Goal: Task Accomplishment & Management: Manage account settings

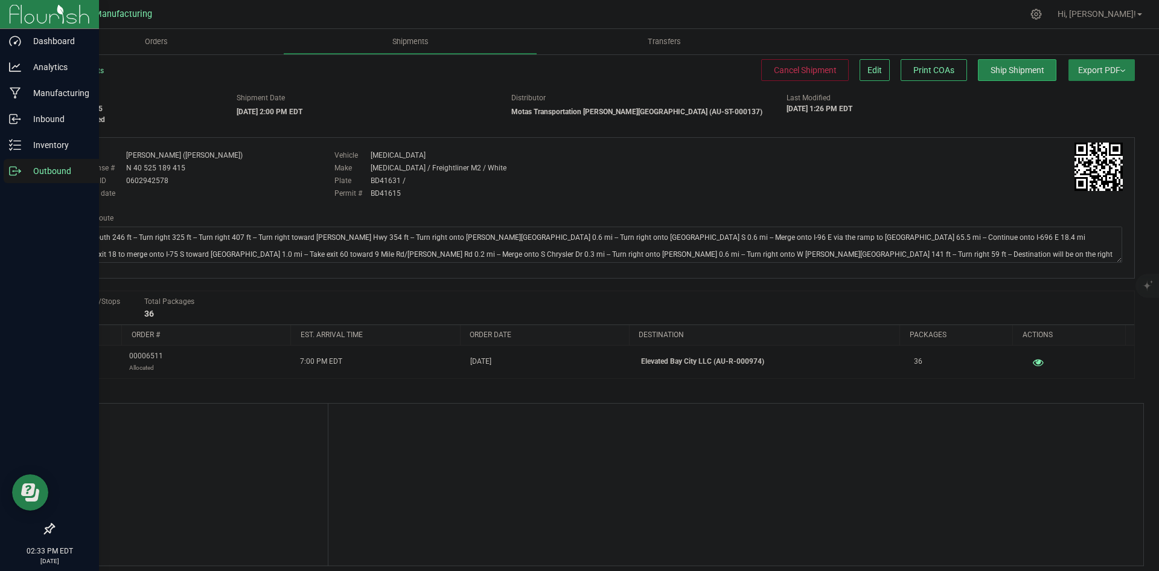
click at [18, 171] on icon at bounding box center [15, 171] width 12 height 12
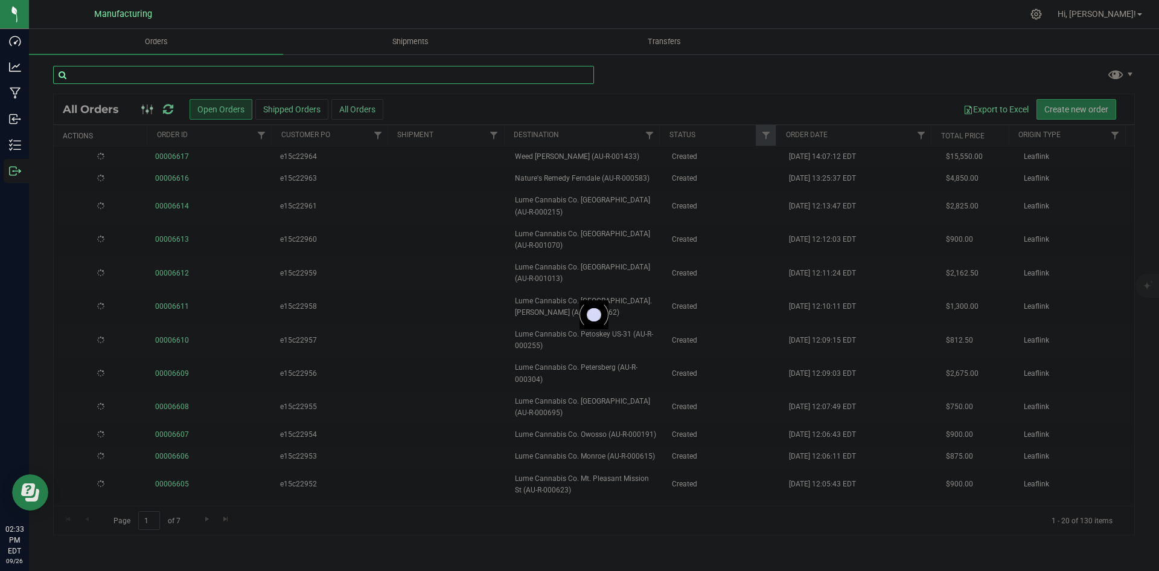
click at [198, 74] on input "text" at bounding box center [323, 75] width 541 height 18
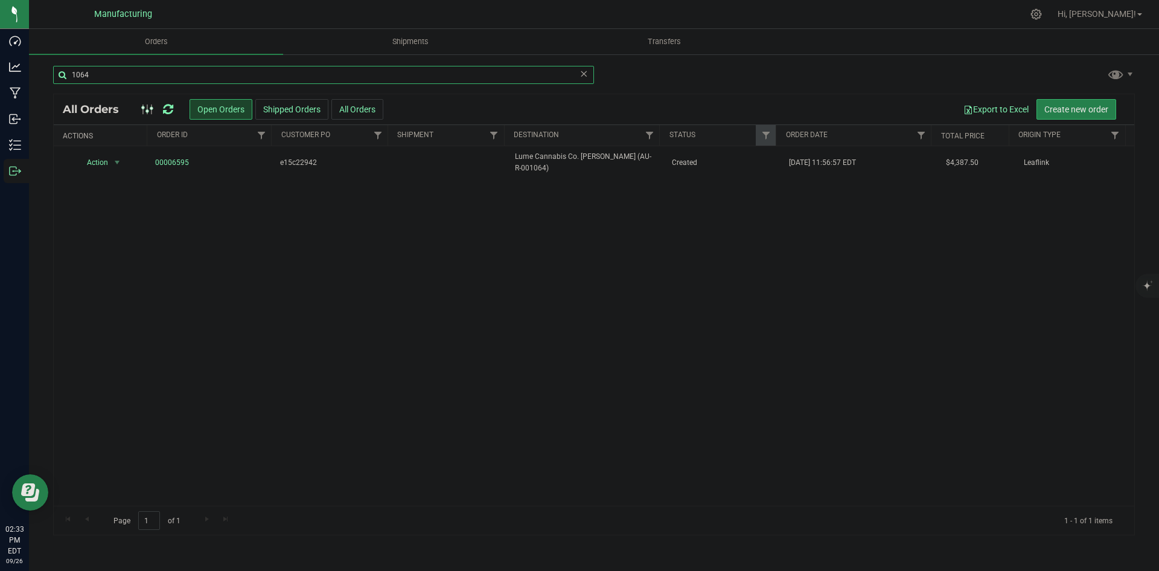
type input "1064"
click at [171, 104] on icon at bounding box center [168, 109] width 10 height 12
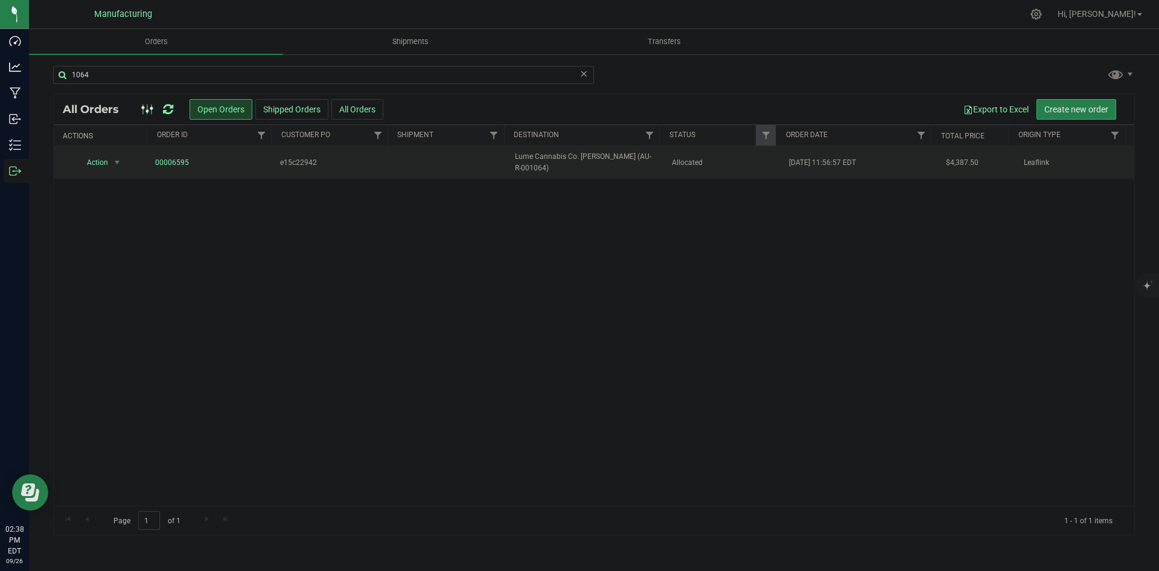
click at [705, 168] on td "Allocated" at bounding box center [724, 162] width 118 height 33
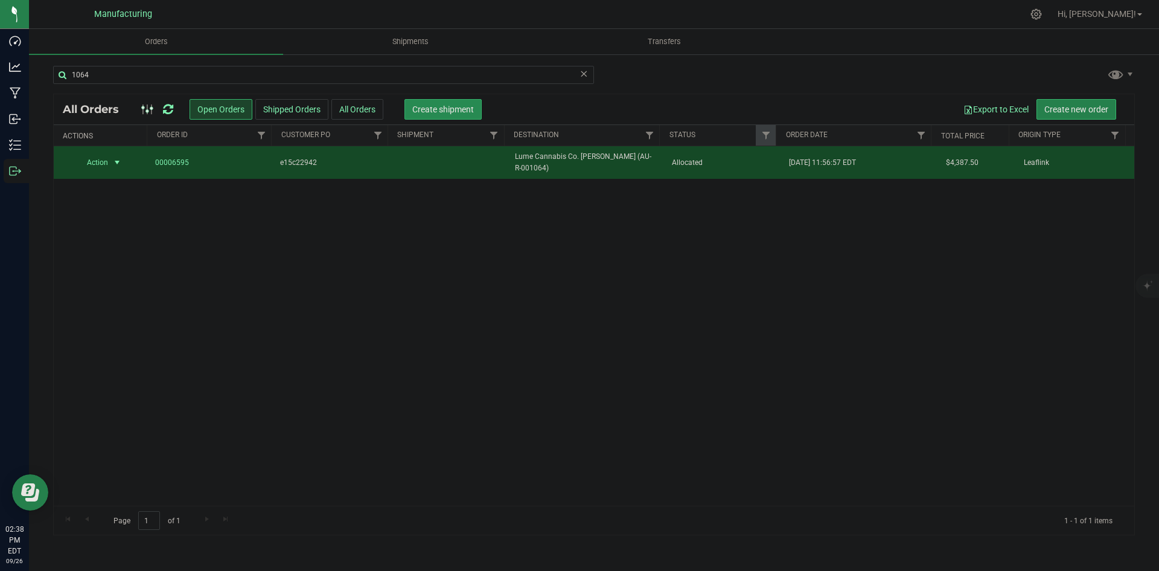
click at [452, 107] on span "Create shipment" at bounding box center [443, 109] width 62 height 10
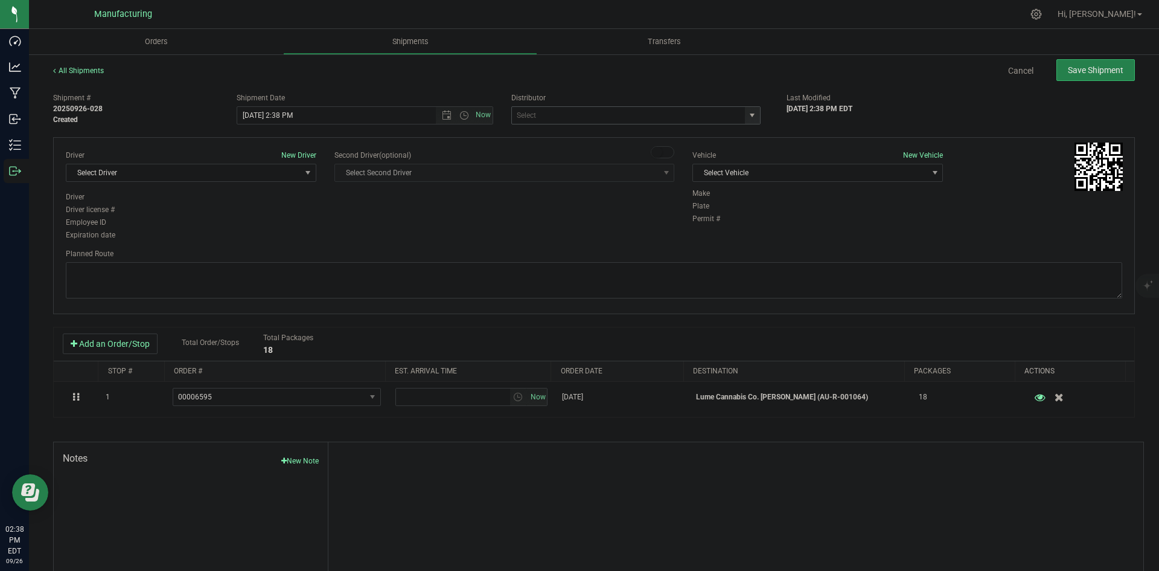
click at [748, 117] on span "select" at bounding box center [752, 115] width 10 height 10
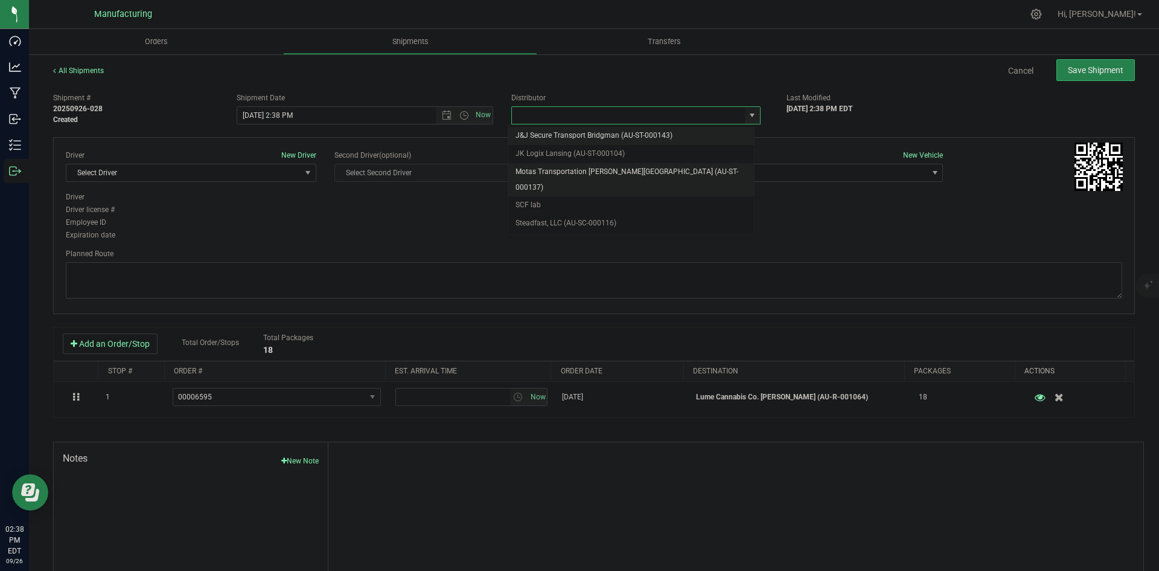
click at [590, 174] on li "Motas Transportation [PERSON_NAME][GEOGRAPHIC_DATA] (AU-ST-000137)" at bounding box center [631, 179] width 246 height 33
type input "Motas Transportation [PERSON_NAME][GEOGRAPHIC_DATA] (AU-ST-000137)"
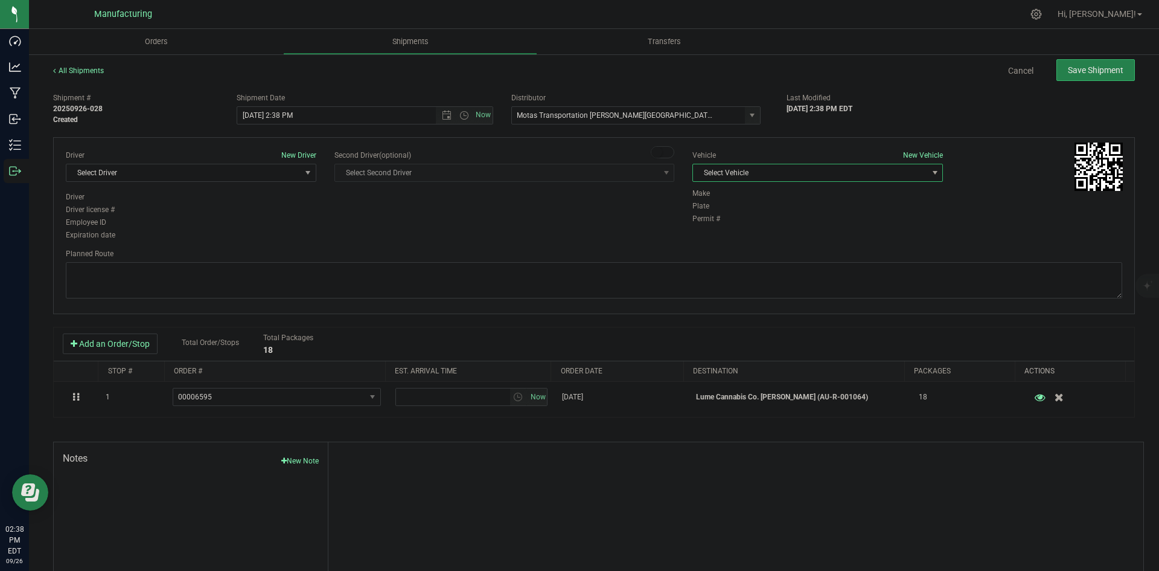
click at [790, 174] on span "Select Vehicle" at bounding box center [810, 172] width 234 height 17
click at [716, 223] on li "T3" at bounding box center [811, 229] width 247 height 18
click at [209, 173] on span "Select Driver" at bounding box center [183, 172] width 234 height 17
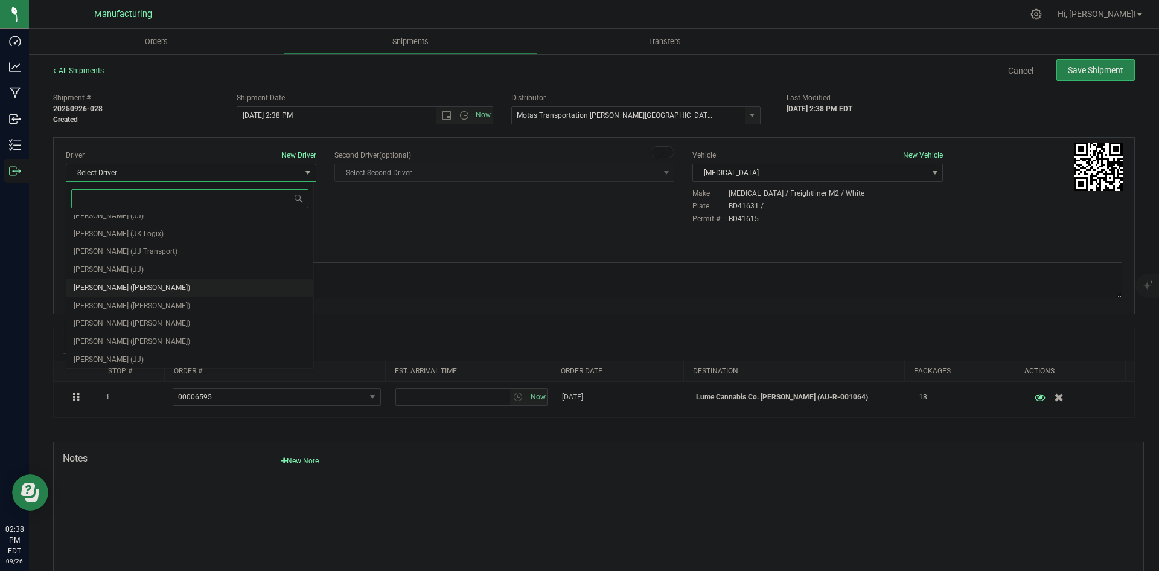
scroll to position [63, 0]
drag, startPoint x: 115, startPoint y: 286, endPoint x: 159, endPoint y: 264, distance: 49.1
click at [117, 286] on span "Lloyd Neely (Motas)" at bounding box center [132, 286] width 117 height 16
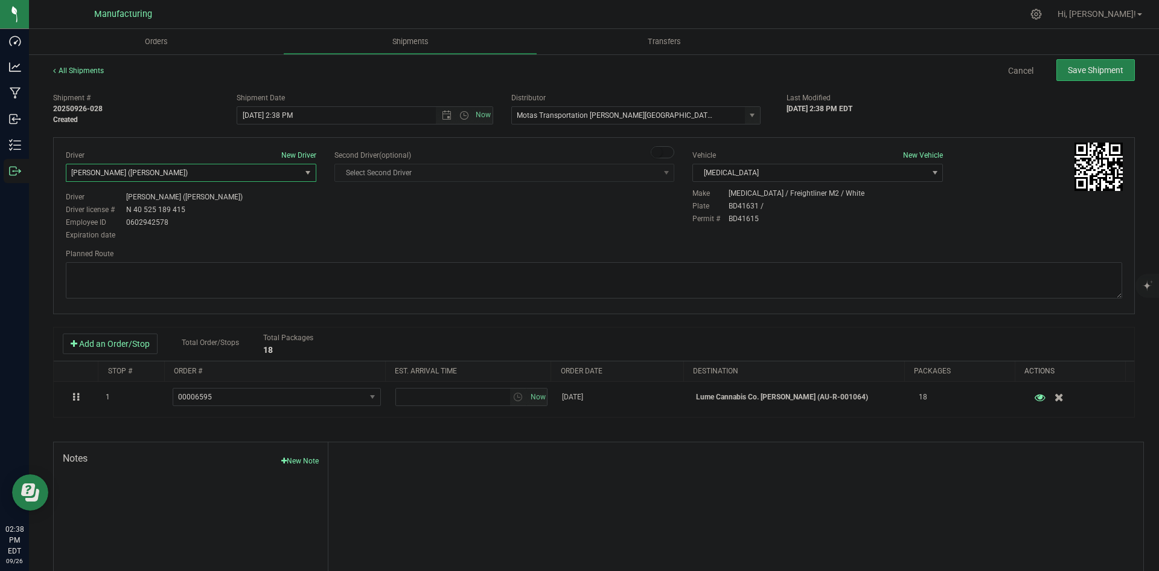
click at [339, 228] on div "Driver New Driver Lloyd Neely (Motas) Select Driver Perry Black (JK Logix) Robe…" at bounding box center [594, 196] width 1075 height 92
click at [462, 115] on span "Open the time view" at bounding box center [464, 115] width 10 height 10
click at [266, 198] on li "1:30 PM" at bounding box center [361, 192] width 252 height 16
click at [459, 115] on span "Open the time view" at bounding box center [464, 115] width 10 height 10
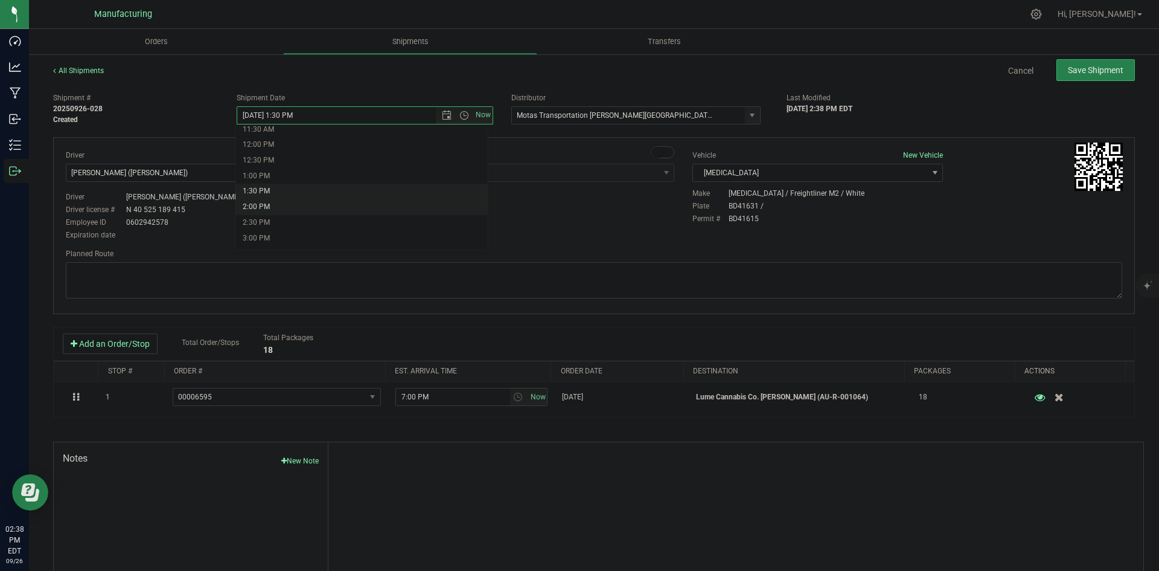
drag, startPoint x: 261, startPoint y: 207, endPoint x: 338, endPoint y: 216, distance: 77.2
click at [262, 207] on li "2:00 PM" at bounding box center [361, 207] width 252 height 16
type input "9/26/2025 2:00 PM"
click at [430, 224] on div "Driver New Driver Lloyd Neely (Motas) Select Driver Perry Black (JK Logix) Robe…" at bounding box center [594, 196] width 1075 height 92
click at [668, 293] on textarea at bounding box center [594, 280] width 1057 height 36
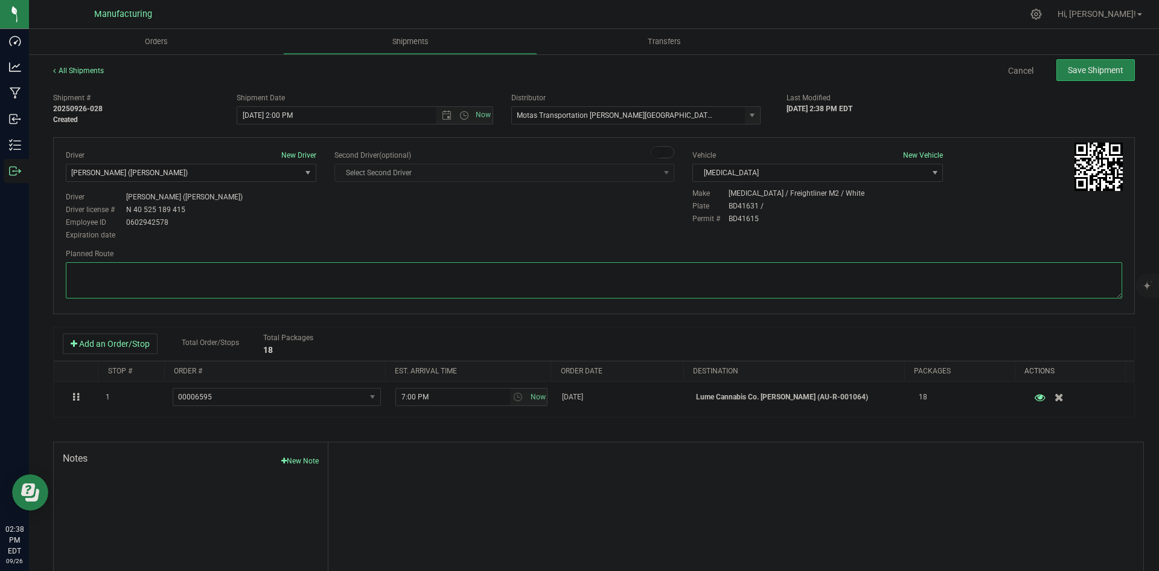
paste textarea "Head south 246 ft -- Turn right 325 ft -- Turn right 407 ft -- Turn right towar…"
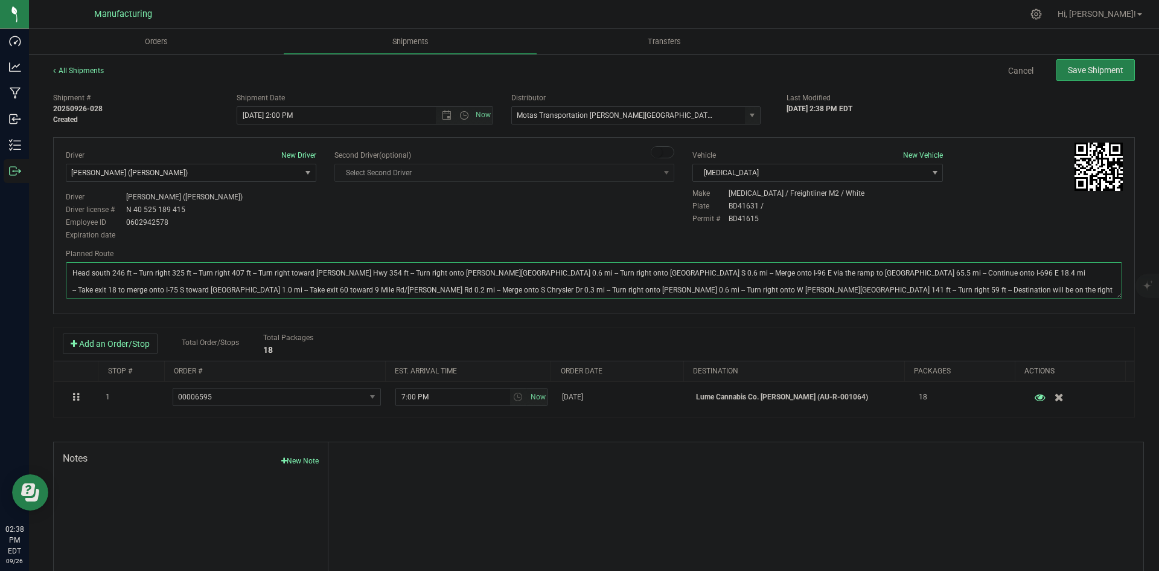
type textarea "Head south 246 ft -- Turn right 325 ft -- Turn right 407 ft -- Turn right towar…"
drag, startPoint x: 615, startPoint y: 243, endPoint x: 765, endPoint y: 174, distance: 164.8
click at [619, 240] on div "Driver New Driver Lloyd Neely (Motas) Select Driver Perry Black (JK Logix) Robe…" at bounding box center [594, 225] width 1082 height 177
click at [1090, 75] on span "Save Shipment" at bounding box center [1096, 70] width 56 height 10
type input "9/26/2025 6:00 PM"
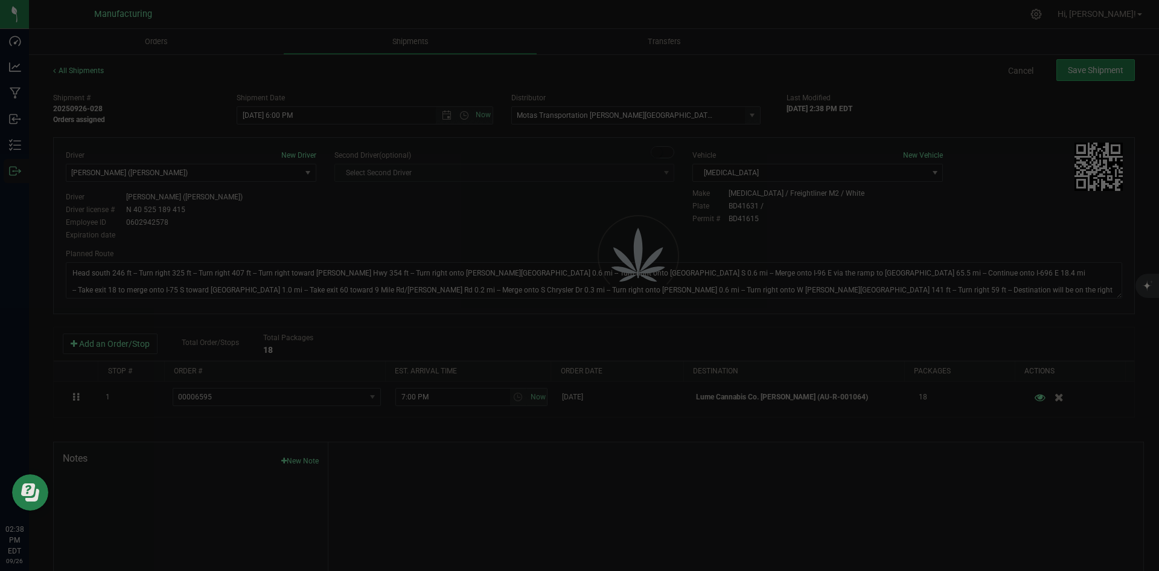
click at [982, 109] on div at bounding box center [579, 285] width 1159 height 571
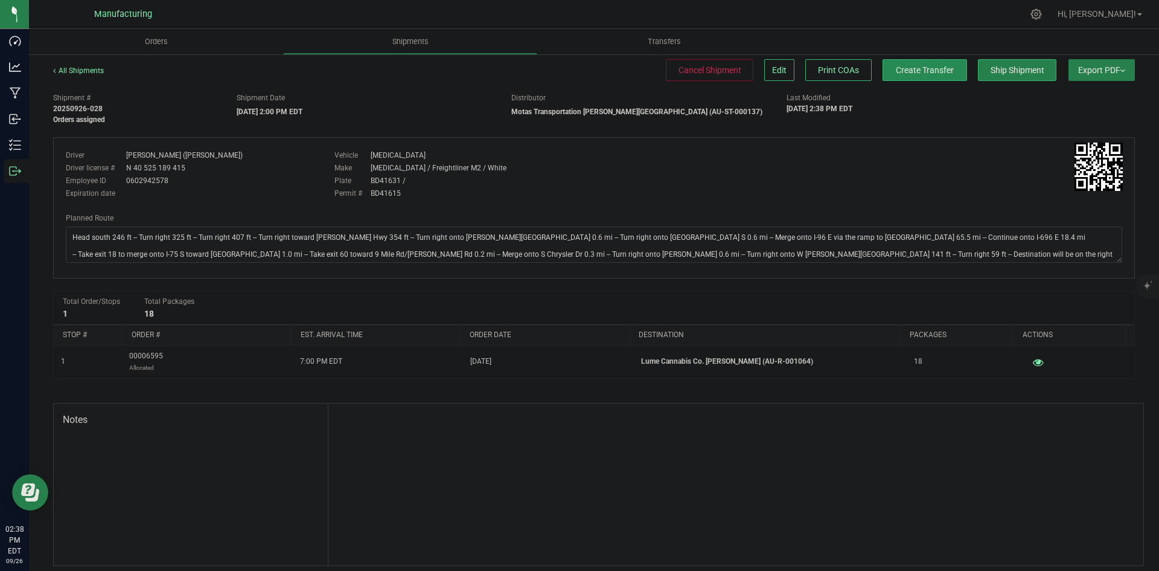
click at [893, 80] on div "All Shipments Cancel Shipment Edit Print COAs Create Transfer Ship Shipment Exp…" at bounding box center [594, 76] width 1082 height 22
click at [898, 78] on button "Create Transfer" at bounding box center [925, 70] width 85 height 22
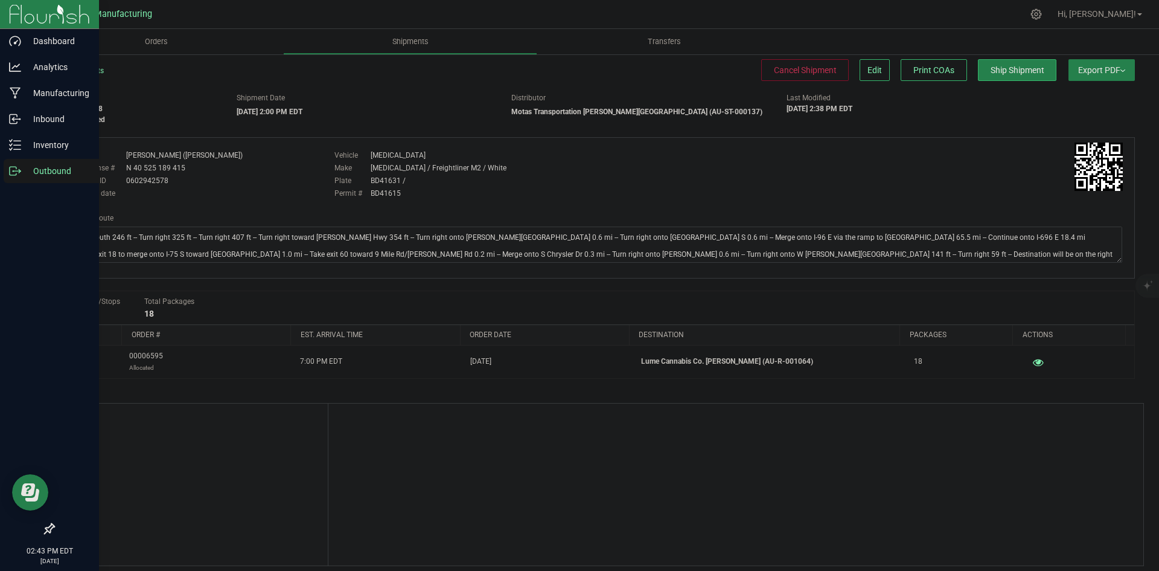
click at [40, 173] on p "Outbound" at bounding box center [57, 171] width 72 height 14
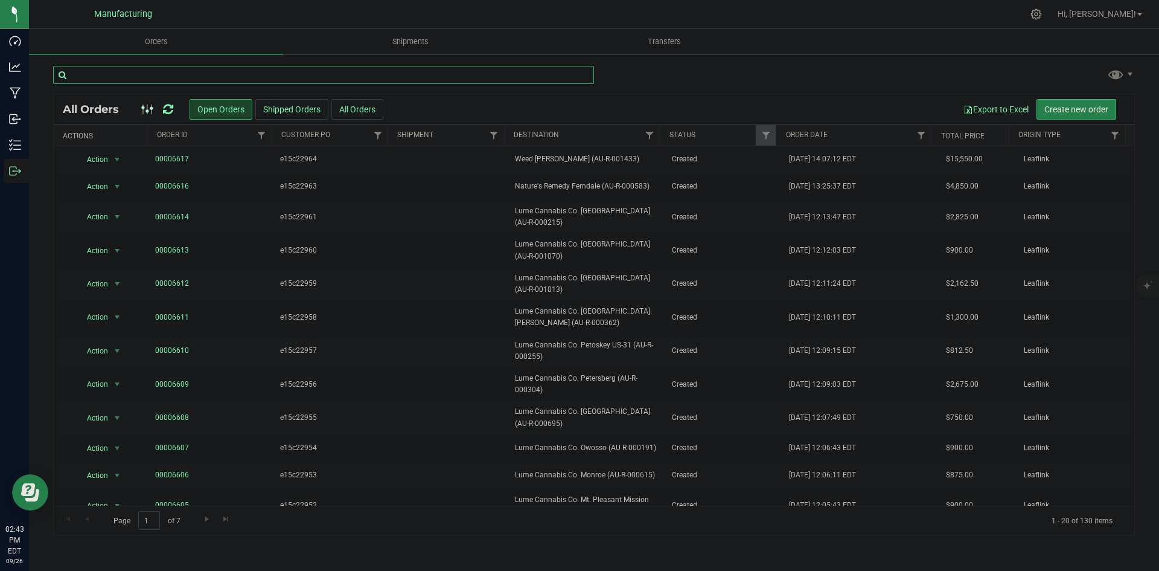
click at [248, 78] on input "text" at bounding box center [323, 75] width 541 height 18
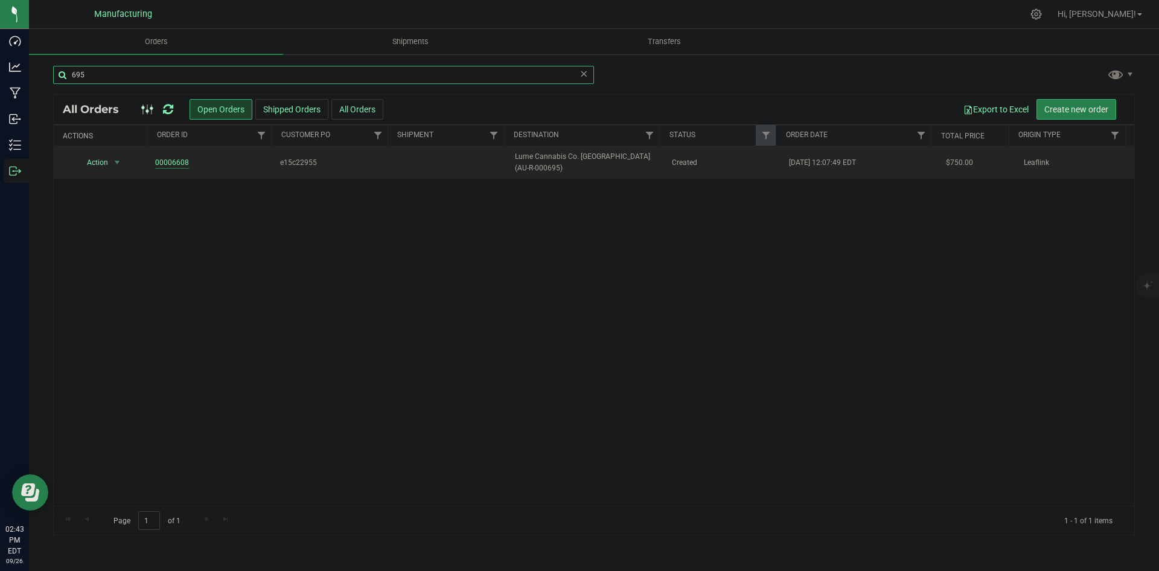
type input "695"
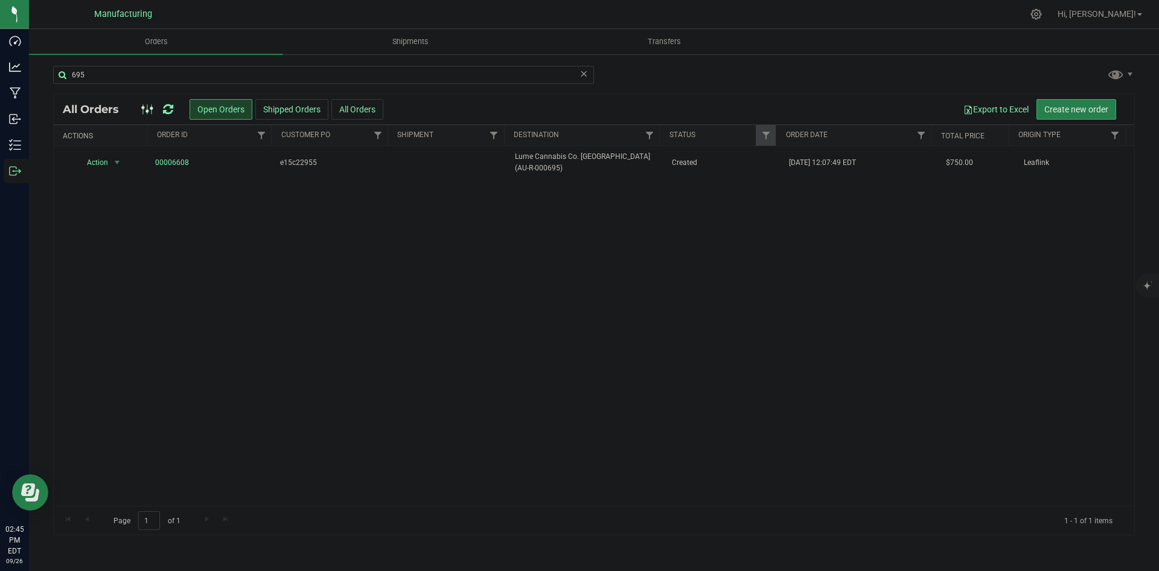
click at [167, 112] on icon at bounding box center [168, 109] width 10 height 12
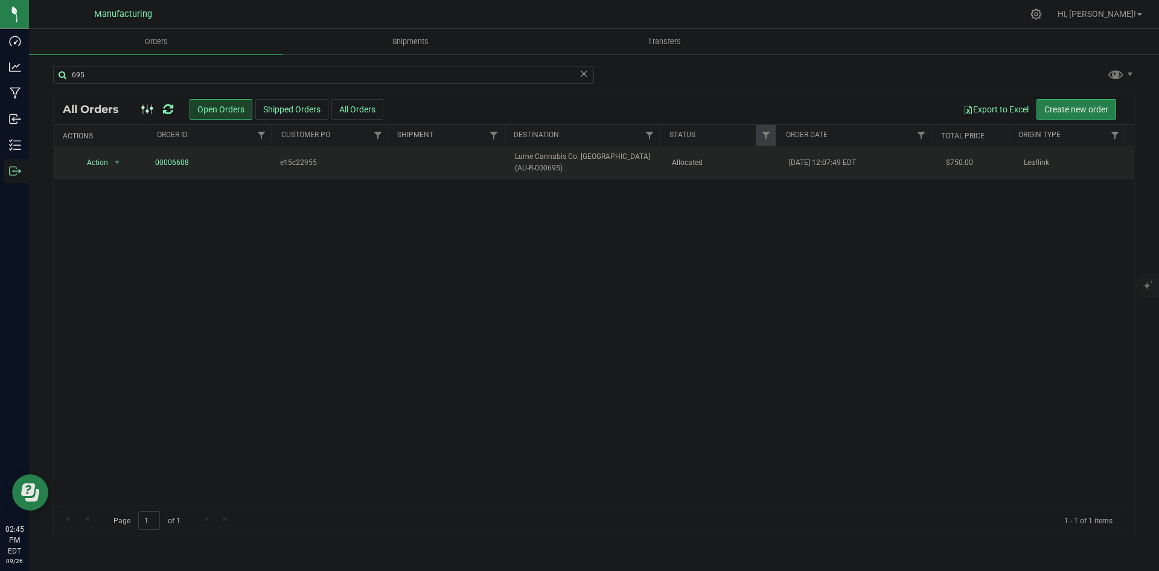
drag, startPoint x: 620, startPoint y: 163, endPoint x: 600, endPoint y: 158, distance: 20.5
click at [621, 163] on span "Lume Cannabis Co. Oxford (AU-R-000695)" at bounding box center [586, 162] width 142 height 23
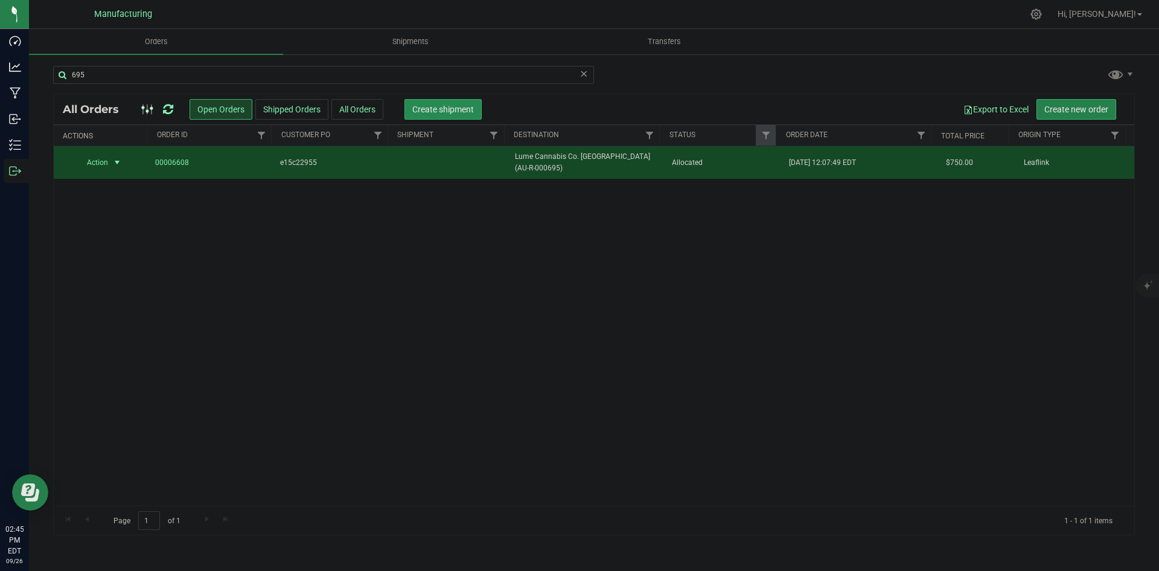
click at [429, 102] on button "Create shipment" at bounding box center [443, 109] width 77 height 21
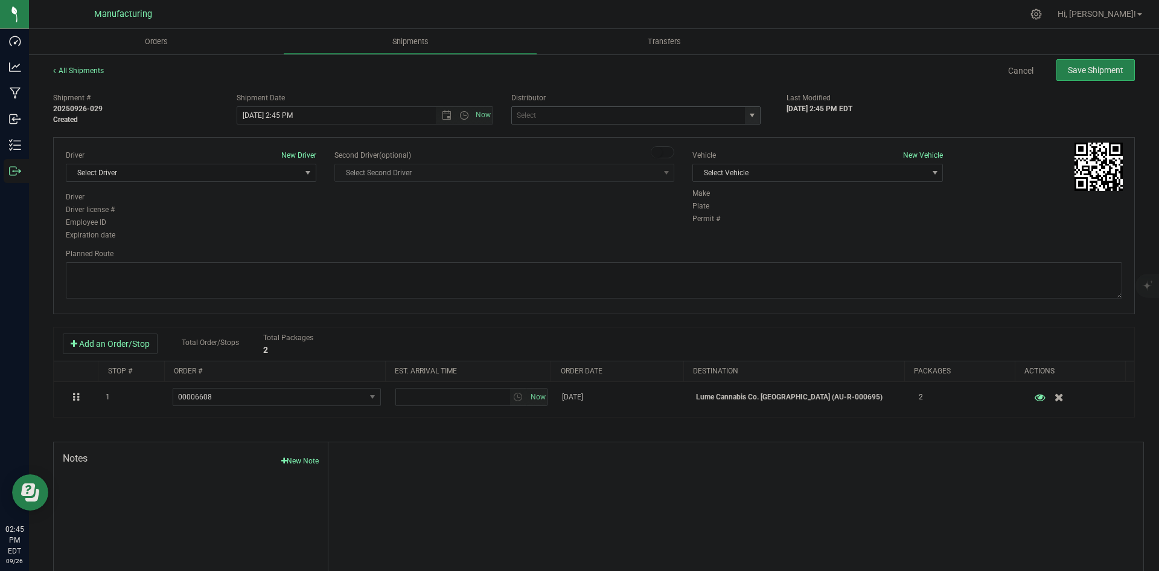
click at [747, 112] on span "select" at bounding box center [752, 115] width 10 height 10
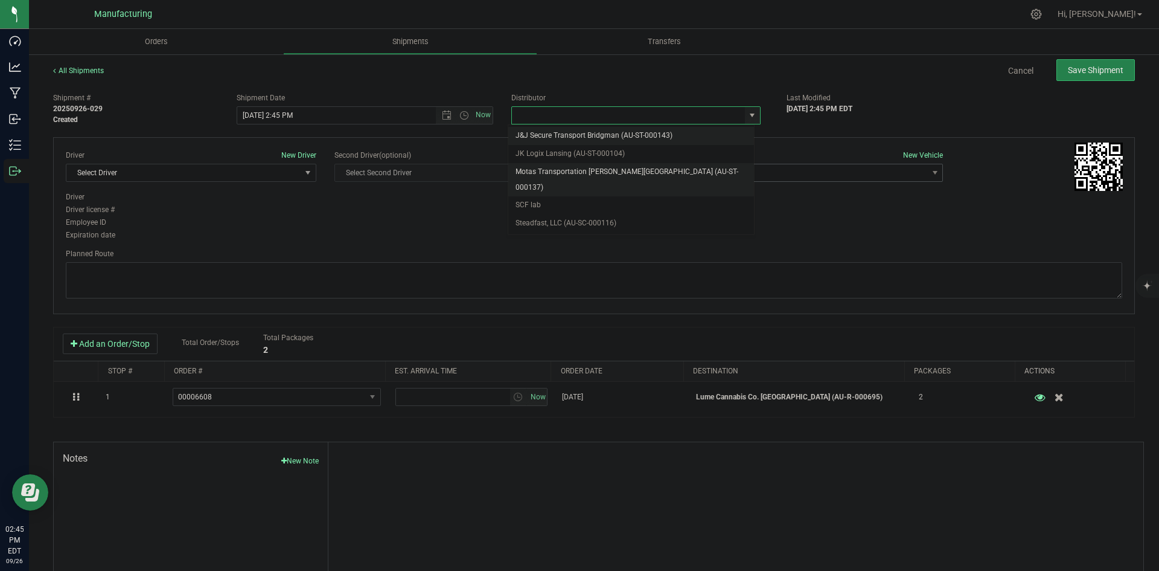
drag, startPoint x: 574, startPoint y: 173, endPoint x: 722, endPoint y: 173, distance: 147.9
click at [577, 172] on li "Motas Transportation [PERSON_NAME][GEOGRAPHIC_DATA] (AU-ST-000137)" at bounding box center [631, 179] width 246 height 33
type input "Motas Transportation [PERSON_NAME][GEOGRAPHIC_DATA] (AU-ST-000137)"
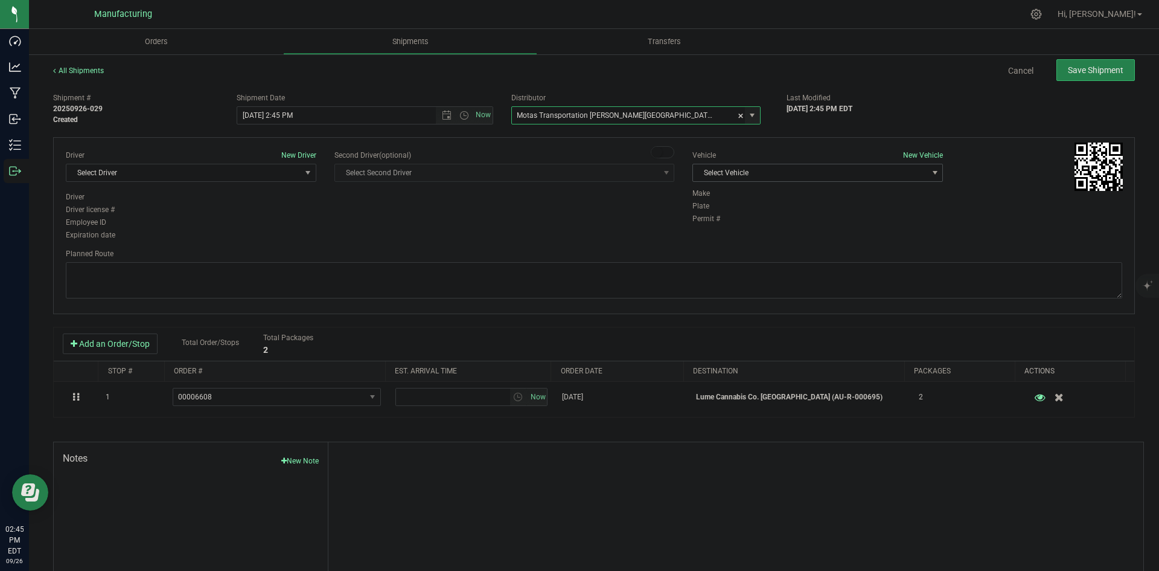
click at [796, 164] on span "Select Vehicle" at bounding box center [810, 172] width 234 height 17
click at [717, 228] on li "T3" at bounding box center [811, 229] width 247 height 18
click at [278, 171] on span "Select Driver" at bounding box center [183, 172] width 234 height 17
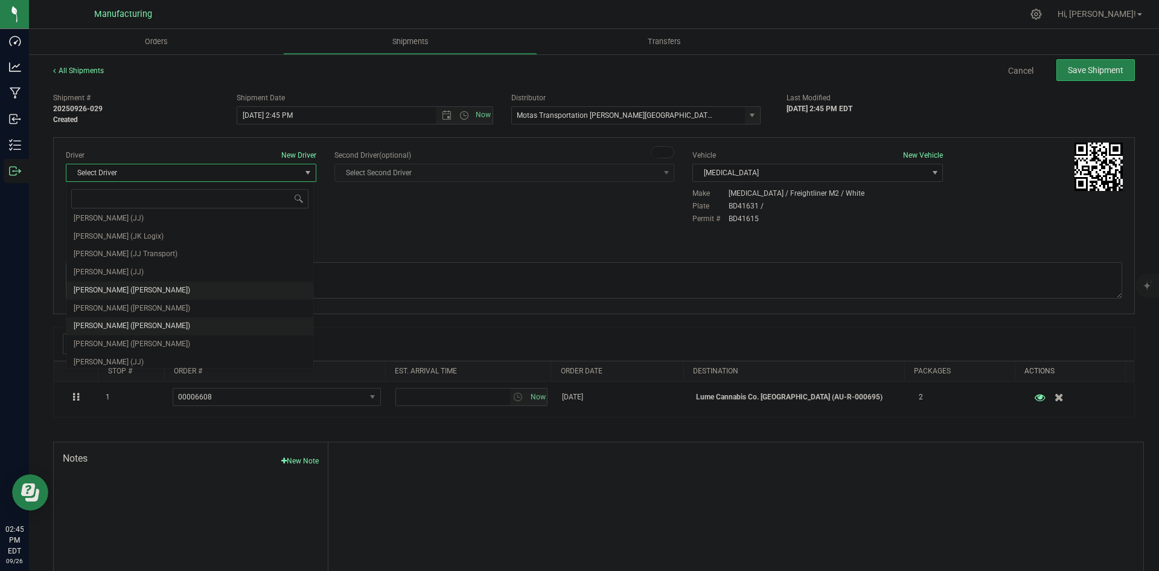
scroll to position [63, 0]
click at [115, 284] on span "Lloyd Neely (Motas)" at bounding box center [132, 286] width 117 height 16
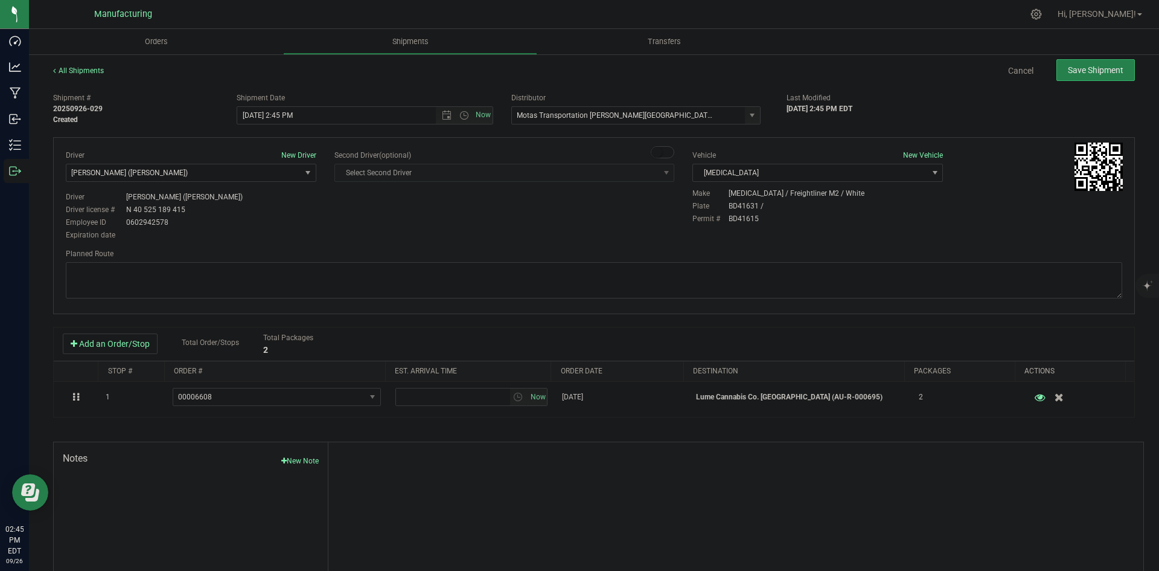
drag, startPoint x: 367, startPoint y: 193, endPoint x: 382, endPoint y: 185, distance: 16.7
click at [379, 189] on div "Driver New Driver Lloyd Neely (Motas) Select Driver Perry Black (JK Logix) Robe…" at bounding box center [594, 196] width 1075 height 92
click at [444, 117] on span "Open the date view" at bounding box center [447, 115] width 10 height 10
click at [261, 253] on link "29" at bounding box center [264, 257] width 18 height 19
type input "9/29/2025 2:45 PM"
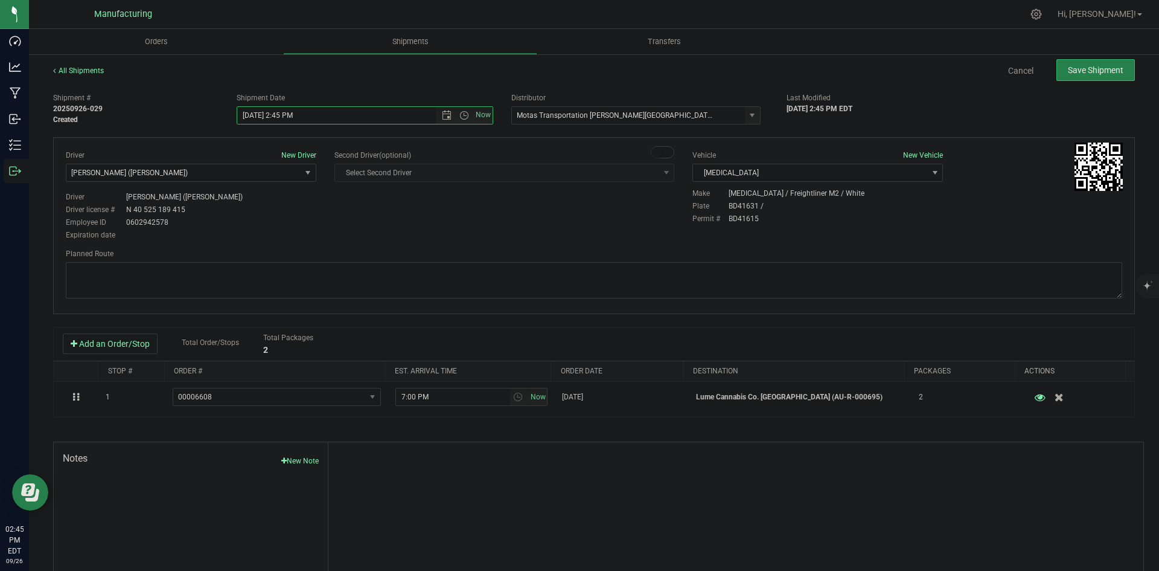
click at [472, 213] on div "Driver New Driver Lloyd Neely (Motas) Select Driver Perry Black (JK Logix) Robe…" at bounding box center [594, 196] width 1075 height 92
drag, startPoint x: 555, startPoint y: 294, endPoint x: 548, endPoint y: 275, distance: 20.1
click at [555, 293] on textarea at bounding box center [594, 280] width 1057 height 36
paste textarea "Head south 246 ft -- Turn right 325 ft -- Turn right 407 ft -- Turn right towar…"
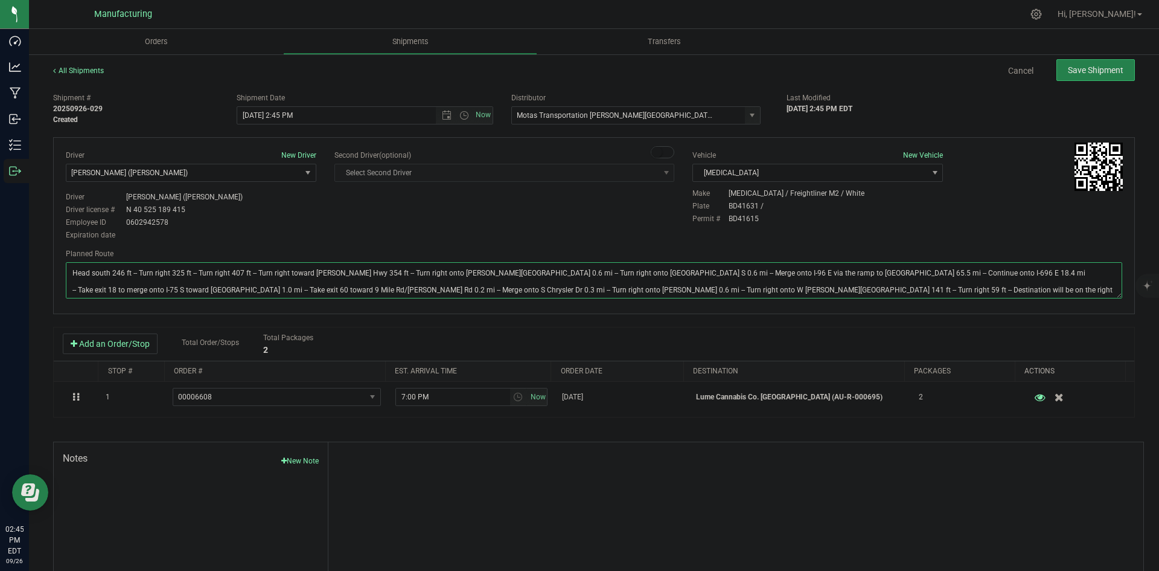
type textarea "Head south 246 ft -- Turn right 325 ft -- Turn right 407 ft -- Turn right towar…"
drag, startPoint x: 545, startPoint y: 226, endPoint x: 634, endPoint y: 203, distance: 92.3
click at [569, 222] on div "Driver New Driver Lloyd Neely (Motas) Select Driver Perry Black (JK Logix) Robe…" at bounding box center [594, 196] width 1075 height 92
click at [1076, 70] on span "Save Shipment" at bounding box center [1096, 70] width 56 height 10
type input "9/29/2025 6:45 PM"
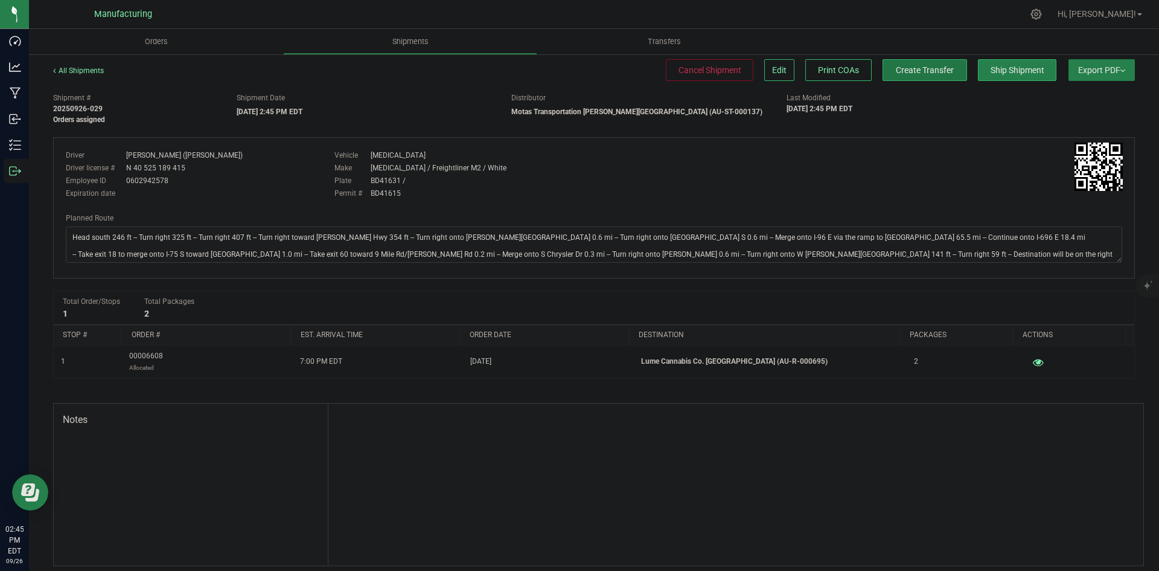
drag, startPoint x: 894, startPoint y: 77, endPoint x: 1000, endPoint y: 72, distance: 105.8
click at [896, 76] on button "Create Transfer" at bounding box center [925, 70] width 85 height 22
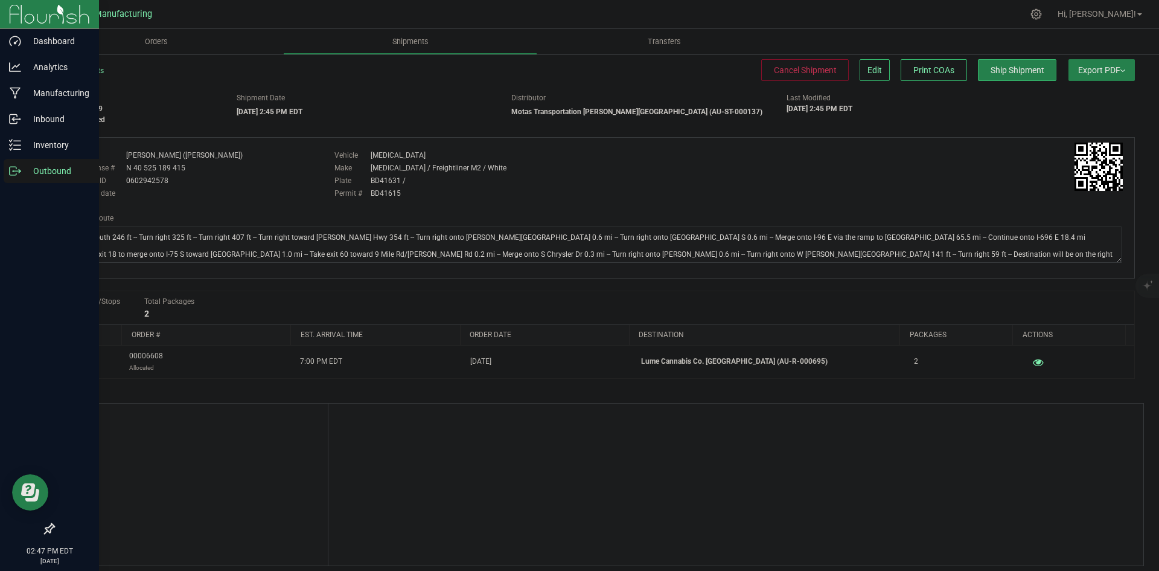
drag, startPoint x: 15, startPoint y: 173, endPoint x: 37, endPoint y: 171, distance: 21.8
click at [15, 173] on icon at bounding box center [15, 171] width 12 height 12
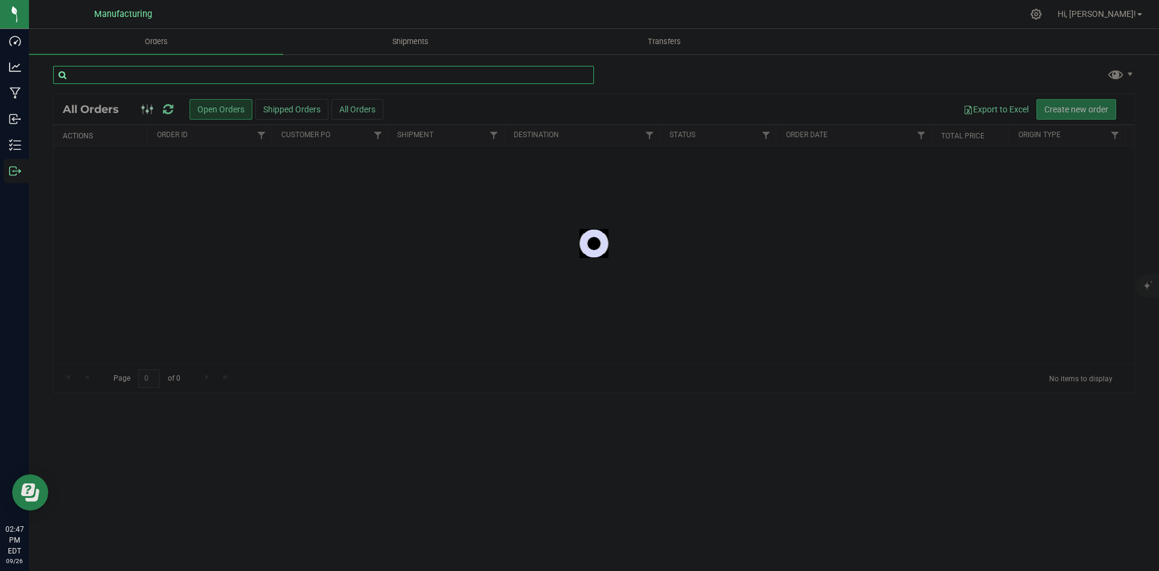
click at [142, 75] on input "text" at bounding box center [323, 75] width 541 height 18
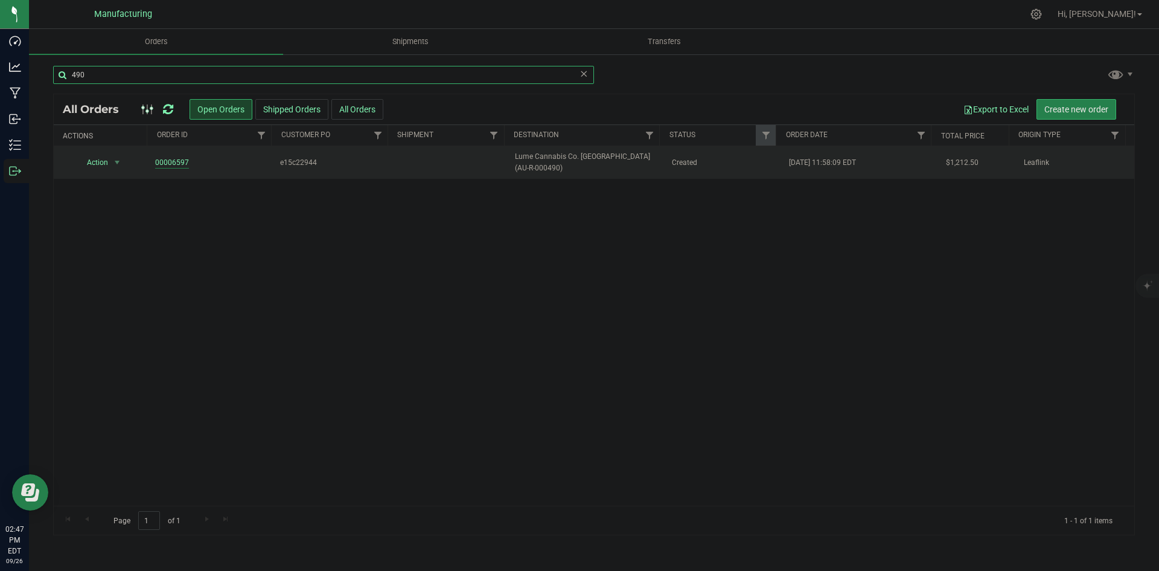
type input "490"
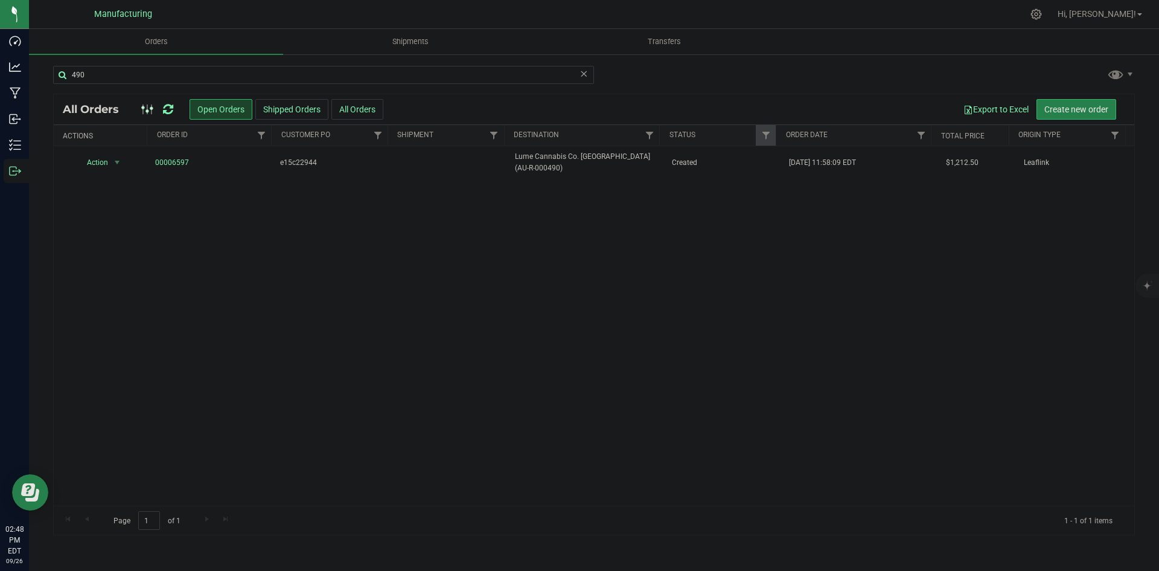
click at [166, 106] on icon at bounding box center [168, 109] width 10 height 12
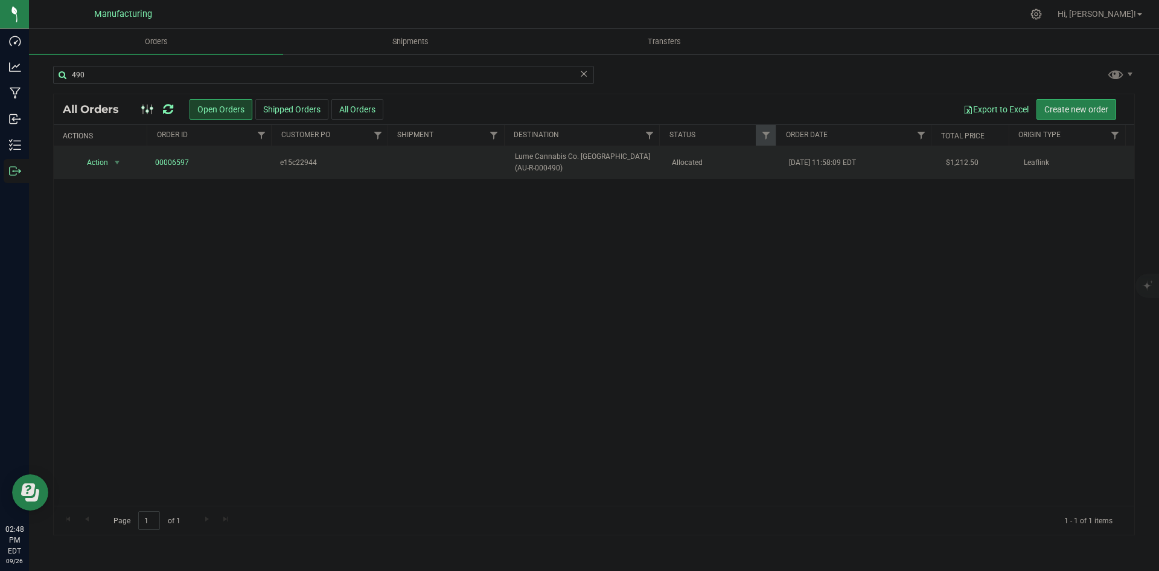
click at [592, 159] on span "Lume Cannabis Co. Iron Mountain (AU-R-000490)" at bounding box center [586, 162] width 142 height 23
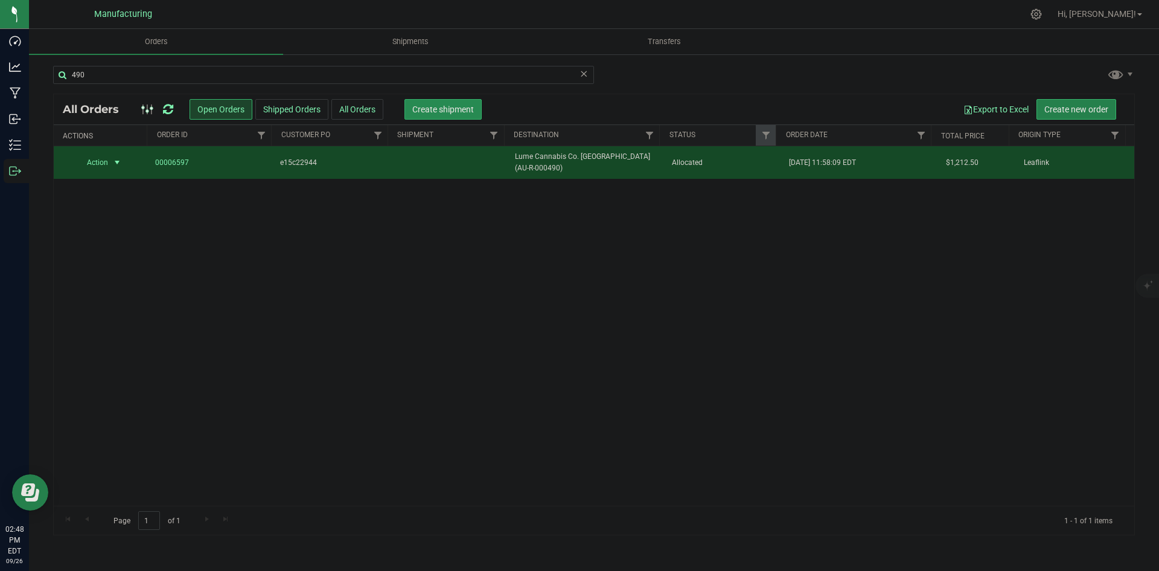
click at [438, 114] on button "Create shipment" at bounding box center [443, 109] width 77 height 21
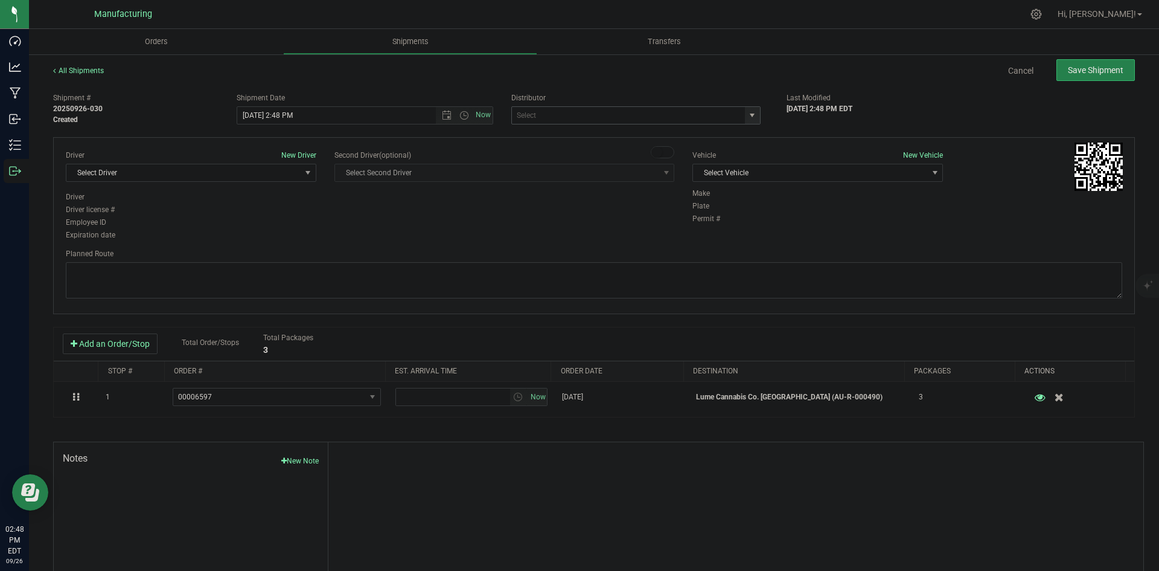
click at [747, 112] on span "select" at bounding box center [752, 115] width 10 height 10
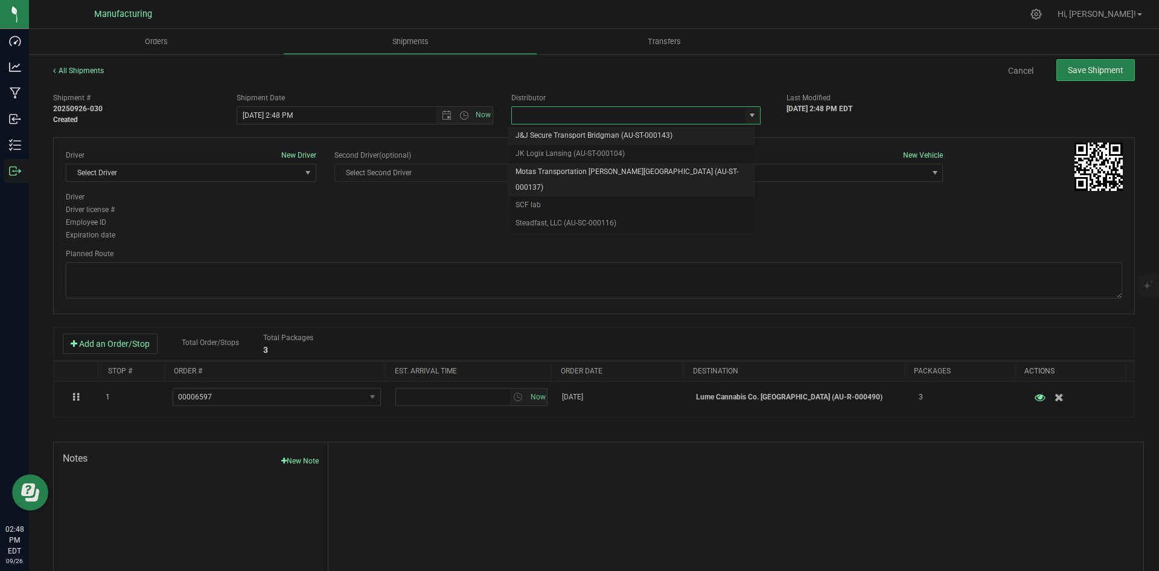
click at [607, 172] on li "Motas Transportation [PERSON_NAME][GEOGRAPHIC_DATA] (AU-ST-000137)" at bounding box center [631, 179] width 246 height 33
type input "Motas Transportation [PERSON_NAME][GEOGRAPHIC_DATA] (AU-ST-000137)"
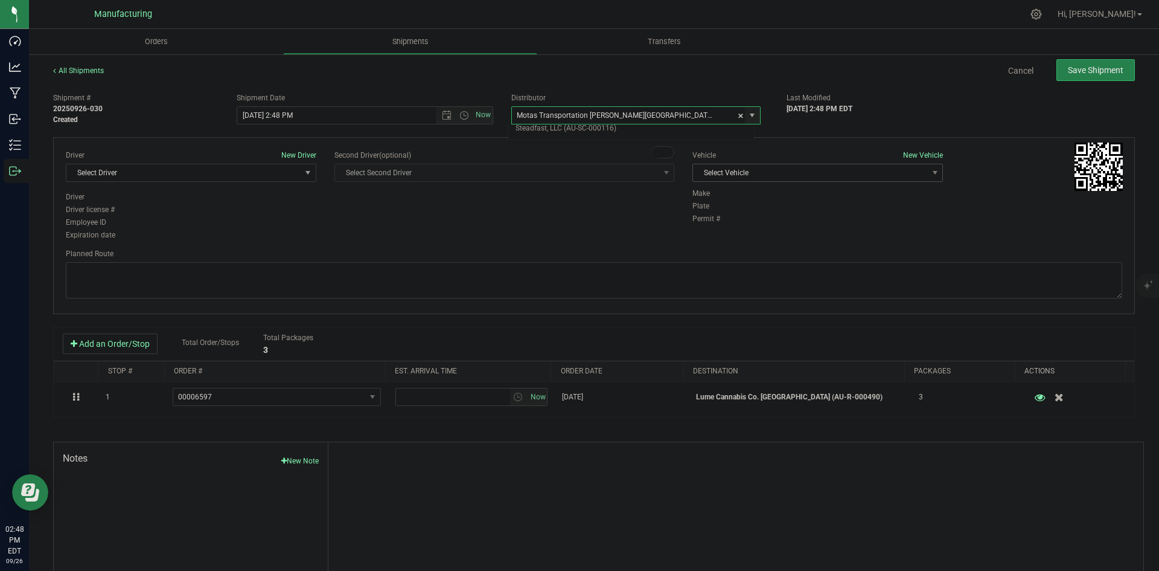
click at [829, 179] on span "Select Vehicle" at bounding box center [810, 172] width 234 height 17
click at [744, 220] on li "T3" at bounding box center [811, 229] width 247 height 18
click at [246, 176] on span "Select Driver" at bounding box center [183, 172] width 234 height 17
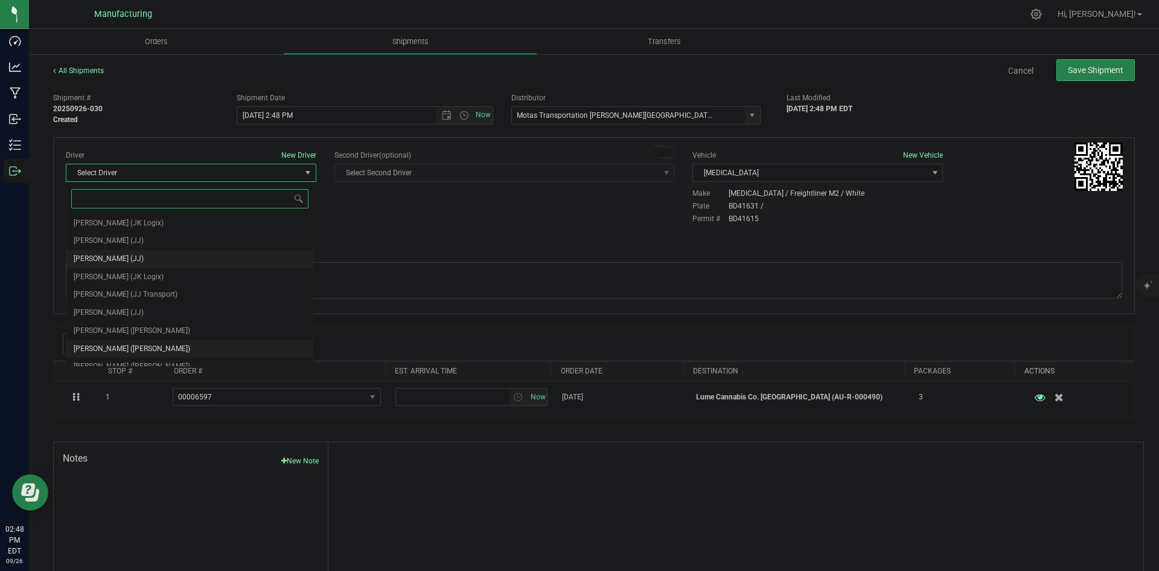
scroll to position [63, 0]
click at [118, 295] on li "Michael Pompei (Motas)" at bounding box center [189, 303] width 247 height 18
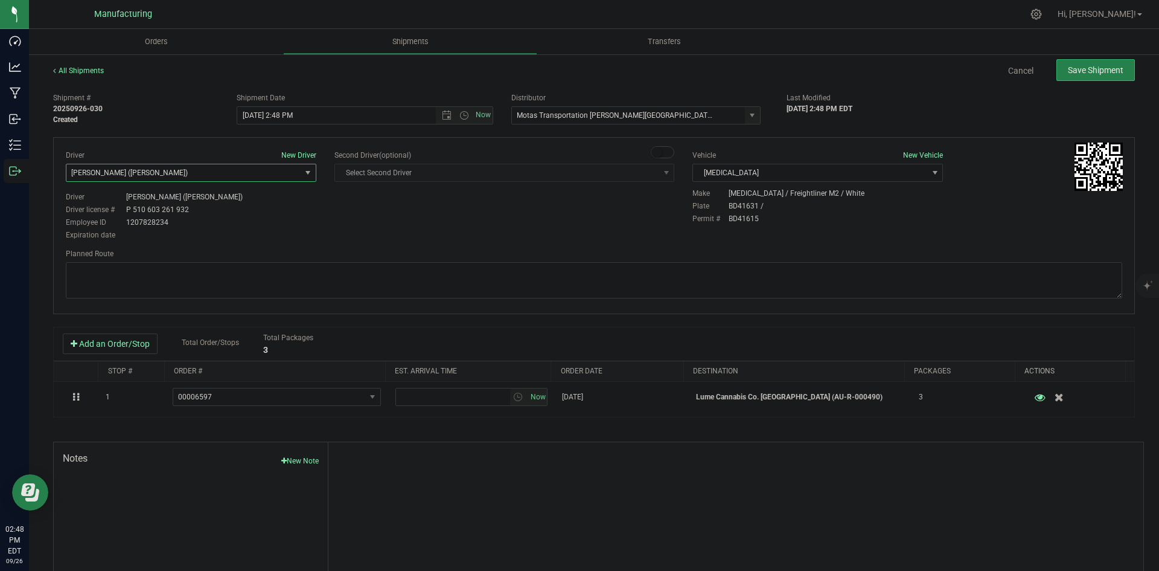
click at [222, 182] on div "Driver New Driver Michael Pompei (Motas) Select Driver Perry Black (JK Logix) R…" at bounding box center [191, 171] width 251 height 42
click at [215, 174] on span "Michael Pompei (Motas)" at bounding box center [183, 172] width 234 height 17
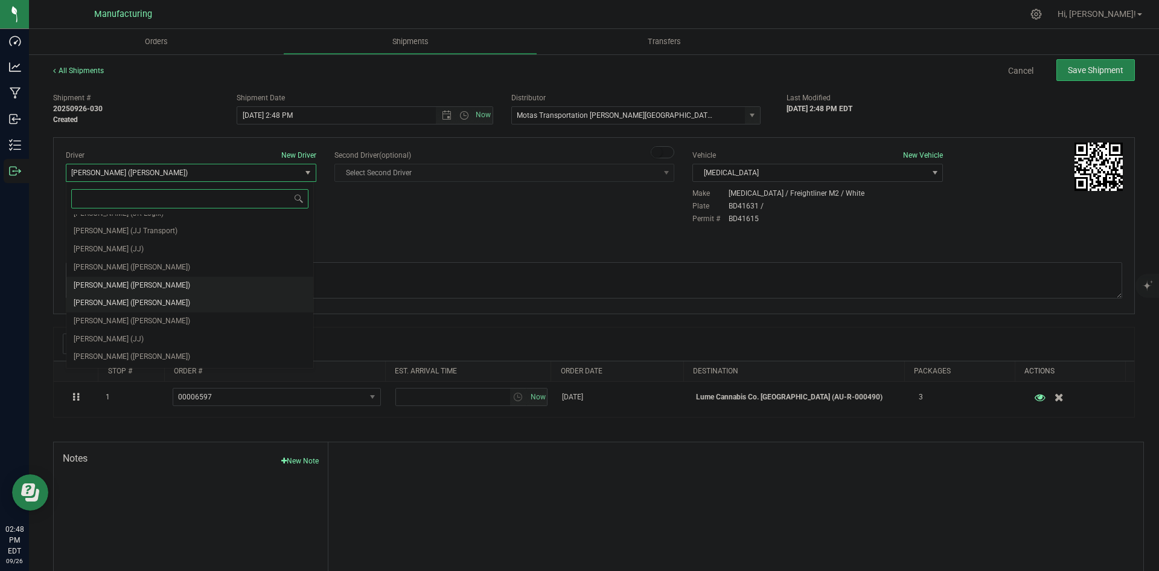
drag, startPoint x: 123, startPoint y: 287, endPoint x: 311, endPoint y: 243, distance: 193.3
click at [123, 287] on span "Lloyd Neely (Motas)" at bounding box center [132, 286] width 117 height 16
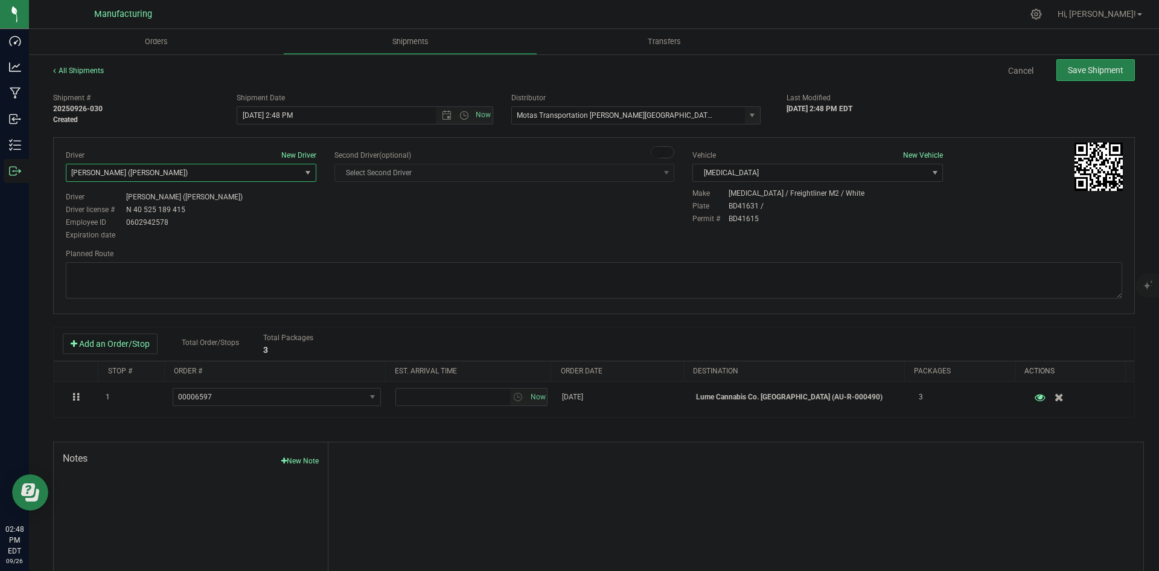
click at [347, 236] on div "Driver New Driver Lloyd Neely (Motas) Select Driver Perry Black (JK Logix) Robe…" at bounding box center [594, 196] width 1075 height 92
click at [447, 114] on span "Open the date view" at bounding box center [447, 115] width 10 height 10
click at [264, 253] on link "29" at bounding box center [264, 257] width 18 height 19
click at [465, 214] on div "Driver New Driver Lloyd Neely (Motas) Select Driver Perry Black (JK Logix) Robe…" at bounding box center [594, 196] width 1075 height 92
click at [460, 114] on span "Open the time view" at bounding box center [464, 115] width 10 height 10
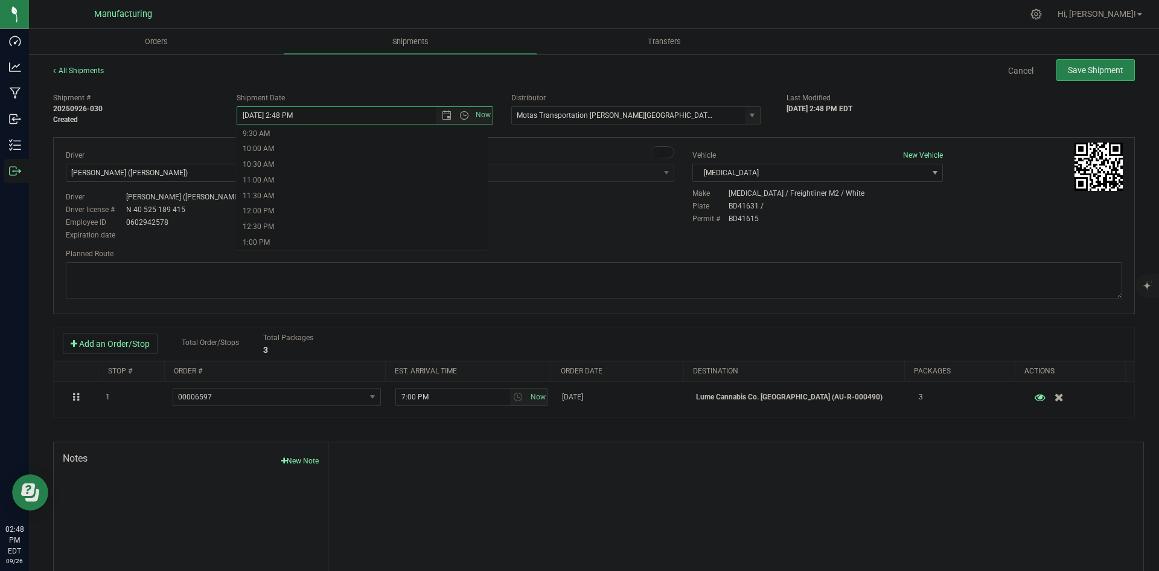
scroll to position [362, 0]
drag, startPoint x: 267, startPoint y: 207, endPoint x: 377, endPoint y: 248, distance: 117.3
click at [267, 207] on li "2:00 PM" at bounding box center [361, 207] width 252 height 16
type input "9/29/2025 2:00 PM"
drag, startPoint x: 387, startPoint y: 252, endPoint x: 414, endPoint y: 245, distance: 27.5
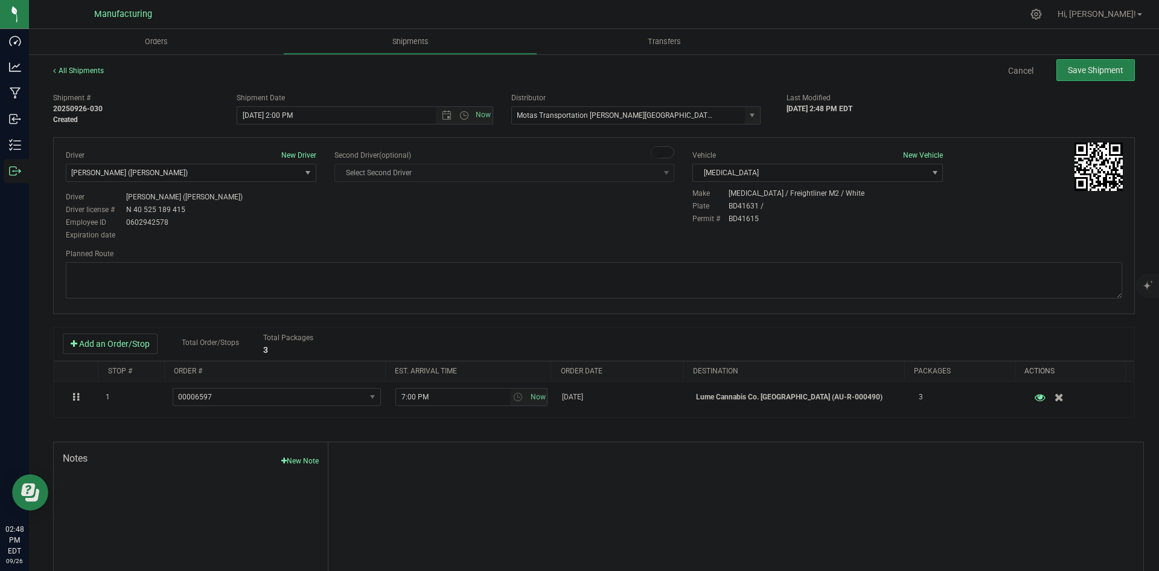
click at [388, 252] on div "Planned Route" at bounding box center [594, 253] width 1057 height 11
drag, startPoint x: 673, startPoint y: 257, endPoint x: 641, endPoint y: 264, distance: 32.8
click at [666, 263] on div "Planned Route" at bounding box center [594, 274] width 1057 height 53
click at [641, 264] on textarea at bounding box center [594, 280] width 1057 height 36
paste textarea "Head south 246 ft -- Turn right 325 ft -- Turn right 407 ft -- Turn right towar…"
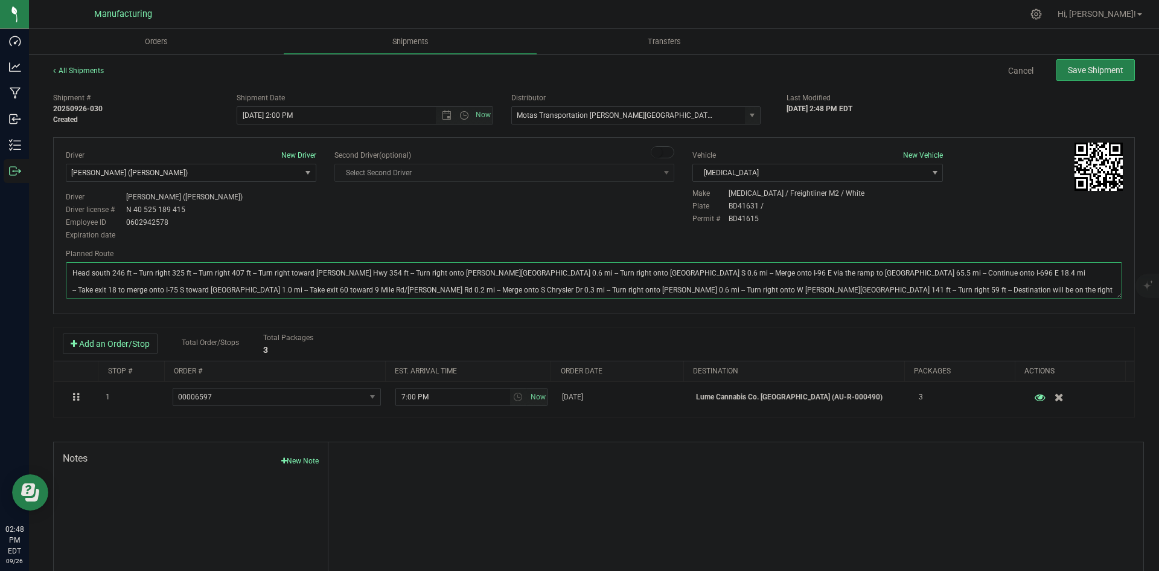
type textarea "Head south 246 ft -- Turn right 325 ft -- Turn right 407 ft -- Turn right towar…"
drag, startPoint x: 614, startPoint y: 222, endPoint x: 628, endPoint y: 219, distance: 14.2
click at [621, 220] on div "Driver New Driver Lloyd Neely (Motas) Select Driver Perry Black (JK Logix) Robe…" at bounding box center [594, 196] width 1075 height 92
click at [1069, 70] on span "Save Shipment" at bounding box center [1096, 70] width 56 height 10
type input "9/29/2025 6:00 PM"
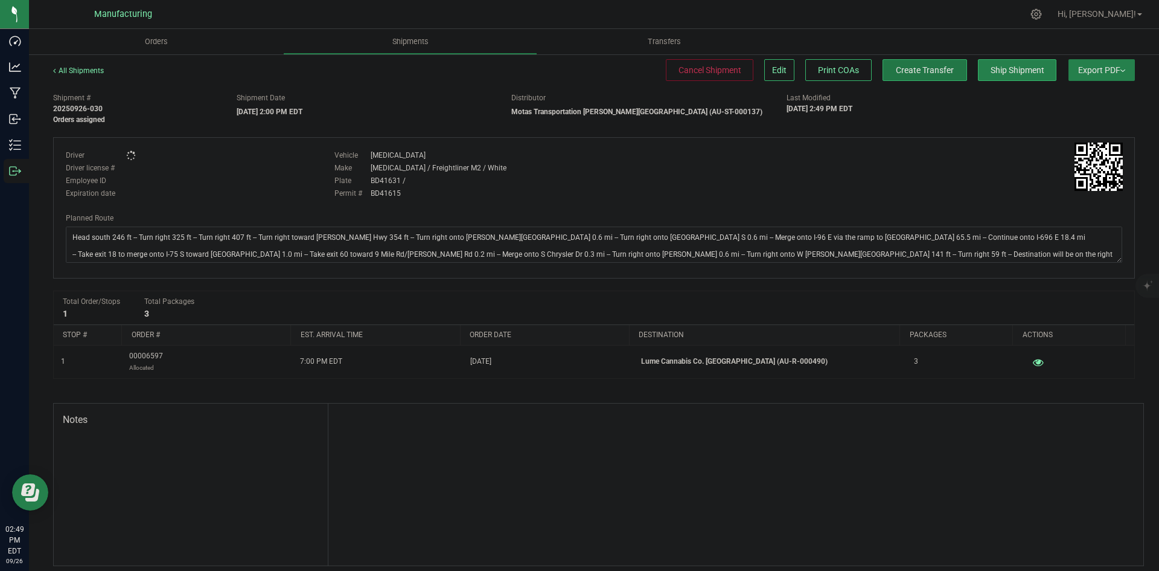
click at [920, 69] on span "Create Transfer" at bounding box center [925, 70] width 58 height 10
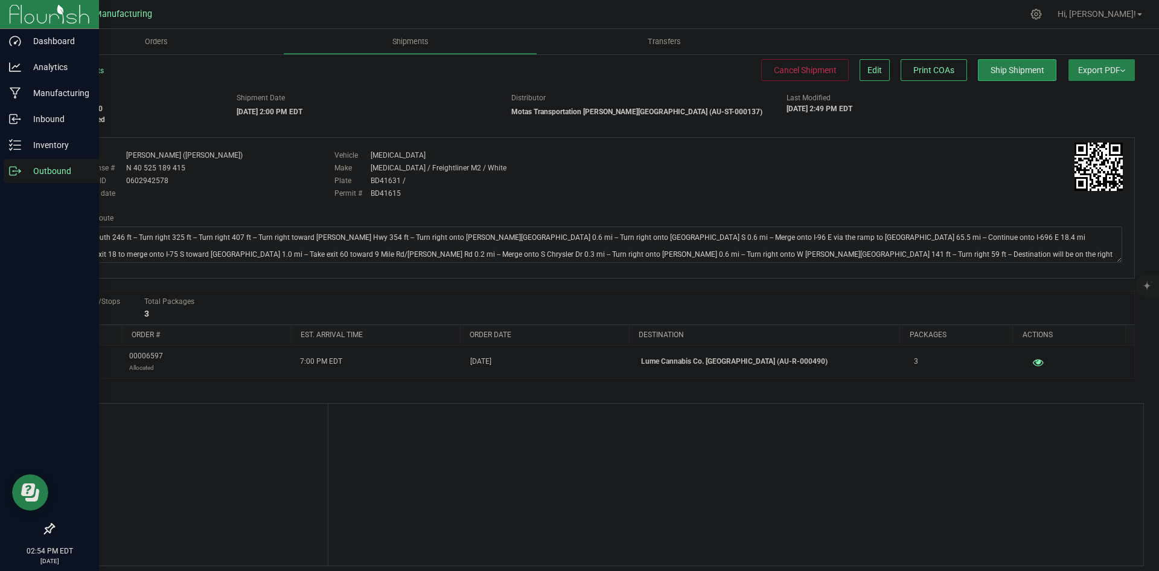
drag, startPoint x: 19, startPoint y: 174, endPoint x: 27, endPoint y: 176, distance: 8.1
click at [19, 174] on icon at bounding box center [15, 171] width 12 height 12
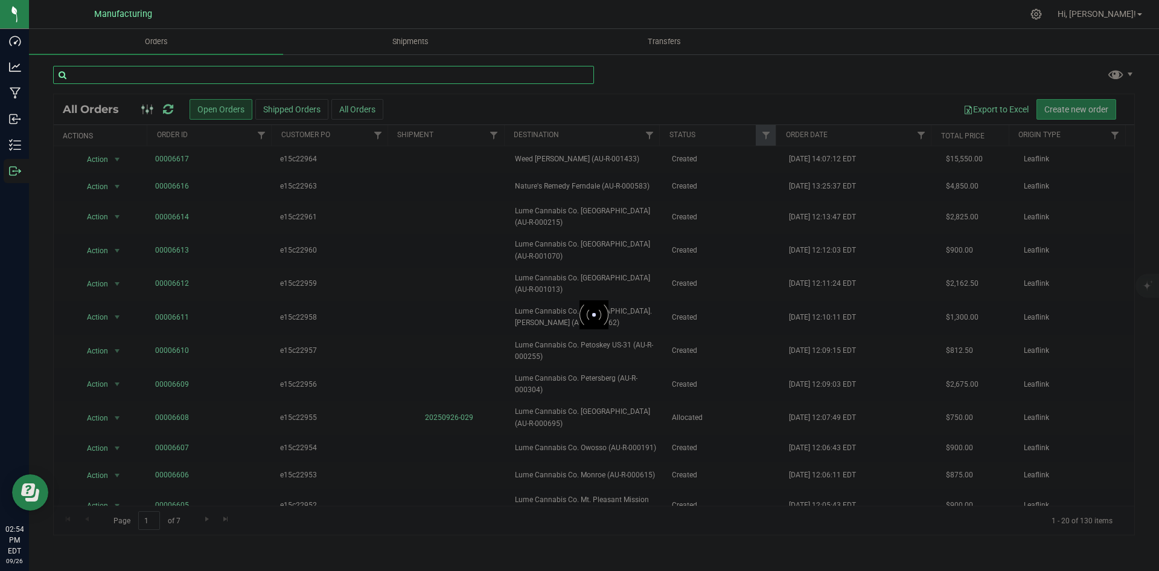
click at [232, 82] on input "text" at bounding box center [323, 75] width 541 height 18
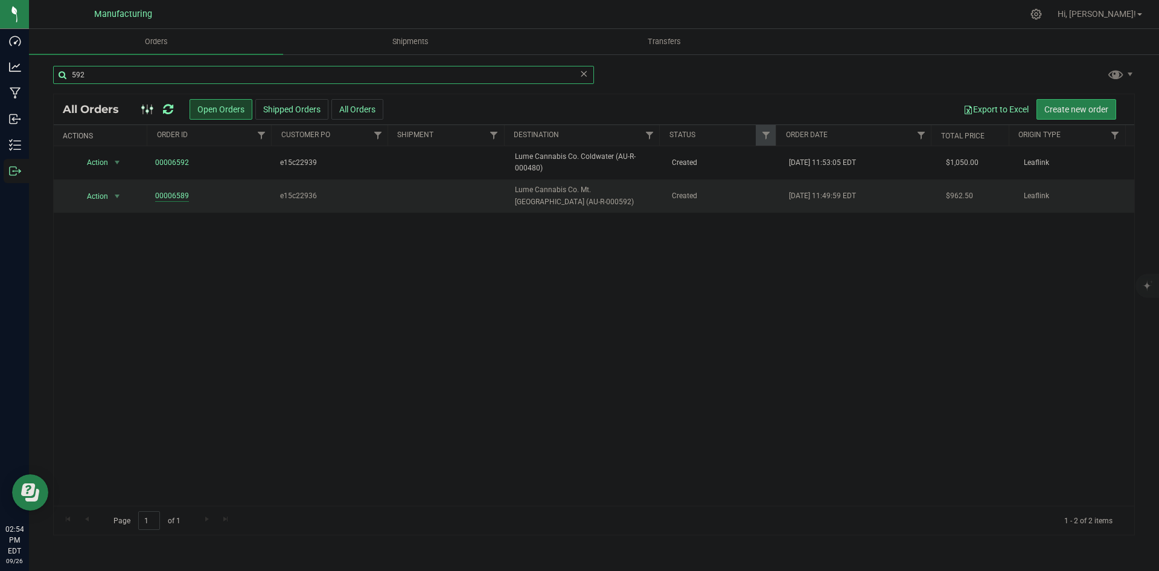
type input "592"
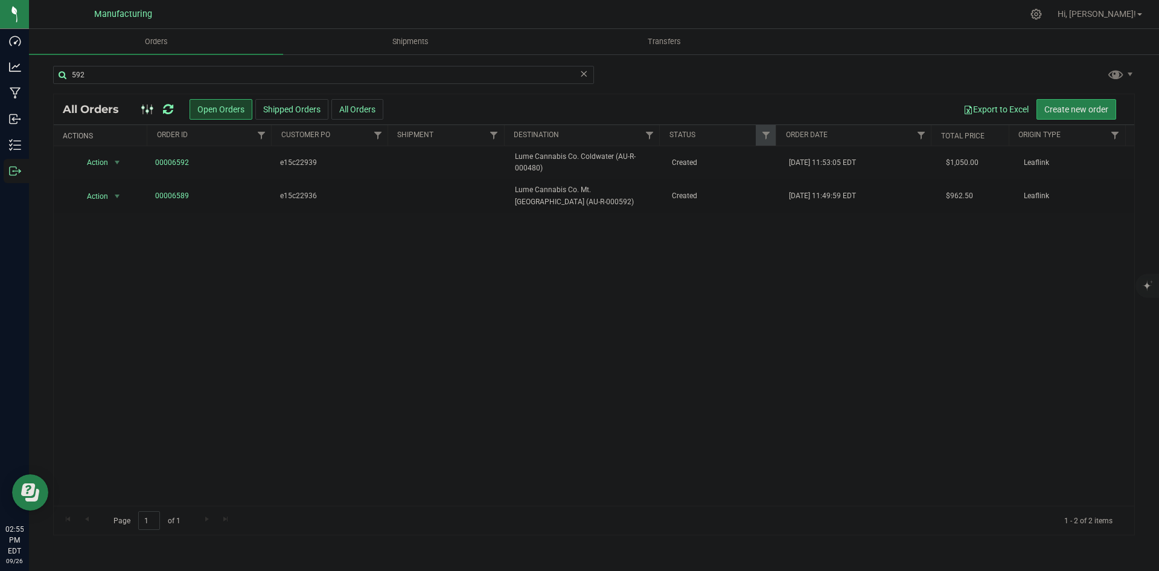
click at [171, 102] on link at bounding box center [168, 109] width 10 height 14
click at [641, 216] on div "Action Action Cancel order Change facility Clone order Edit order Mark as fully…" at bounding box center [594, 325] width 1081 height 359
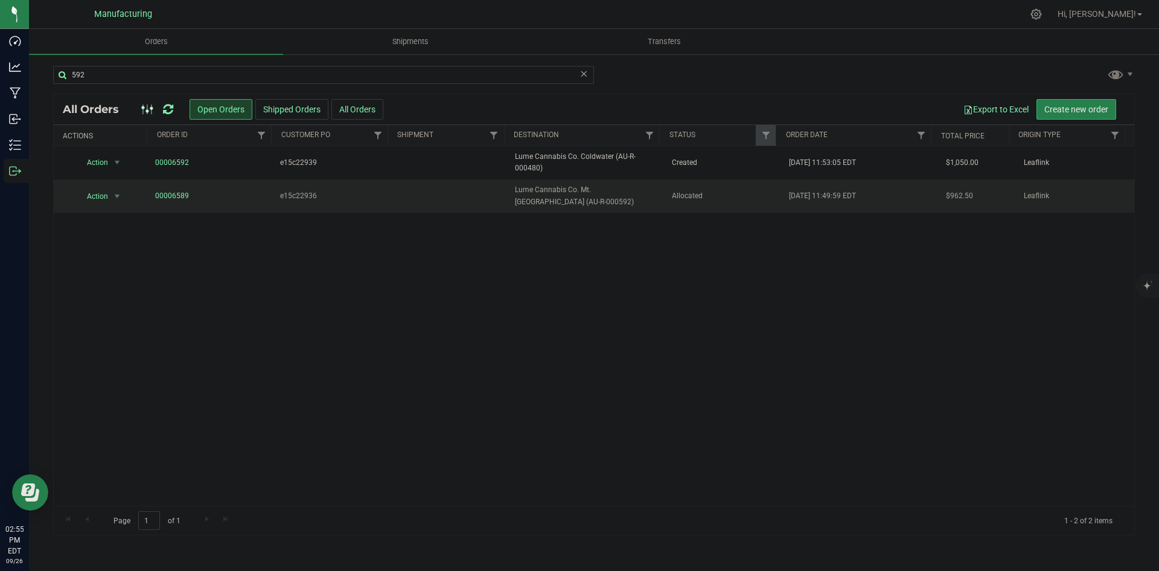
click at [642, 203] on span "Lume Cannabis Co. Mt. Pleasant Broomfield St (AU-R-000592)" at bounding box center [586, 195] width 142 height 23
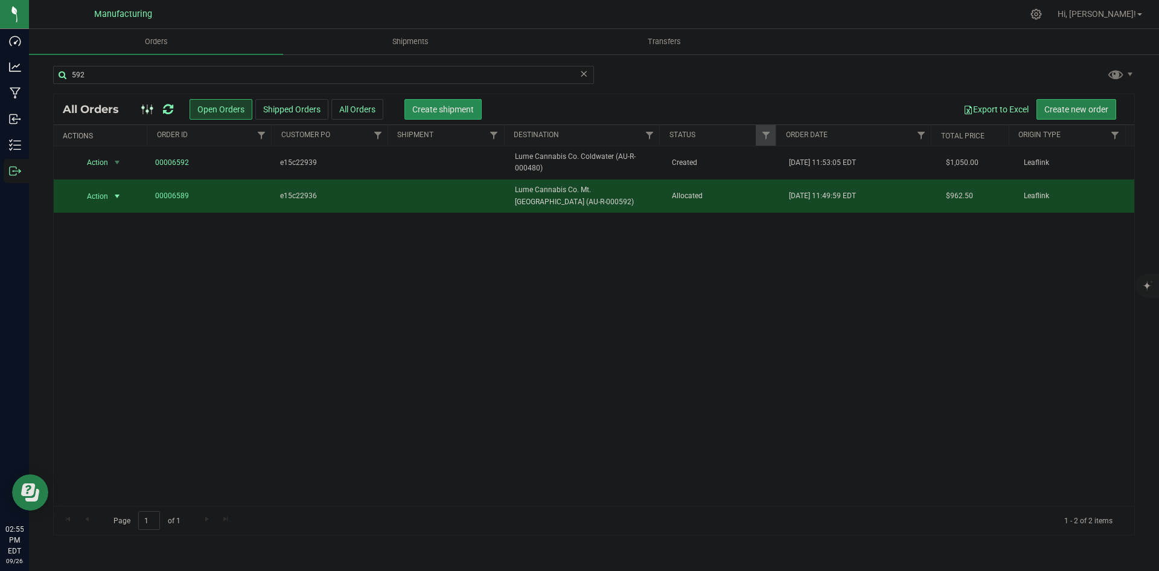
click at [465, 108] on span "Create shipment" at bounding box center [443, 109] width 62 height 10
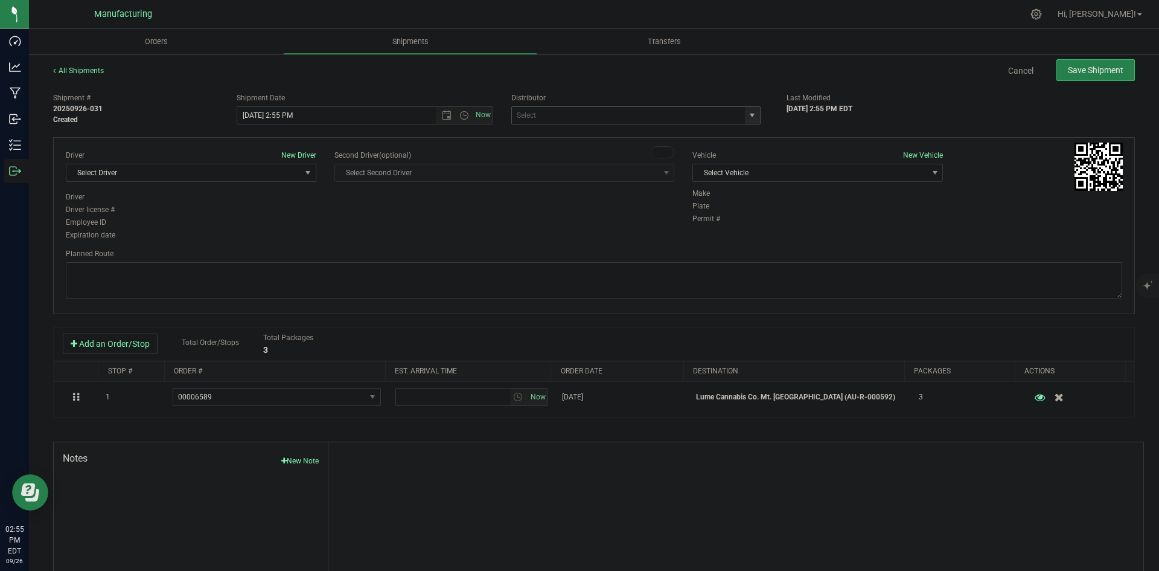
click at [753, 115] on span "select" at bounding box center [752, 115] width 15 height 17
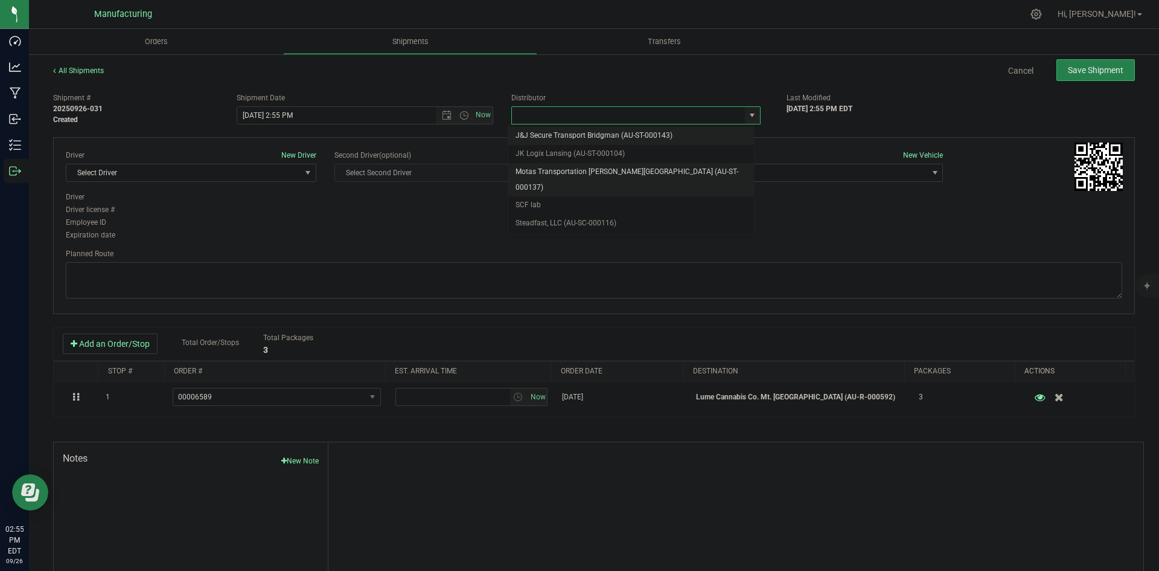
click at [602, 171] on li "Motas Transportation [PERSON_NAME][GEOGRAPHIC_DATA] (AU-ST-000137)" at bounding box center [631, 179] width 246 height 33
type input "Motas Transportation [PERSON_NAME][GEOGRAPHIC_DATA] (AU-ST-000137)"
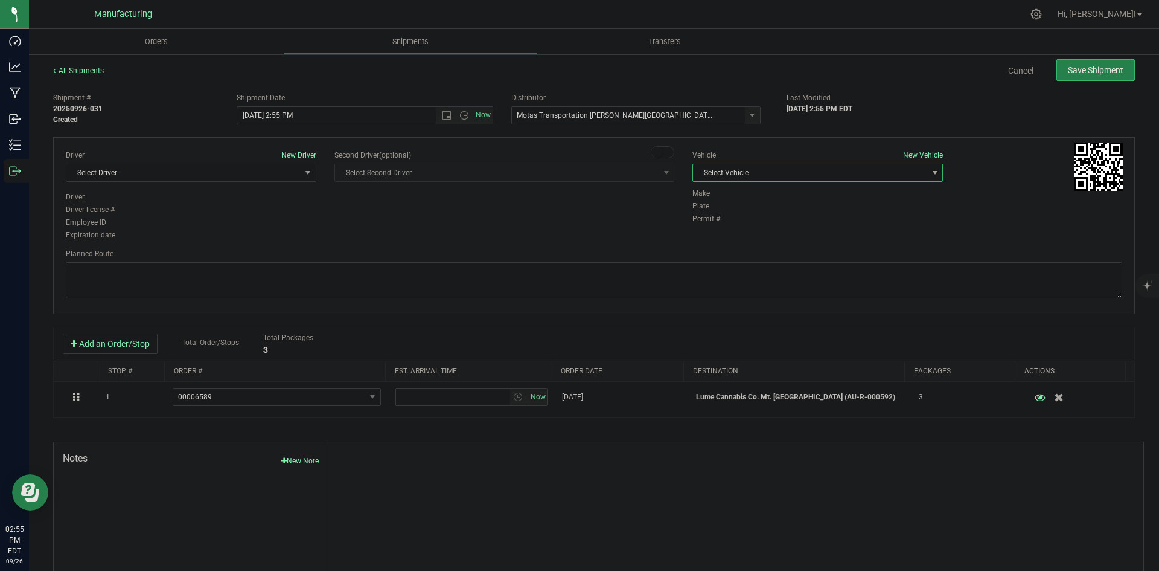
drag, startPoint x: 833, startPoint y: 167, endPoint x: 821, endPoint y: 175, distance: 13.9
click at [832, 168] on span "Select Vehicle" at bounding box center [810, 172] width 234 height 17
click at [720, 223] on li "T3" at bounding box center [811, 229] width 247 height 18
click at [262, 168] on span "Select Driver" at bounding box center [183, 172] width 234 height 17
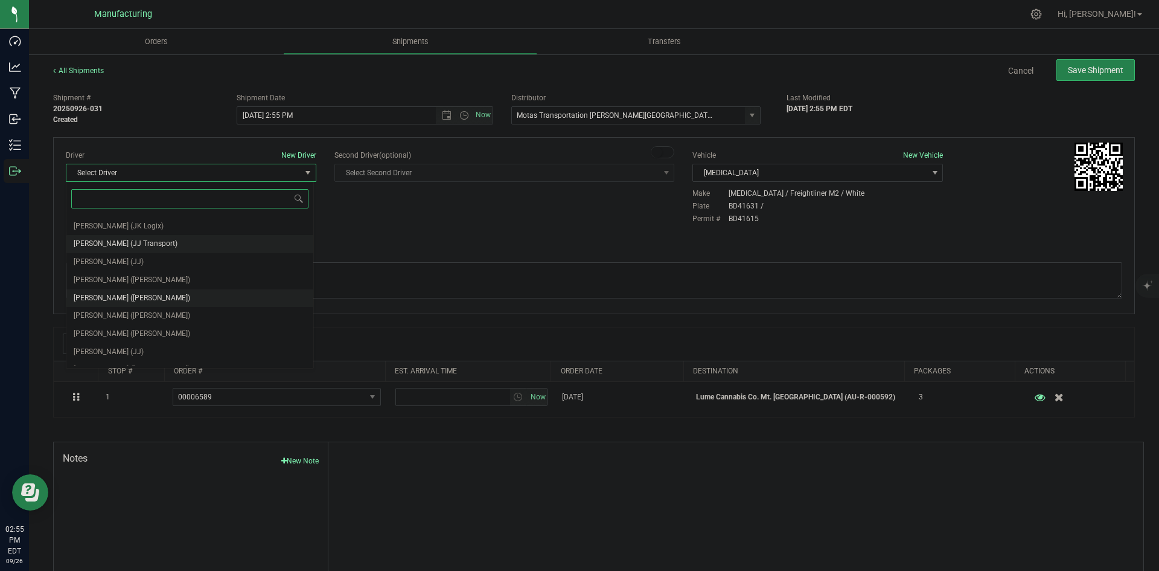
scroll to position [63, 0]
click at [140, 286] on li "Lloyd Neely (Motas)" at bounding box center [189, 286] width 247 height 18
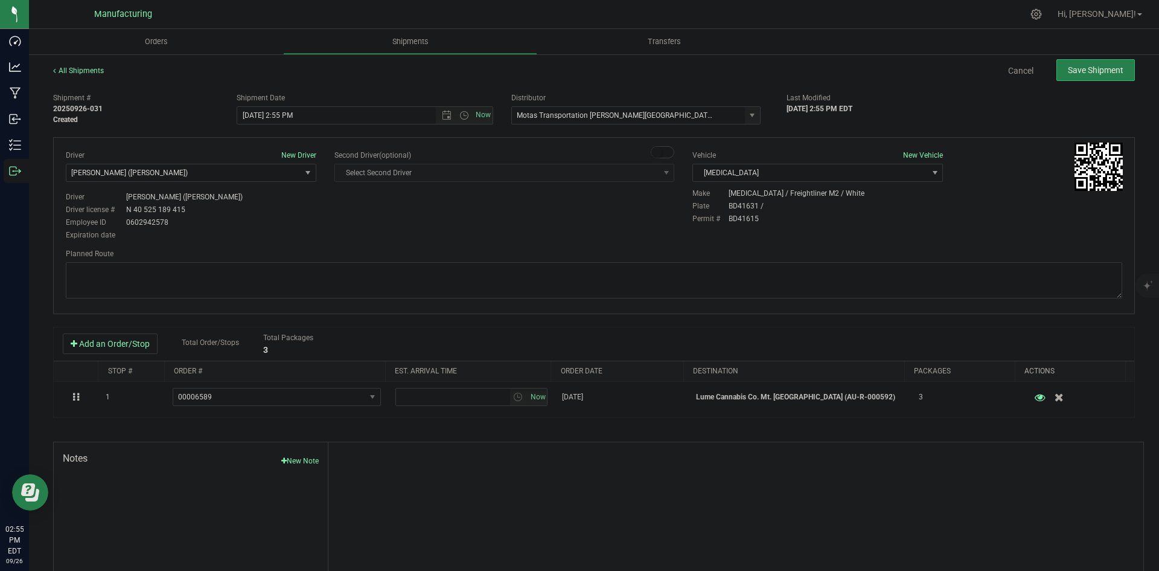
drag, startPoint x: 342, startPoint y: 232, endPoint x: 389, endPoint y: 193, distance: 60.8
click at [352, 229] on div "Driver New Driver Lloyd Neely (Motas) Select Driver Perry Black (JK Logix) Robe…" at bounding box center [594, 196] width 1075 height 92
click at [459, 118] on span "Open the time view" at bounding box center [464, 115] width 10 height 10
click at [256, 206] on li "2:00 PM" at bounding box center [361, 207] width 252 height 16
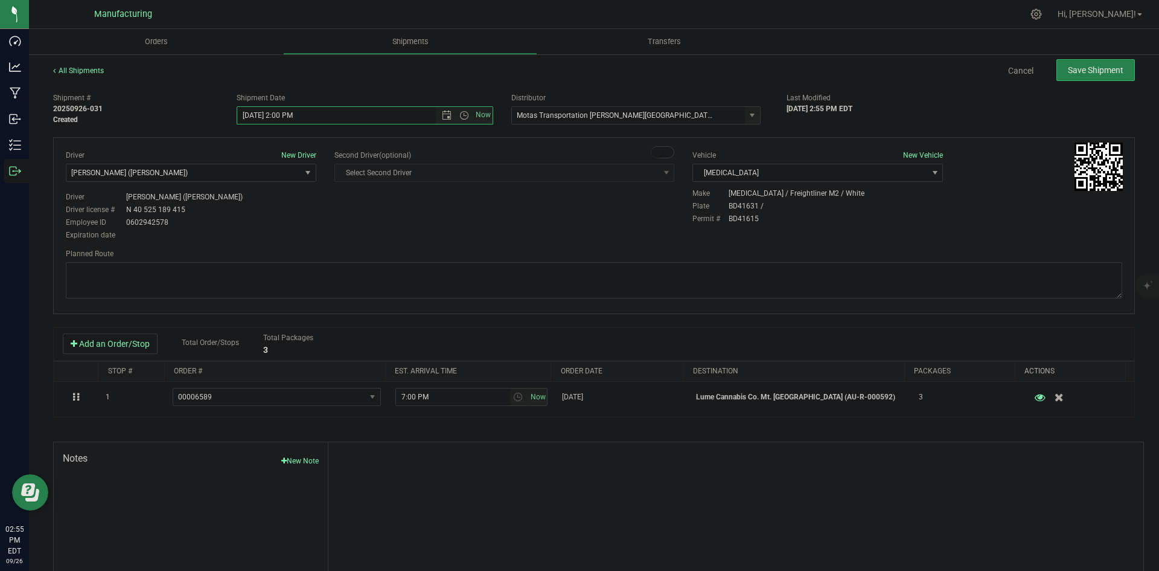
click at [349, 225] on div "Driver New Driver Lloyd Neely (Motas) Select Driver Perry Black (JK Logix) Robe…" at bounding box center [594, 196] width 1075 height 92
click at [442, 115] on span "Open the date view" at bounding box center [447, 115] width 10 height 10
click at [263, 251] on link "29" at bounding box center [264, 257] width 18 height 19
type input "9/29/2025 2:00 PM"
click at [429, 238] on div "Driver New Driver Lloyd Neely (Motas) Select Driver Perry Black (JK Logix) Robe…" at bounding box center [594, 196] width 1075 height 92
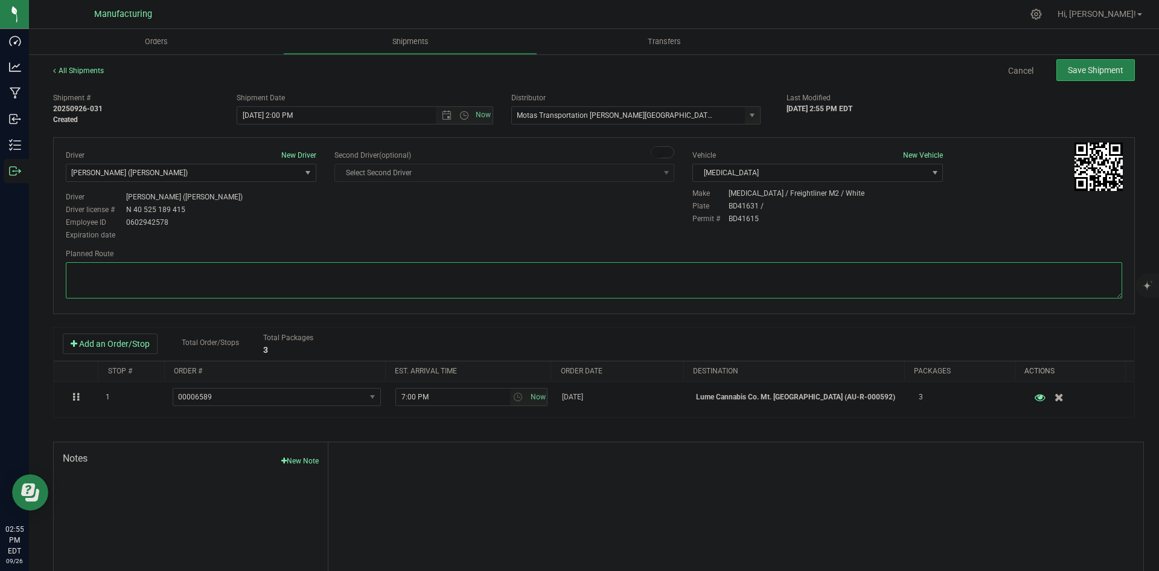
click at [762, 277] on textarea at bounding box center [594, 280] width 1057 height 36
paste textarea "Head south 246 ft -- Turn right 325 ft -- Turn right 407 ft -- Turn right towar…"
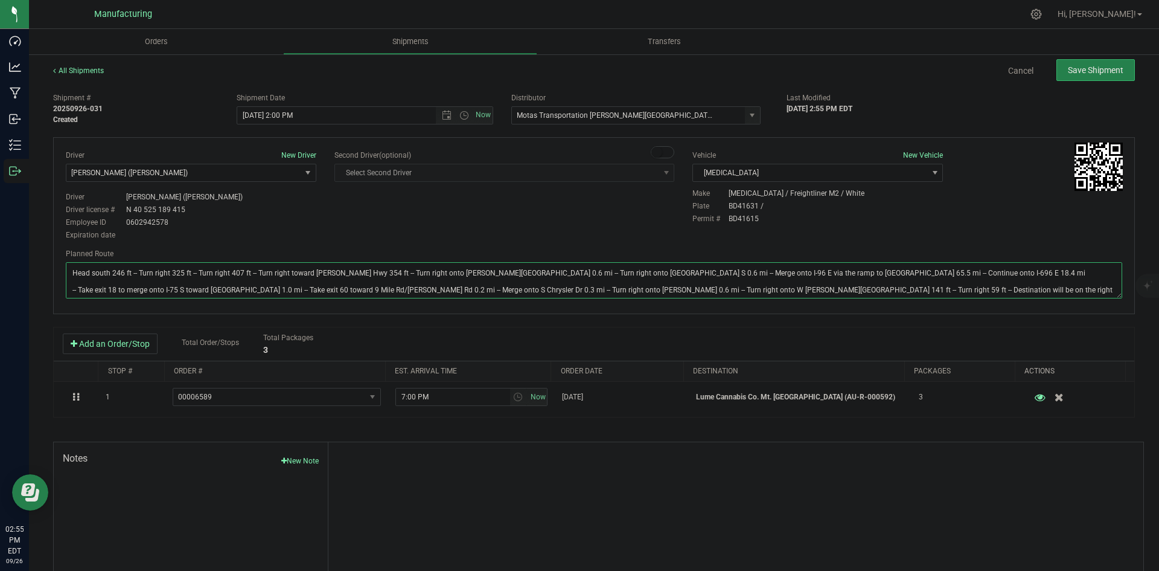
type textarea "Head south 246 ft -- Turn right 325 ft -- Turn right 407 ft -- Turn right towar…"
click at [810, 228] on div "Driver New Driver Lloyd Neely (Motas) Select Driver Perry Black (JK Logix) Robe…" at bounding box center [594, 196] width 1075 height 92
click at [1078, 67] on span "Save Shipment" at bounding box center [1096, 70] width 56 height 10
type input "9/29/2025 6:00 PM"
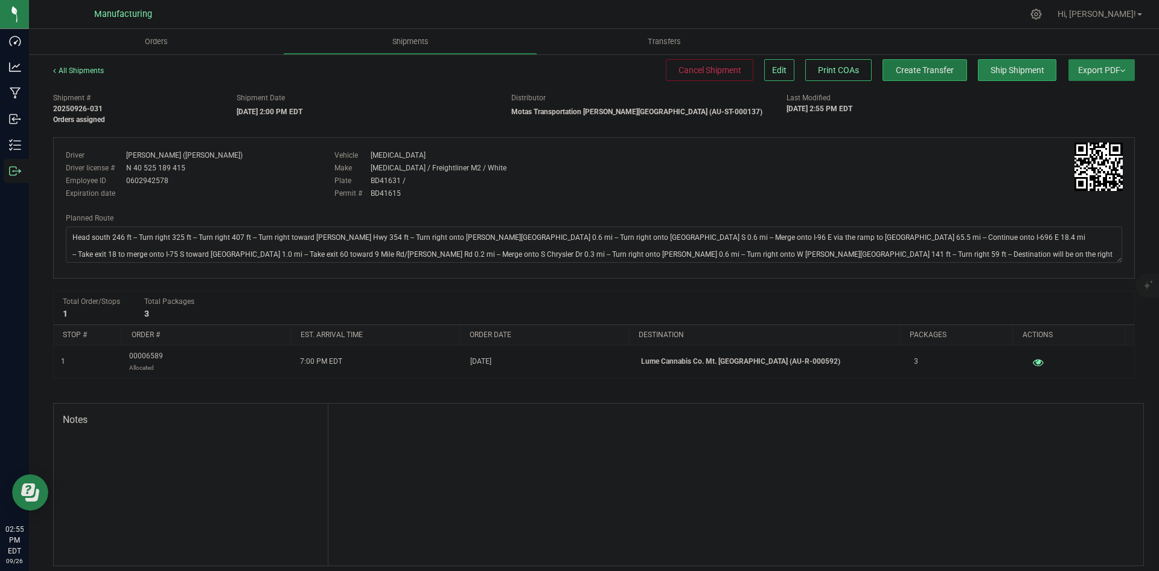
click at [944, 71] on button "Create Transfer" at bounding box center [925, 70] width 85 height 22
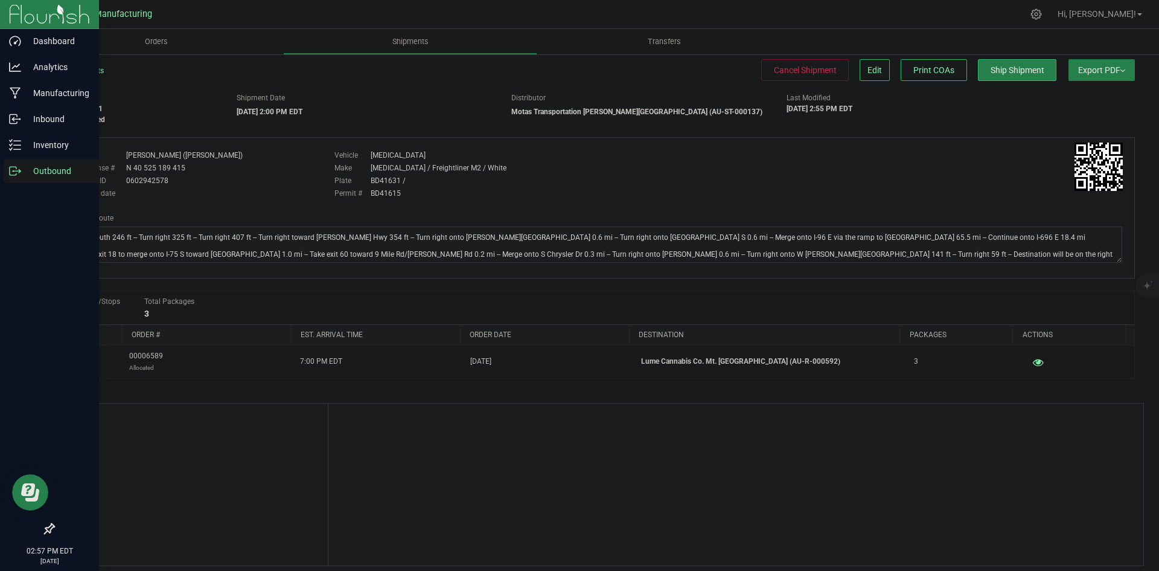
click at [13, 165] on icon at bounding box center [15, 171] width 12 height 12
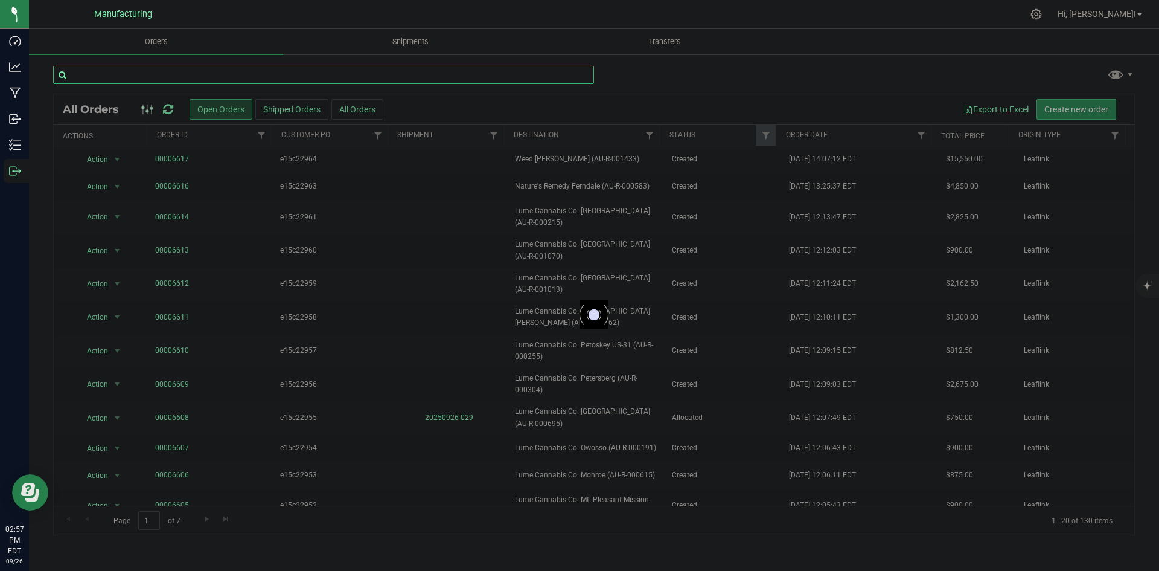
click at [190, 78] on input "text" at bounding box center [323, 75] width 541 height 18
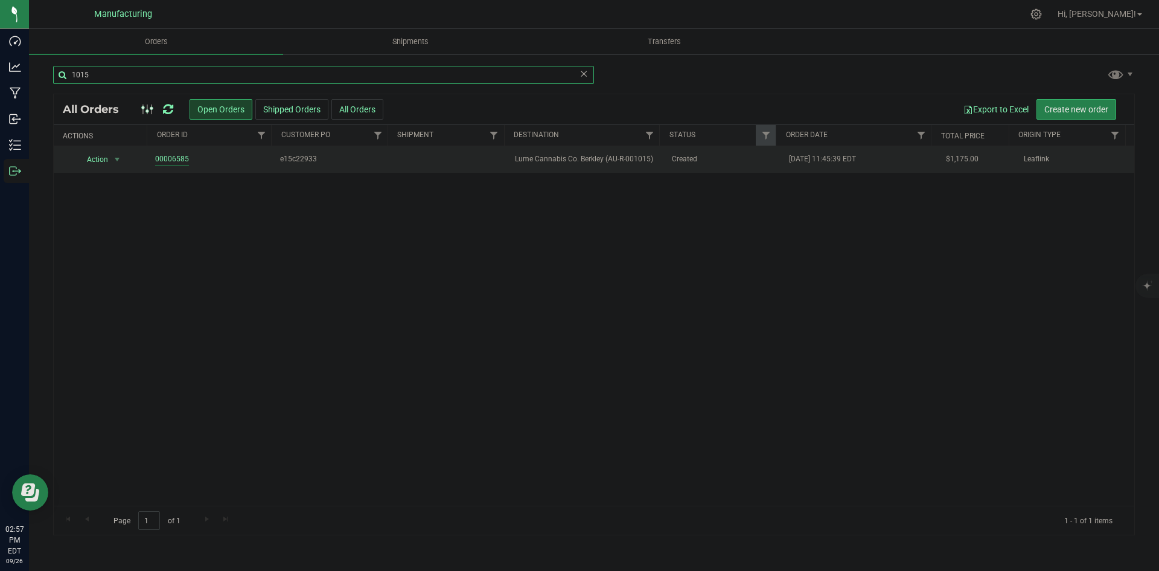
type input "1015"
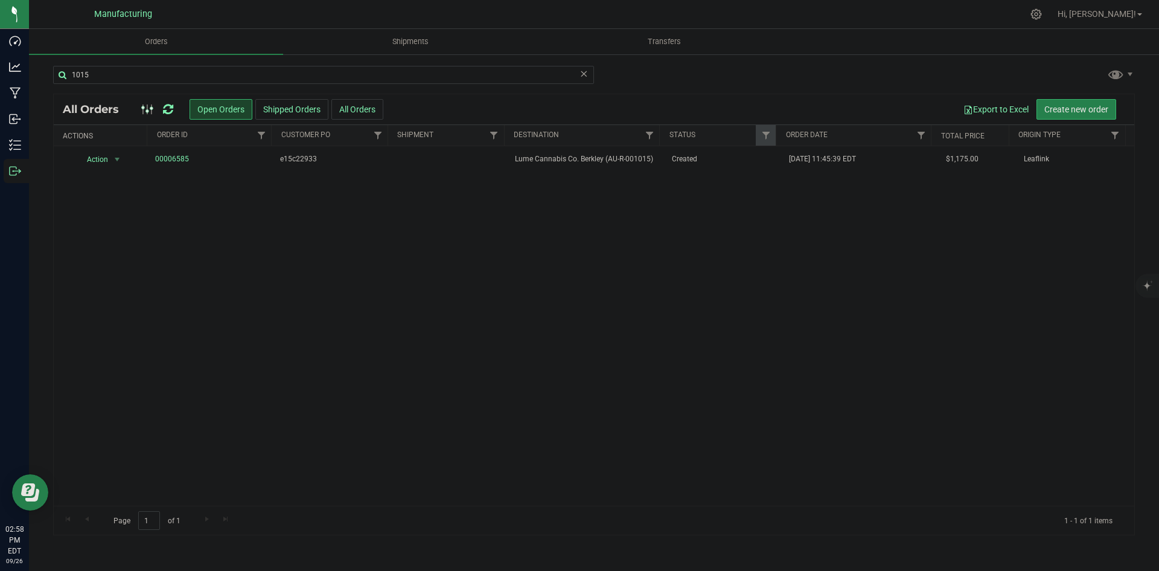
click at [164, 113] on icon at bounding box center [168, 109] width 10 height 12
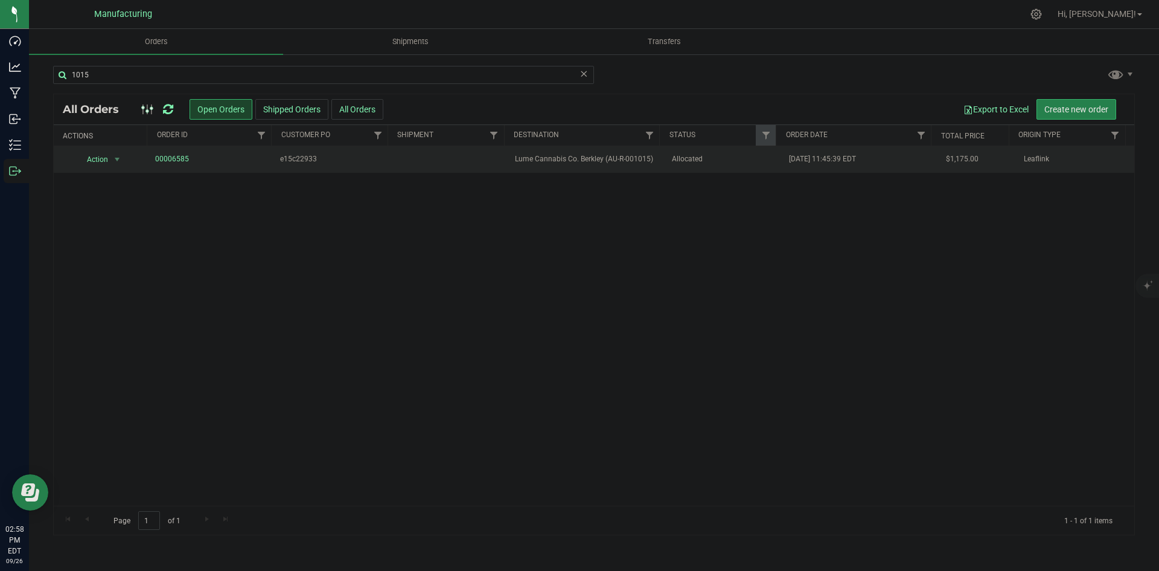
click at [541, 164] on span "Lume Cannabis Co. Berkley (AU-R-001015)" at bounding box center [586, 158] width 142 height 11
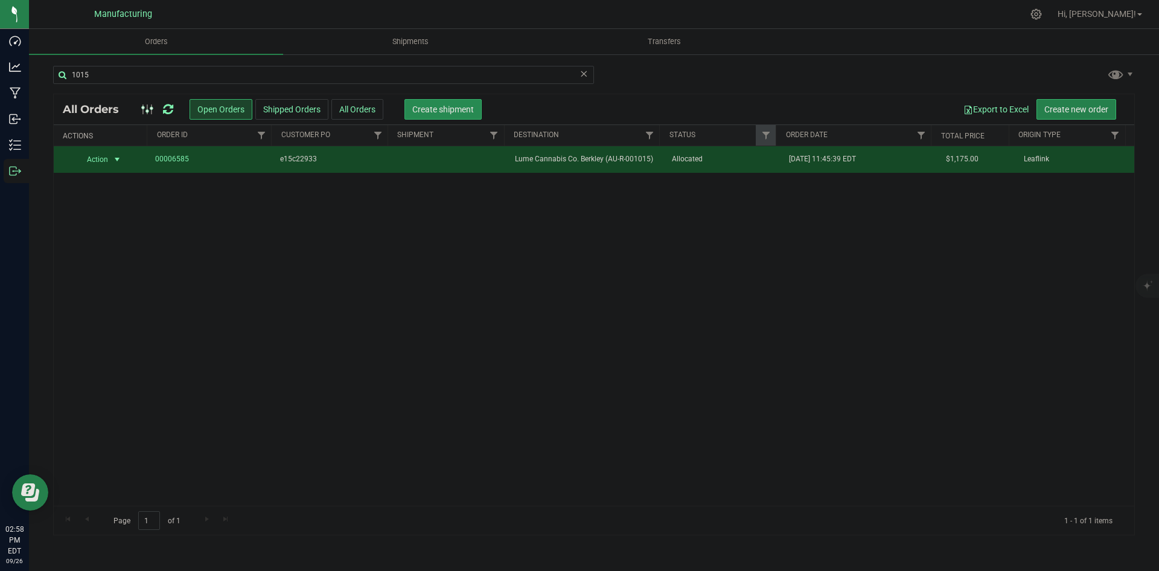
click at [432, 112] on span "Create shipment" at bounding box center [443, 109] width 62 height 10
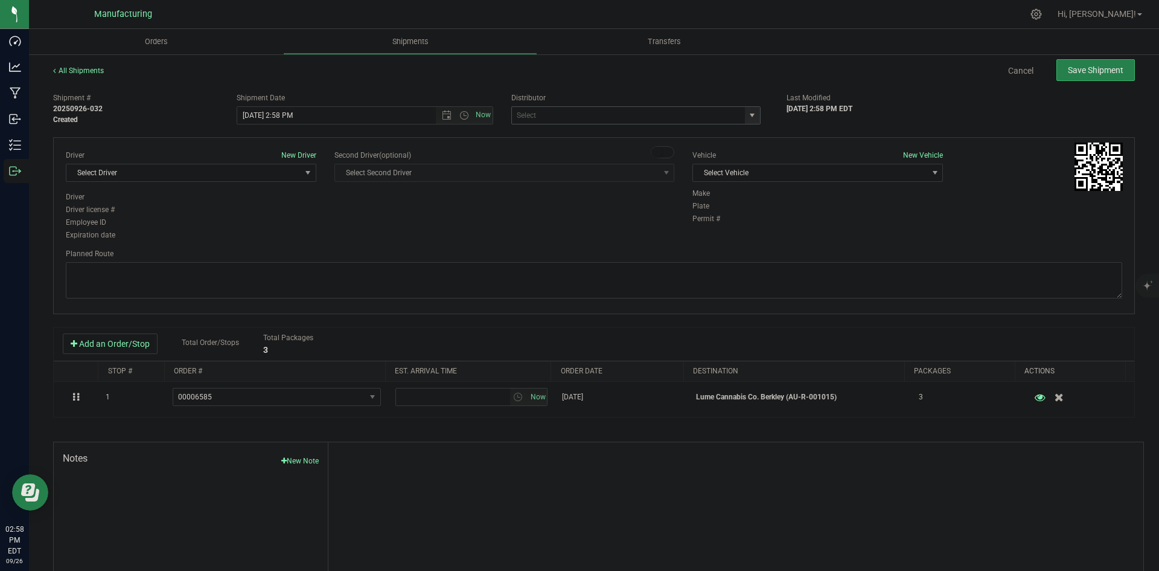
click at [745, 116] on span "select" at bounding box center [752, 115] width 15 height 17
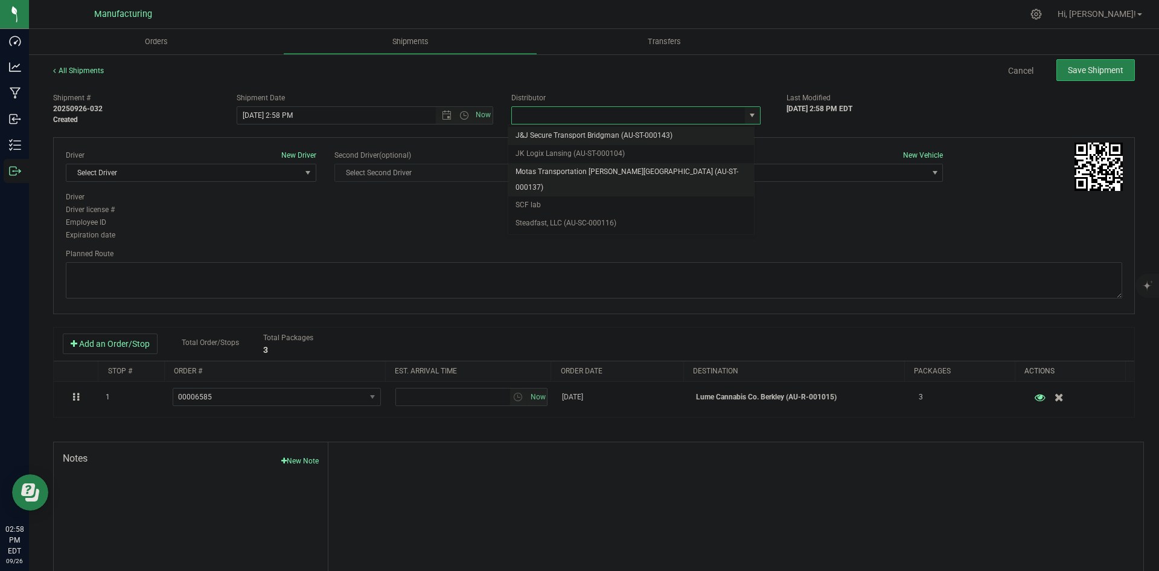
click at [591, 167] on li "Motas Transportation [PERSON_NAME][GEOGRAPHIC_DATA] (AU-ST-000137)" at bounding box center [631, 179] width 246 height 33
type input "Motas Transportation [PERSON_NAME][GEOGRAPHIC_DATA] (AU-ST-000137)"
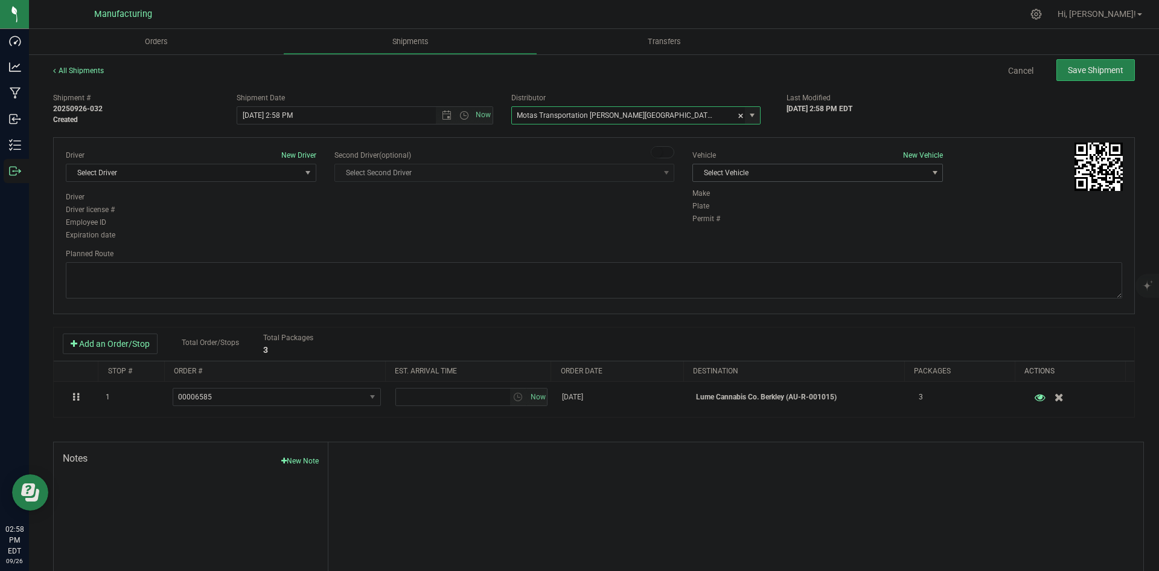
click at [779, 164] on span "Select Vehicle" at bounding box center [817, 173] width 251 height 18
click at [717, 225] on li "T3" at bounding box center [811, 229] width 247 height 18
click at [263, 174] on span "Select Driver" at bounding box center [183, 172] width 234 height 17
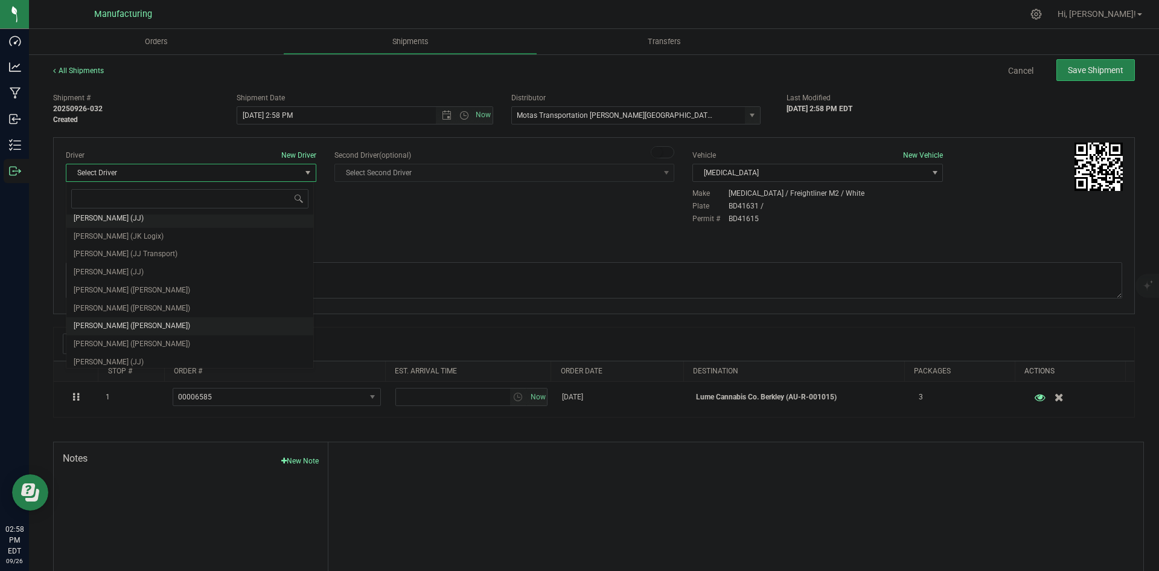
scroll to position [63, 0]
click at [133, 286] on span "Lloyd Neely (Motas)" at bounding box center [132, 286] width 117 height 16
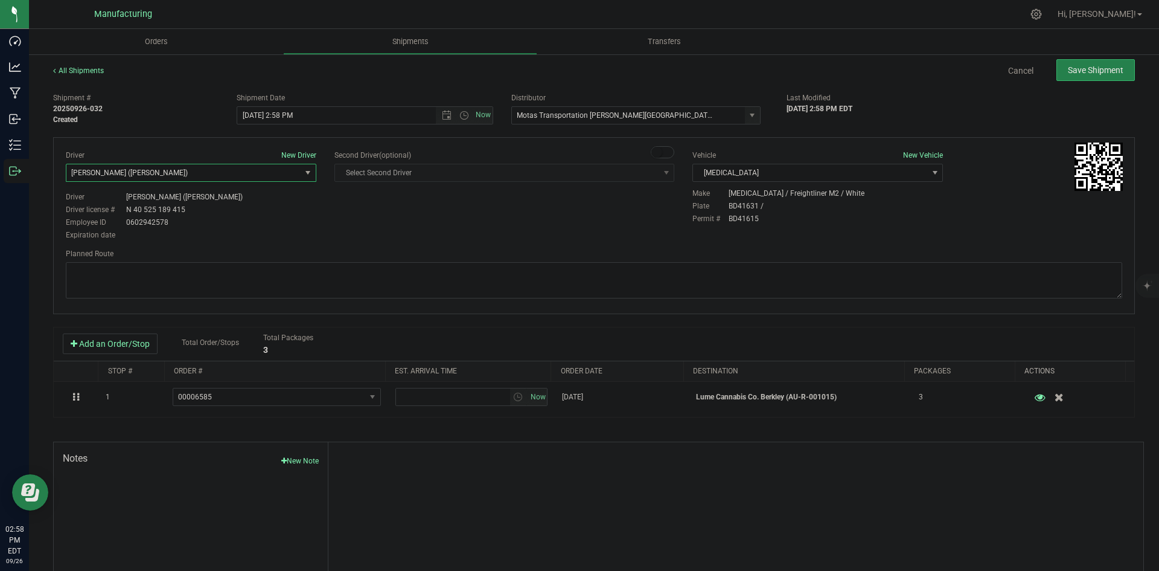
click at [358, 242] on div "Driver New Driver Lloyd Neely (Motas) Select Driver Perry Black (JK Logix) Robe…" at bounding box center [594, 225] width 1082 height 177
click at [462, 115] on span "Open the time view" at bounding box center [464, 115] width 10 height 10
click at [262, 207] on li "2:00 PM" at bounding box center [361, 207] width 252 height 16
type input "9/26/2025 2:00 PM"
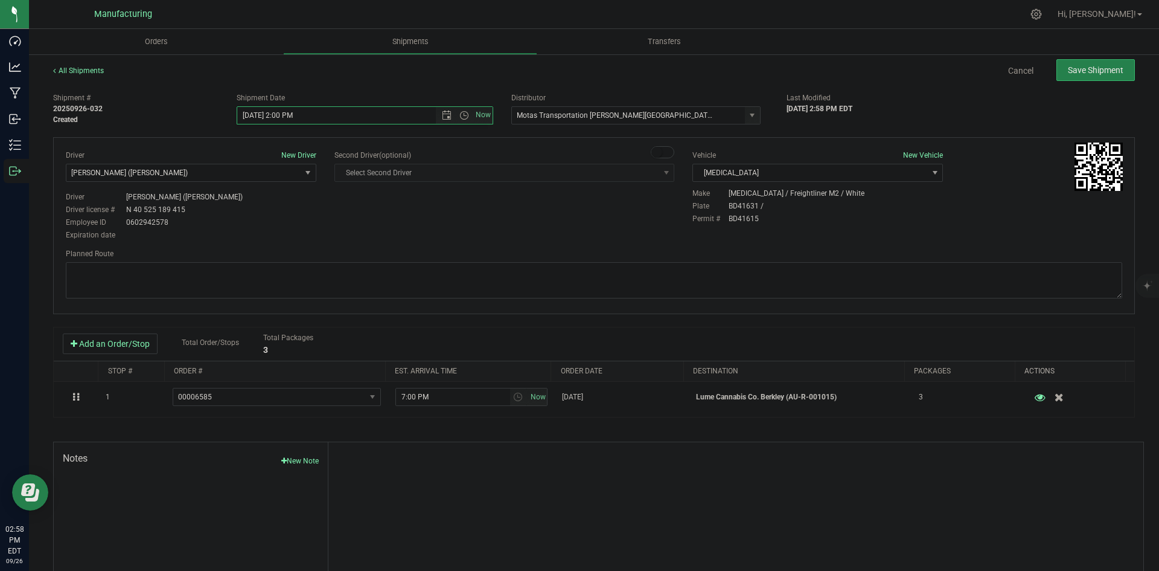
drag, startPoint x: 348, startPoint y: 226, endPoint x: 355, endPoint y: 226, distance: 6.6
click at [350, 226] on div "Driver New Driver Lloyd Neely (Motas) Select Driver Perry Black (JK Logix) Robe…" at bounding box center [594, 196] width 1075 height 92
drag, startPoint x: 763, startPoint y: 289, endPoint x: 724, endPoint y: 267, distance: 43.8
click at [761, 287] on textarea at bounding box center [594, 280] width 1057 height 36
paste textarea "Head south 246 ft -- Turn right 325 ft -- Turn right 407 ft -- Turn right towar…"
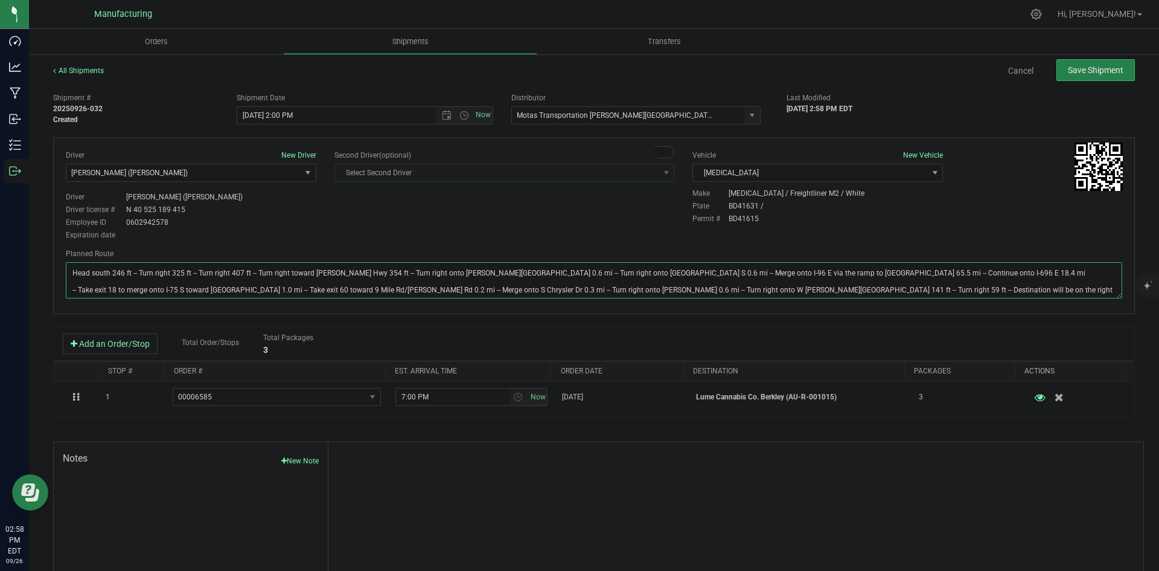
type textarea "Head south 246 ft -- Turn right 325 ft -- Turn right 407 ft -- Turn right towar…"
drag, startPoint x: 675, startPoint y: 199, endPoint x: 713, endPoint y: 189, distance: 39.4
click at [676, 199] on div "Driver New Driver Lloyd Neely (Motas) Select Driver Perry Black (JK Logix) Robe…" at bounding box center [594, 196] width 1075 height 92
click at [1086, 63] on button "Save Shipment" at bounding box center [1096, 70] width 78 height 22
type input "9/26/2025 6:00 PM"
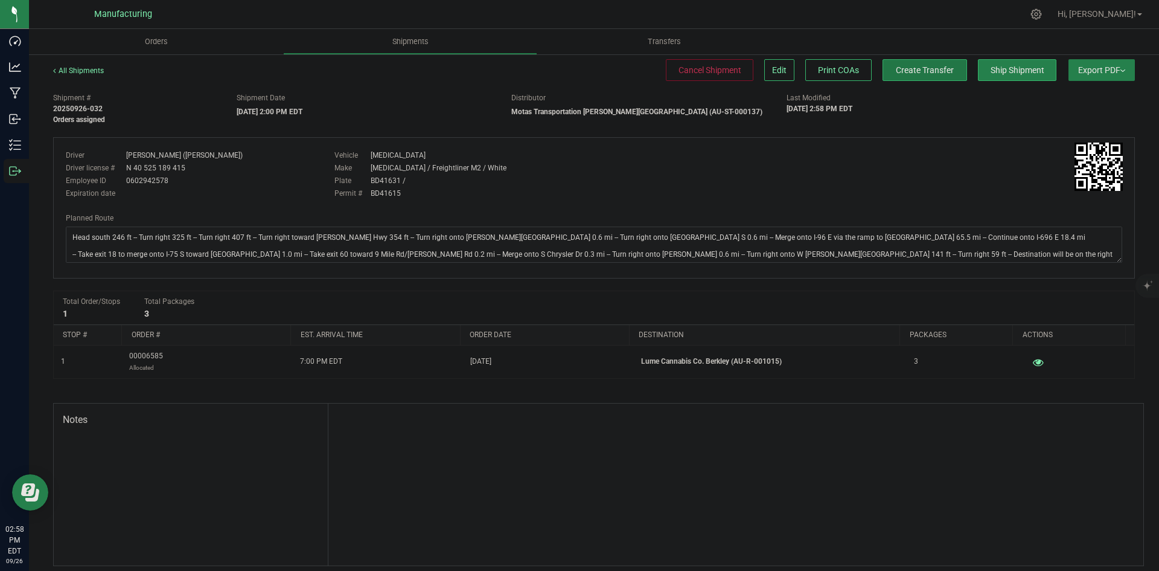
click at [933, 72] on span "Create Transfer" at bounding box center [925, 70] width 58 height 10
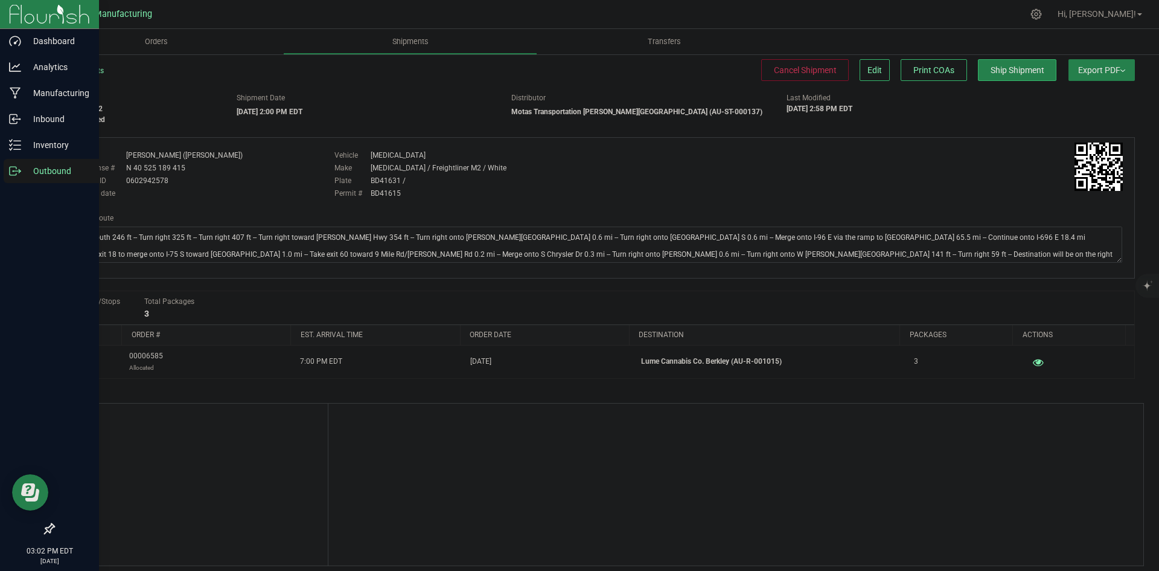
click at [14, 174] on icon at bounding box center [15, 171] width 12 height 12
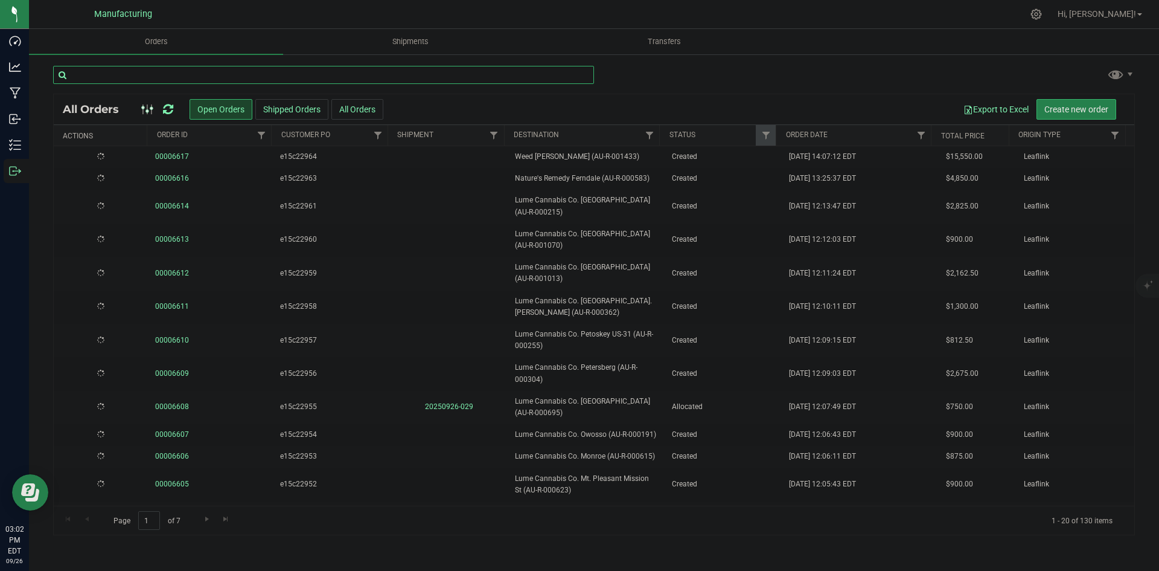
click at [211, 71] on input "text" at bounding box center [323, 75] width 541 height 18
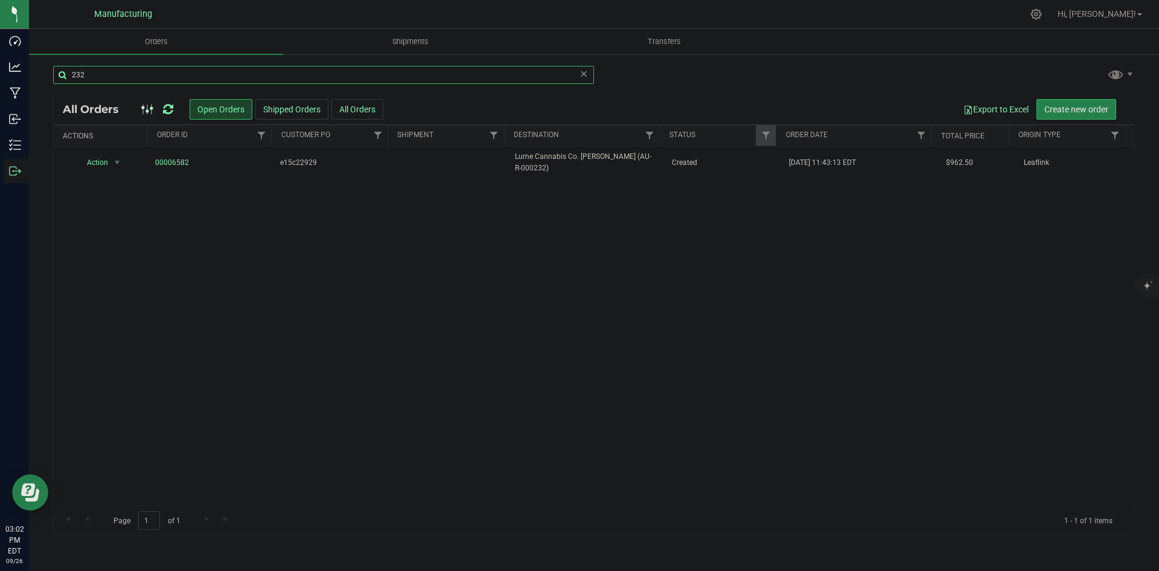
type input "232"
click at [174, 107] on div at bounding box center [157, 109] width 40 height 14
click at [168, 107] on icon at bounding box center [168, 109] width 10 height 12
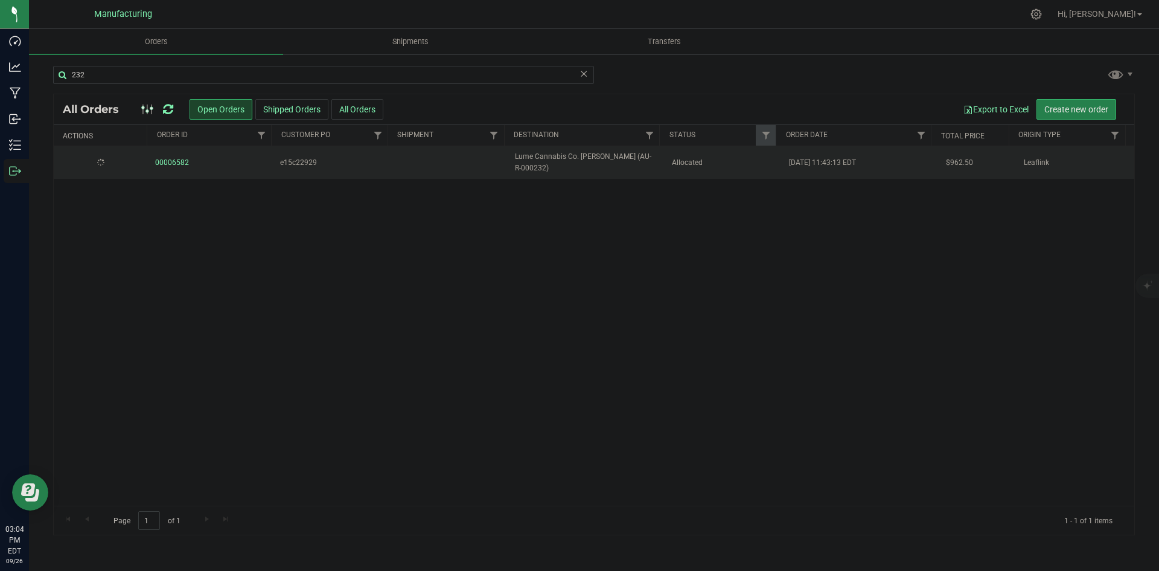
click at [714, 170] on td "Allocated" at bounding box center [724, 162] width 118 height 33
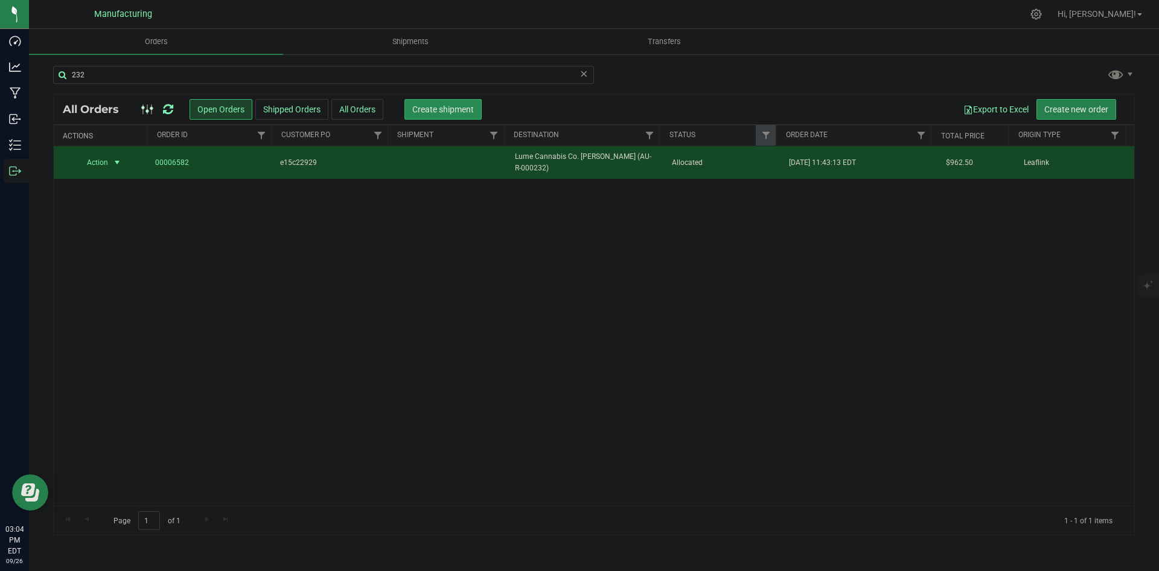
click at [418, 109] on span "Create shipment" at bounding box center [443, 109] width 62 height 10
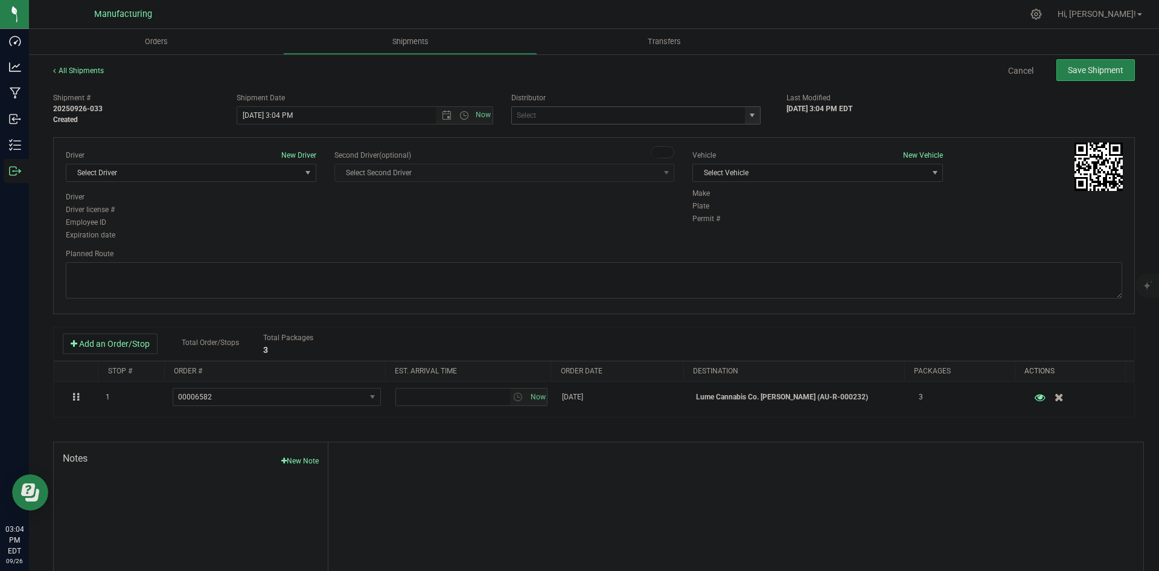
click at [747, 112] on span "select" at bounding box center [752, 115] width 10 height 10
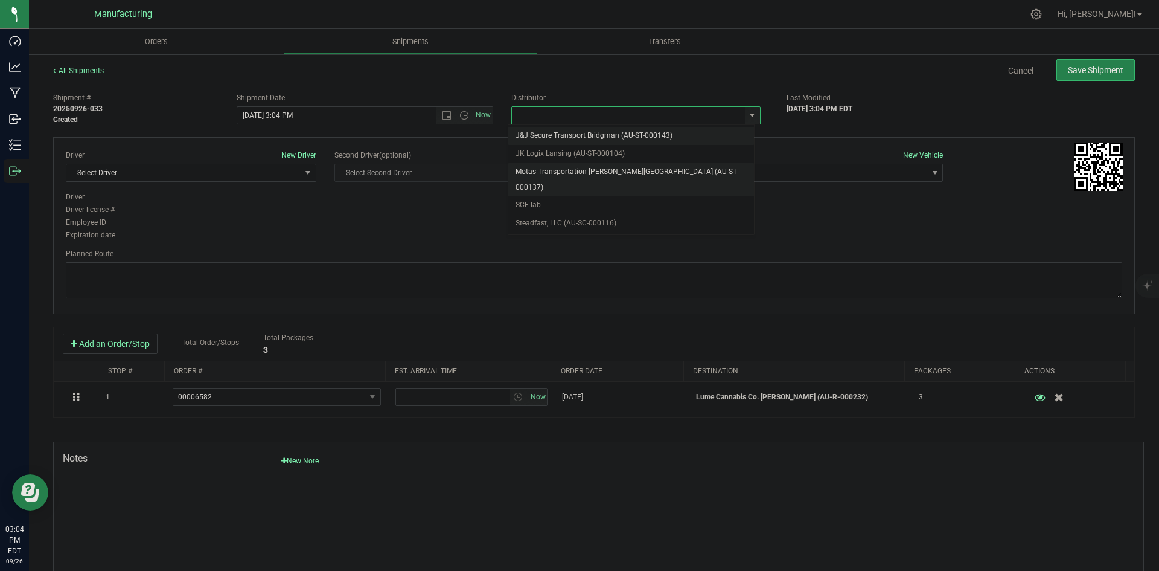
click at [552, 168] on li "Motas Transportation [PERSON_NAME][GEOGRAPHIC_DATA] (AU-ST-000137)" at bounding box center [631, 179] width 246 height 33
type input "Motas Transportation [PERSON_NAME][GEOGRAPHIC_DATA] (AU-ST-000137)"
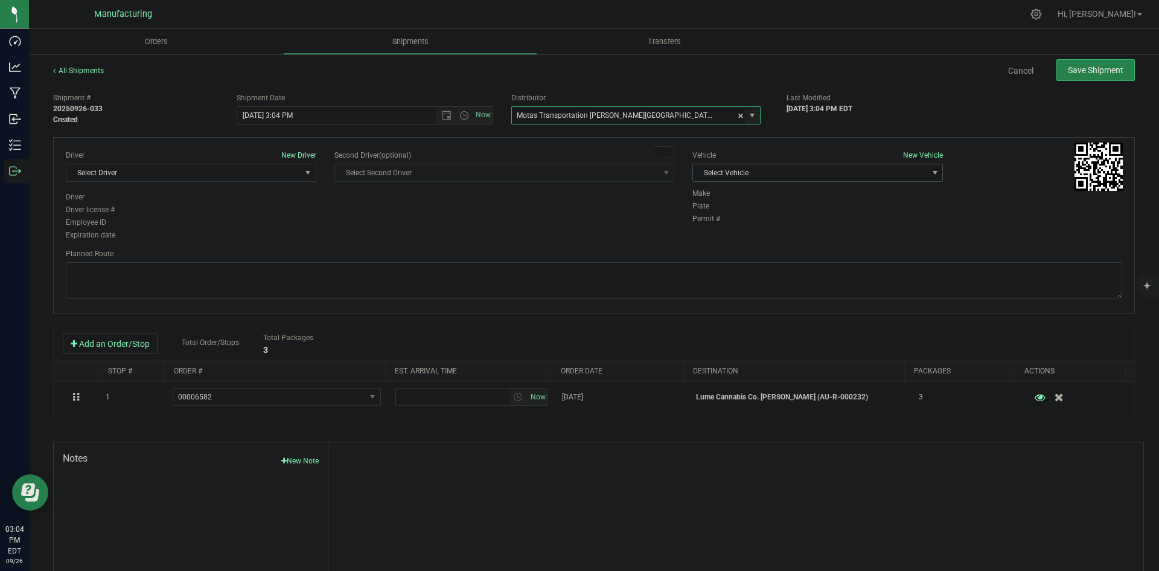
click at [808, 173] on span "Select Vehicle" at bounding box center [810, 172] width 234 height 17
click at [724, 225] on li "T3" at bounding box center [811, 229] width 247 height 18
drag, startPoint x: 238, startPoint y: 159, endPoint x: 245, endPoint y: 170, distance: 12.6
click at [238, 159] on div "Driver New Driver" at bounding box center [191, 155] width 251 height 11
click at [245, 170] on span "Select Driver" at bounding box center [183, 172] width 234 height 17
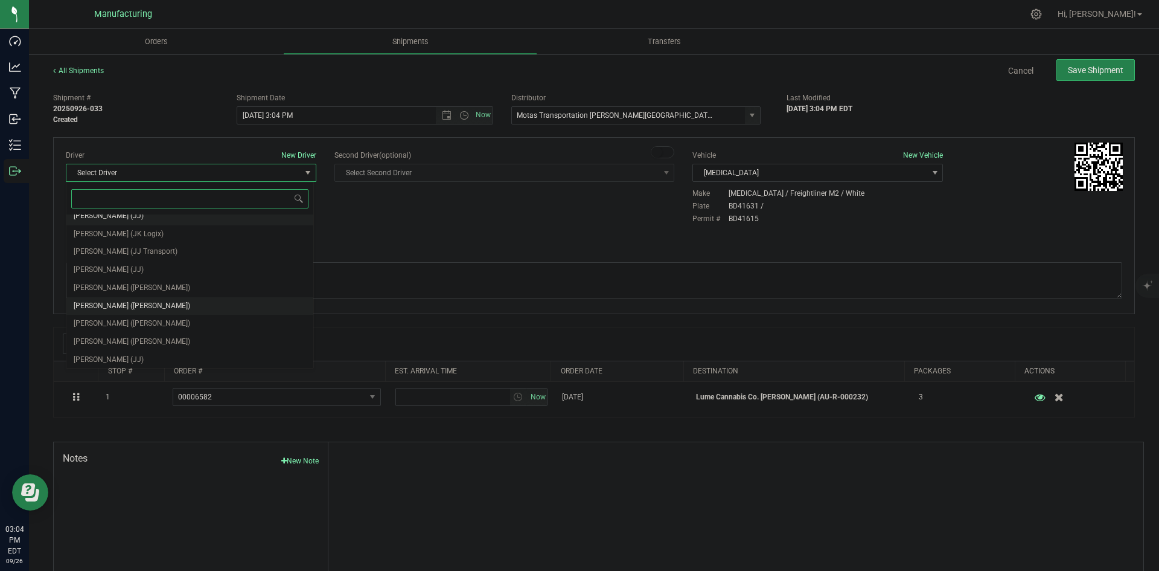
scroll to position [63, 0]
click at [105, 283] on span "Lloyd Neely (Motas)" at bounding box center [132, 286] width 117 height 16
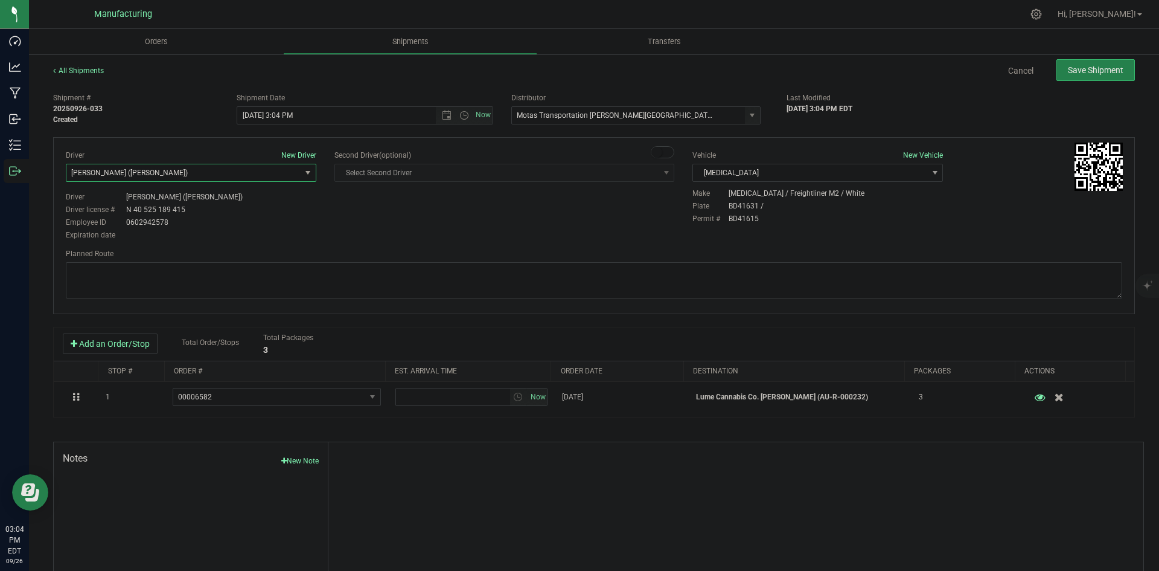
drag, startPoint x: 330, startPoint y: 248, endPoint x: 373, endPoint y: 190, distance: 72.6
click at [331, 247] on div "Driver New Driver Lloyd Neely (Motas) Select Driver Perry Black (JK Logix) Robe…" at bounding box center [594, 225] width 1082 height 177
click at [443, 114] on span "Open the date view" at bounding box center [447, 115] width 10 height 10
click at [263, 257] on link "29" at bounding box center [264, 257] width 18 height 19
type input "9/29/2025 3:04 PM"
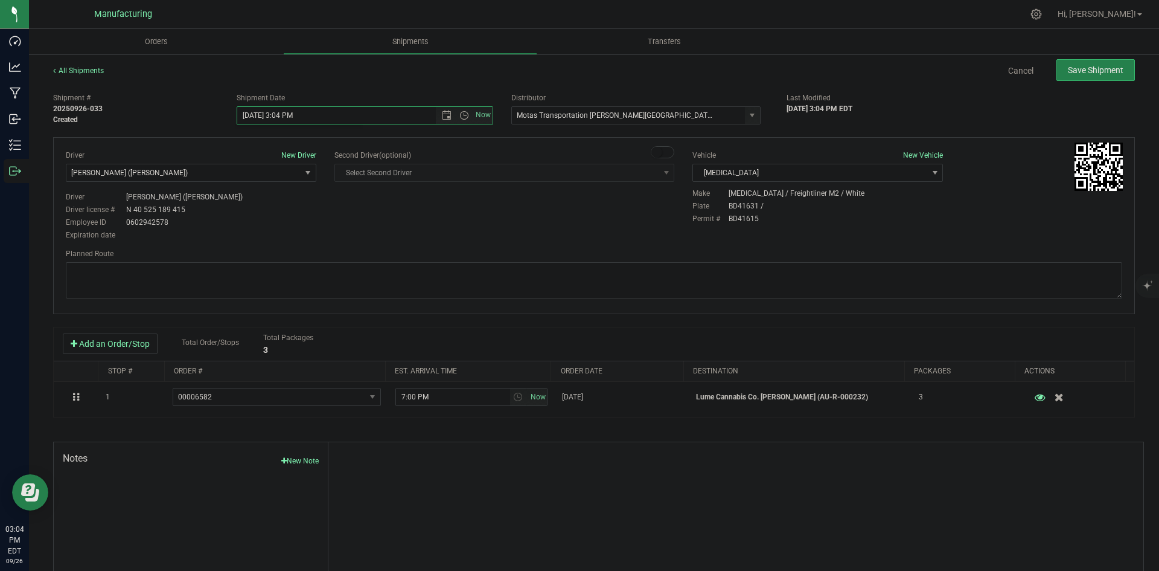
click at [431, 221] on div "Driver New Driver Lloyd Neely (Motas) Select Driver Perry Black (JK Logix) Robe…" at bounding box center [594, 196] width 1075 height 92
drag, startPoint x: 666, startPoint y: 301, endPoint x: 665, endPoint y: 291, distance: 9.7
click at [667, 298] on div at bounding box center [594, 281] width 1057 height 39
click at [633, 269] on textarea at bounding box center [594, 280] width 1057 height 36
paste textarea "Head south 246 ft -- Turn right 325 ft -- Turn right 407 ft -- Turn right towar…"
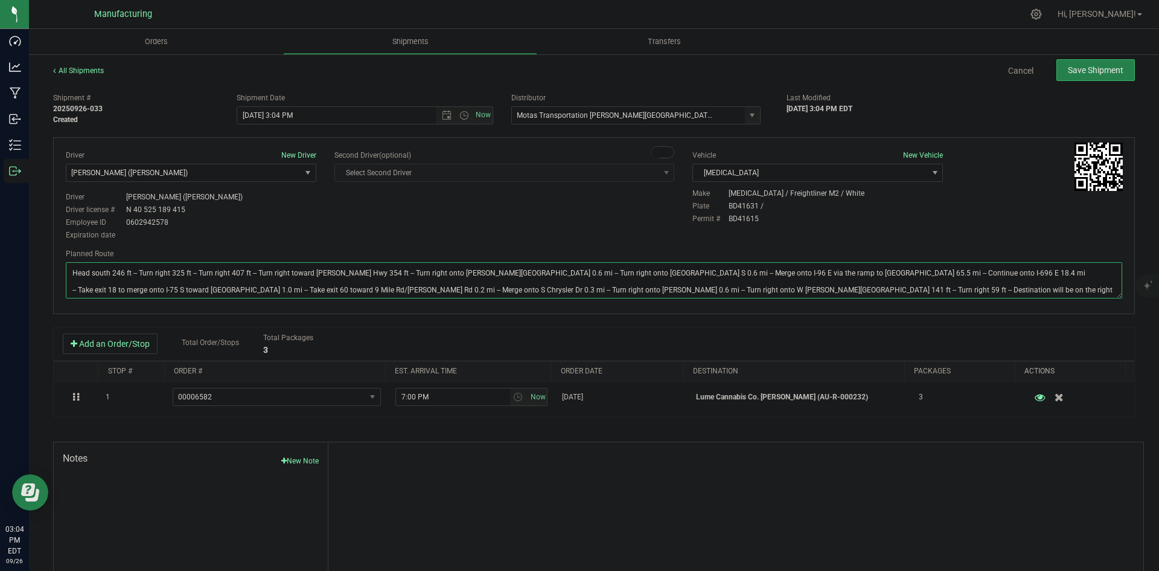
type textarea "Head south 246 ft -- Turn right 325 ft -- Turn right 407 ft -- Turn right towar…"
drag, startPoint x: 597, startPoint y: 226, endPoint x: 620, endPoint y: 218, distance: 24.4
click at [604, 225] on div "Driver New Driver Lloyd Neely (Motas) Select Driver Perry Black (JK Logix) Robe…" at bounding box center [594, 196] width 1075 height 92
click at [1076, 66] on span "Save Shipment" at bounding box center [1096, 70] width 56 height 10
type input "9/29/2025 7:04 PM"
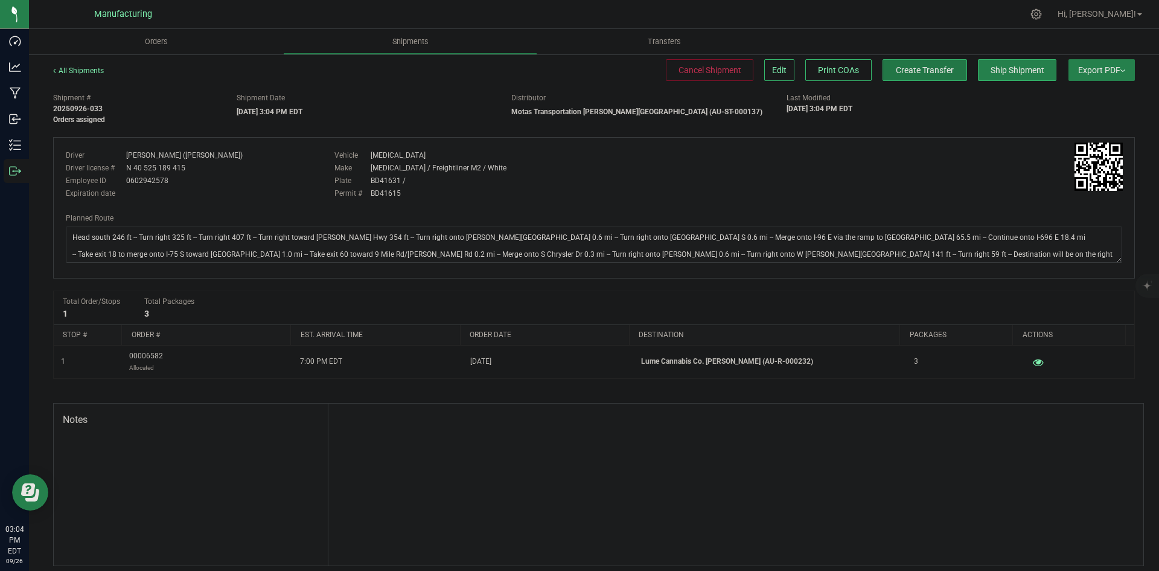
click at [917, 66] on span "Create Transfer" at bounding box center [925, 70] width 58 height 10
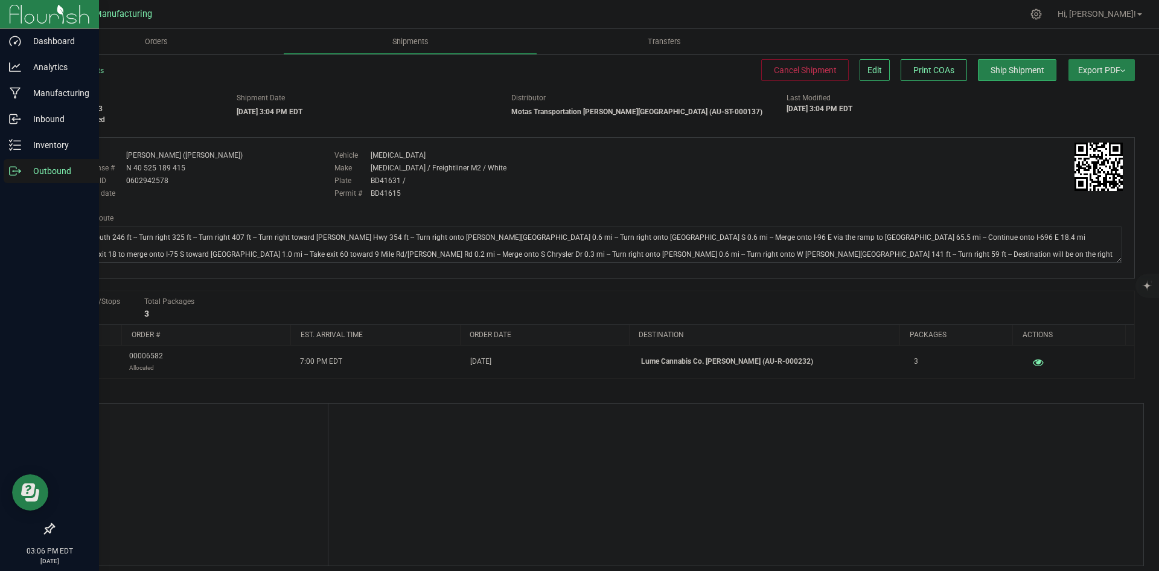
click at [20, 178] on div "Outbound" at bounding box center [51, 171] width 95 height 24
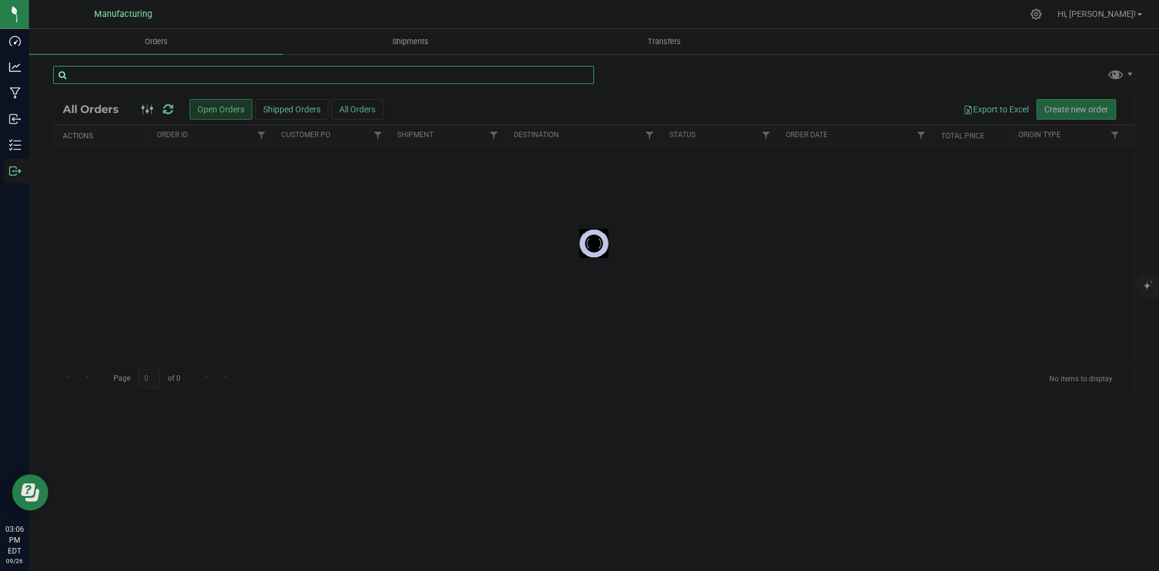
click at [191, 80] on input "text" at bounding box center [323, 75] width 541 height 18
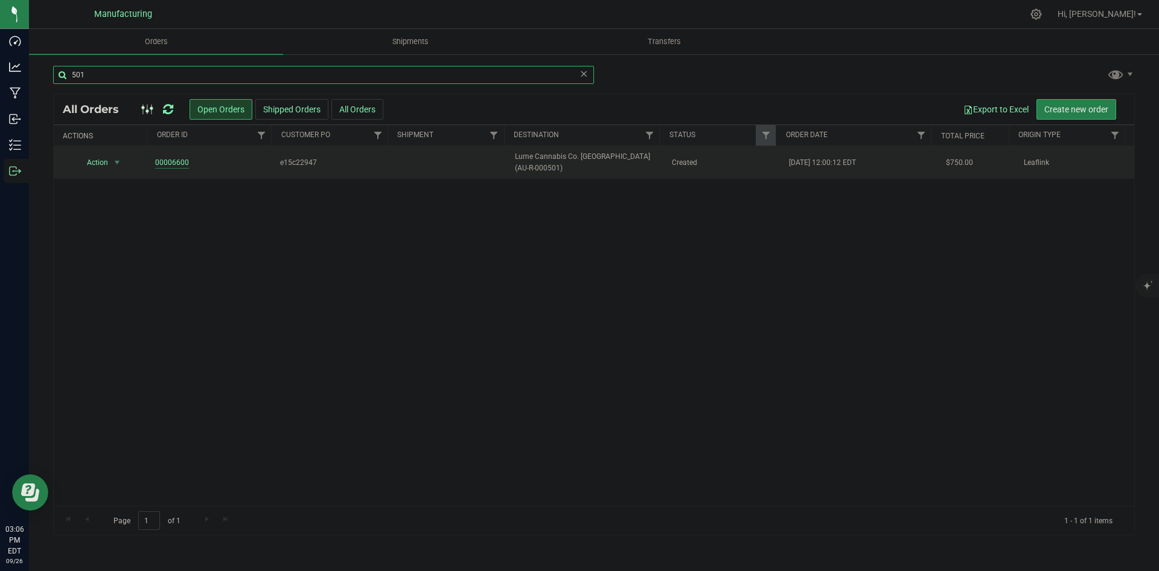
type input "501"
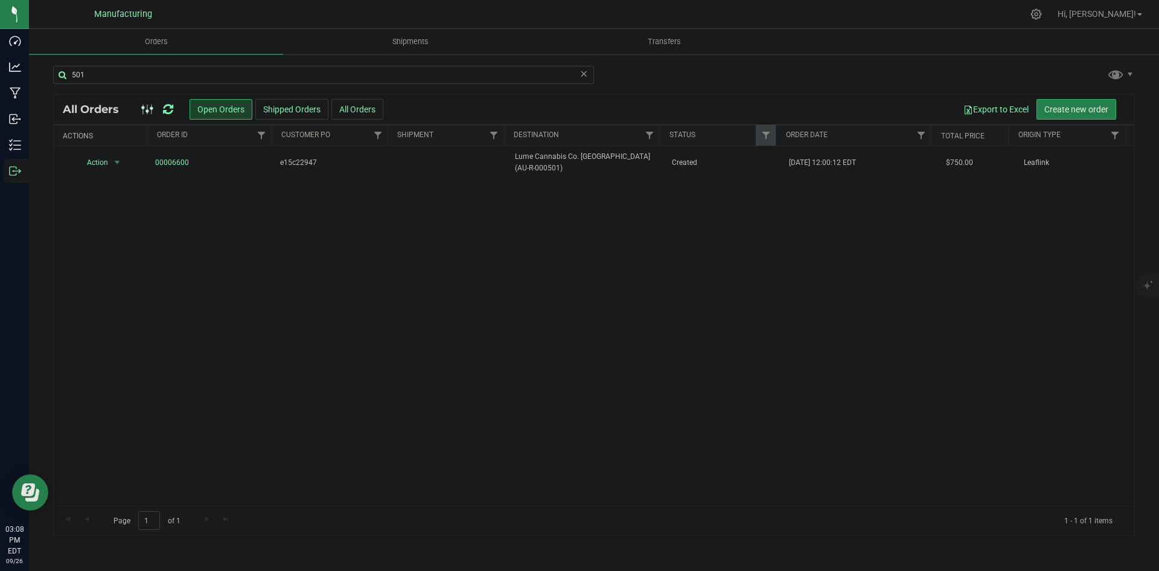
click at [166, 107] on icon at bounding box center [168, 109] width 10 height 12
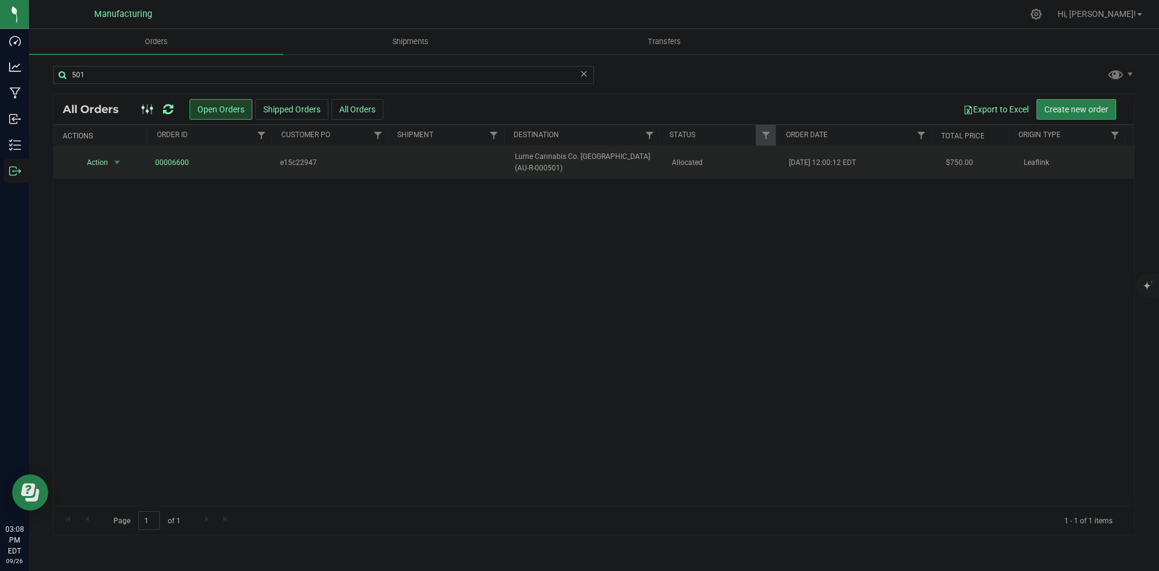
click at [665, 173] on td "Allocated" at bounding box center [724, 162] width 118 height 33
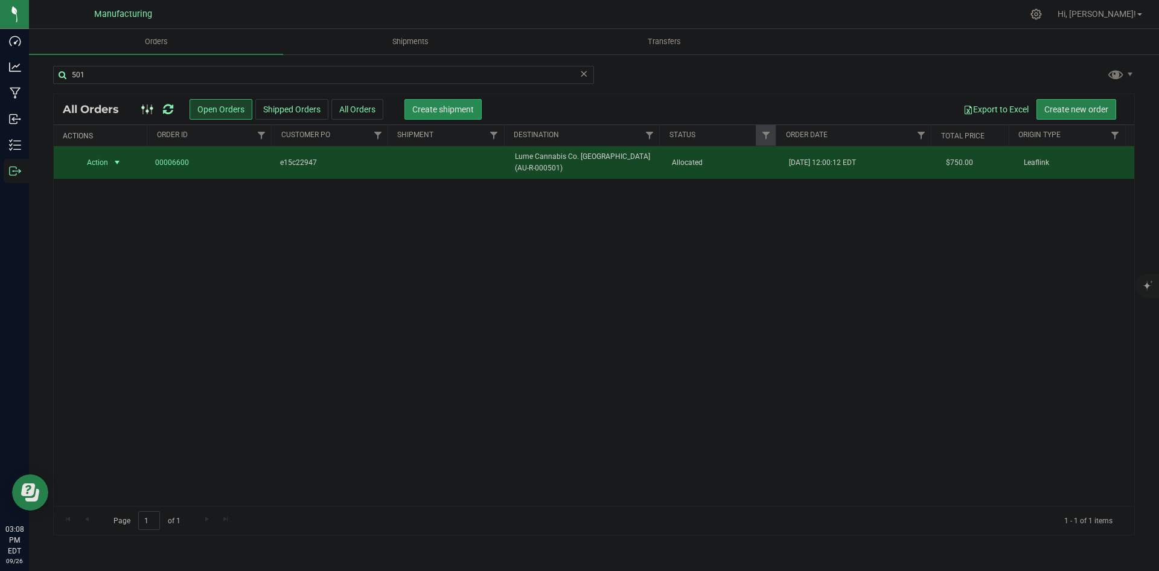
click at [442, 106] on span "Create shipment" at bounding box center [443, 109] width 62 height 10
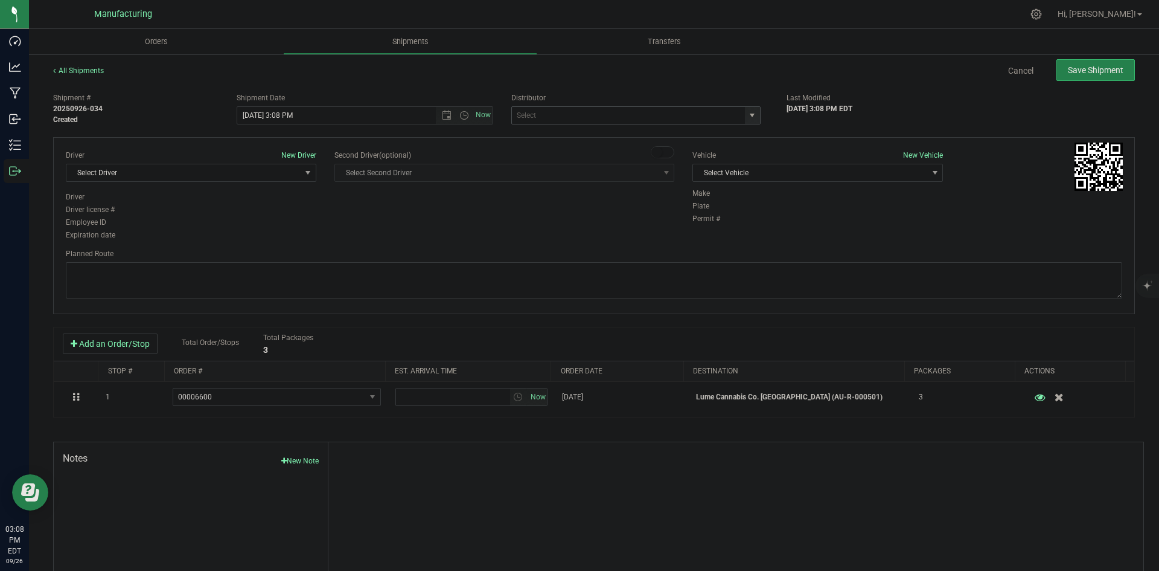
click at [747, 113] on span "select" at bounding box center [752, 115] width 10 height 10
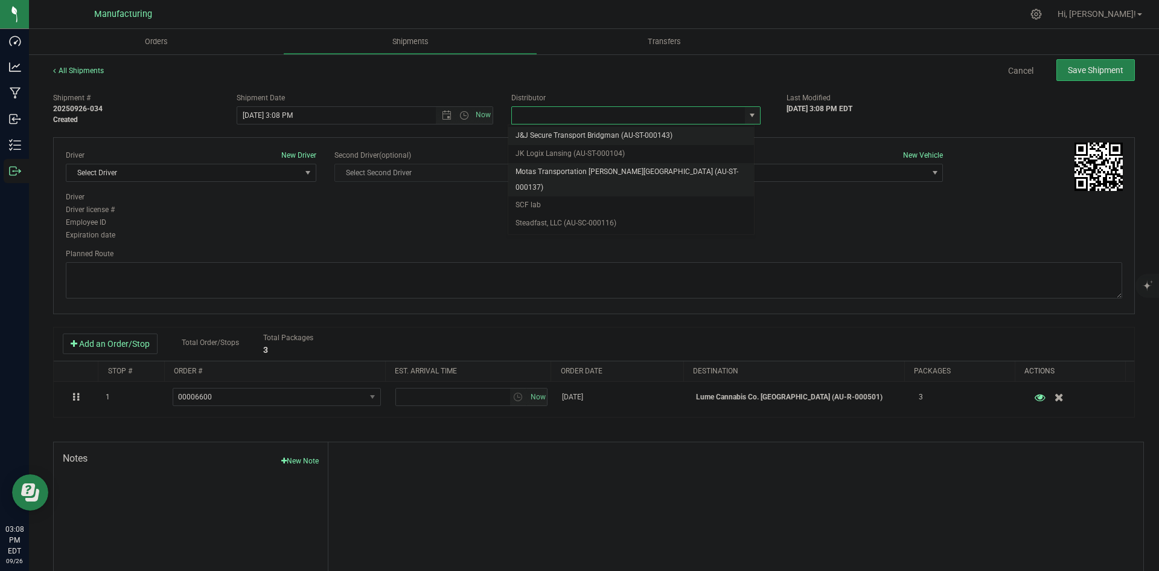
click at [582, 172] on li "Motas Transportation [PERSON_NAME][GEOGRAPHIC_DATA] (AU-ST-000137)" at bounding box center [631, 179] width 246 height 33
type input "Motas Transportation [PERSON_NAME][GEOGRAPHIC_DATA] (AU-ST-000137)"
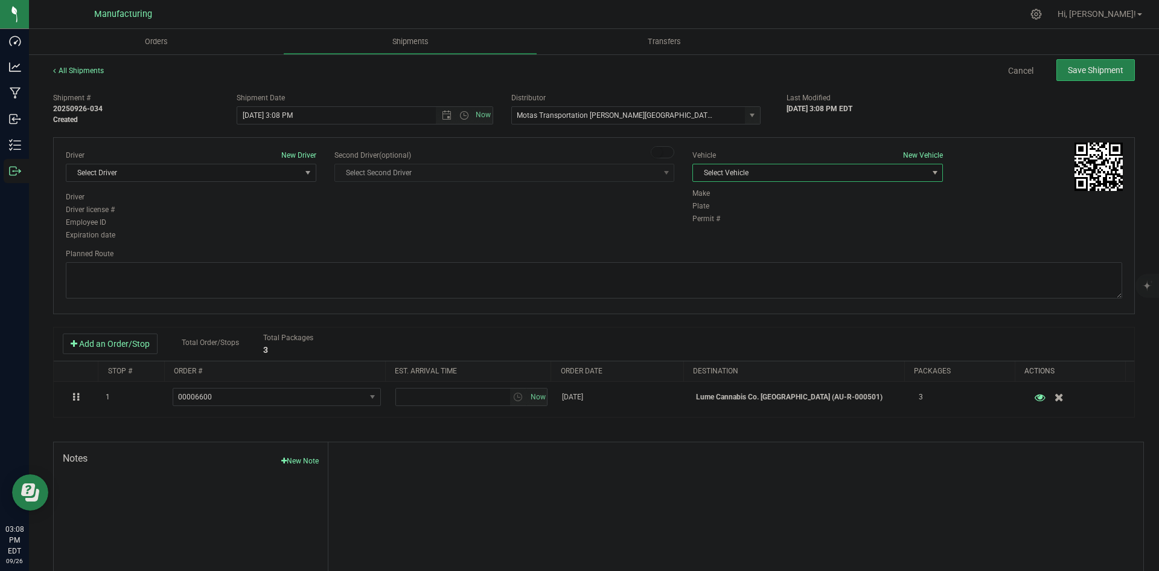
click at [819, 173] on span "Select Vehicle" at bounding box center [810, 172] width 234 height 17
click at [714, 228] on li "T3" at bounding box center [811, 229] width 247 height 18
click at [250, 169] on span "Select Driver" at bounding box center [183, 172] width 234 height 17
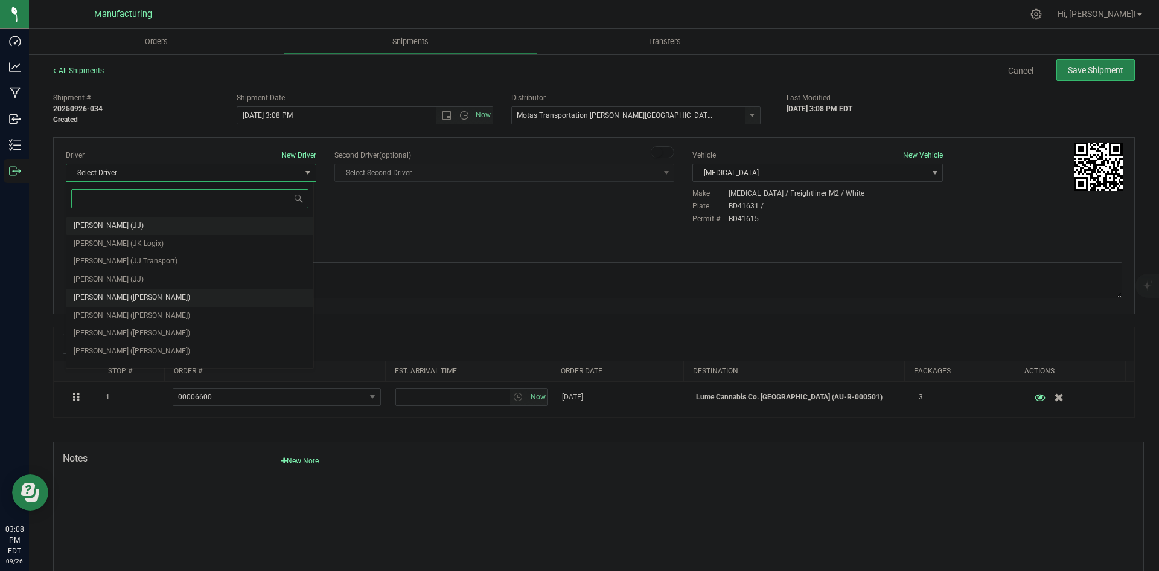
scroll to position [63, 0]
click at [142, 287] on li "Lloyd Neely (Motas)" at bounding box center [189, 286] width 247 height 18
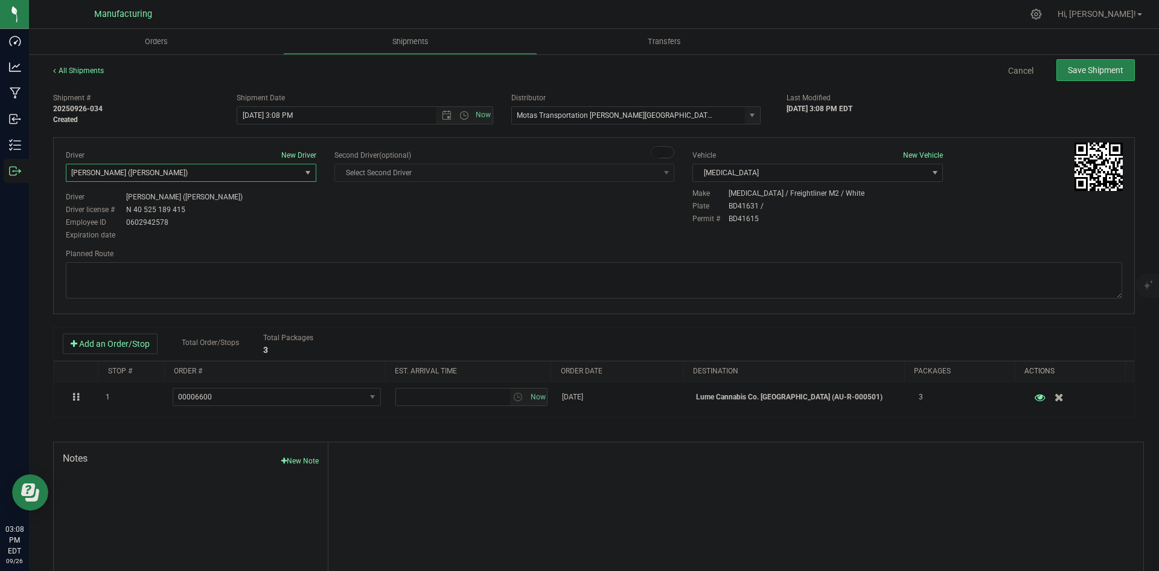
click at [403, 238] on div "Driver New Driver Lloyd Neely (Motas) Select Driver Perry Black (JK Logix) Robe…" at bounding box center [594, 196] width 1075 height 92
click at [461, 115] on span "Open the time view" at bounding box center [464, 115] width 10 height 10
drag, startPoint x: 266, startPoint y: 210, endPoint x: 312, endPoint y: 203, distance: 46.5
click at [267, 209] on li "2:00 PM" at bounding box center [361, 207] width 252 height 16
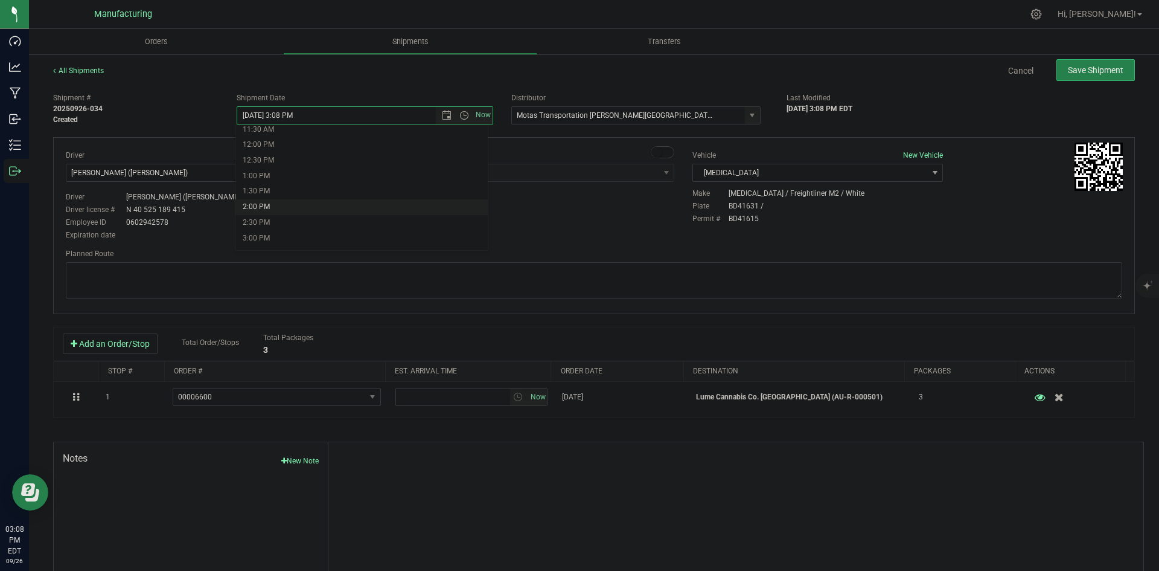
type input "9/26/2025 2:00 PM"
drag, startPoint x: 446, startPoint y: 214, endPoint x: 454, endPoint y: 214, distance: 8.5
click at [447, 214] on div "Driver New Driver Lloyd Neely (Motas) Select Driver Perry Black (JK Logix) Robe…" at bounding box center [594, 196] width 1075 height 92
click at [769, 262] on div "Planned Route" at bounding box center [594, 274] width 1057 height 53
drag, startPoint x: 641, startPoint y: 266, endPoint x: 619, endPoint y: 262, distance: 22.0
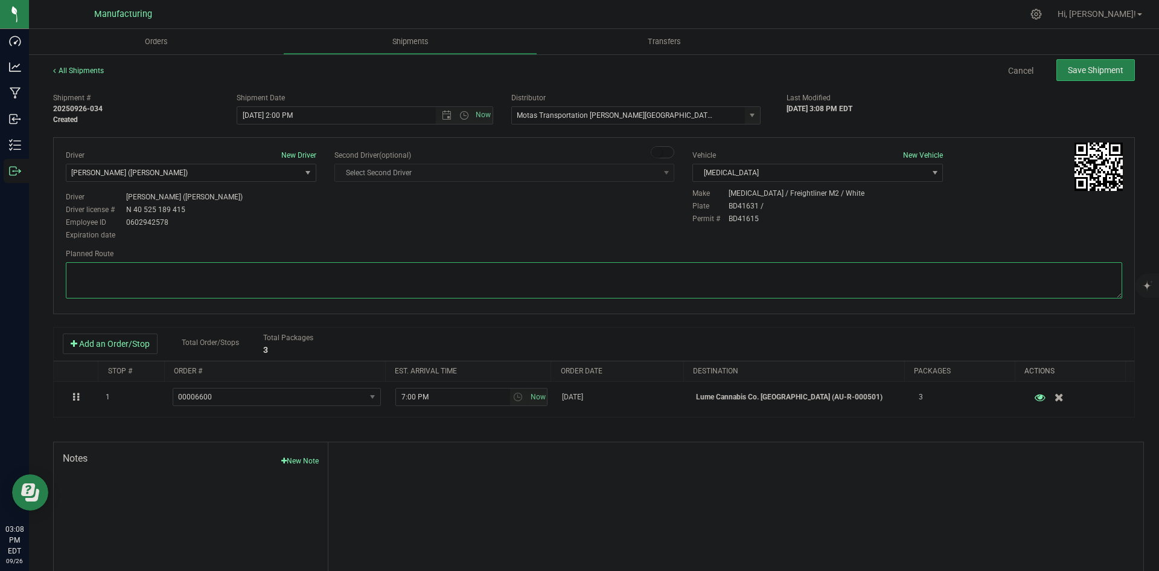
click at [641, 266] on textarea at bounding box center [594, 280] width 1057 height 36
paste textarea "Head south 246 ft -- Turn right 325 ft -- Turn right 407 ft -- Turn right towar…"
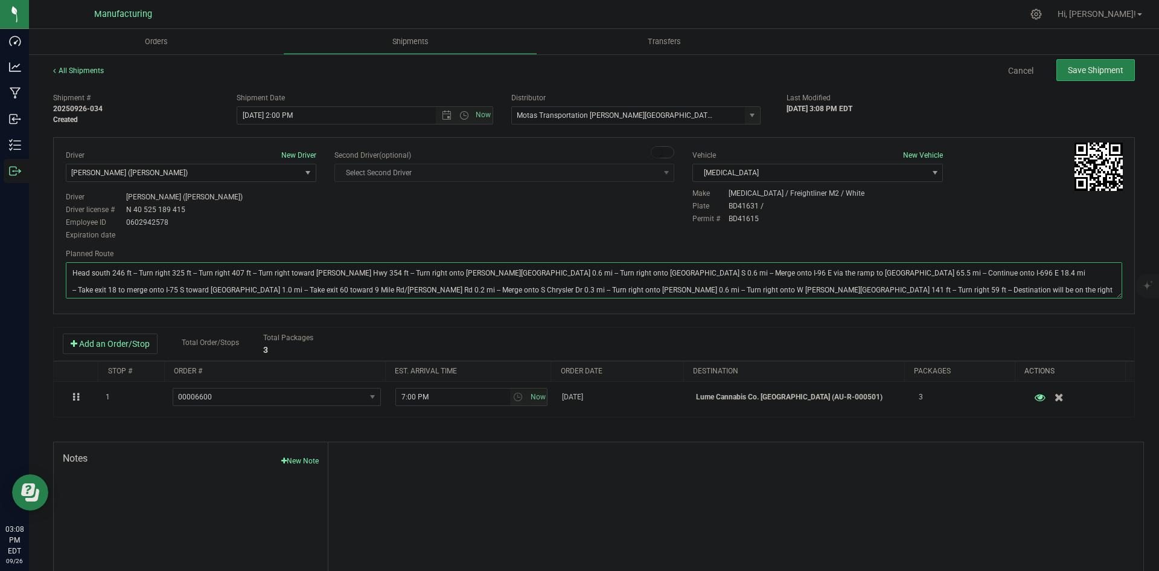
type textarea "Head south 246 ft -- Turn right 325 ft -- Turn right 407 ft -- Turn right towar…"
click at [575, 206] on div "Driver New Driver Lloyd Neely (Motas) Select Driver Perry Black (JK Logix) Robe…" at bounding box center [594, 196] width 1075 height 92
click at [1078, 57] on div "All Shipments Cancel Save Shipment Shipment # 20250926-034 Created Shipment Dat…" at bounding box center [594, 334] width 1130 height 563
click at [1077, 72] on span "Save Shipment" at bounding box center [1096, 70] width 56 height 10
type input "9/26/2025 6:00 PM"
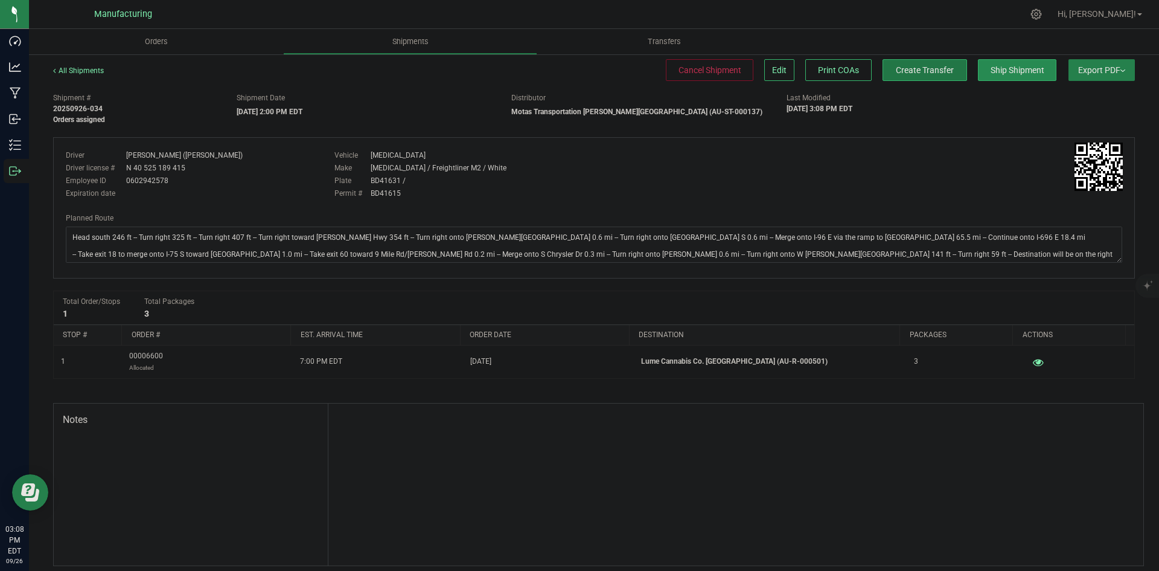
drag, startPoint x: 930, startPoint y: 74, endPoint x: 982, endPoint y: 72, distance: 52.0
click at [930, 74] on span "Create Transfer" at bounding box center [925, 70] width 58 height 10
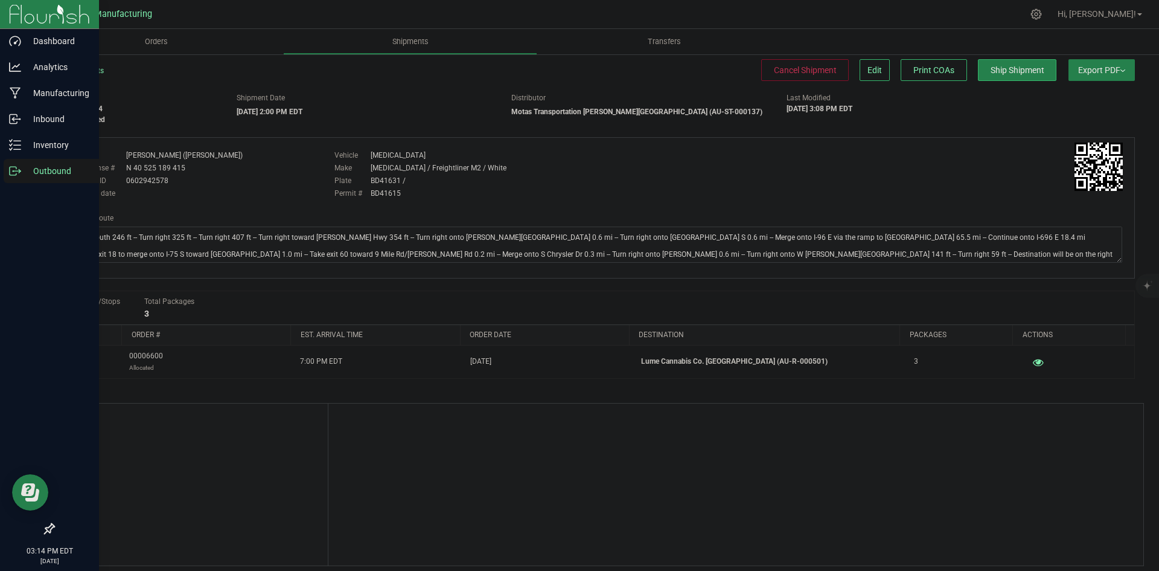
click at [9, 172] on icon at bounding box center [15, 171] width 12 height 12
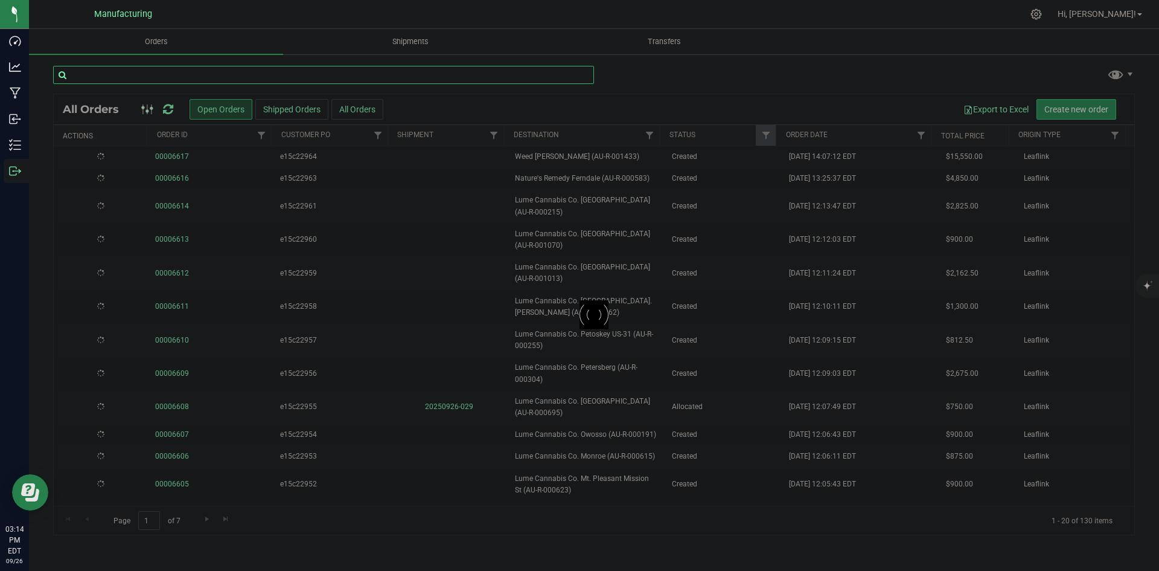
click at [206, 71] on input "text" at bounding box center [323, 75] width 541 height 18
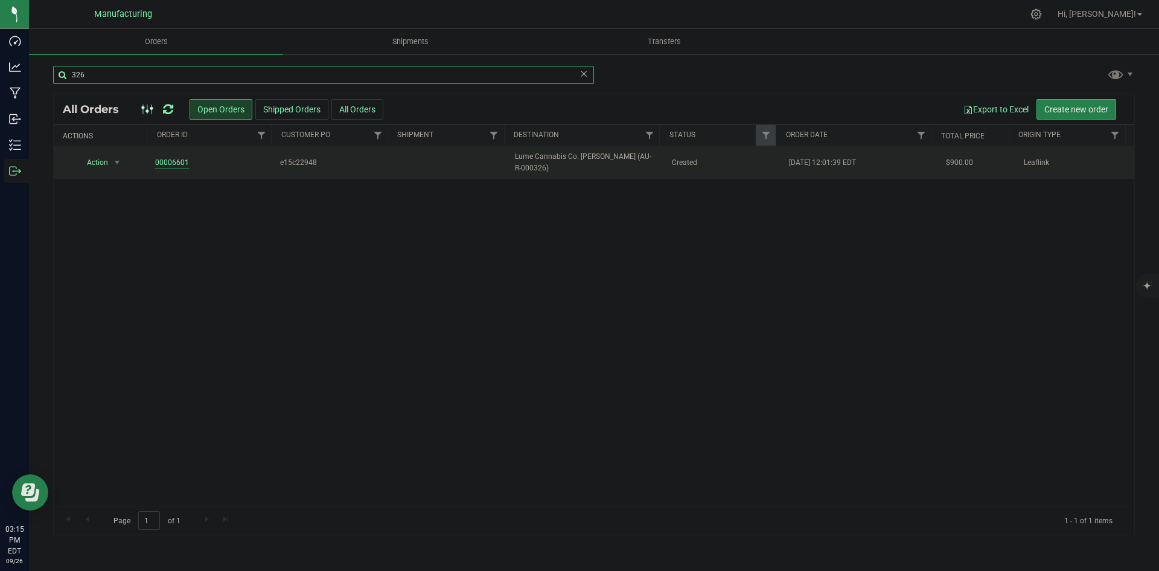
type input "326"
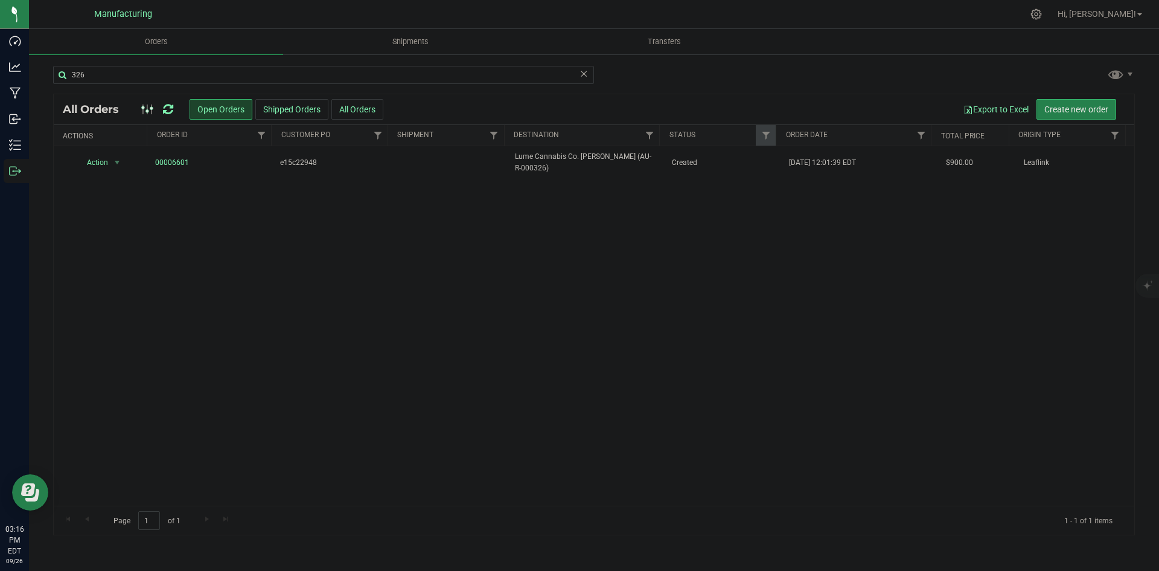
click at [162, 113] on div at bounding box center [157, 109] width 40 height 14
click at [167, 112] on icon at bounding box center [168, 109] width 10 height 12
click at [174, 110] on div at bounding box center [157, 109] width 40 height 14
click at [168, 110] on icon at bounding box center [168, 109] width 10 height 12
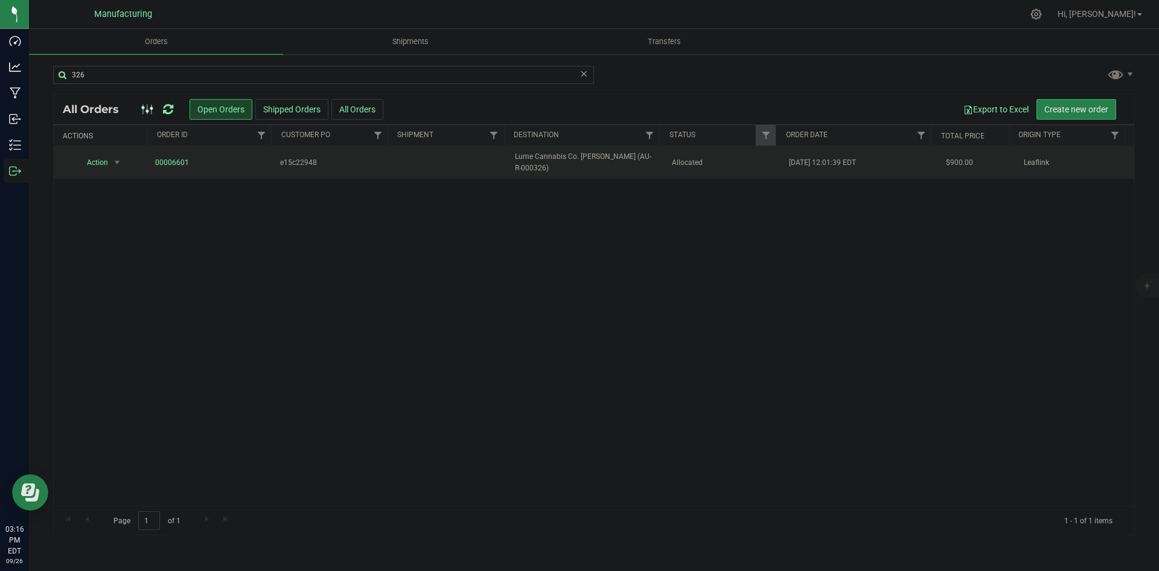
click at [596, 159] on span "Lume Cannabis Co. Lowell (AU-R-000326)" at bounding box center [586, 162] width 142 height 23
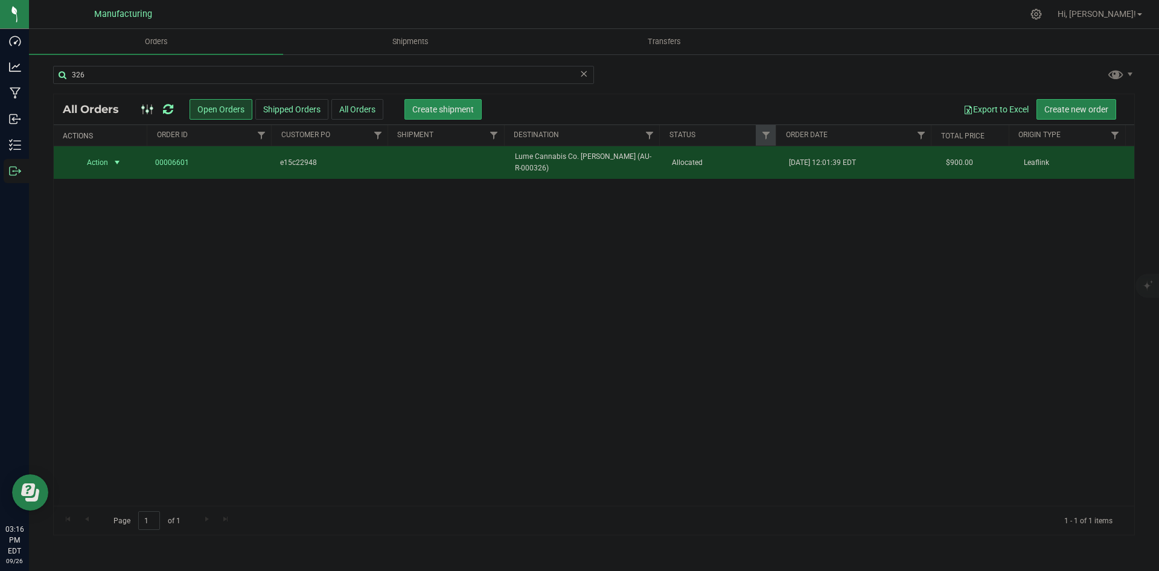
click at [421, 116] on button "Create shipment" at bounding box center [443, 109] width 77 height 21
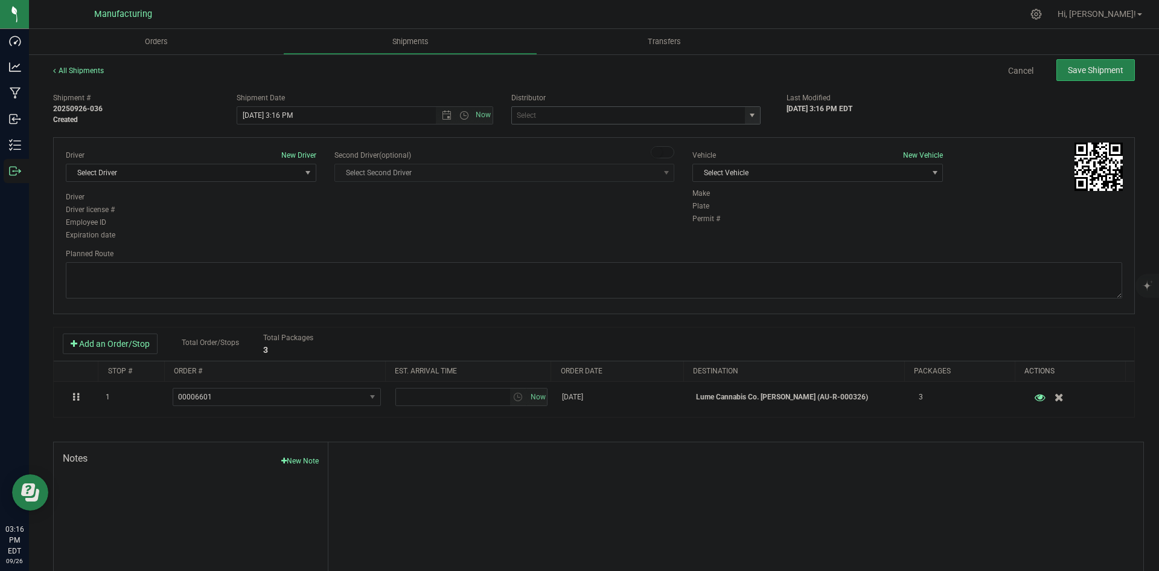
click at [747, 115] on span "select" at bounding box center [752, 115] width 10 height 10
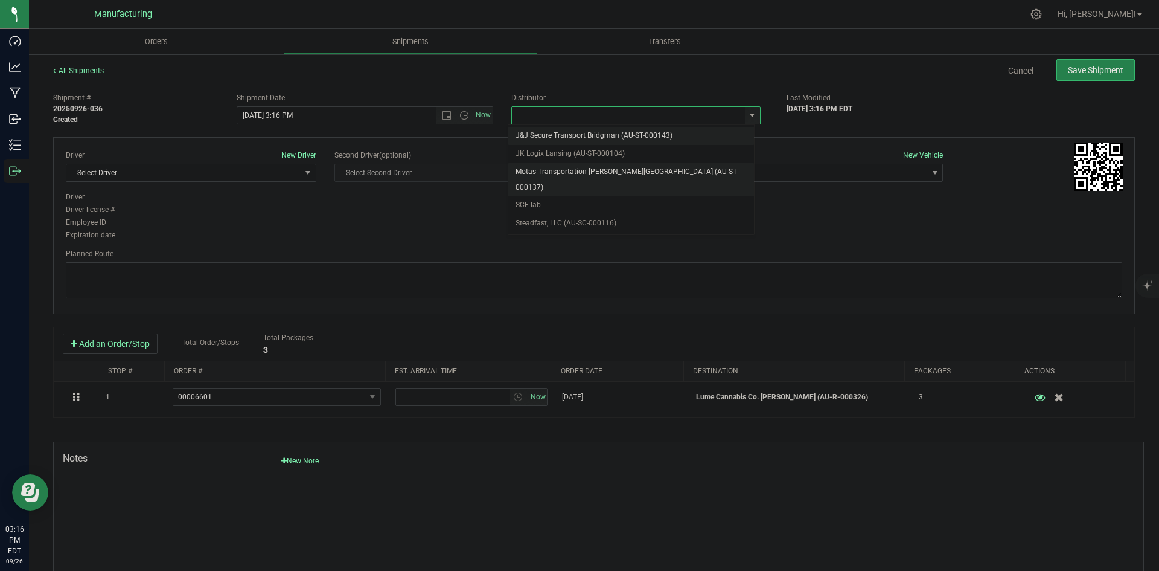
click at [571, 164] on li "Motas Transportation [PERSON_NAME][GEOGRAPHIC_DATA] (AU-ST-000137)" at bounding box center [631, 179] width 246 height 33
type input "Motas Transportation [PERSON_NAME][GEOGRAPHIC_DATA] (AU-ST-000137)"
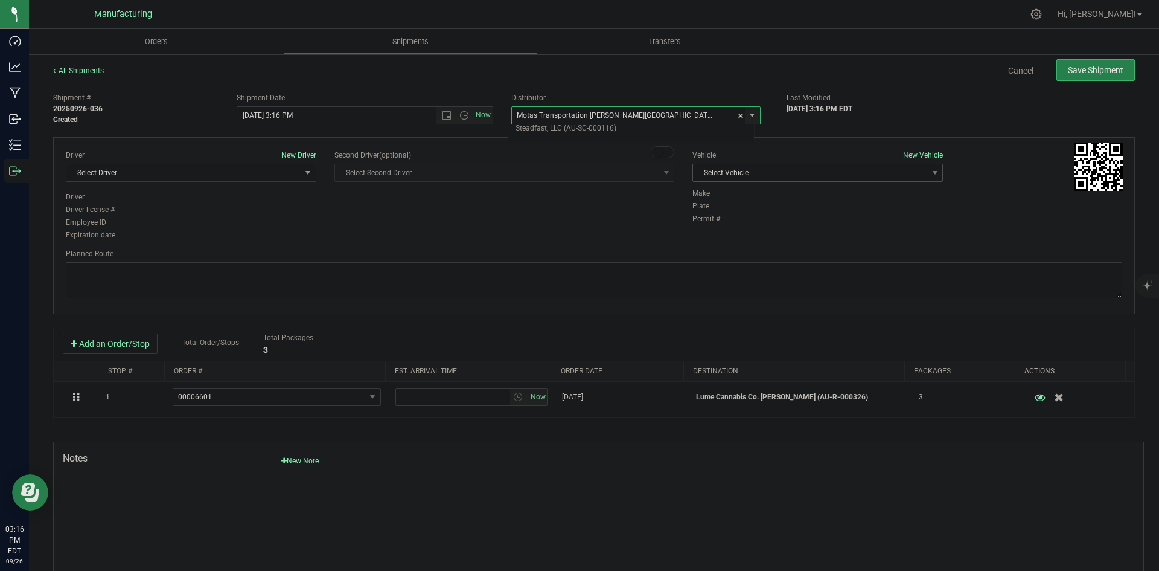
click at [772, 176] on span "Select Vehicle" at bounding box center [810, 172] width 234 height 17
click at [726, 225] on li "T3" at bounding box center [811, 229] width 247 height 18
click at [447, 111] on span "Open the date view" at bounding box center [447, 115] width 10 height 10
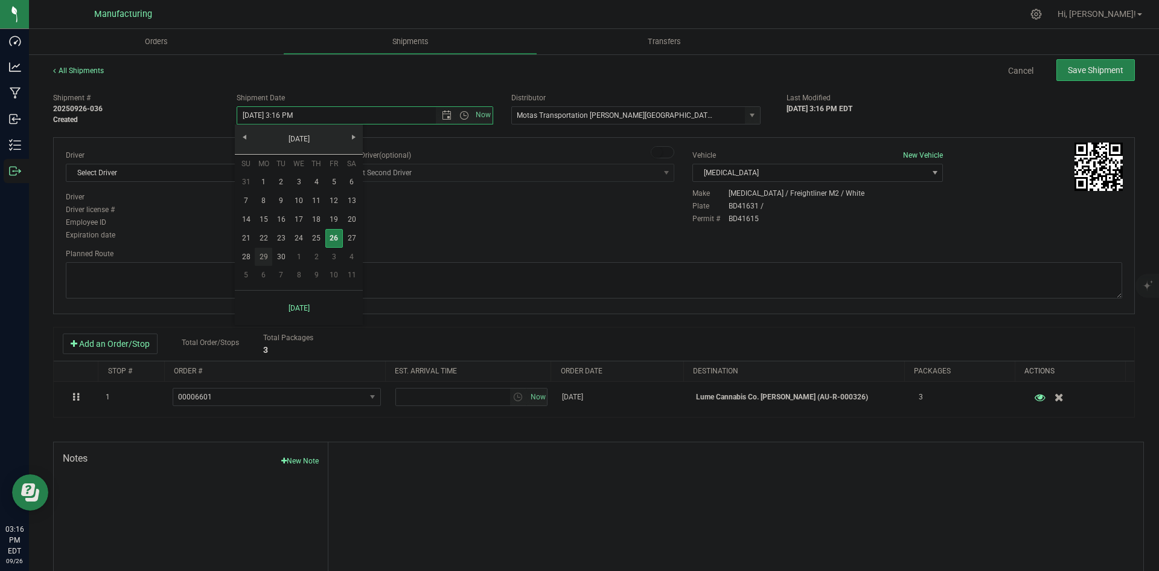
click at [267, 261] on link "29" at bounding box center [264, 257] width 18 height 19
drag, startPoint x: 403, startPoint y: 229, endPoint x: 277, endPoint y: 191, distance: 131.8
click at [403, 229] on div "Driver New Driver Select Driver Select Driver Perry Black (JK Logix) Robert Cle…" at bounding box center [594, 196] width 1075 height 92
click at [269, 175] on span "Select Driver" at bounding box center [183, 172] width 234 height 17
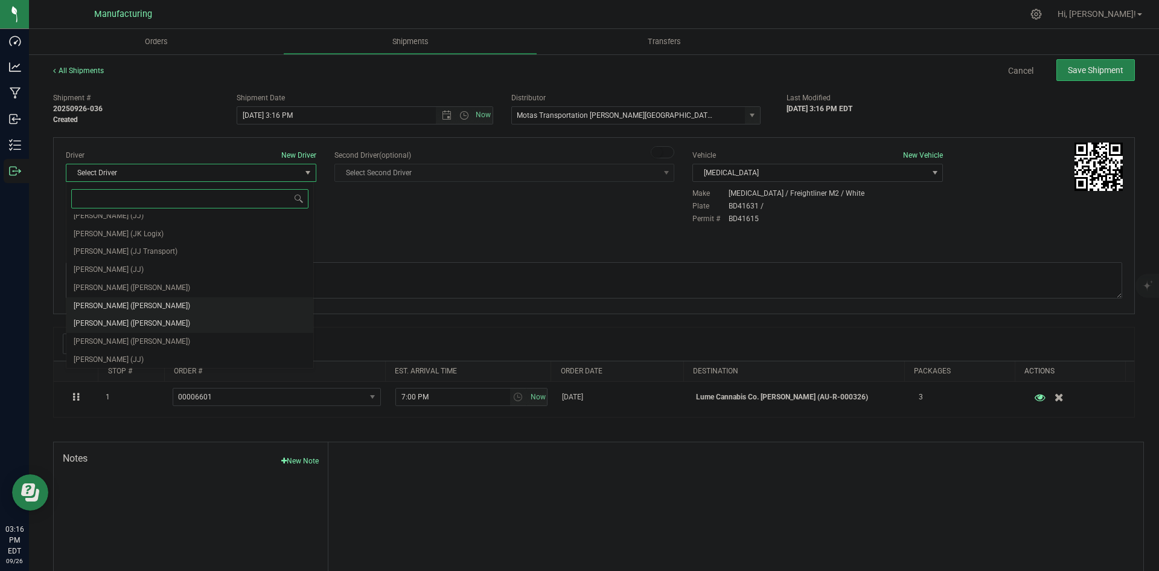
scroll to position [63, 0]
drag, startPoint x: 120, startPoint y: 283, endPoint x: 228, endPoint y: 264, distance: 109.7
click at [122, 283] on span "Lloyd Neely (Motas)" at bounding box center [132, 286] width 117 height 16
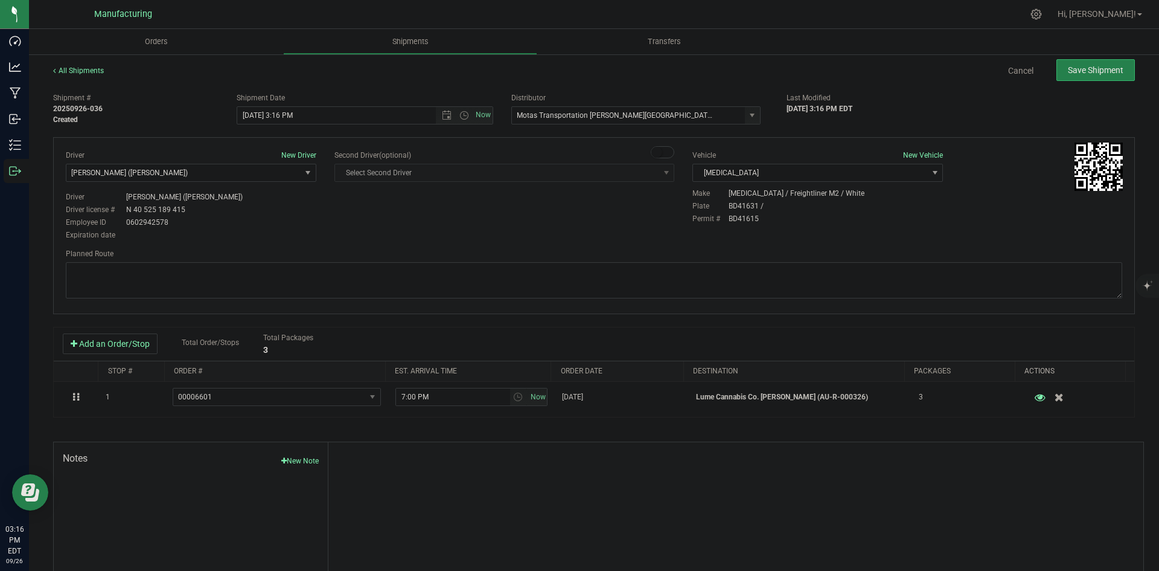
click at [335, 243] on div "Driver New Driver Lloyd Neely (Motas) Select Driver Perry Black (JK Logix) Robe…" at bounding box center [594, 225] width 1082 height 177
click at [466, 115] on span "Open the time view" at bounding box center [464, 115] width 21 height 10
click at [254, 209] on li "2:00 PM" at bounding box center [361, 207] width 252 height 16
type input "9/29/2025 2:00 PM"
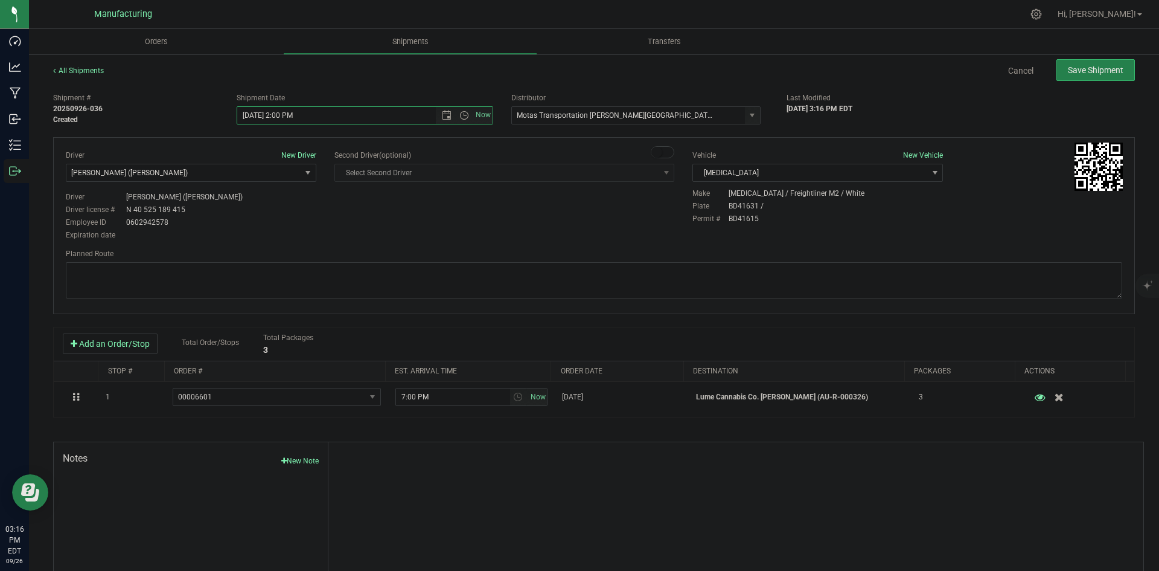
drag, startPoint x: 381, startPoint y: 225, endPoint x: 607, endPoint y: 200, distance: 227.2
click at [390, 225] on div "Driver New Driver Lloyd Neely (Motas) Select Driver Perry Black (JK Logix) Robe…" at bounding box center [594, 196] width 1075 height 92
click at [687, 281] on textarea at bounding box center [594, 280] width 1057 height 36
paste textarea "Head south 246 ft -- Turn right 325 ft -- Turn right 407 ft -- Turn right towar…"
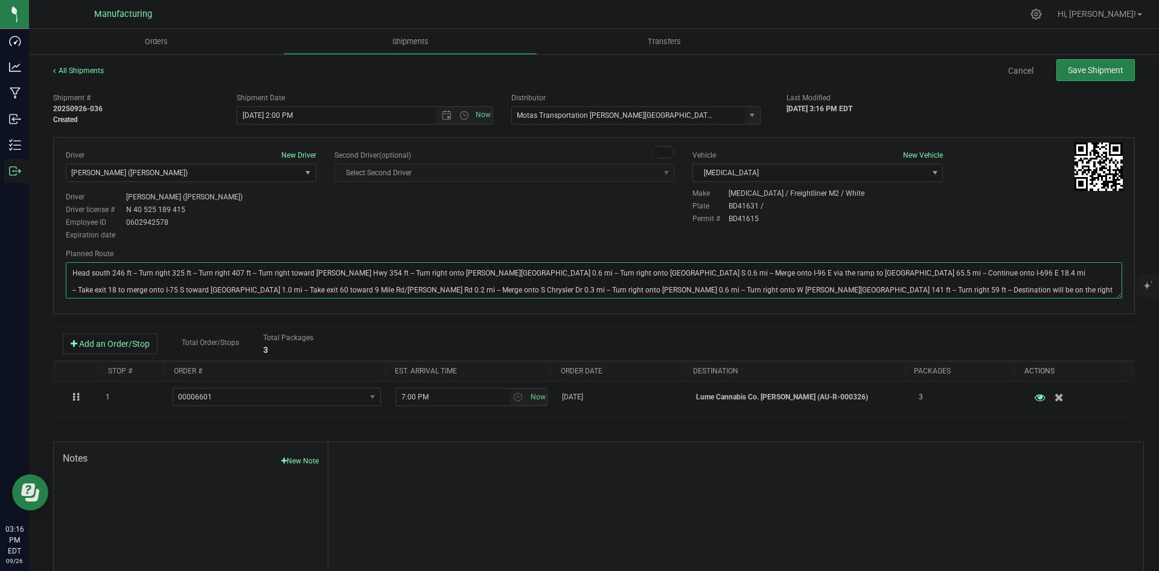
type textarea "Head south 246 ft -- Turn right 325 ft -- Turn right 407 ft -- Turn right towar…"
click at [633, 220] on div "Driver New Driver Lloyd Neely (Motas) Select Driver Perry Black (JK Logix) Robe…" at bounding box center [594, 196] width 1075 height 92
click at [1081, 65] on span "Save Shipment" at bounding box center [1096, 70] width 56 height 10
type input "9/29/2025 6:00 PM"
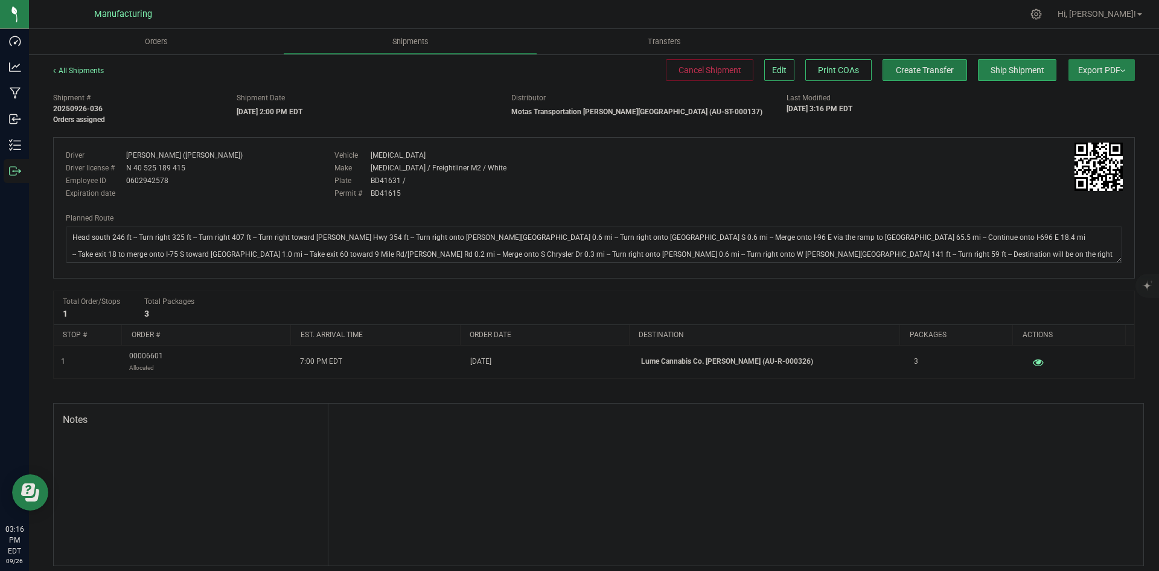
click at [921, 72] on span "Create Transfer" at bounding box center [925, 70] width 58 height 10
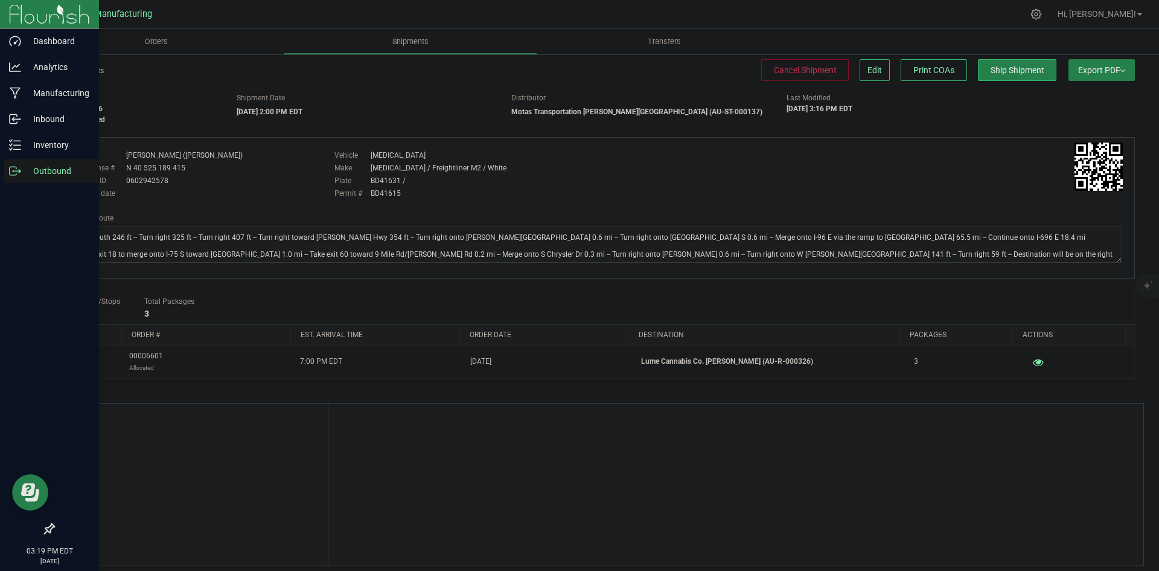
click at [18, 165] on icon at bounding box center [15, 171] width 12 height 12
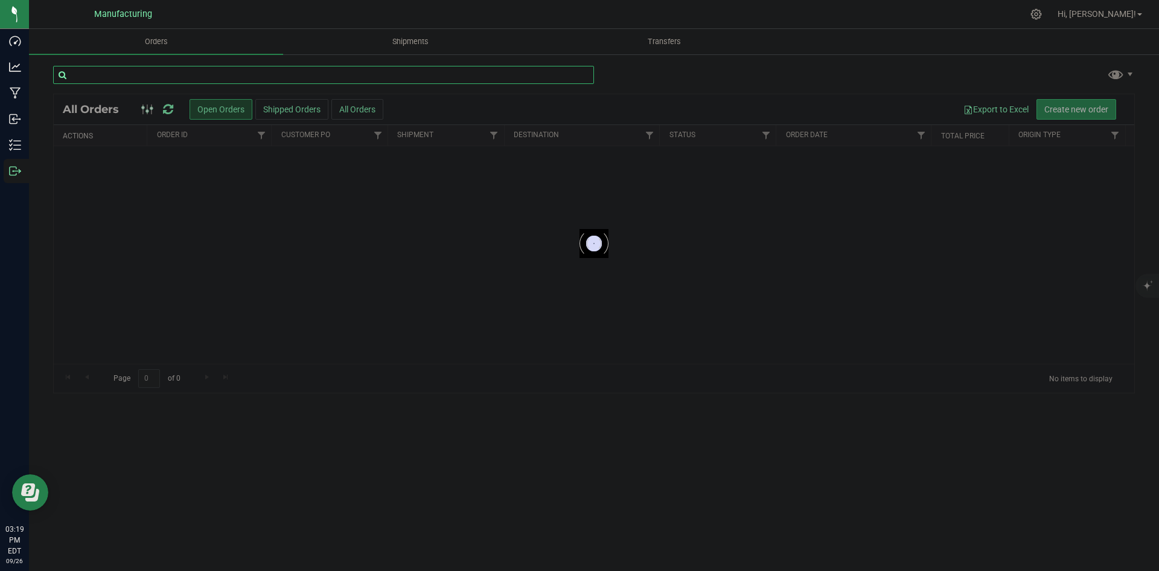
click at [260, 75] on input "text" at bounding box center [323, 75] width 541 height 18
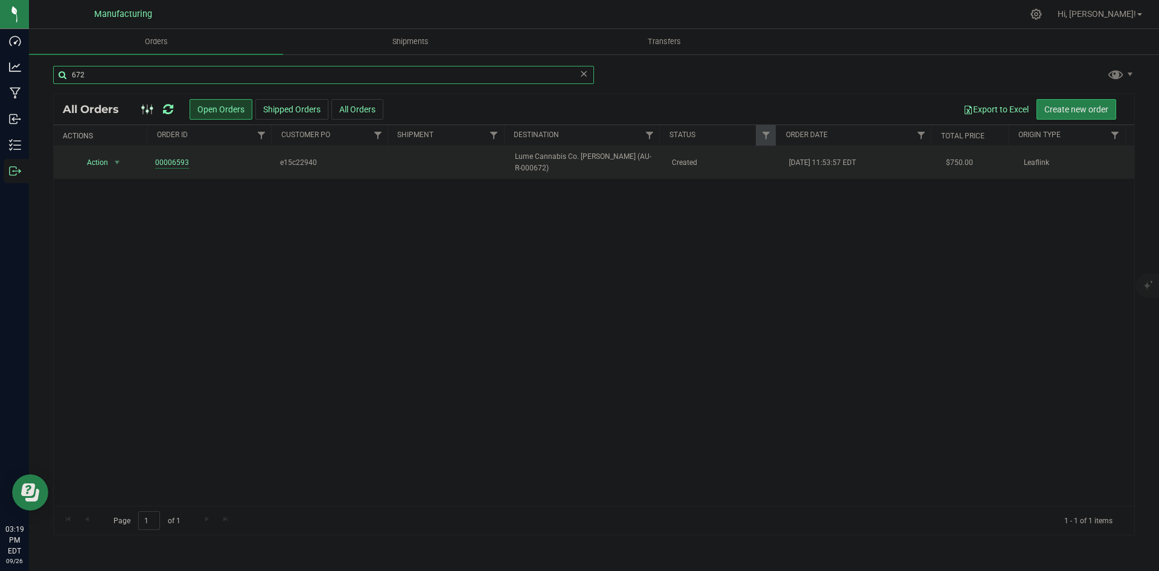
type input "672"
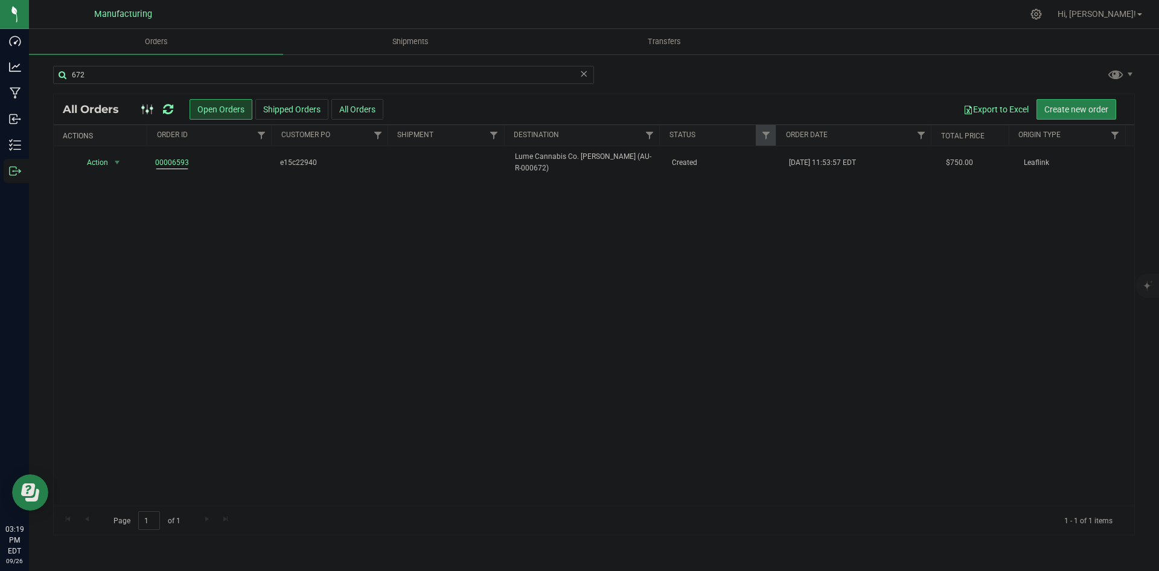
click at [584, 75] on icon at bounding box center [584, 73] width 8 height 14
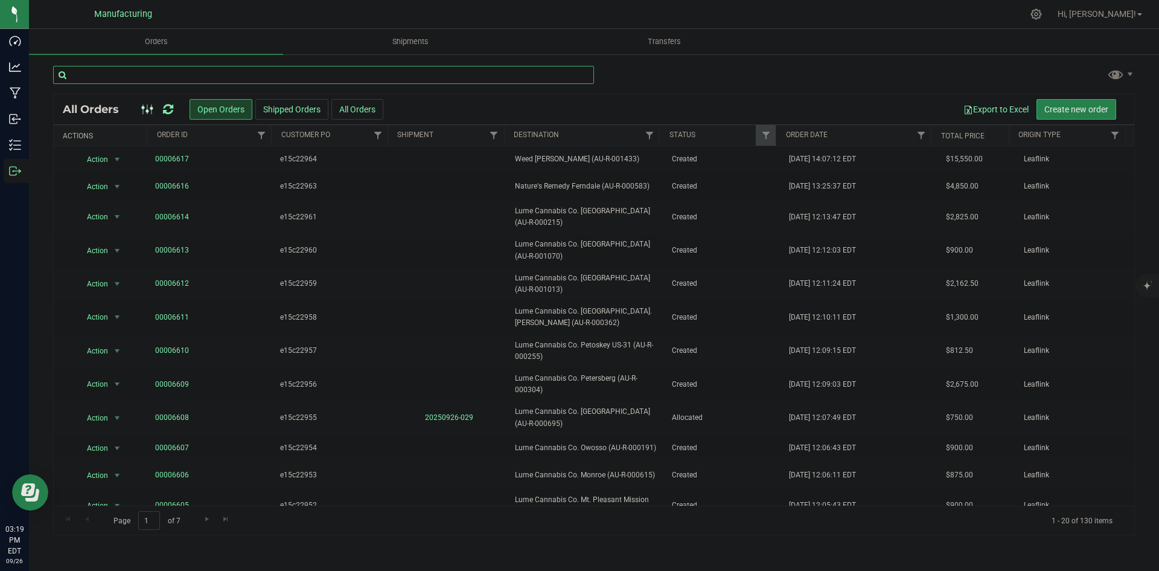
click at [431, 78] on input "text" at bounding box center [323, 75] width 541 height 18
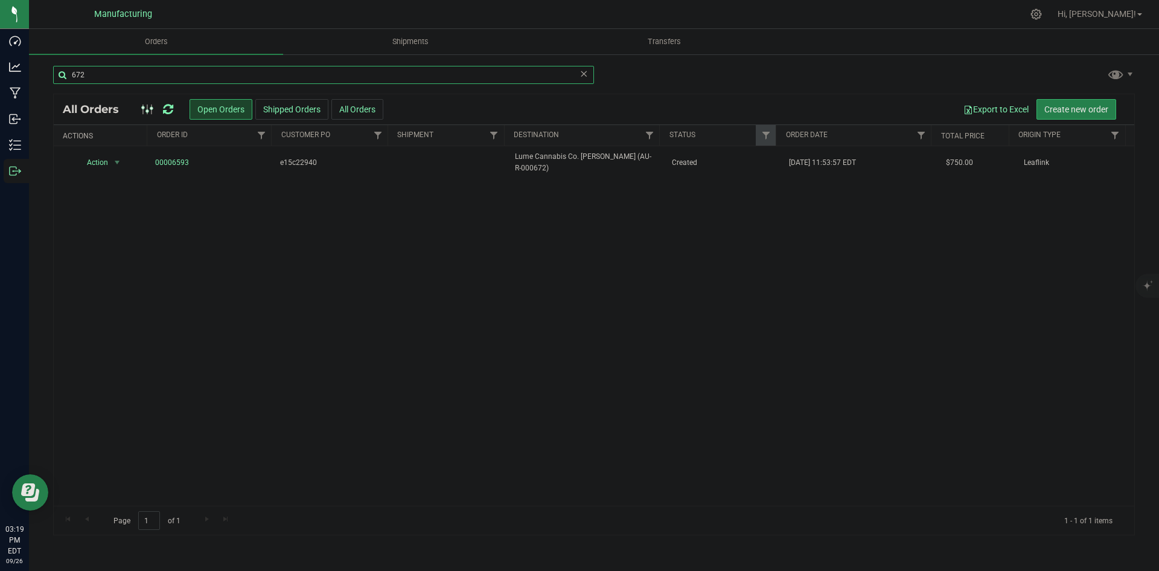
type input "672"
click at [165, 107] on icon at bounding box center [168, 109] width 10 height 12
click at [636, 165] on td "Lume Cannabis Co. Gaylord (AU-R-000672)" at bounding box center [586, 162] width 156 height 33
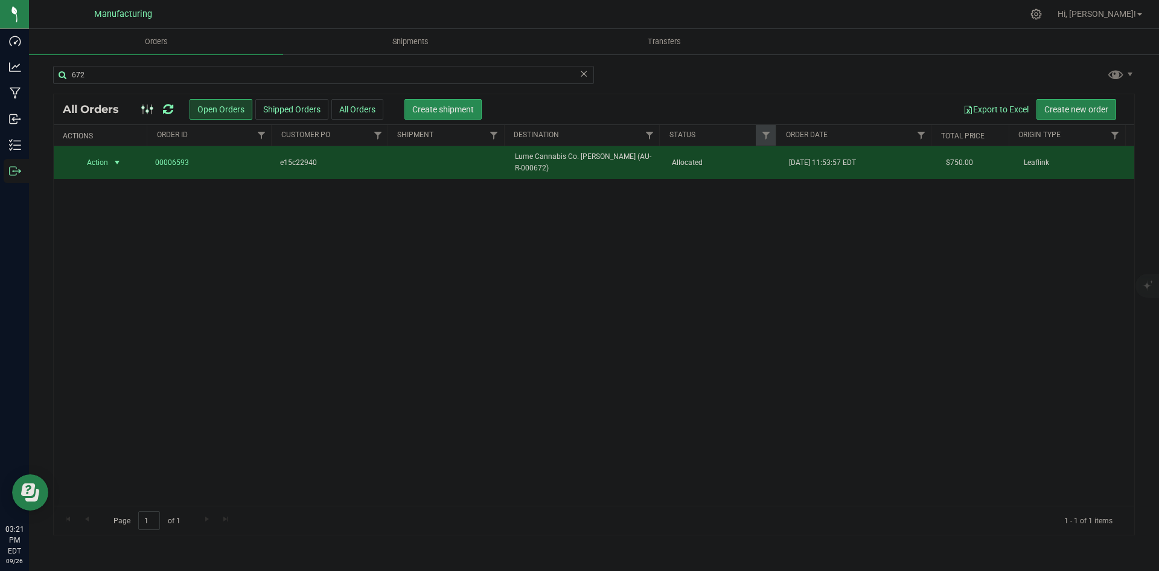
click at [455, 109] on span "Create shipment" at bounding box center [443, 109] width 62 height 10
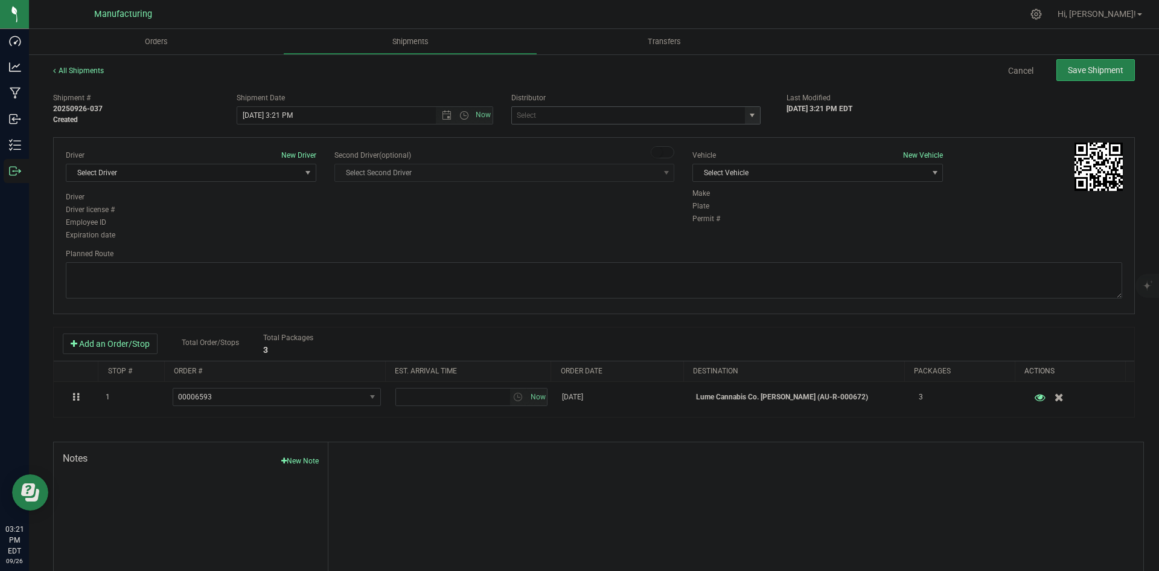
click at [747, 117] on span "select" at bounding box center [752, 115] width 10 height 10
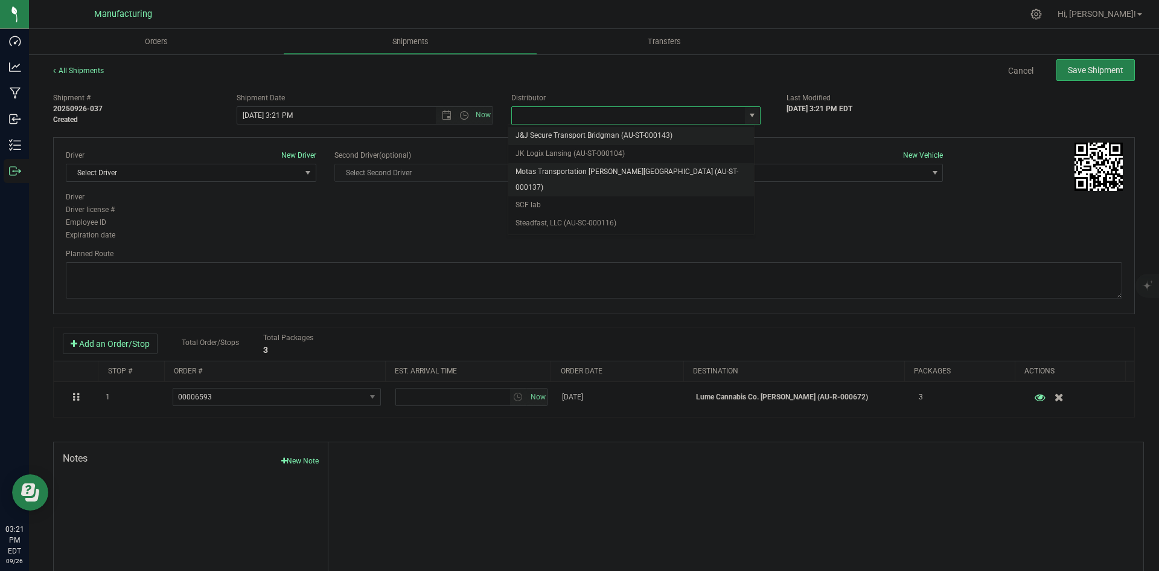
click at [608, 167] on li "Motas Transportation [PERSON_NAME][GEOGRAPHIC_DATA] (AU-ST-000137)" at bounding box center [631, 179] width 246 height 33
type input "Motas Transportation [PERSON_NAME][GEOGRAPHIC_DATA] (AU-ST-000137)"
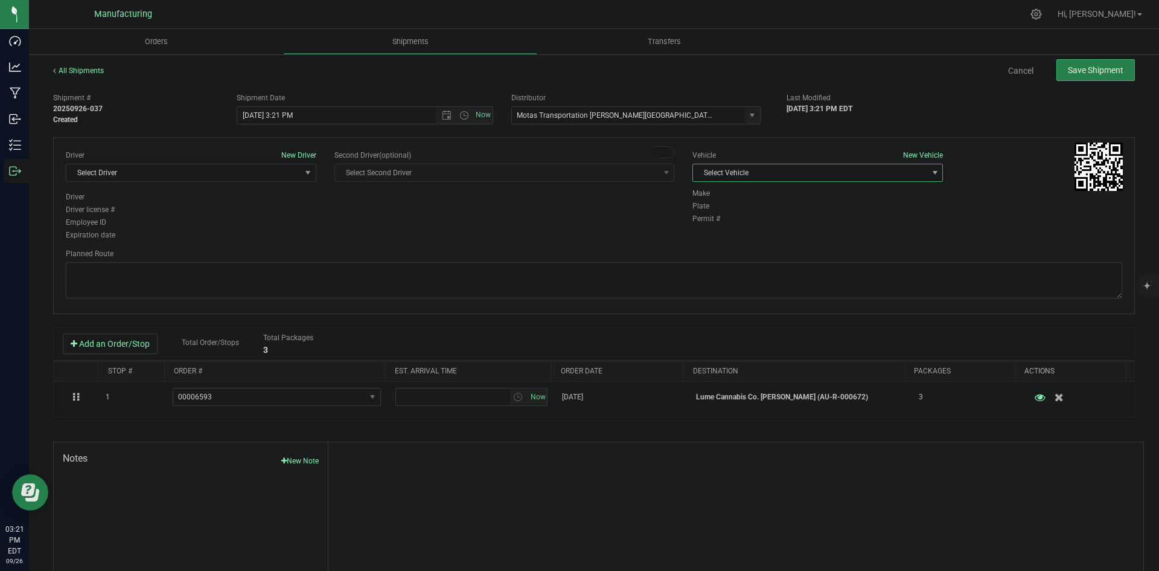
click at [828, 176] on span "Select Vehicle" at bounding box center [810, 172] width 234 height 17
drag, startPoint x: 732, startPoint y: 230, endPoint x: 610, endPoint y: 214, distance: 123.0
click at [732, 230] on li "T3" at bounding box center [811, 229] width 247 height 18
drag, startPoint x: 249, startPoint y: 168, endPoint x: 257, endPoint y: 176, distance: 11.5
click at [249, 167] on span "Select Driver" at bounding box center [183, 172] width 234 height 17
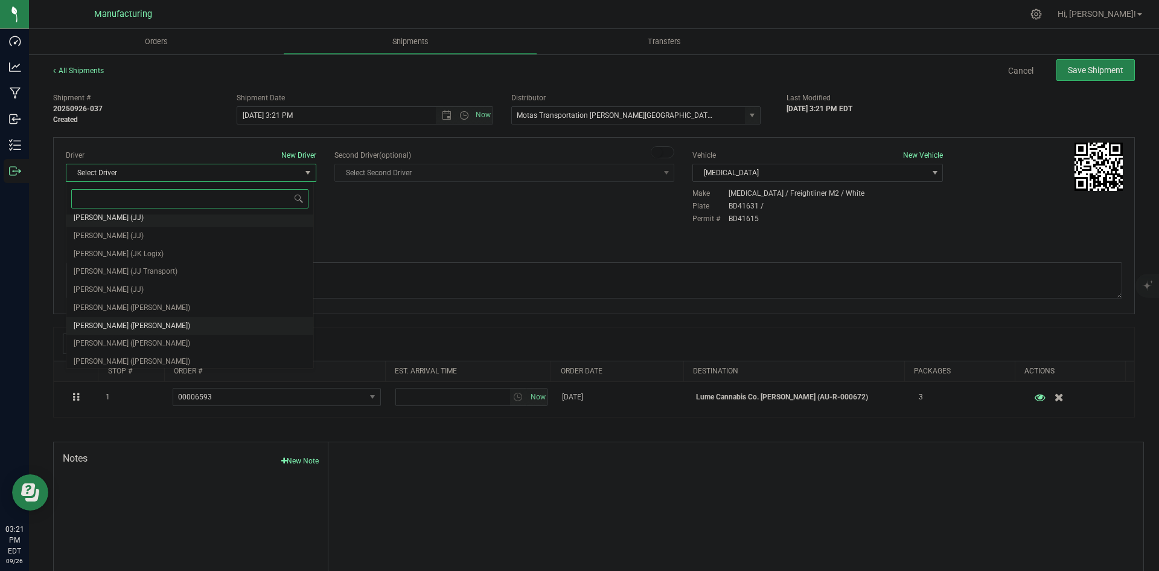
scroll to position [63, 0]
click at [133, 292] on span "Lloyd Neely (Motas)" at bounding box center [132, 286] width 117 height 16
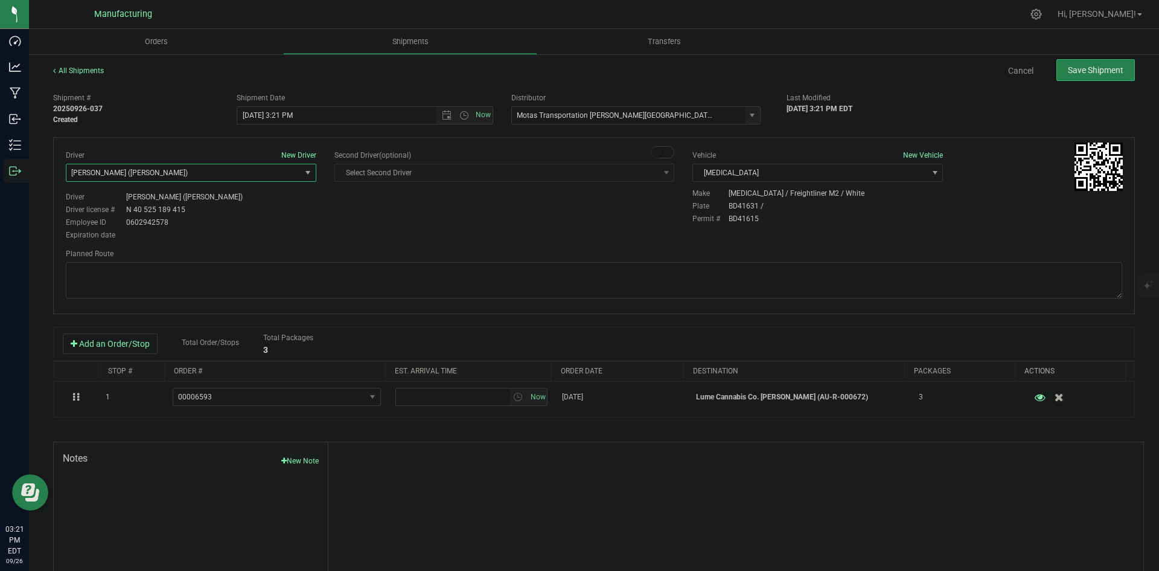
click at [375, 206] on div "Driver New Driver Lloyd Neely (Motas) Select Driver Perry Black (JK Logix) Robe…" at bounding box center [594, 196] width 1075 height 92
click at [461, 115] on span "Open the time view" at bounding box center [464, 115] width 10 height 10
click at [263, 207] on li "2:00 PM" at bounding box center [361, 207] width 252 height 16
type input "9/26/2025 2:00 PM"
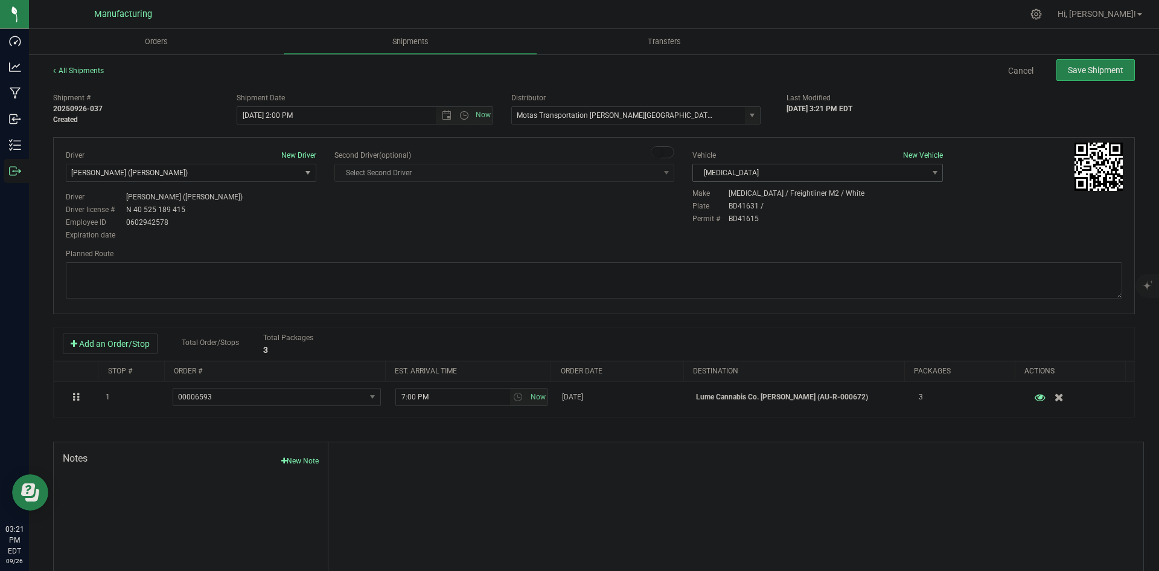
drag, startPoint x: 485, startPoint y: 229, endPoint x: 818, endPoint y: 175, distance: 337.1
click at [490, 230] on div "Driver New Driver Lloyd Neely (Motas) Select Driver Perry Black (JK Logix) Robe…" at bounding box center [594, 196] width 1075 height 92
click at [632, 290] on textarea at bounding box center [594, 280] width 1057 height 36
paste textarea "Head south 246 ft -- Turn right 325 ft -- Turn right 407 ft -- Turn right towar…"
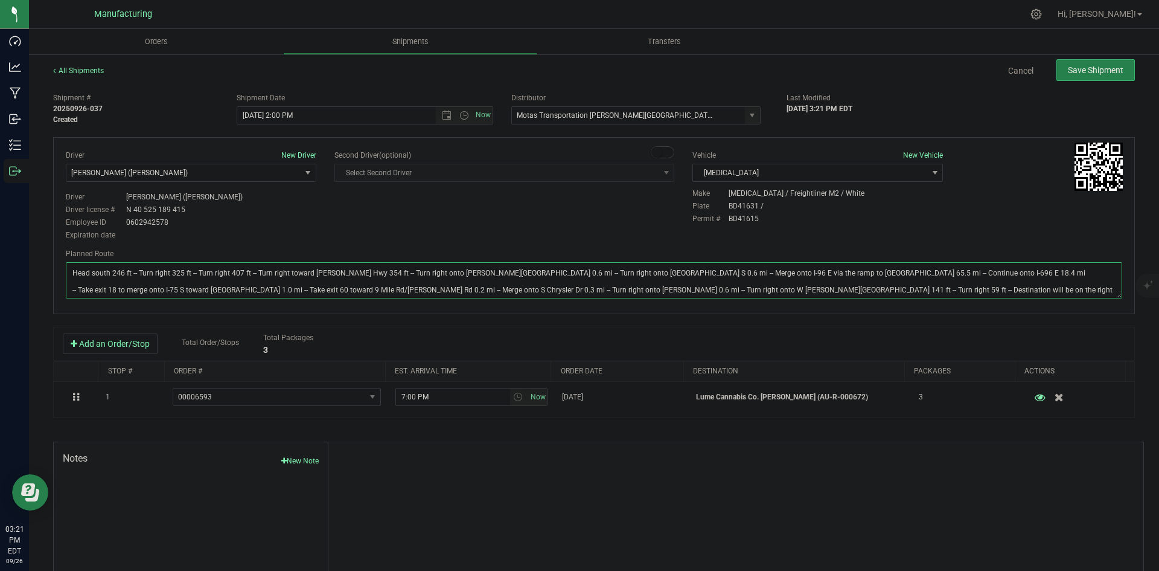
type textarea "Head south 246 ft -- Turn right 325 ft -- Turn right 407 ft -- Turn right towar…"
click at [596, 226] on div "Driver New Driver Lloyd Neely (Motas) Select Driver Perry Black (JK Logix) Robe…" at bounding box center [594, 196] width 1075 height 92
drag, startPoint x: 1072, startPoint y: 68, endPoint x: 1081, endPoint y: 68, distance: 9.7
click at [1072, 68] on span "Save Shipment" at bounding box center [1096, 70] width 56 height 10
type input "9/26/2025 6:00 PM"
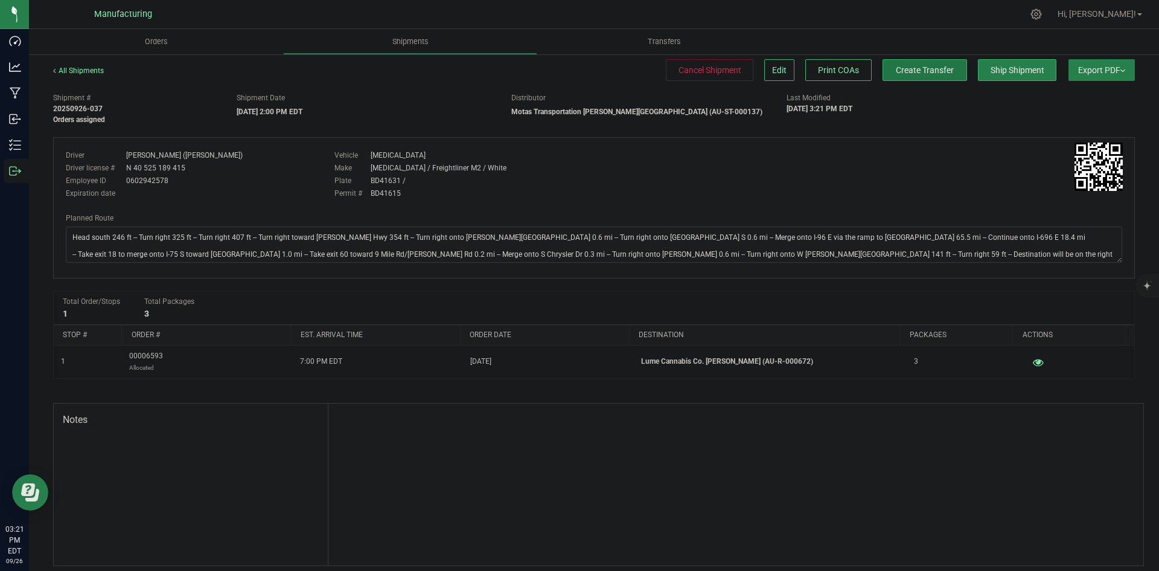
click at [922, 74] on span "Create Transfer" at bounding box center [925, 70] width 58 height 10
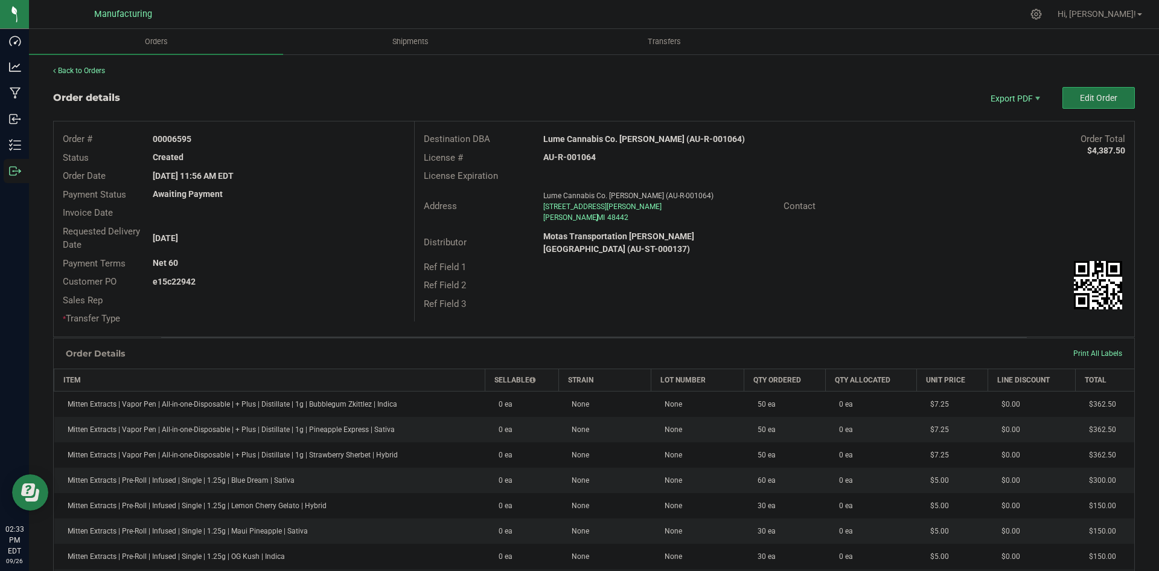
click at [1082, 101] on span "Edit Order" at bounding box center [1098, 98] width 37 height 10
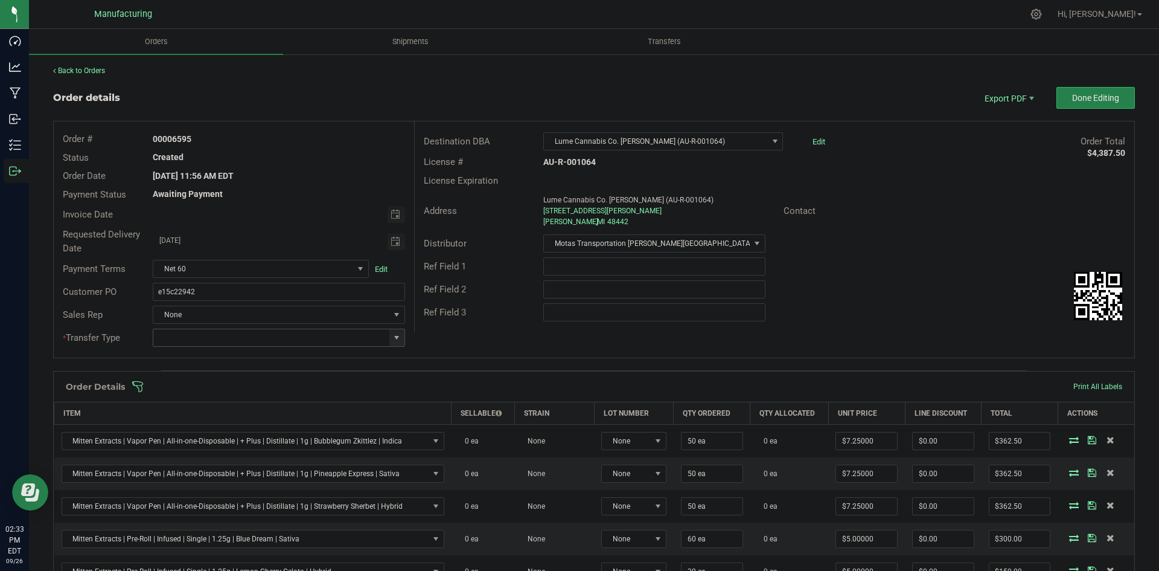
click at [395, 337] on span at bounding box center [397, 338] width 10 height 10
click at [203, 436] on li "Wholesale Transfer" at bounding box center [277, 439] width 249 height 21
type input "Wholesale Transfer"
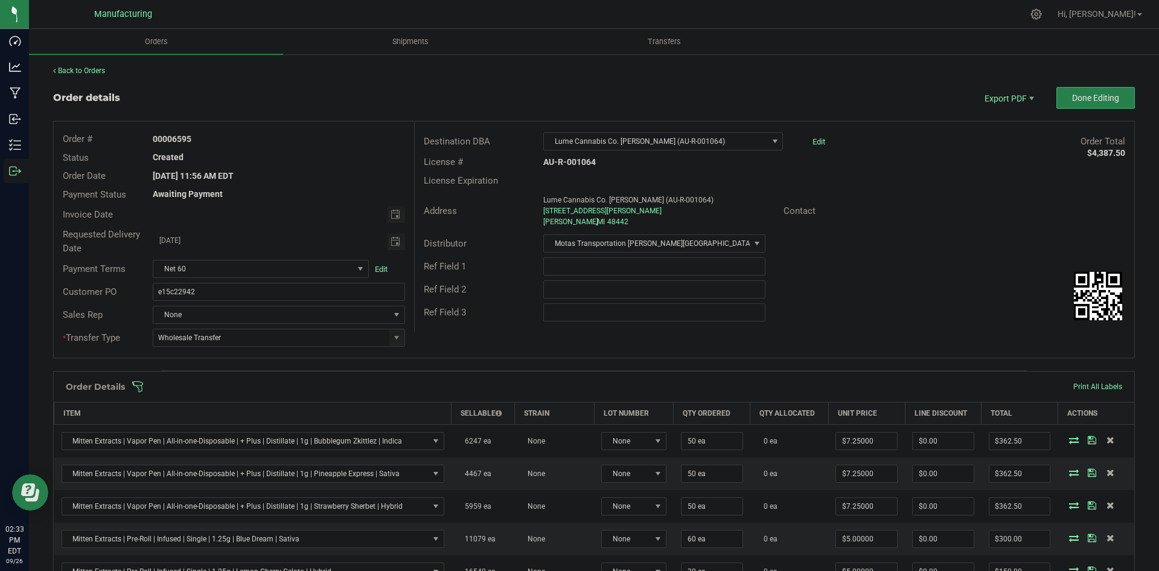
click at [438, 386] on span at bounding box center [673, 386] width 1082 height 12
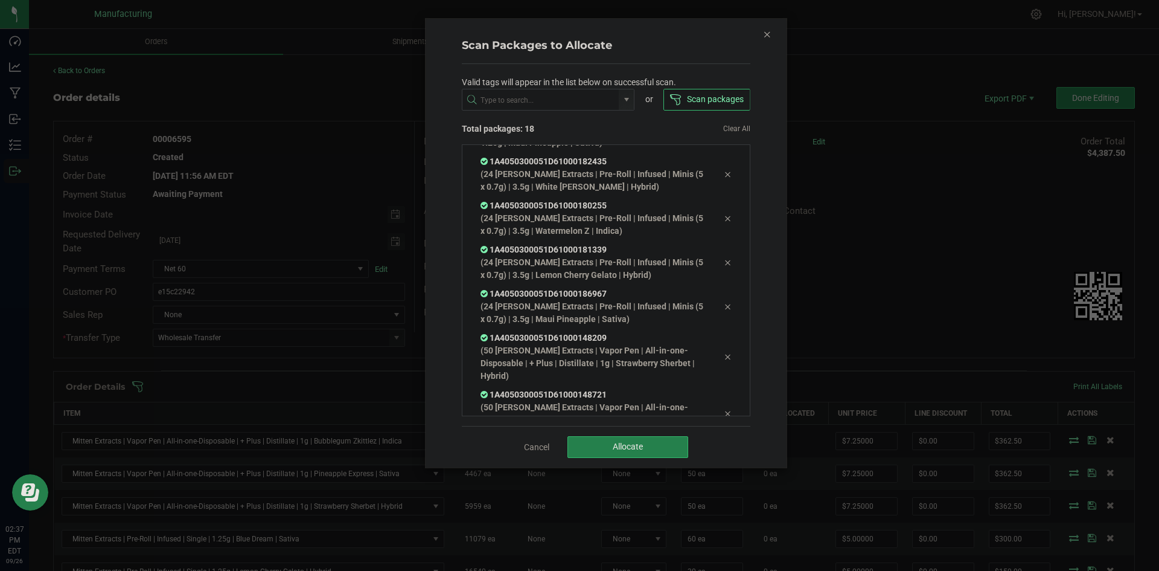
scroll to position [534, 0]
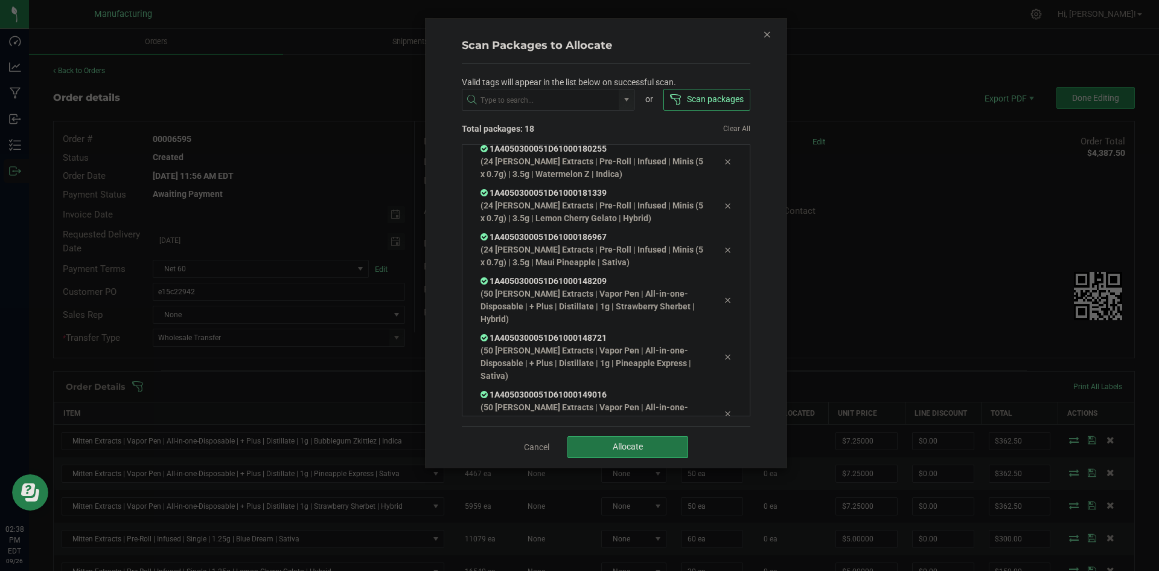
click at [601, 438] on button "Allocate" at bounding box center [628, 447] width 121 height 22
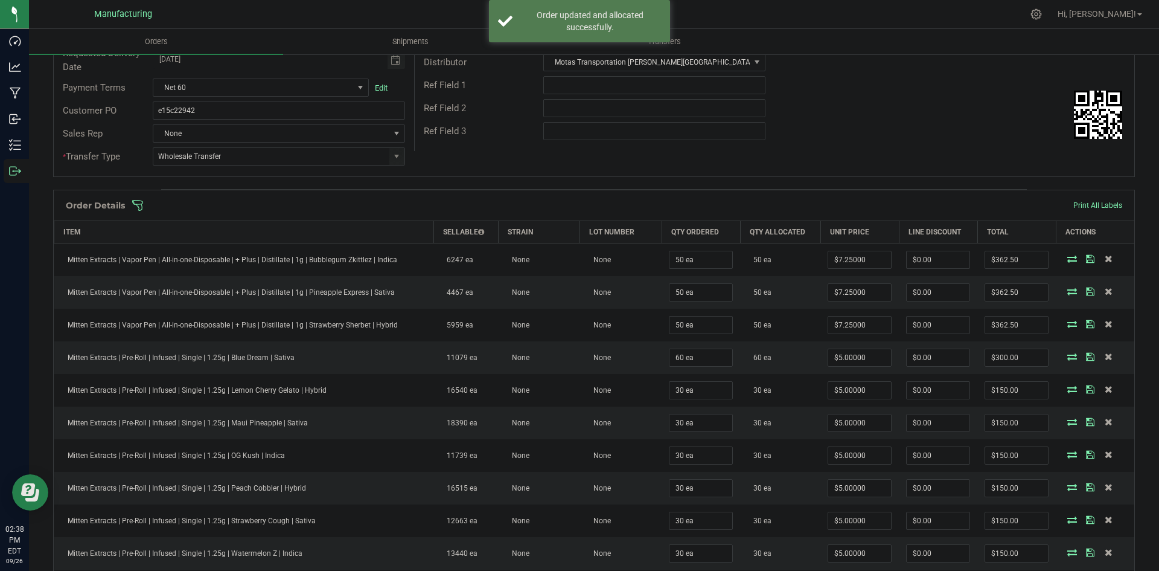
scroll to position [0, 0]
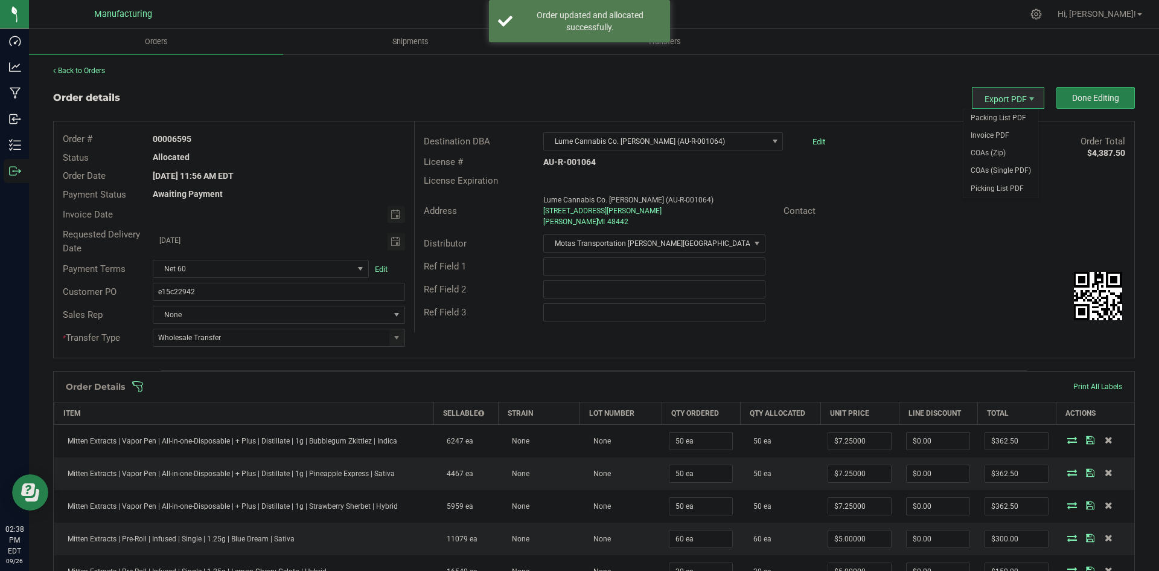
click at [988, 108] on span "Export PDF" at bounding box center [1008, 98] width 72 height 22
click at [987, 112] on span "Packing List PDF" at bounding box center [1001, 118] width 75 height 18
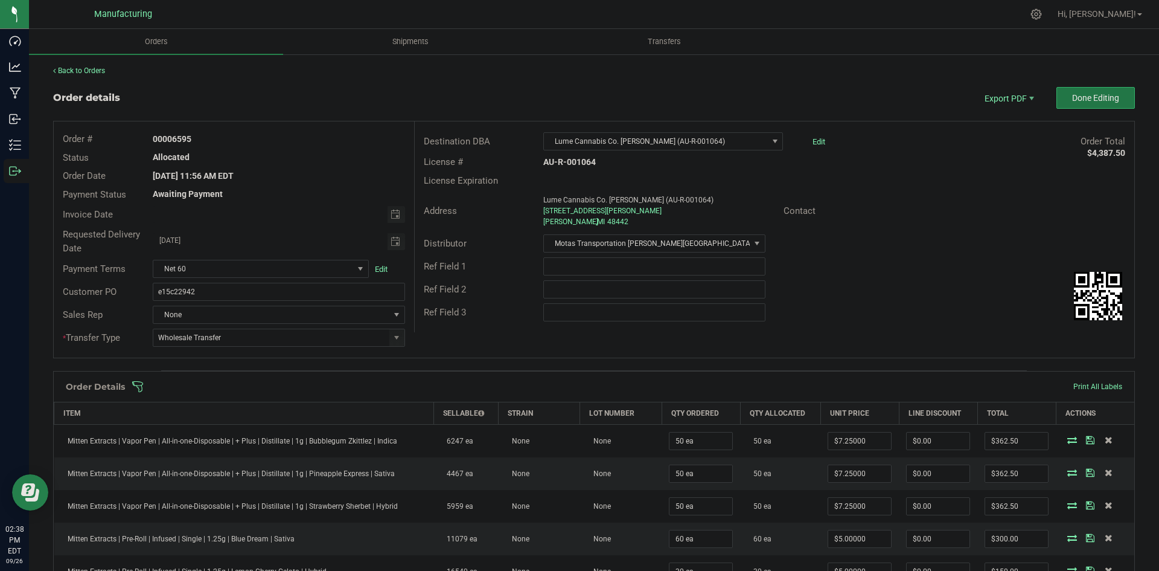
click at [1113, 95] on button "Done Editing" at bounding box center [1096, 98] width 78 height 22
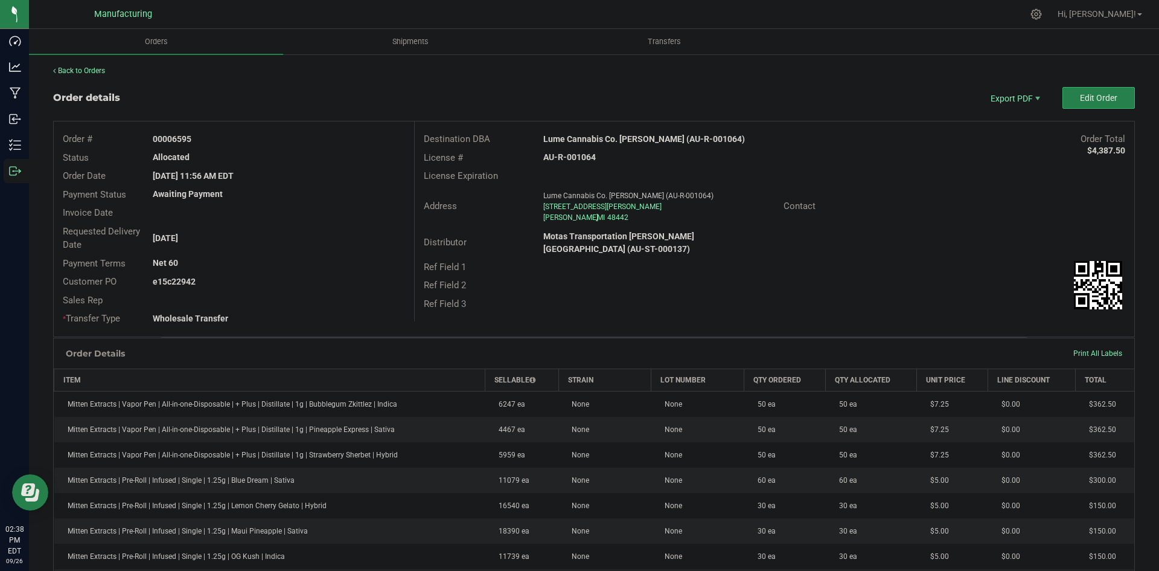
click at [580, 138] on strong "Lume Cannabis Co. Holly (AU-R-001064)" at bounding box center [644, 139] width 202 height 10
copy strong "Lume Cannabis Co. Holly (AU-R-001064)"
click at [566, 161] on strong "AU-R-001064" at bounding box center [569, 157] width 53 height 10
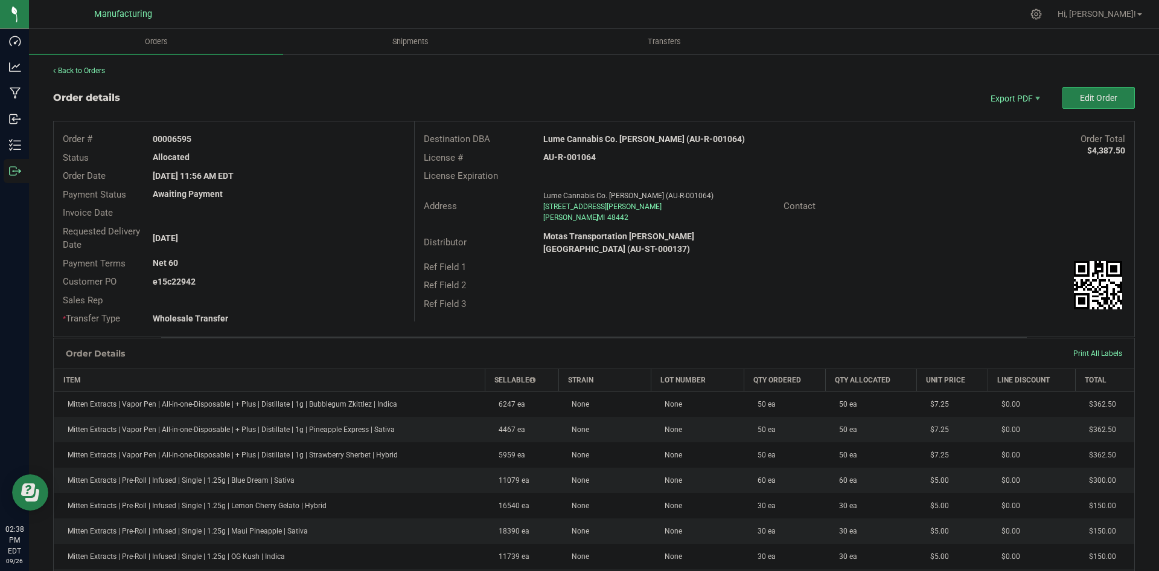
click at [566, 161] on strong "AU-R-001064" at bounding box center [569, 157] width 53 height 10
copy strong "AU-R-001064"
drag, startPoint x: 174, startPoint y: 141, endPoint x: 241, endPoint y: 136, distance: 67.8
click at [239, 135] on div "00006595" at bounding box center [279, 139] width 270 height 13
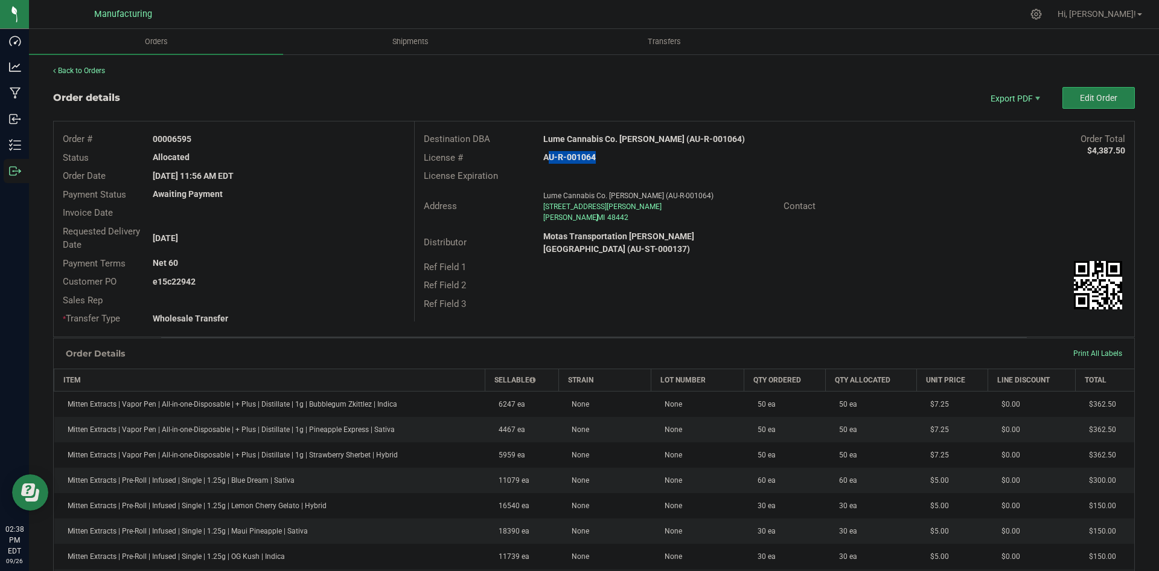
copy strong "6595"
drag, startPoint x: 171, startPoint y: 279, endPoint x: 398, endPoint y: 281, distance: 227.0
click at [385, 280] on div "e15c22942" at bounding box center [279, 281] width 270 height 13
copy strong "22942"
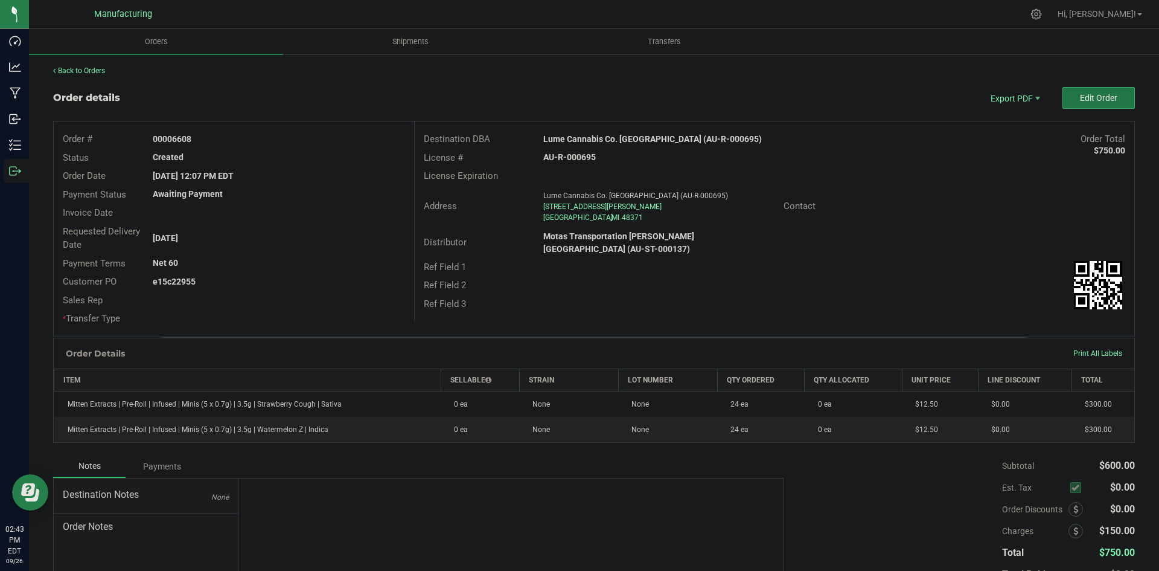
click at [1080, 94] on span "Edit Order" at bounding box center [1098, 98] width 37 height 10
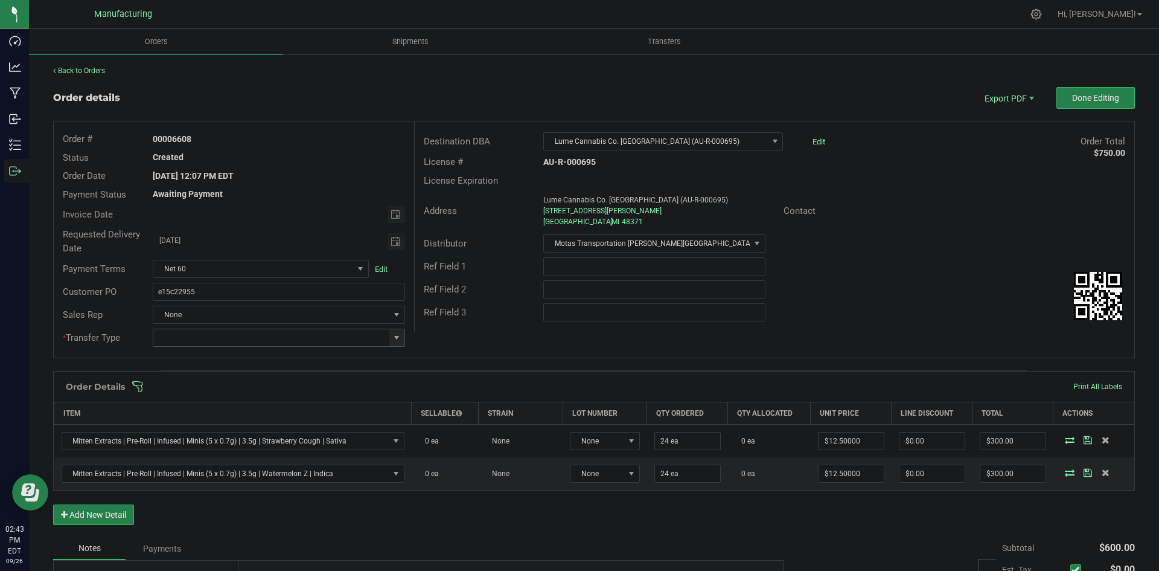
click at [392, 334] on span at bounding box center [397, 338] width 10 height 10
click at [190, 432] on li "Wholesale Transfer" at bounding box center [277, 439] width 249 height 21
type input "Wholesale Transfer"
click at [557, 317] on input "text" at bounding box center [654, 312] width 222 height 18
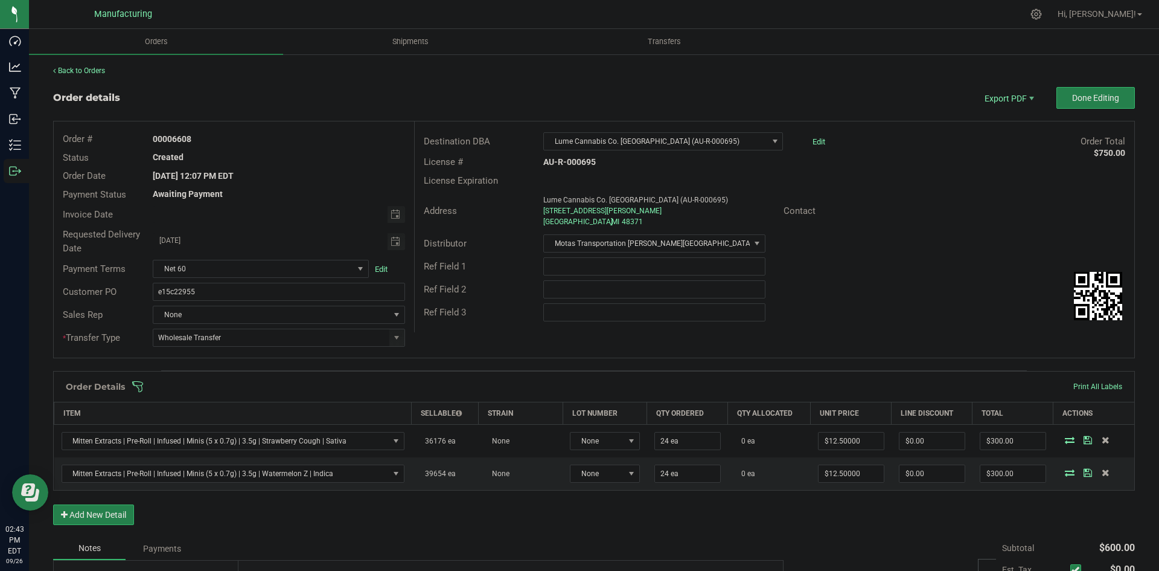
drag, startPoint x: 429, startPoint y: 379, endPoint x: 440, endPoint y: 379, distance: 10.9
click at [430, 378] on div "Order Details Print All Labels" at bounding box center [594, 386] width 1081 height 30
click at [449, 380] on div "Order Details Print All Labels" at bounding box center [594, 386] width 1081 height 30
click at [449, 391] on span at bounding box center [673, 386] width 1082 height 12
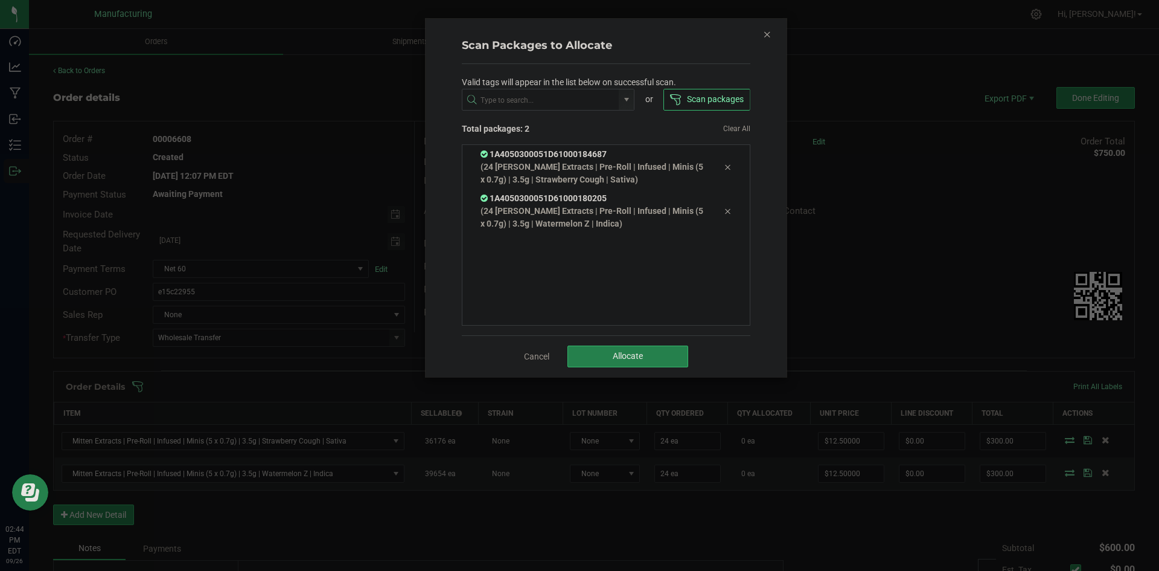
click at [636, 344] on div "Cancel Allocate" at bounding box center [606, 356] width 289 height 42
click at [633, 358] on span "Allocate" at bounding box center [628, 356] width 30 height 10
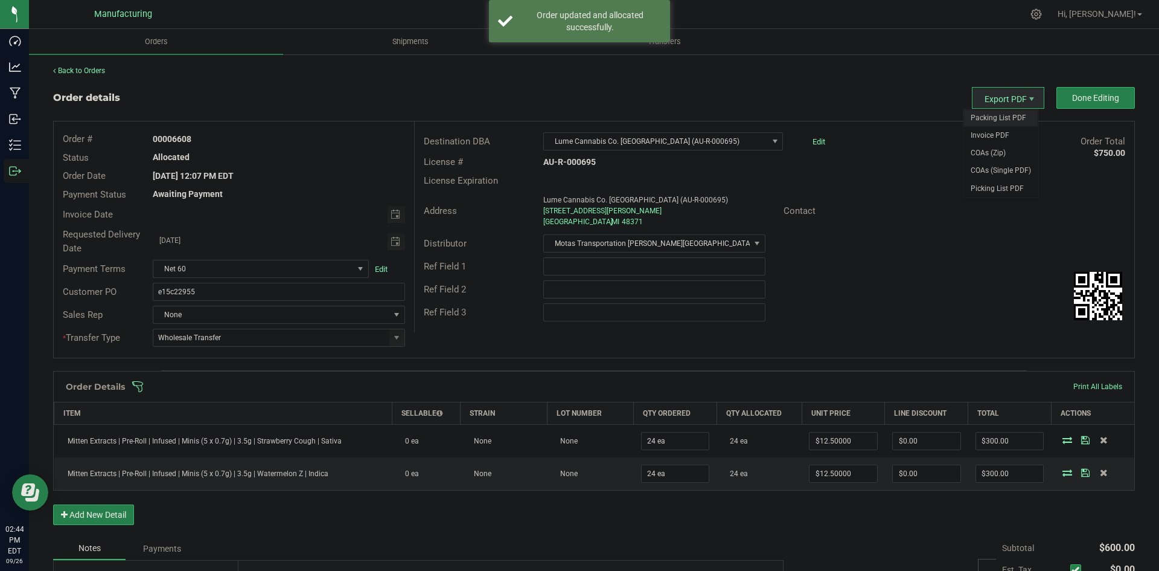
click at [1007, 115] on span "Packing List PDF" at bounding box center [1001, 118] width 75 height 18
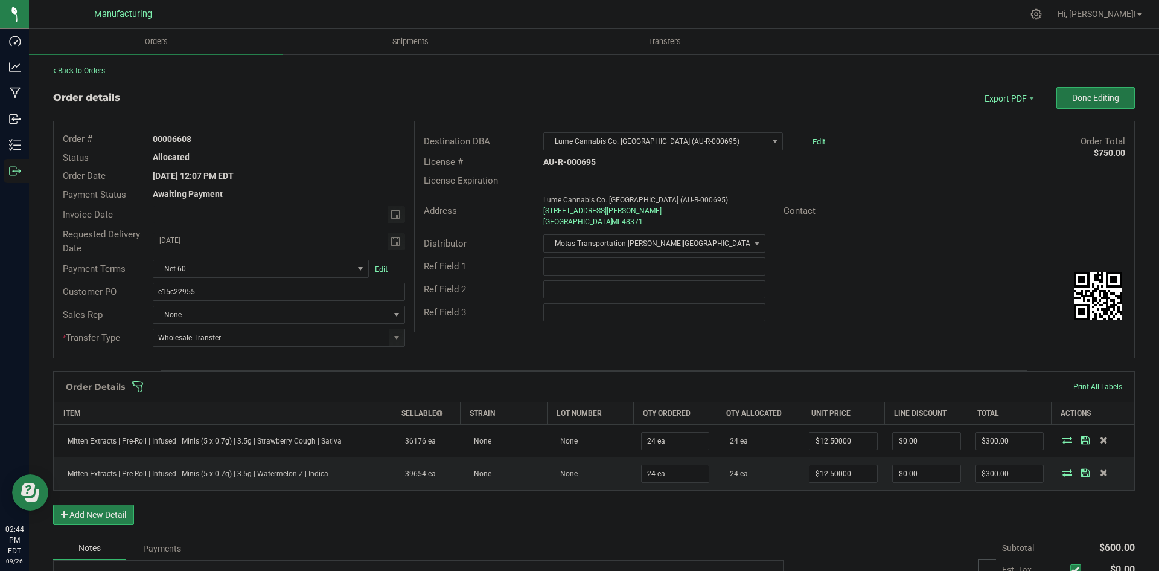
click at [1093, 99] on span "Done Editing" at bounding box center [1095, 98] width 47 height 10
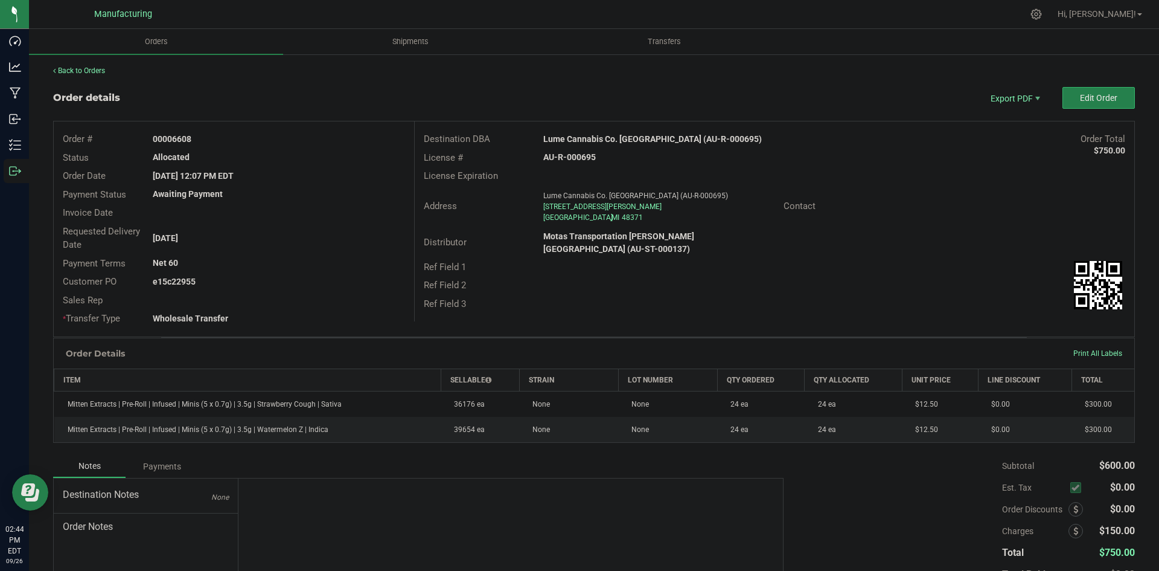
click at [626, 139] on strong "Lume Cannabis Co. Oxford (AU-R-000695)" at bounding box center [652, 139] width 219 height 10
copy strong "Lume Cannabis Co. Oxford (AU-R-000695)"
click at [573, 153] on strong "AU-R-000695" at bounding box center [569, 157] width 53 height 10
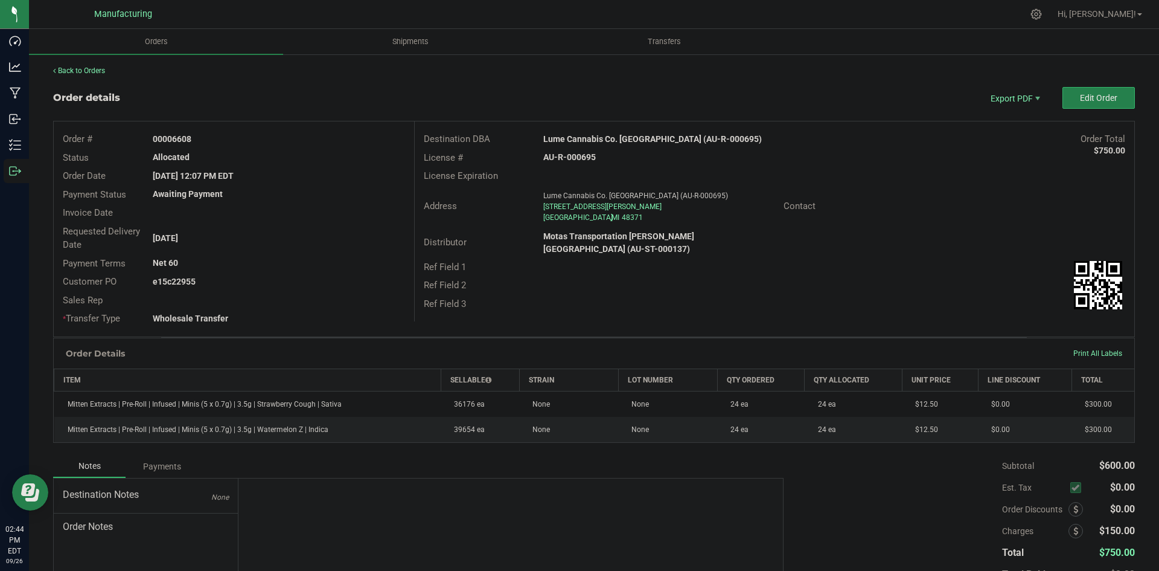
click at [573, 153] on strong "AU-R-000695" at bounding box center [569, 157] width 53 height 10
copy strong "AU-R-000695"
drag, startPoint x: 170, startPoint y: 138, endPoint x: 432, endPoint y: 162, distance: 263.1
click at [319, 138] on div "00006608" at bounding box center [279, 139] width 270 height 13
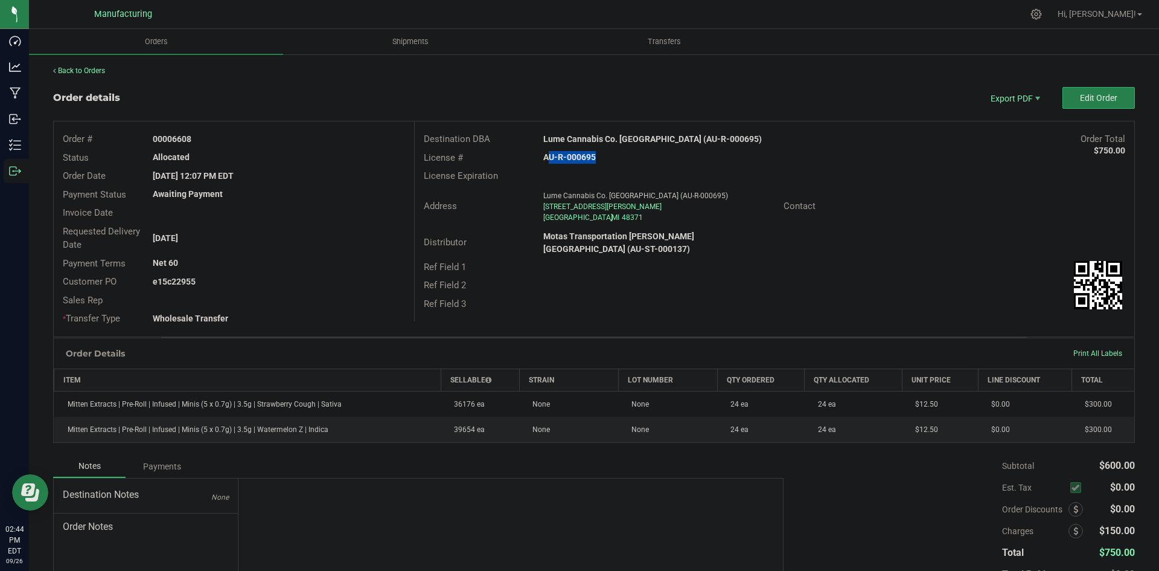
copy strong "6608"
drag, startPoint x: 172, startPoint y: 281, endPoint x: 379, endPoint y: 284, distance: 206.5
click at [348, 282] on div "e15c22955" at bounding box center [279, 281] width 270 height 13
copy strong "22955"
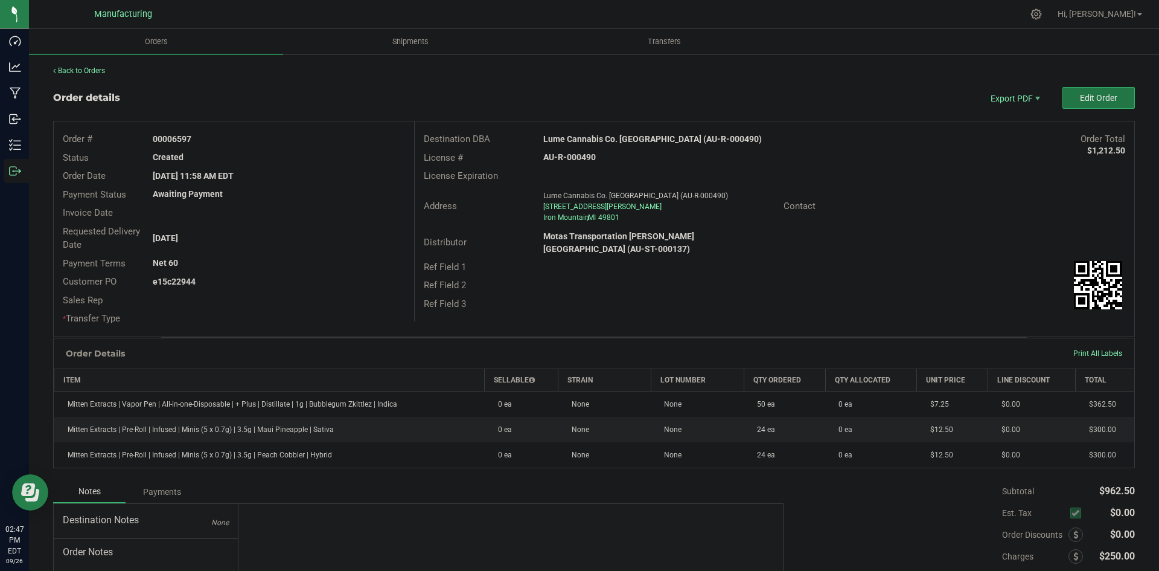
click at [1080, 95] on span "Edit Order" at bounding box center [1098, 98] width 37 height 10
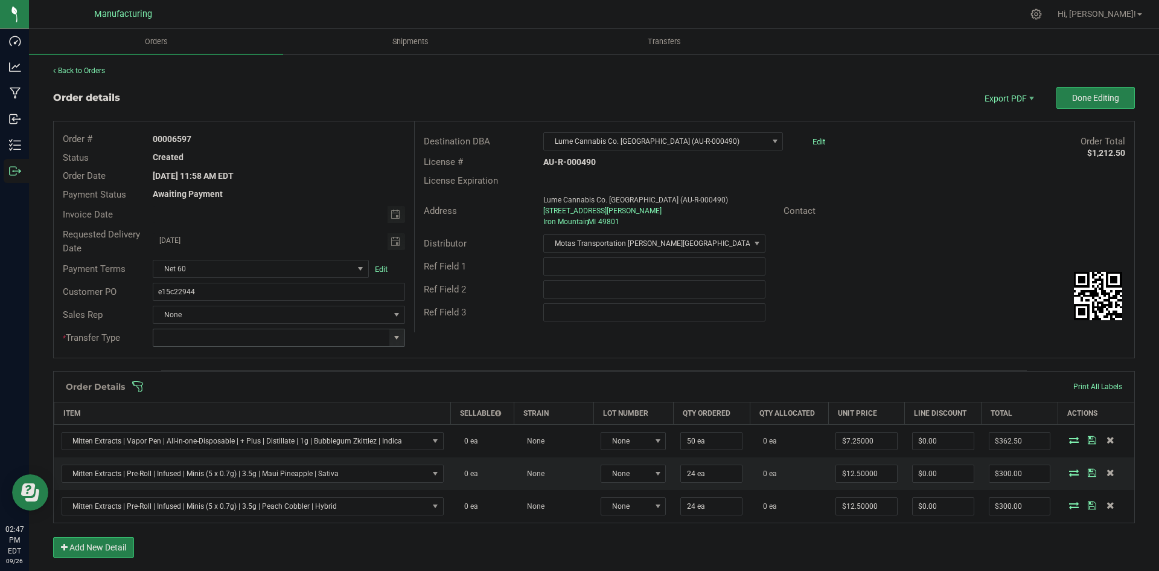
click at [394, 334] on span at bounding box center [397, 338] width 10 height 10
click at [234, 430] on li "Wholesale Transfer" at bounding box center [277, 439] width 249 height 21
type input "Wholesale Transfer"
click at [478, 322] on div "Ref Field 3" at bounding box center [775, 312] width 720 height 23
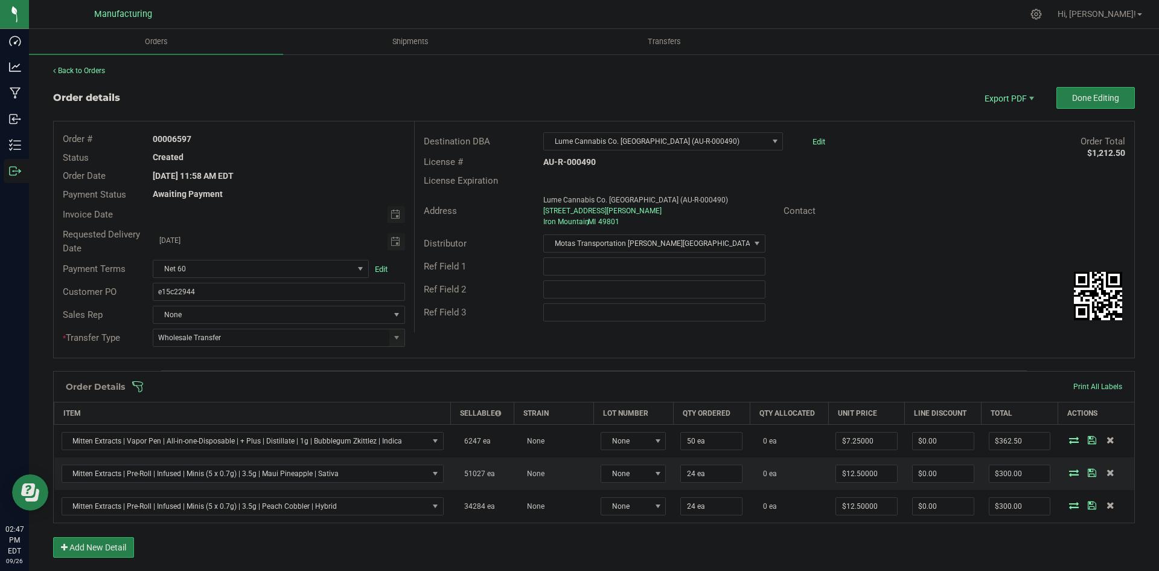
click at [436, 388] on span at bounding box center [673, 386] width 1082 height 12
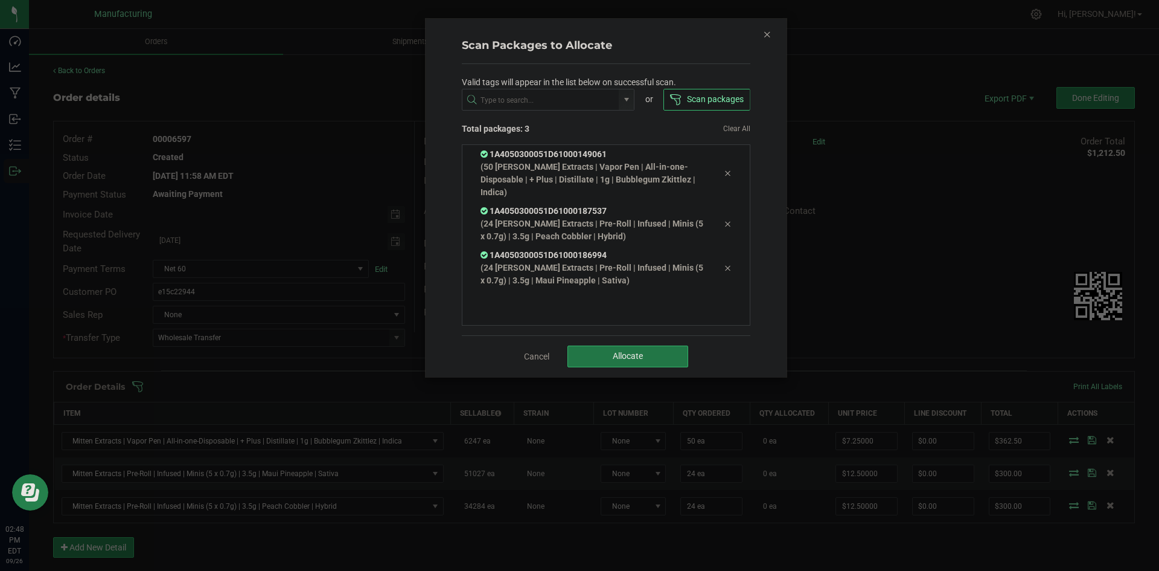
click at [660, 345] on button "Allocate" at bounding box center [628, 356] width 121 height 22
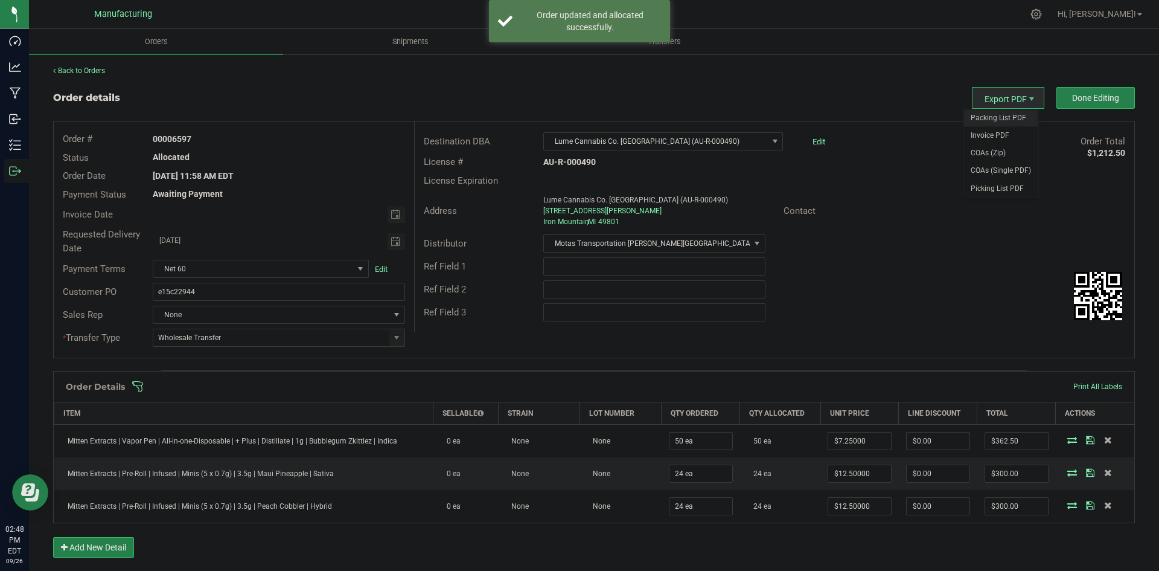
click at [1003, 117] on span "Packing List PDF" at bounding box center [1001, 118] width 75 height 18
click at [1060, 103] on button "Done Editing" at bounding box center [1096, 98] width 78 height 22
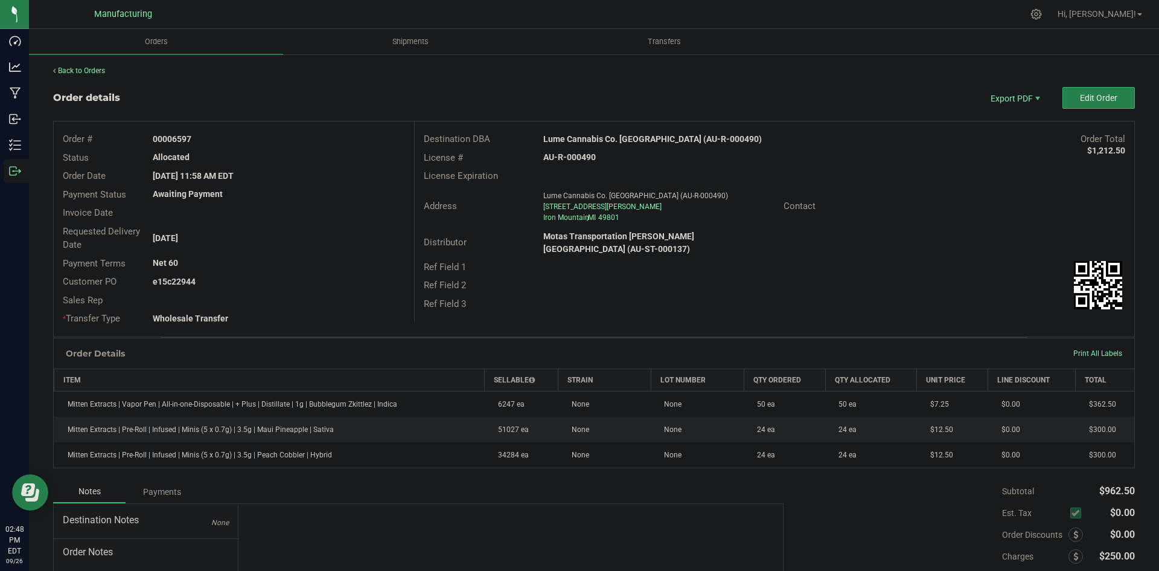
click at [621, 137] on strong "Lume Cannabis Co. Iron Mountain (AU-R-000490)" at bounding box center [652, 139] width 219 height 10
click at [622, 138] on strong "Lume Cannabis Co. Iron Mountain (AU-R-000490)" at bounding box center [652, 139] width 219 height 10
copy strong "Lume Cannabis Co. Iron Mountain (AU-R-000490)"
click at [577, 152] on div "AU-R-000490" at bounding box center [654, 157] width 240 height 13
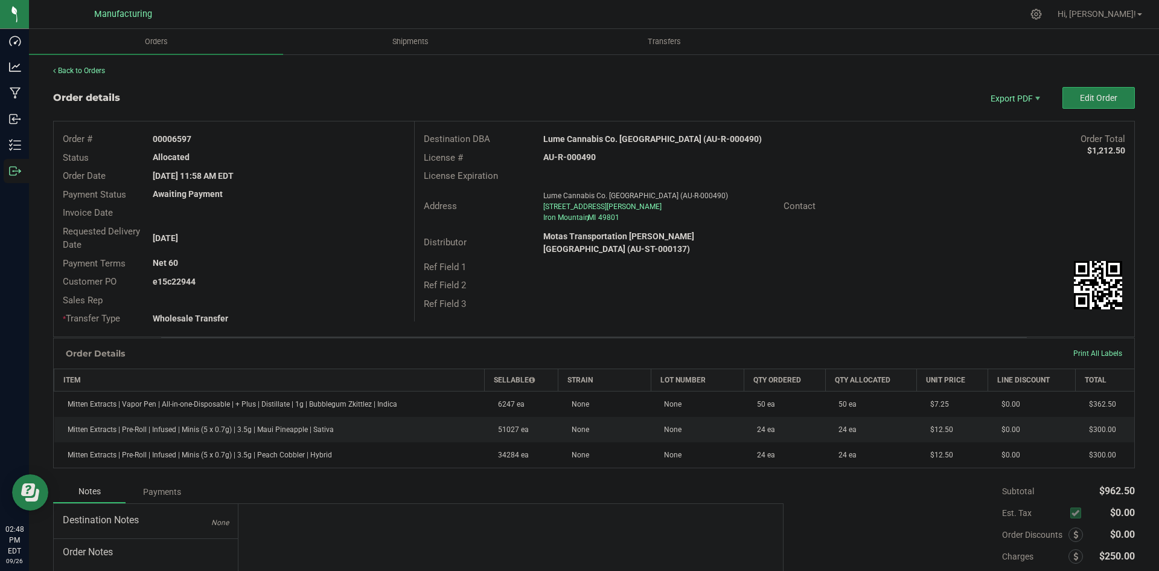
click at [577, 152] on div "AU-R-000490" at bounding box center [654, 157] width 240 height 13
click at [577, 152] on strong "AU-R-000490" at bounding box center [569, 157] width 53 height 10
copy strong "AU-R-000490"
drag, startPoint x: 169, startPoint y: 135, endPoint x: 414, endPoint y: 140, distance: 245.2
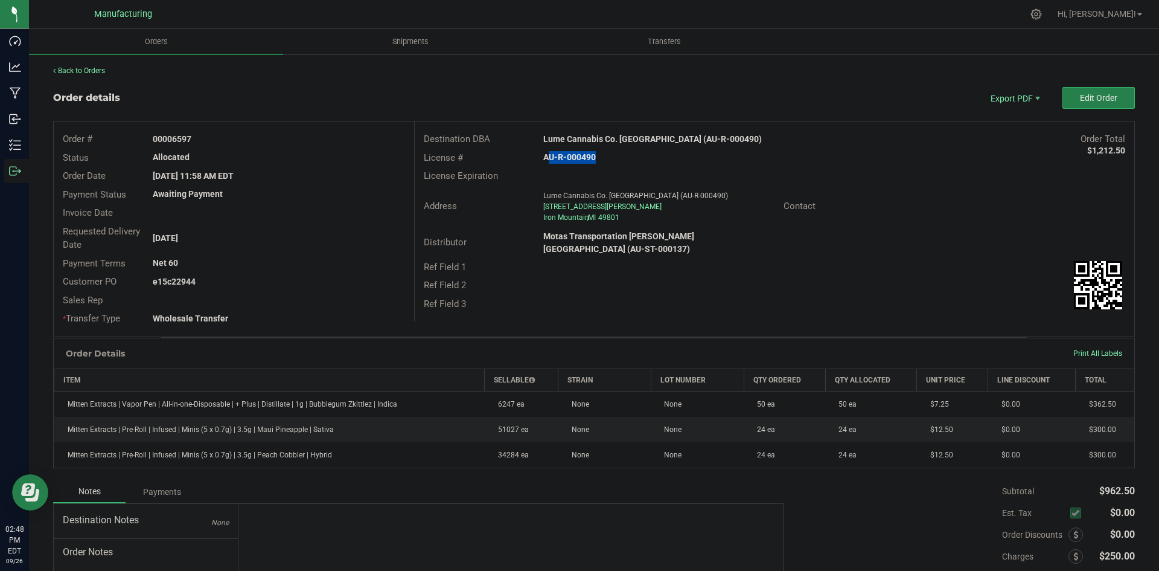
click at [380, 136] on div "00006597" at bounding box center [279, 139] width 270 height 13
copy strong "06597"
drag, startPoint x: 171, startPoint y: 278, endPoint x: 502, endPoint y: 289, distance: 330.4
click at [385, 278] on div "e15c22944" at bounding box center [279, 281] width 270 height 13
copy strong "22944"
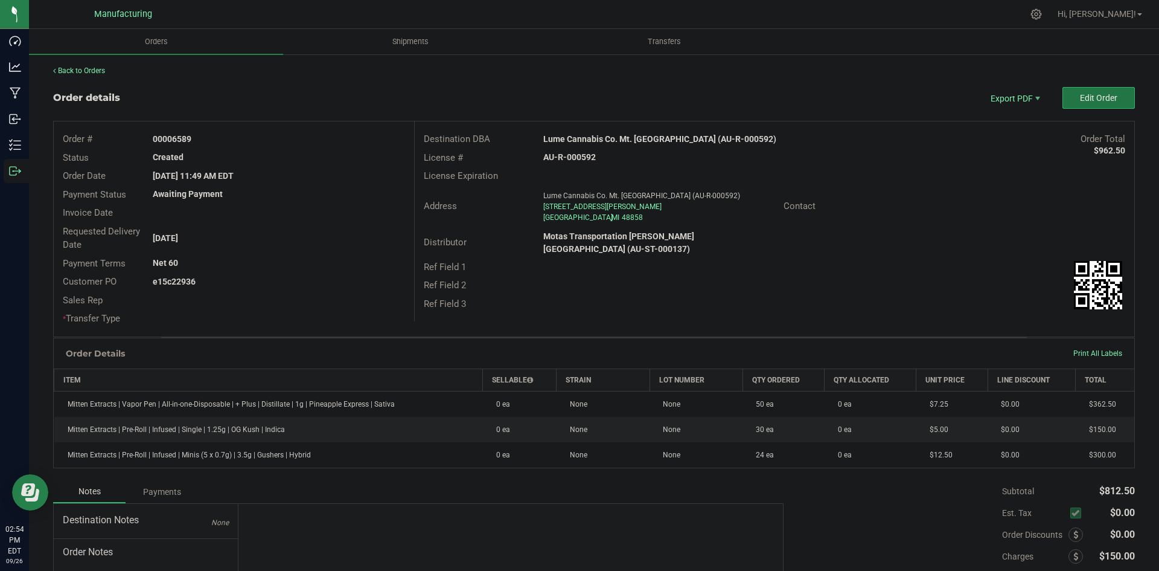
click at [1066, 91] on button "Edit Order" at bounding box center [1099, 98] width 72 height 22
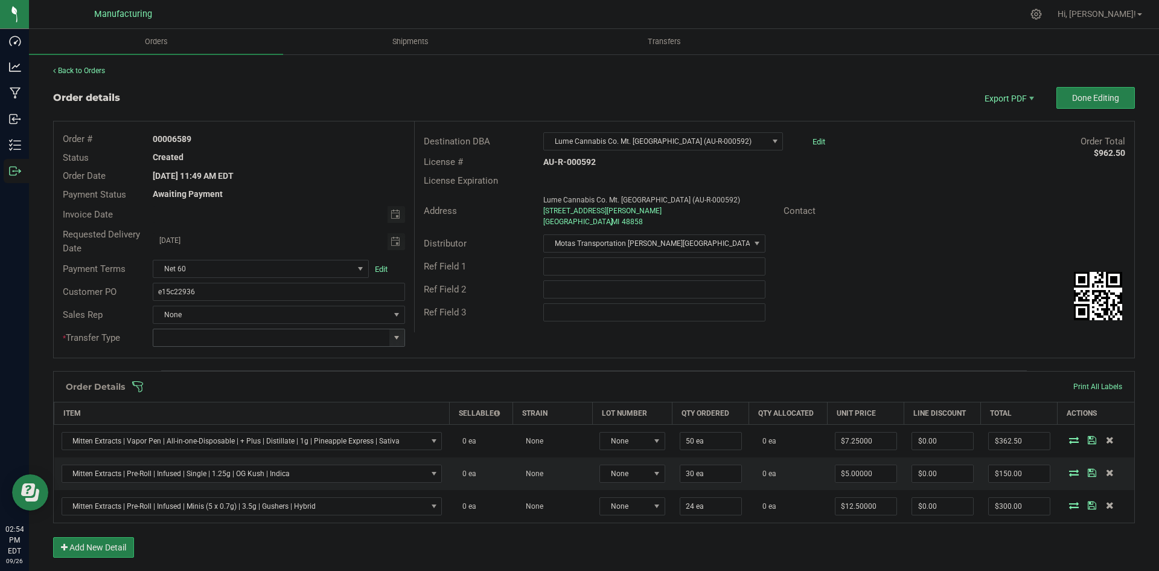
click at [398, 336] on span at bounding box center [396, 337] width 15 height 17
drag, startPoint x: 211, startPoint y: 441, endPoint x: 420, endPoint y: 366, distance: 221.3
click at [214, 440] on li "Wholesale Transfer" at bounding box center [277, 439] width 249 height 21
type input "Wholesale Transfer"
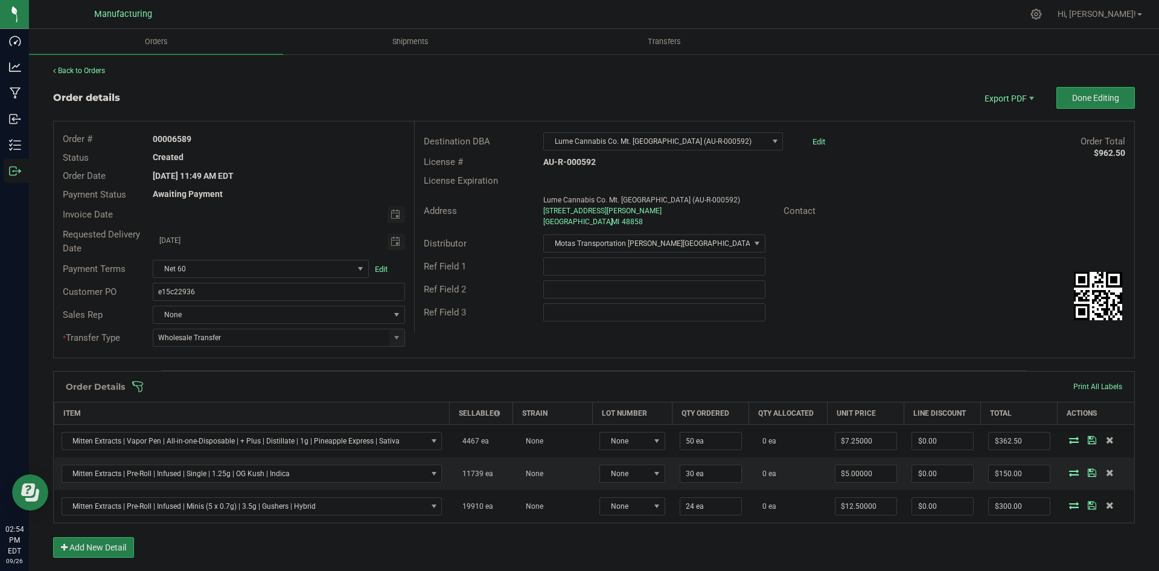
click at [511, 337] on div "Order # 00006589 Status Created Order Date [DATE] 11:49 AM EDT Payment Status A…" at bounding box center [594, 239] width 1081 height 236
click at [472, 389] on span at bounding box center [673, 386] width 1082 height 12
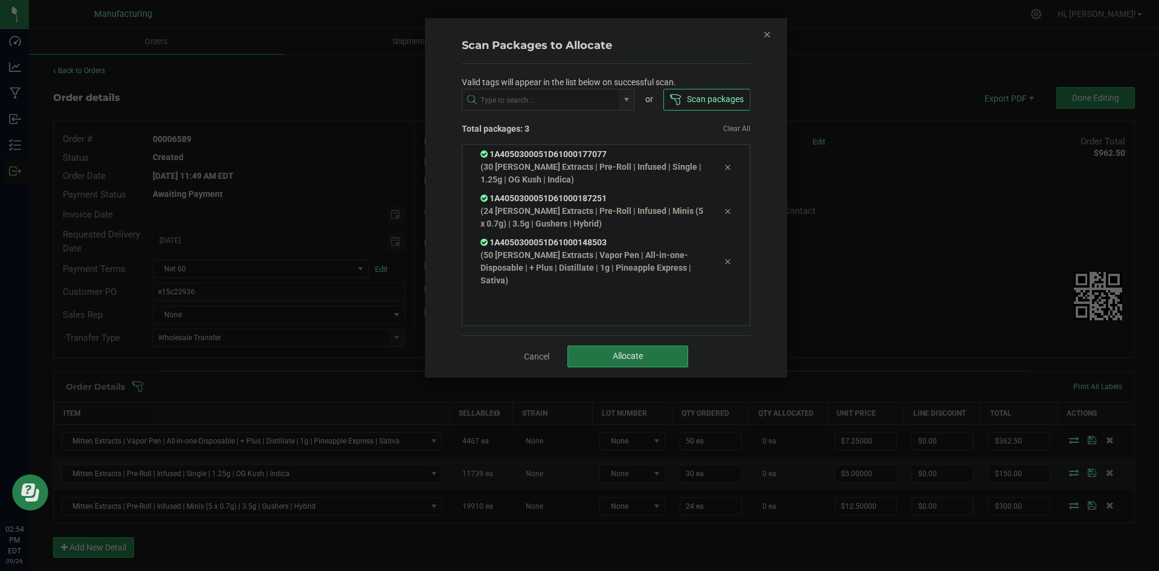
click at [621, 360] on span "Allocate" at bounding box center [628, 356] width 30 height 10
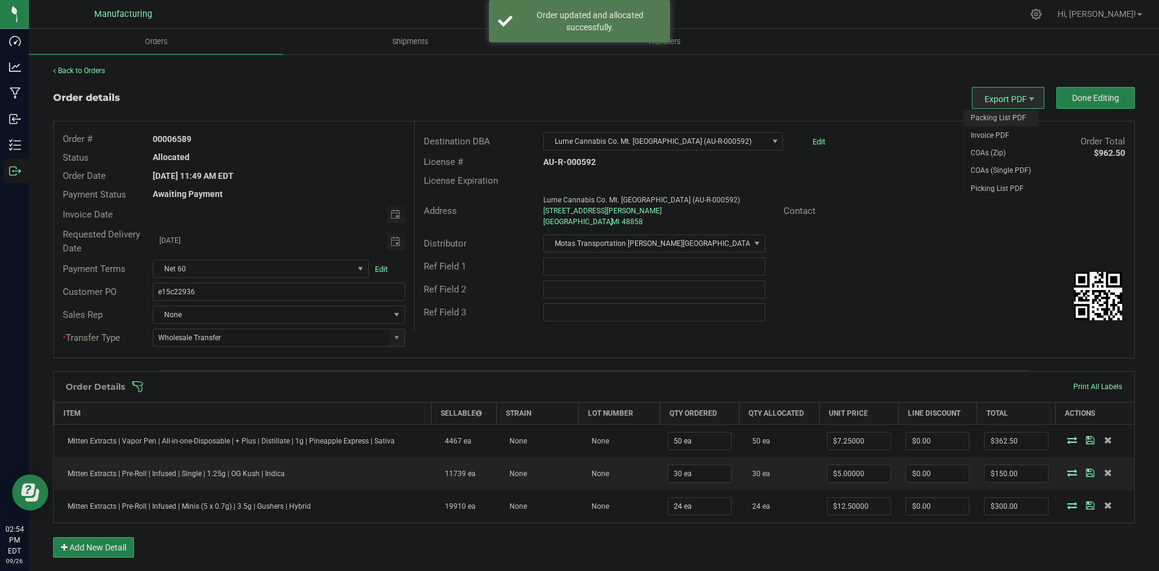
drag, startPoint x: 988, startPoint y: 113, endPoint x: 997, endPoint y: 122, distance: 13.2
click at [988, 113] on span "Packing List PDF" at bounding box center [1001, 118] width 75 height 18
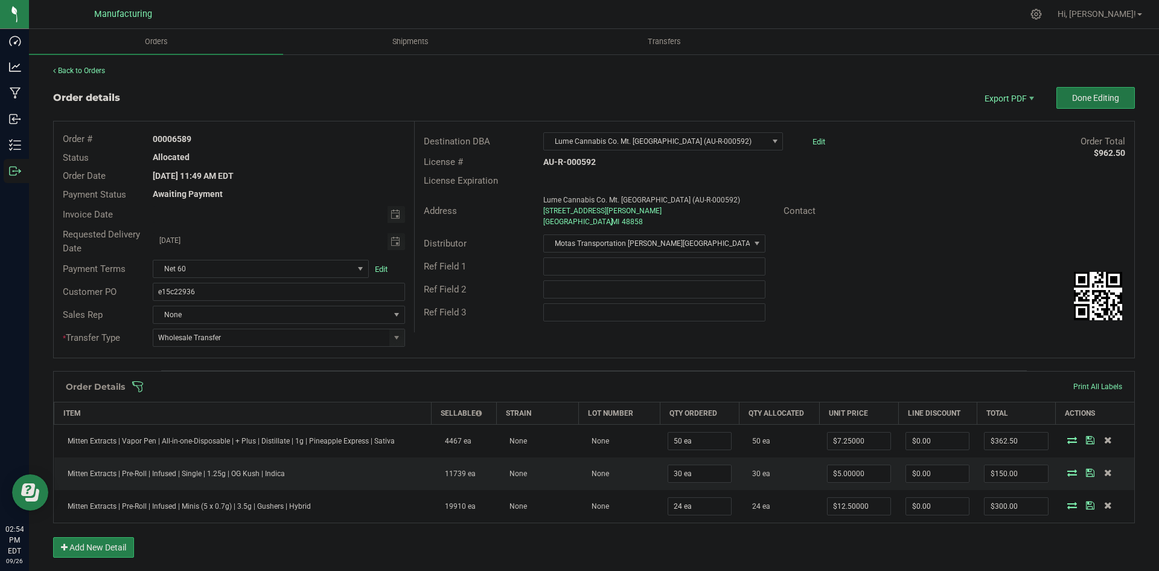
click at [1078, 89] on button "Done Editing" at bounding box center [1096, 98] width 78 height 22
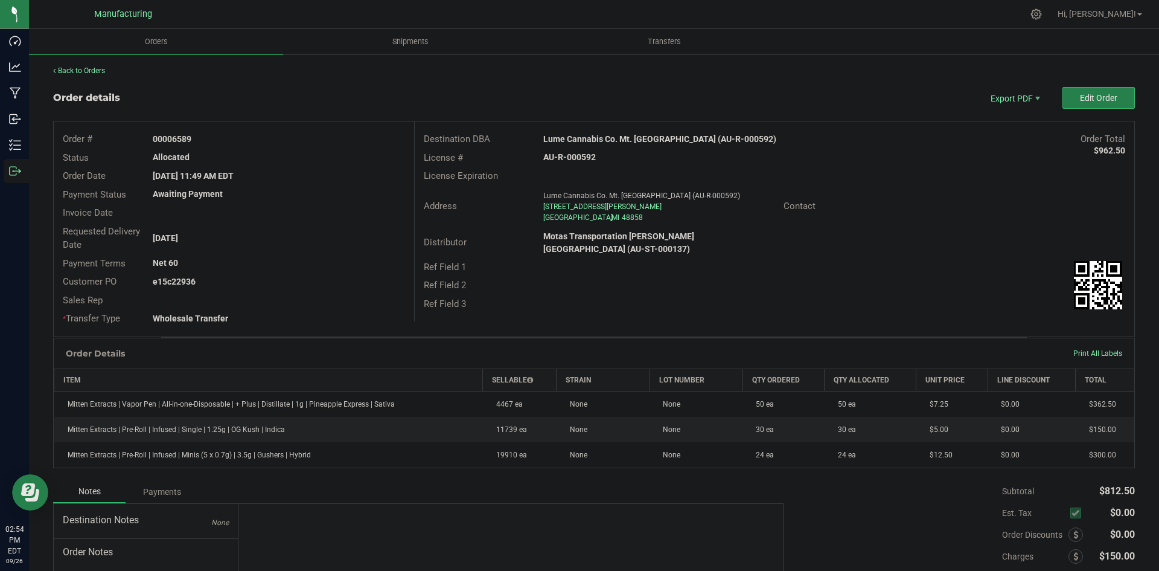
click at [684, 141] on strong "Lume Cannabis Co. Mt. [GEOGRAPHIC_DATA] (AU-R-000592)" at bounding box center [659, 139] width 233 height 10
drag, startPoint x: 684, startPoint y: 141, endPoint x: 716, endPoint y: 146, distance: 32.4
click at [684, 140] on strong "Lume Cannabis Co. Mt. [GEOGRAPHIC_DATA] (AU-R-000592)" at bounding box center [659, 139] width 233 height 10
copy strong "Lume Cannabis Co. Mt. [GEOGRAPHIC_DATA] (AU-R-000592)"
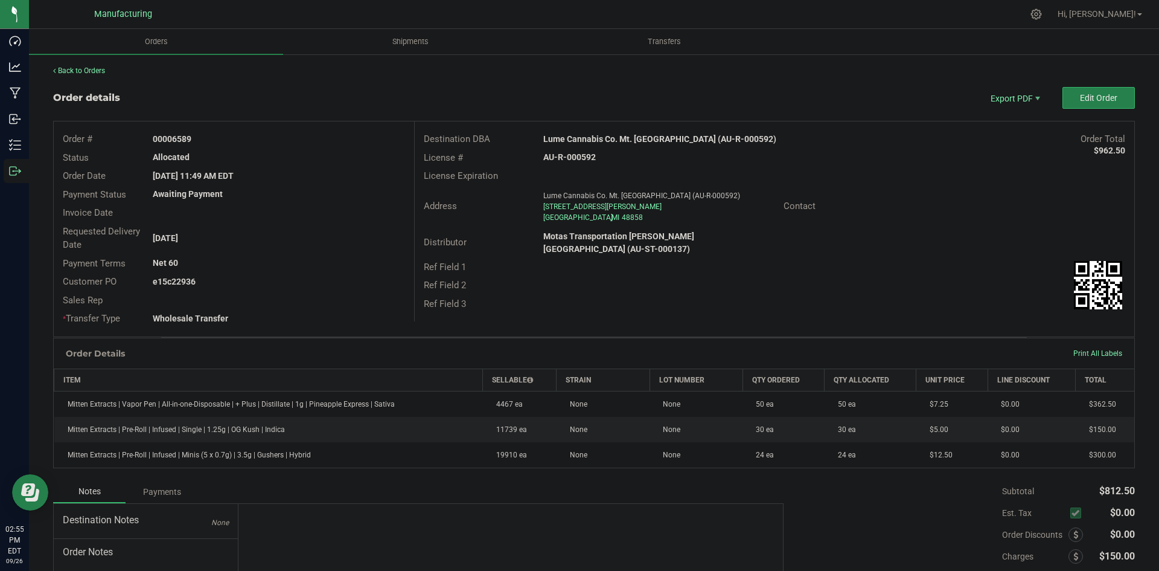
drag, startPoint x: 562, startPoint y: 149, endPoint x: 568, endPoint y: 154, distance: 8.1
click at [563, 149] on div "License # AU-R-000592" at bounding box center [775, 158] width 720 height 19
click at [568, 154] on strong "AU-R-000592" at bounding box center [569, 157] width 53 height 10
click at [569, 154] on strong "AU-R-000592" at bounding box center [569, 157] width 53 height 10
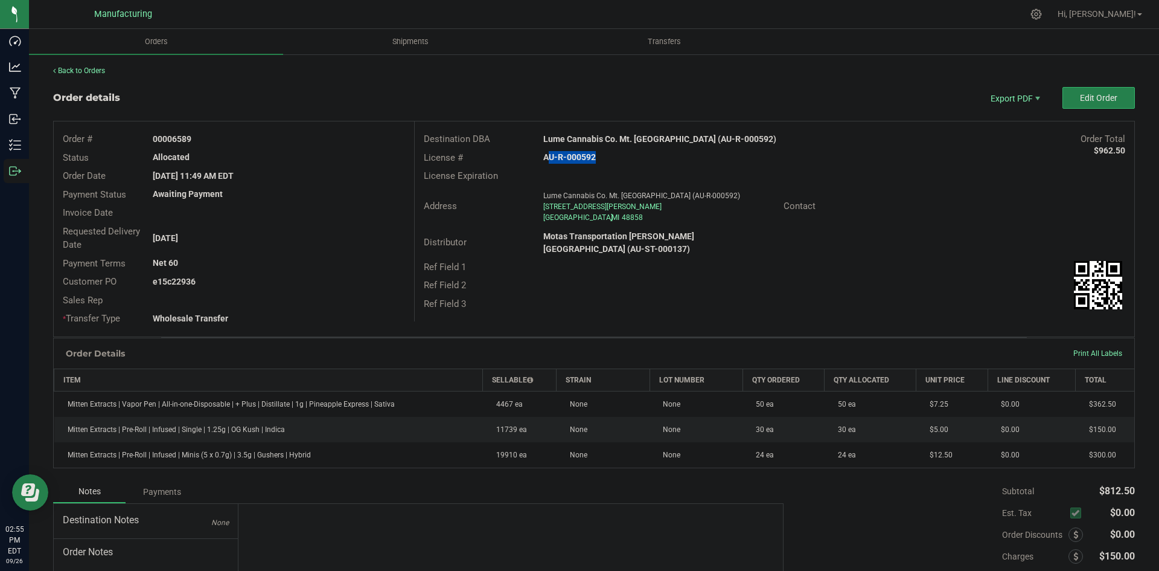
copy strong "AU-R-000592"
drag, startPoint x: 172, startPoint y: 138, endPoint x: 348, endPoint y: 139, distance: 176.3
click at [333, 137] on div "00006589" at bounding box center [279, 139] width 270 height 13
copy strong "6589"
drag, startPoint x: 173, startPoint y: 281, endPoint x: 365, endPoint y: 292, distance: 191.7
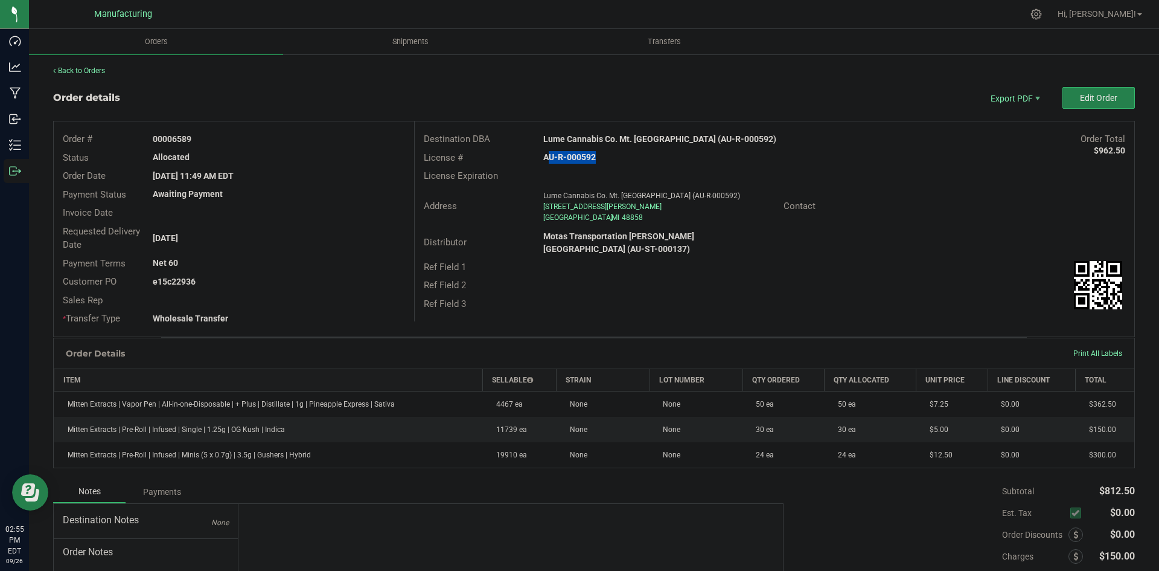
click at [298, 283] on div "e15c22936" at bounding box center [279, 281] width 270 height 13
copy strong "2936"
drag, startPoint x: 285, startPoint y: 302, endPoint x: 196, endPoint y: 287, distance: 90.0
click at [277, 299] on div at bounding box center [279, 299] width 270 height 13
drag, startPoint x: 172, startPoint y: 278, endPoint x: 279, endPoint y: 282, distance: 106.9
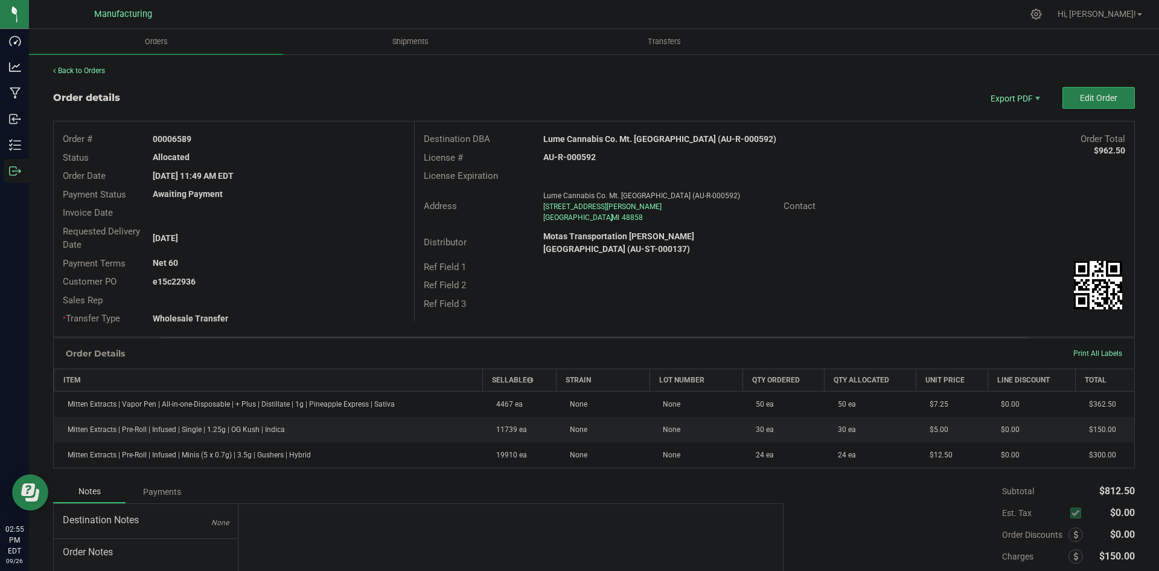
click at [267, 280] on div "e15c22936" at bounding box center [279, 281] width 270 height 13
copy strong "22936"
click at [1063, 94] on button "Edit Order" at bounding box center [1099, 98] width 72 height 22
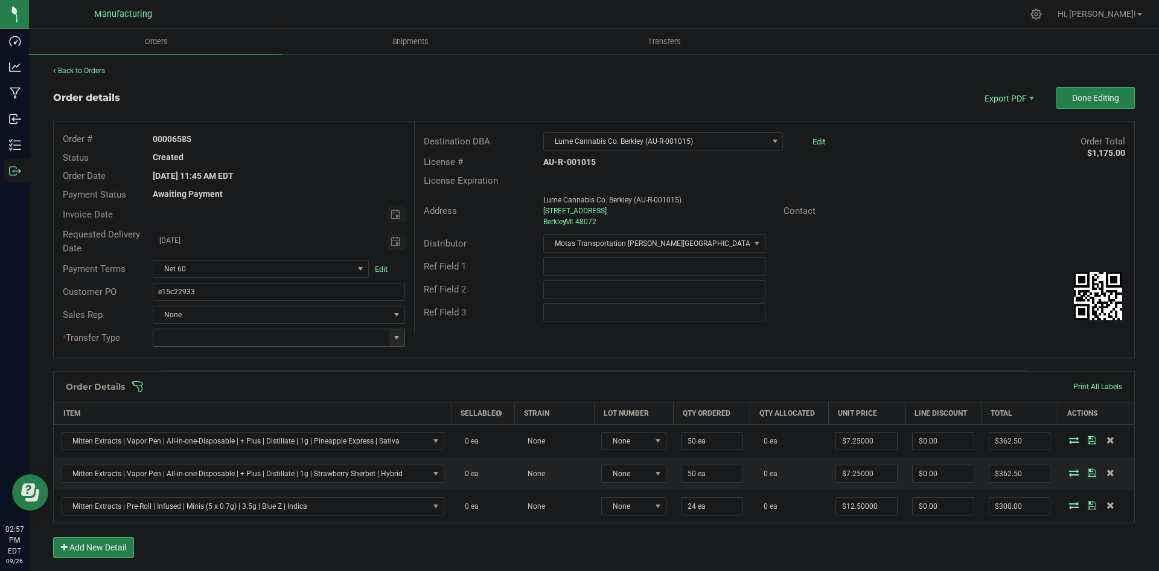
click at [394, 339] on span at bounding box center [397, 338] width 10 height 10
drag, startPoint x: 197, startPoint y: 438, endPoint x: 331, endPoint y: 374, distance: 148.8
click at [198, 438] on li "Wholesale Transfer" at bounding box center [277, 439] width 249 height 21
type input "Wholesale Transfer"
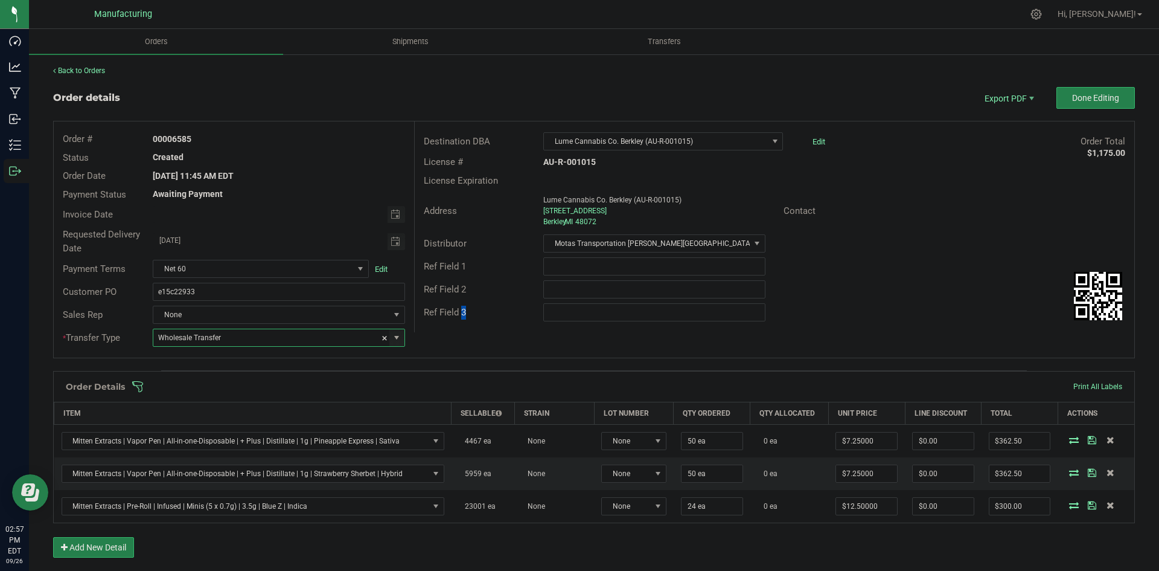
drag, startPoint x: 455, startPoint y: 329, endPoint x: 459, endPoint y: 357, distance: 28.6
click at [458, 328] on div "Destination DBA Lume Cannabis Co. Berkley (AU-R-001015) Edit Order Total $1,175…" at bounding box center [774, 226] width 720 height 211
click at [450, 386] on span at bounding box center [673, 386] width 1082 height 12
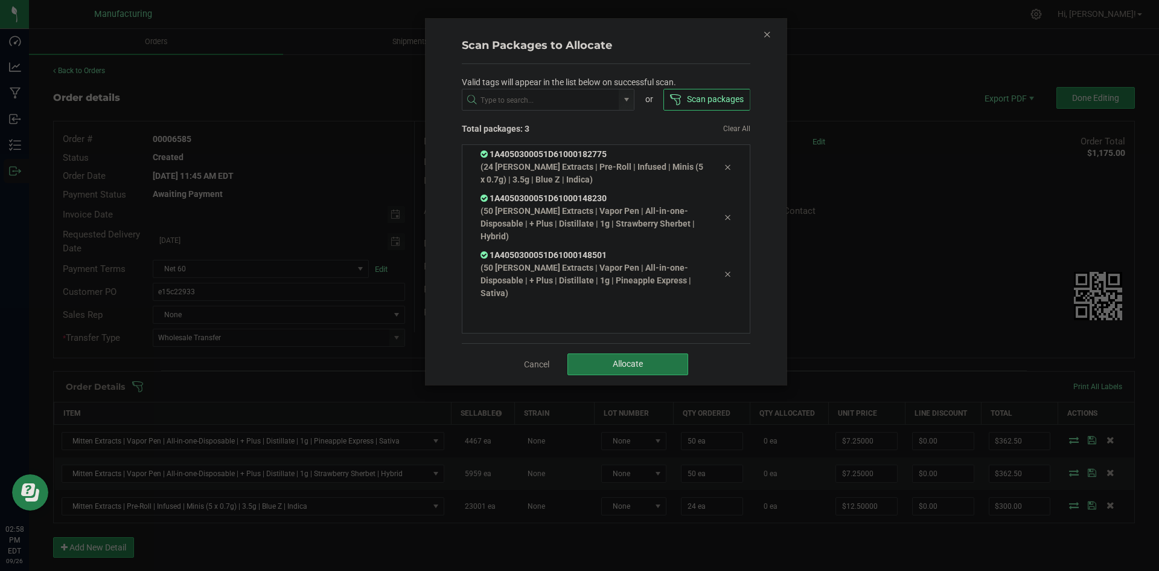
click at [602, 360] on button "Allocate" at bounding box center [628, 364] width 121 height 22
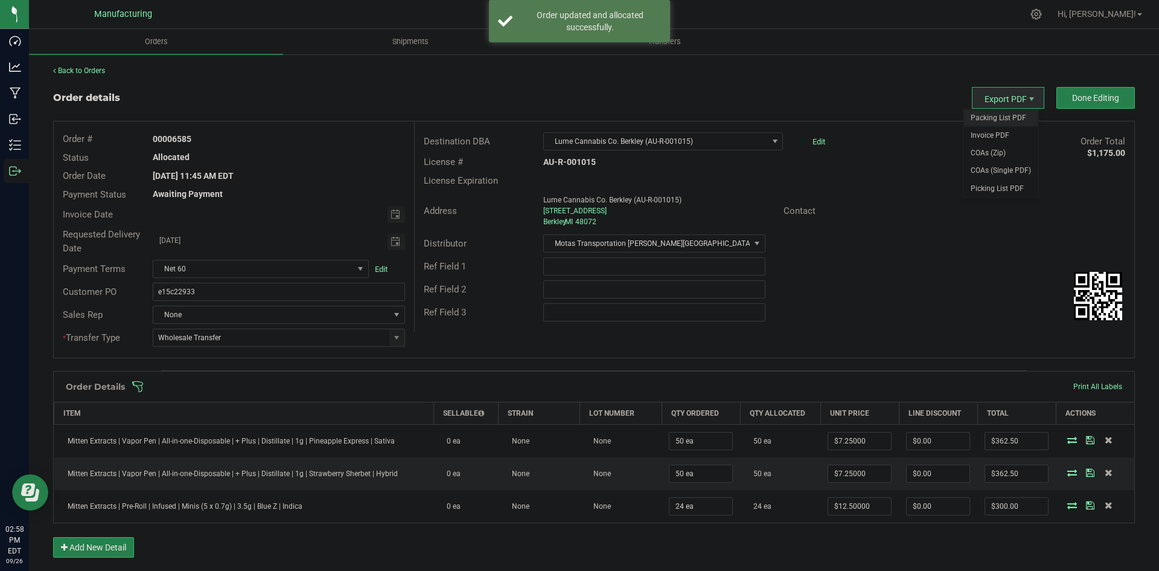
click at [993, 110] on span "Packing List PDF" at bounding box center [1001, 118] width 75 height 18
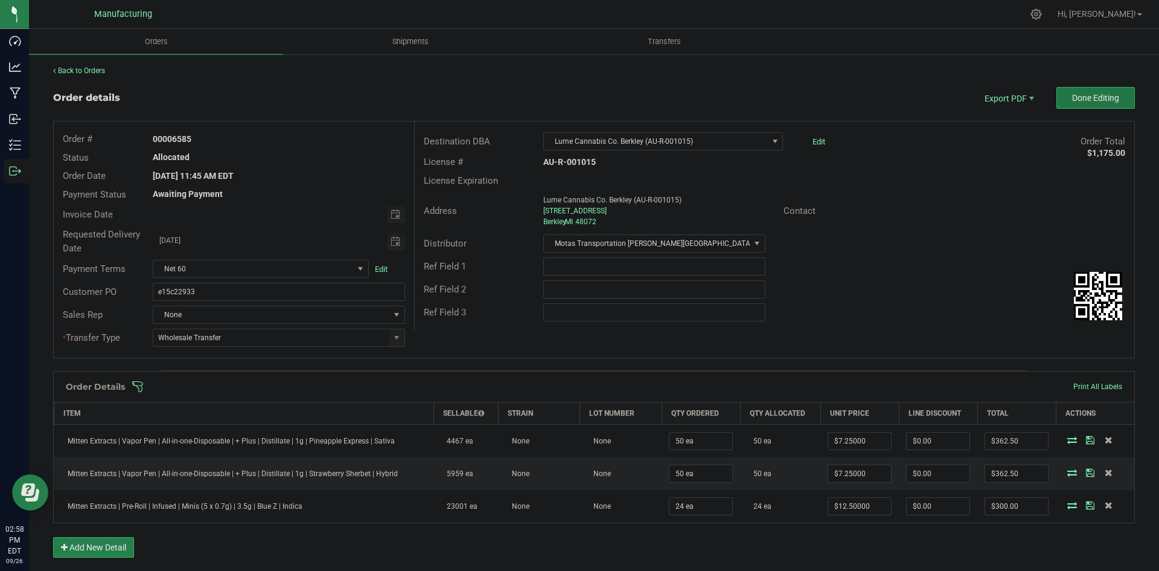
click at [1062, 95] on button "Done Editing" at bounding box center [1096, 98] width 78 height 22
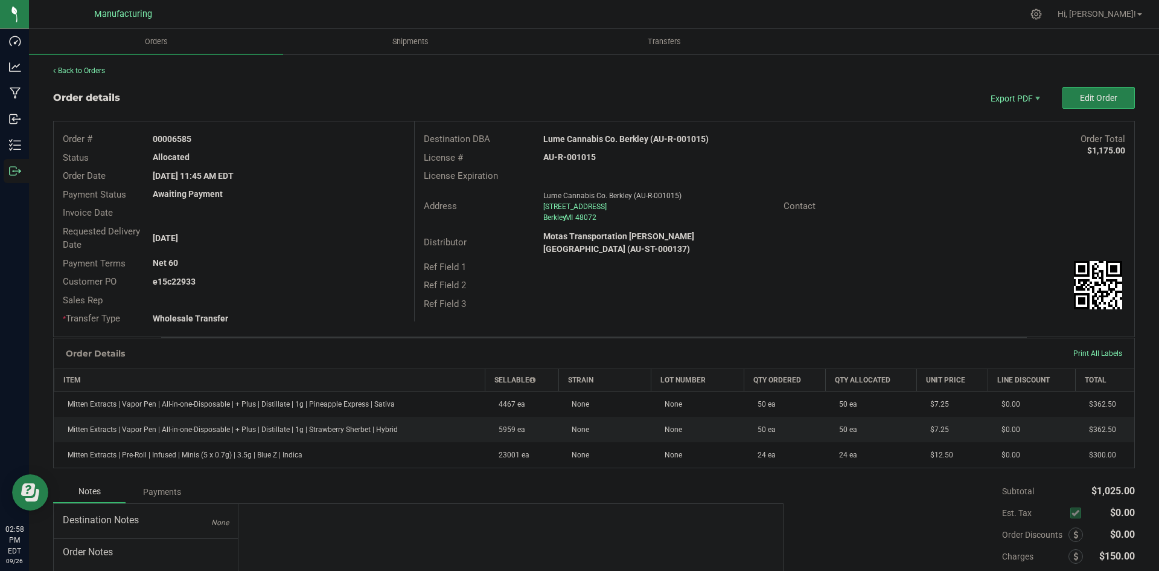
click at [616, 140] on strong "Lume Cannabis Co. Berkley (AU-R-001015)" at bounding box center [625, 139] width 165 height 10
copy strong "Lume Cannabis Co. Berkley (AU-R-001015)"
click at [590, 155] on strong "AU-R-001015" at bounding box center [569, 157] width 53 height 10
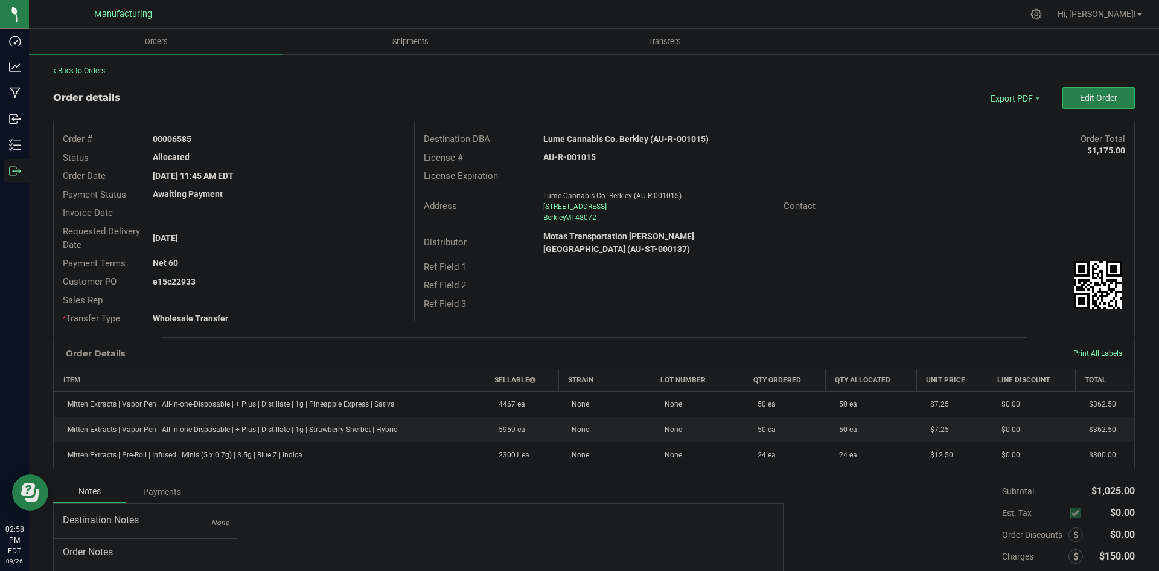
click at [589, 155] on strong "AU-R-001015" at bounding box center [569, 157] width 53 height 10
copy strong "AU-R-001015"
drag, startPoint x: 168, startPoint y: 138, endPoint x: 337, endPoint y: 141, distance: 169.7
click at [295, 136] on div "00006585" at bounding box center [279, 139] width 270 height 13
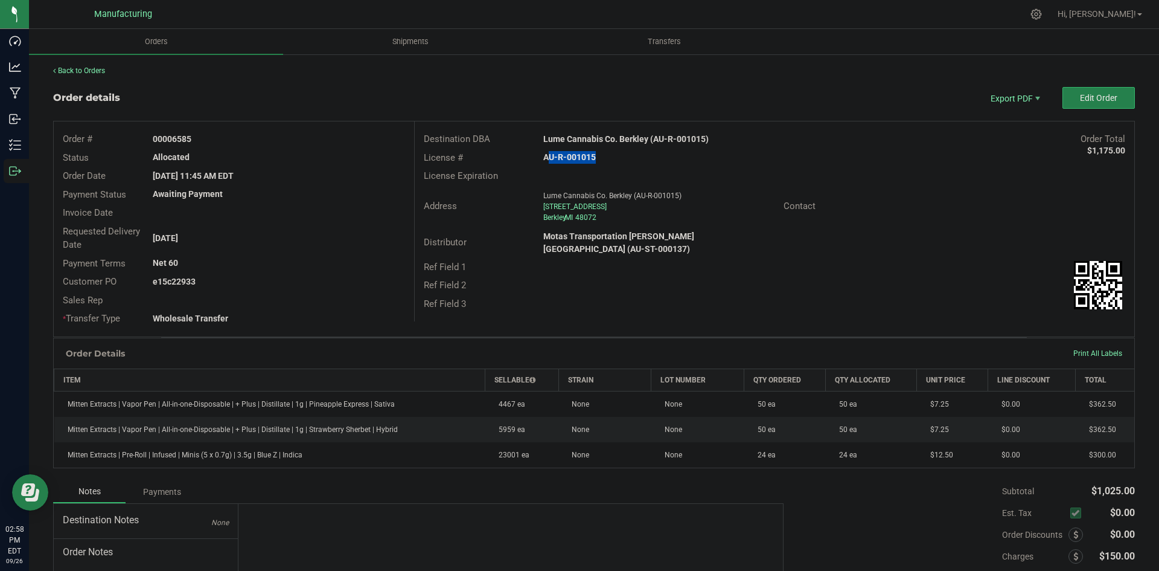
copy strong "06585"
drag, startPoint x: 170, startPoint y: 280, endPoint x: 348, endPoint y: 281, distance: 177.5
click at [318, 280] on div "e15c22933" at bounding box center [279, 281] width 270 height 13
copy strong "22933"
click at [1087, 101] on span "Edit Order" at bounding box center [1098, 98] width 37 height 10
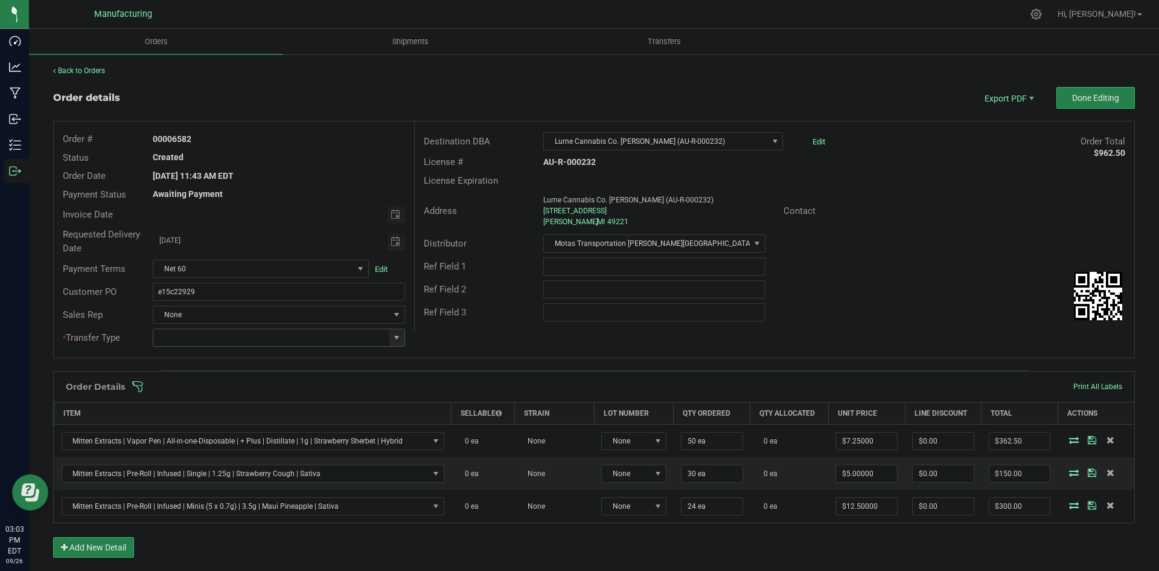
click at [397, 339] on span at bounding box center [397, 338] width 10 height 10
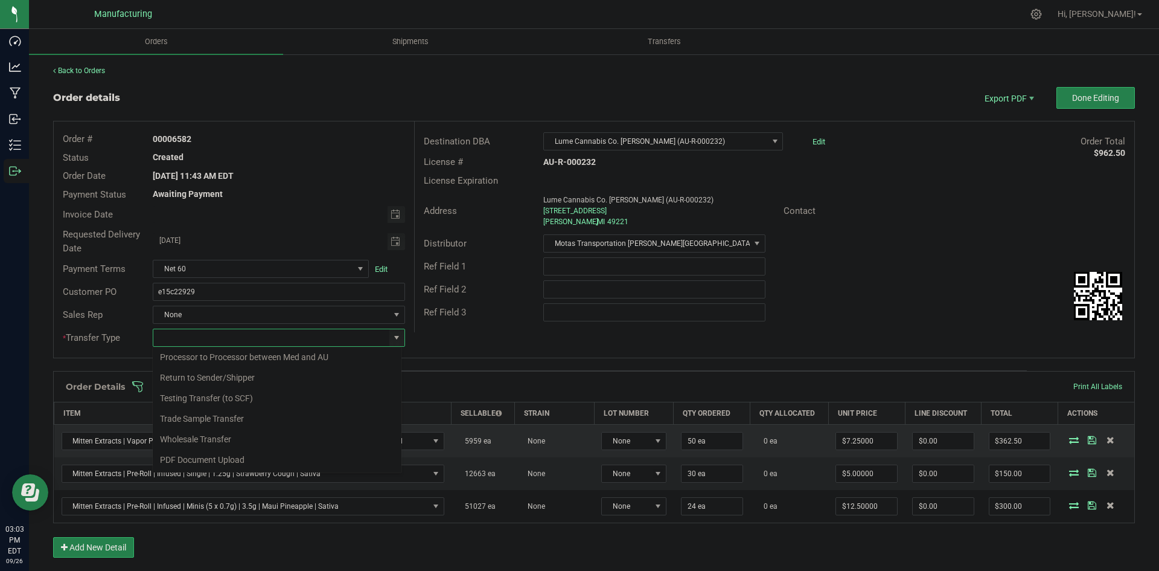
drag, startPoint x: 223, startPoint y: 437, endPoint x: 245, endPoint y: 426, distance: 24.3
click at [224, 437] on li "Wholesale Transfer" at bounding box center [277, 439] width 249 height 21
type input "Wholesale Transfer"
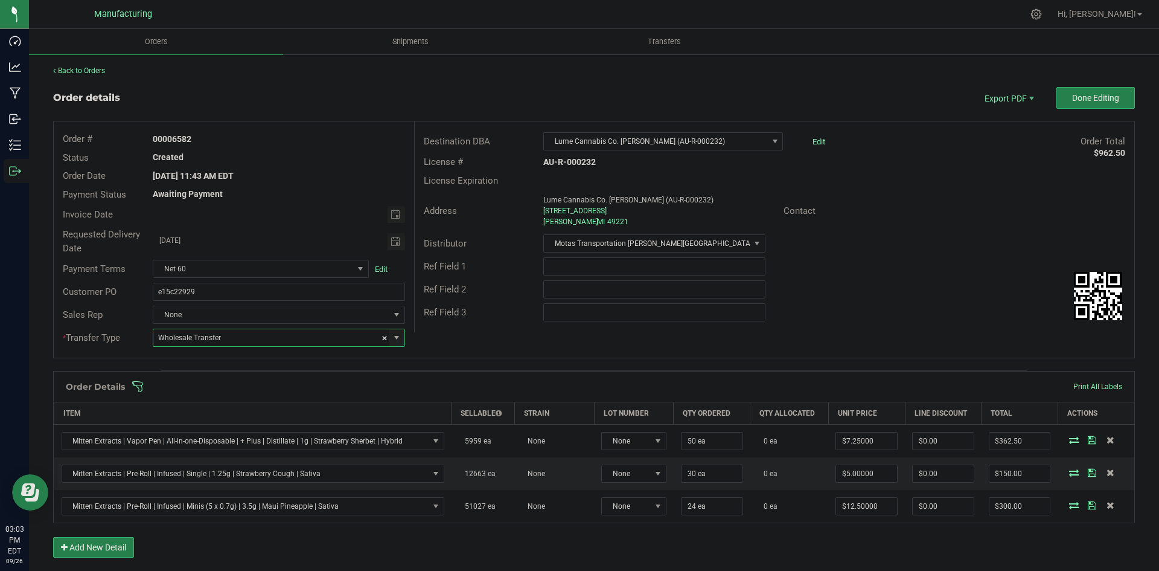
click at [470, 326] on div "Destination DBA Lume Cannabis Co. Adrian (AU-R-000232) Edit Order Total $962.50…" at bounding box center [774, 226] width 720 height 211
click at [445, 383] on span at bounding box center [673, 386] width 1082 height 12
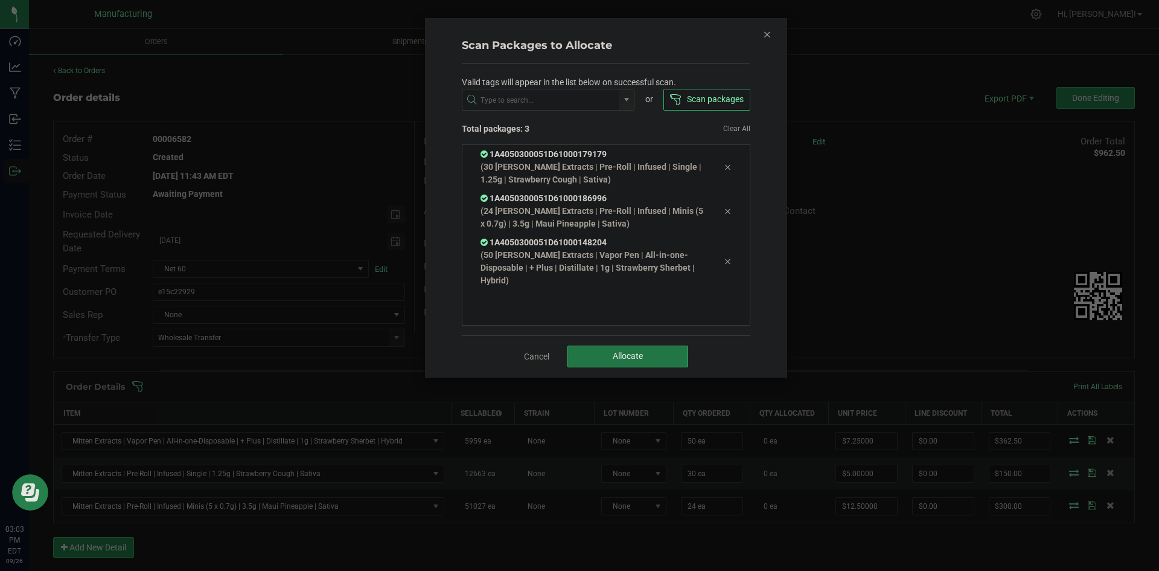
click at [624, 362] on button "Allocate" at bounding box center [628, 356] width 121 height 22
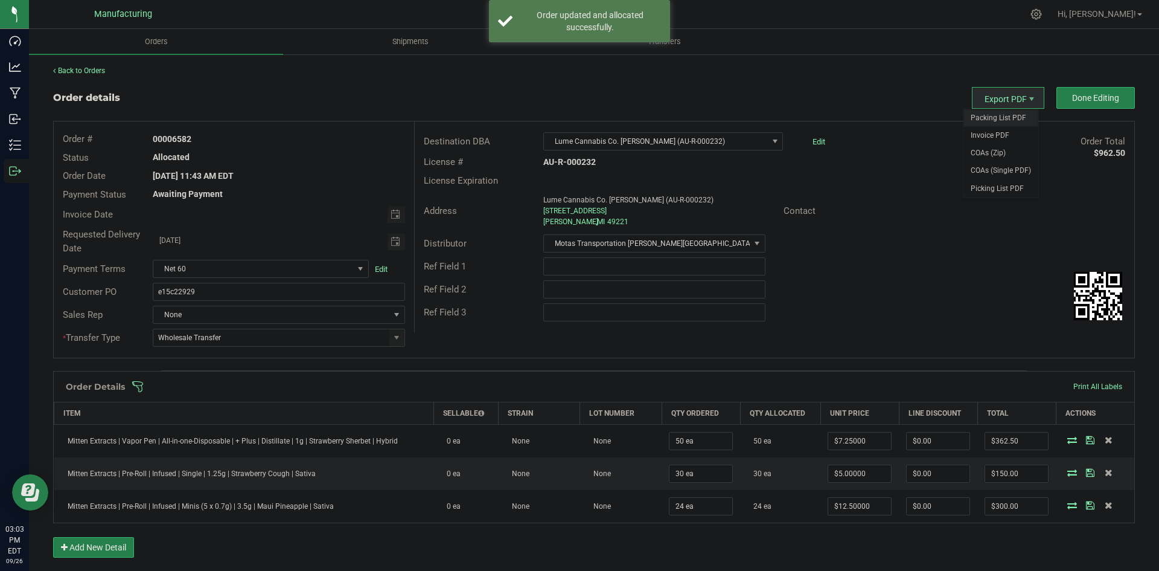
click at [991, 118] on span "Packing List PDF" at bounding box center [1001, 118] width 75 height 18
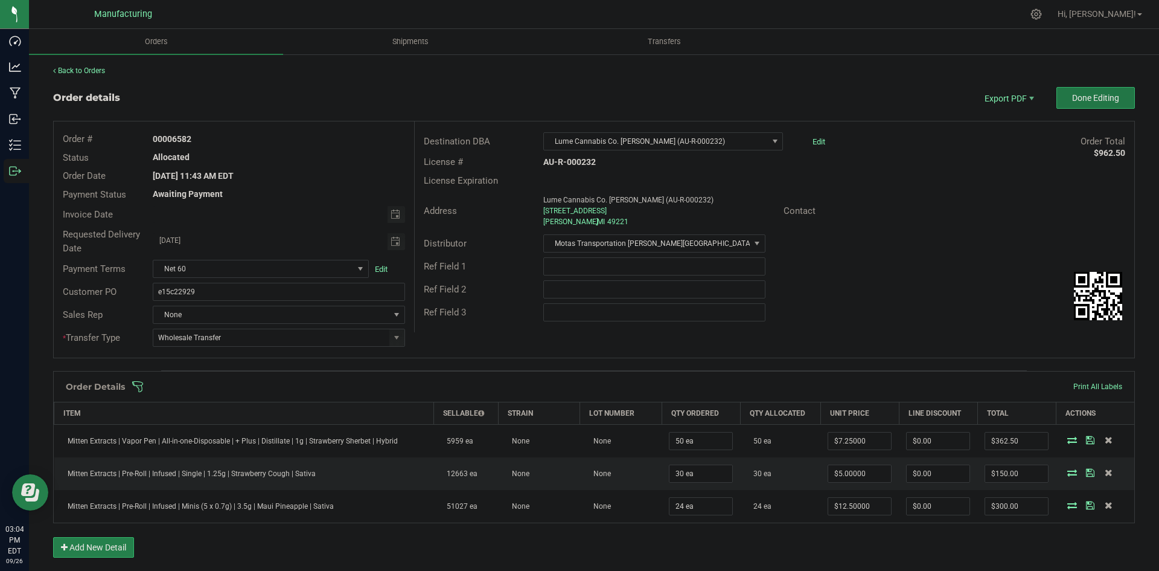
click at [1072, 100] on span "Done Editing" at bounding box center [1095, 98] width 47 height 10
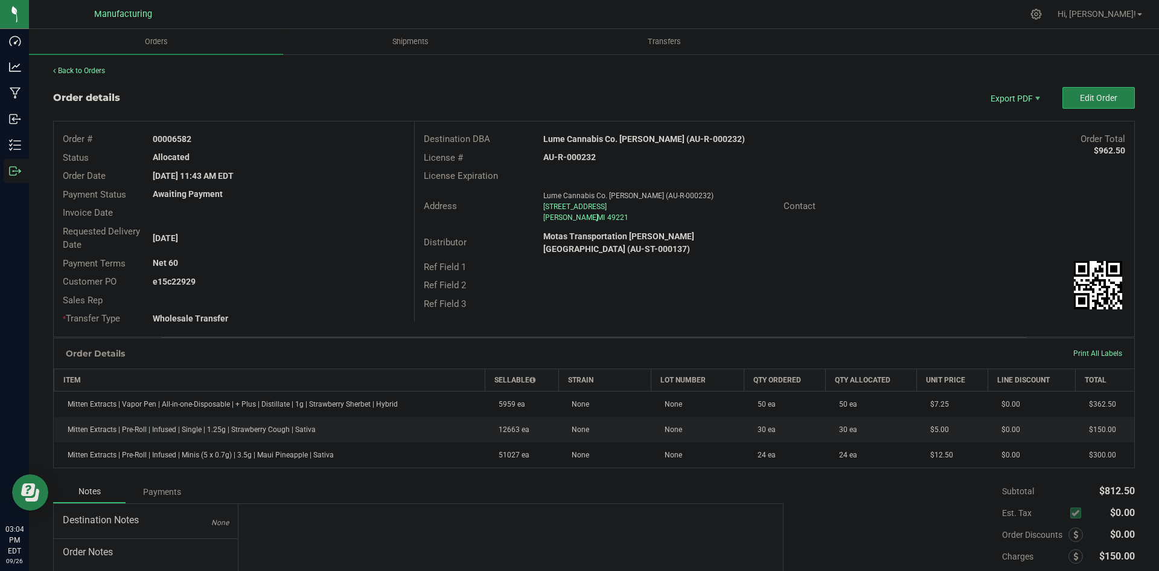
click at [616, 139] on strong "Lume Cannabis Co. Adrian (AU-R-000232)" at bounding box center [644, 139] width 202 height 10
copy strong "Lume Cannabis Co. Adrian (AU-R-000232)"
click at [568, 161] on strong "AU-R-000232" at bounding box center [569, 157] width 53 height 10
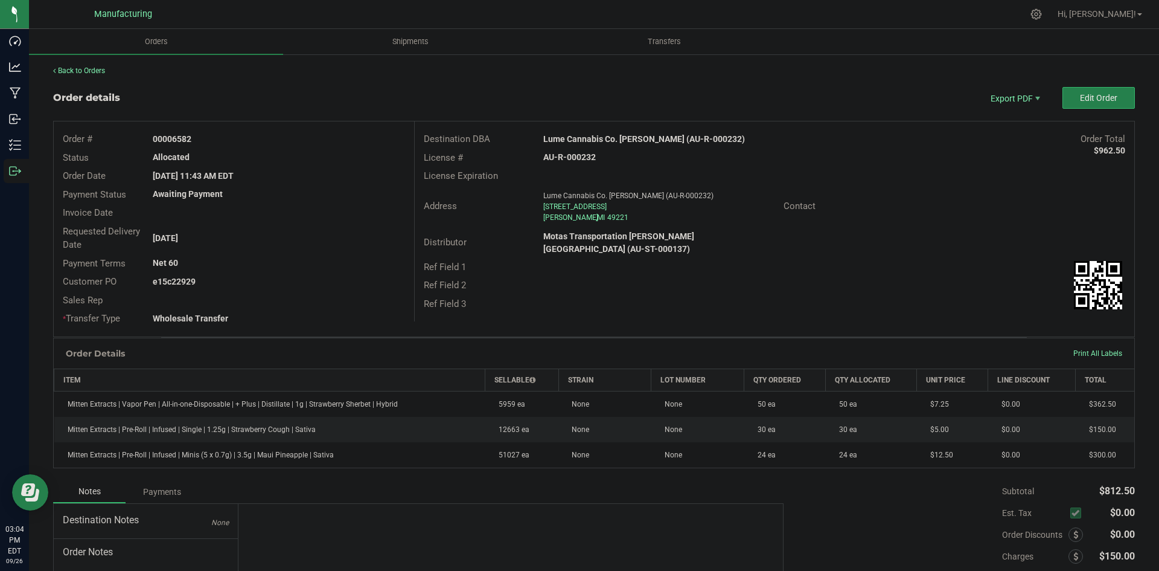
click at [568, 161] on strong "AU-R-000232" at bounding box center [569, 157] width 53 height 10
drag, startPoint x: 568, startPoint y: 161, endPoint x: 584, endPoint y: 162, distance: 16.3
click at [569, 160] on strong "AU-R-000232" at bounding box center [569, 157] width 53 height 10
copy strong "AU-R-000232"
drag, startPoint x: 173, startPoint y: 137, endPoint x: 254, endPoint y: 136, distance: 80.9
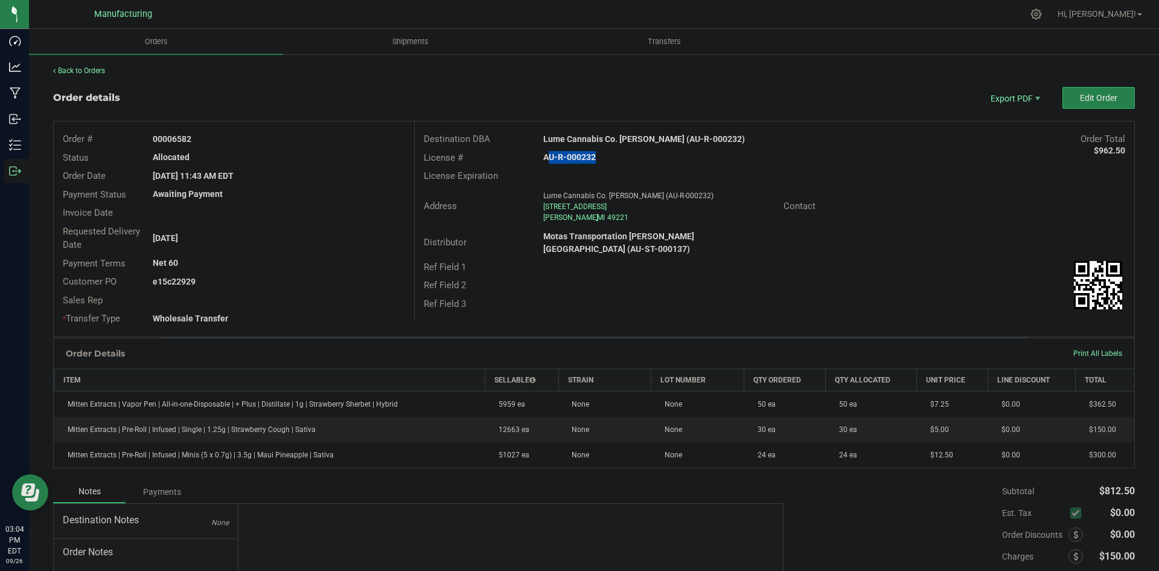
click at [251, 136] on div "00006582" at bounding box center [279, 139] width 270 height 13
copy strong "6582"
drag, startPoint x: 170, startPoint y: 281, endPoint x: 333, endPoint y: 287, distance: 162.5
click at [295, 281] on div "e15c22929" at bounding box center [279, 281] width 270 height 13
copy strong "22929"
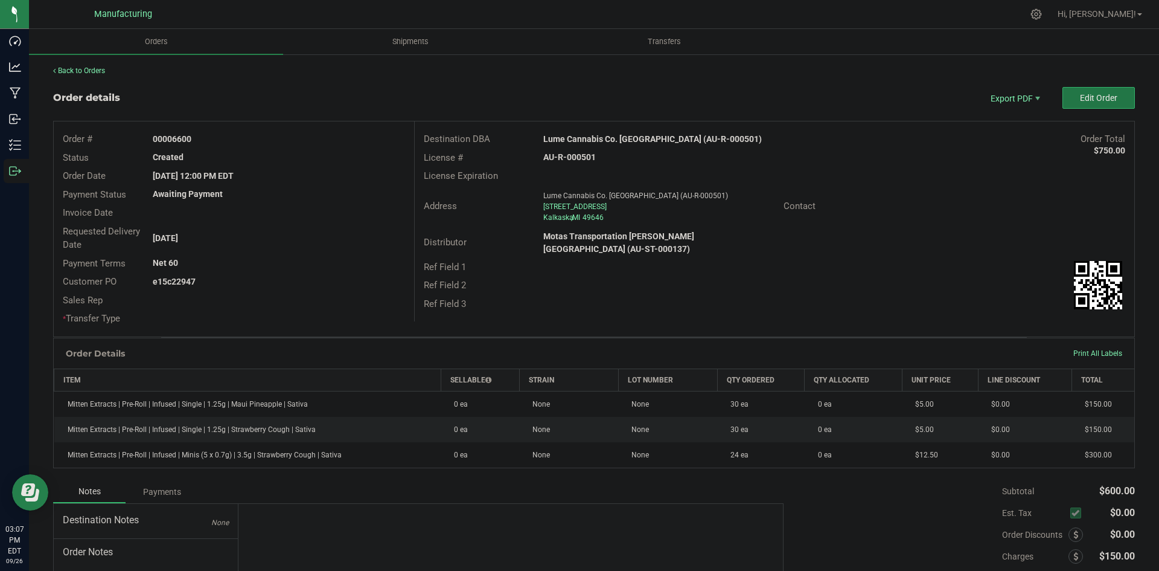
click at [1090, 100] on span "Edit Order" at bounding box center [1098, 98] width 37 height 10
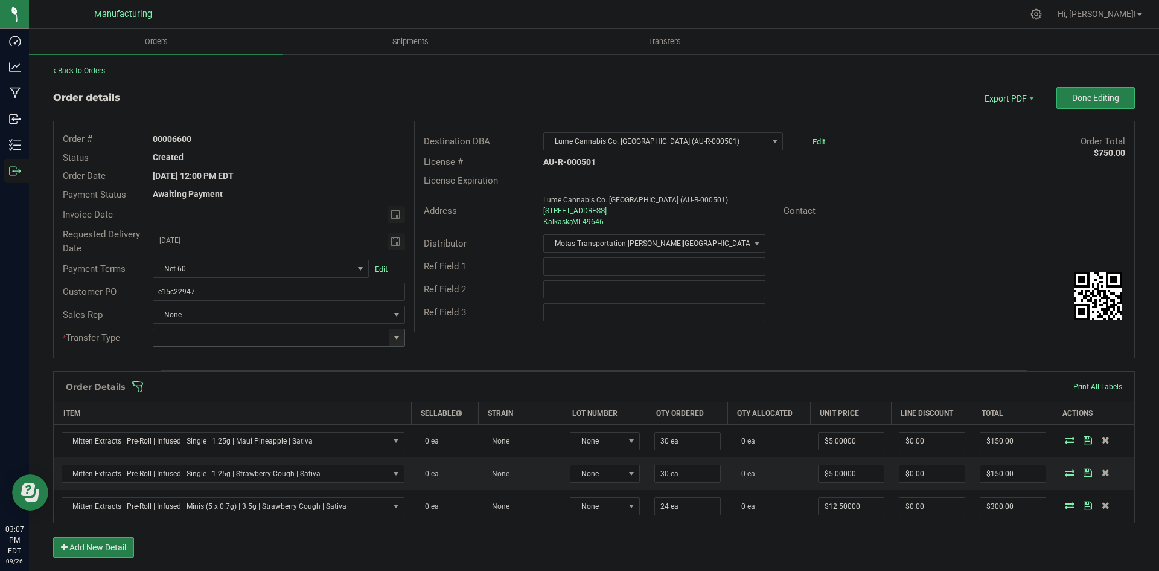
click at [398, 335] on span at bounding box center [397, 338] width 10 height 10
click at [219, 438] on li "Wholesale Transfer" at bounding box center [277, 439] width 249 height 21
type input "Wholesale Transfer"
click at [494, 330] on div "Destination DBA Lume Cannabis Co. Kalkaska (AU-R-000501) Edit Order Total $750.…" at bounding box center [774, 226] width 720 height 211
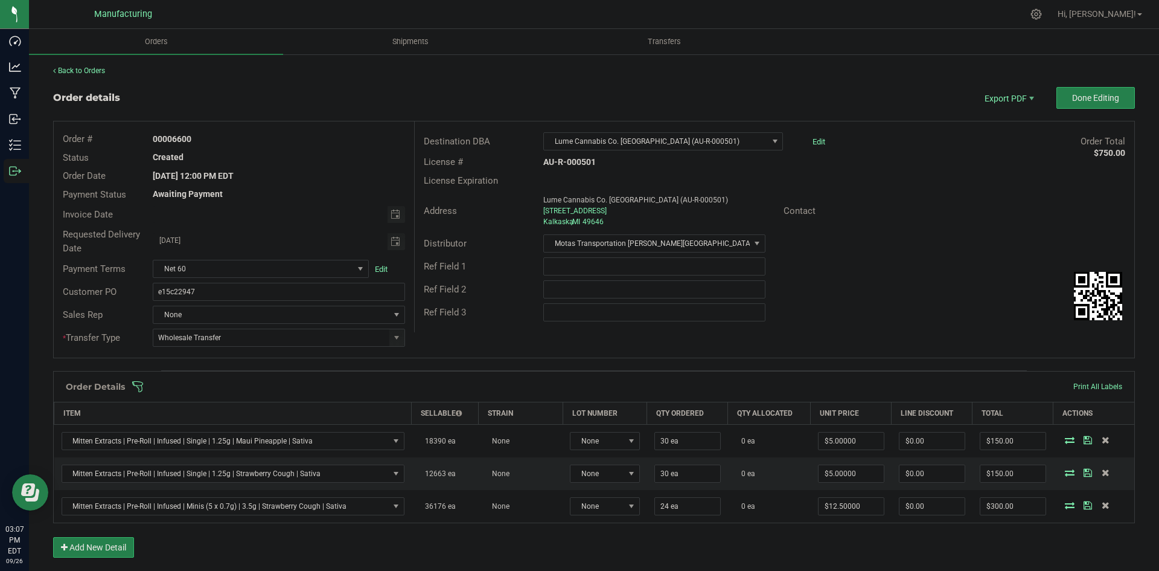
click at [449, 396] on div "Order Details Print All Labels" at bounding box center [594, 386] width 1081 height 30
click at [455, 390] on span at bounding box center [673, 386] width 1082 height 12
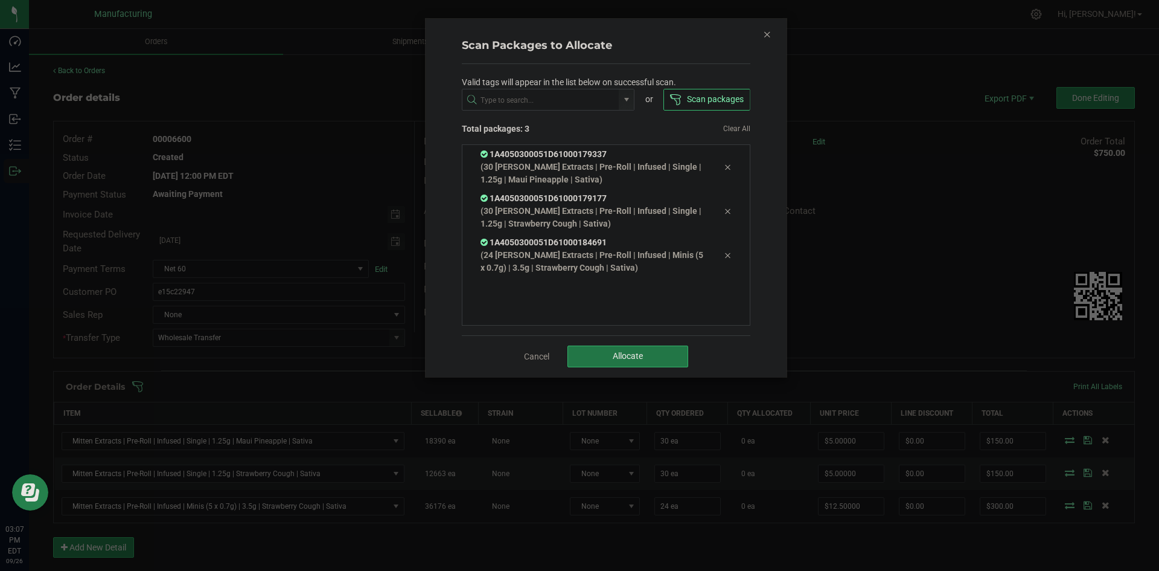
click at [634, 364] on button "Allocate" at bounding box center [628, 356] width 121 height 22
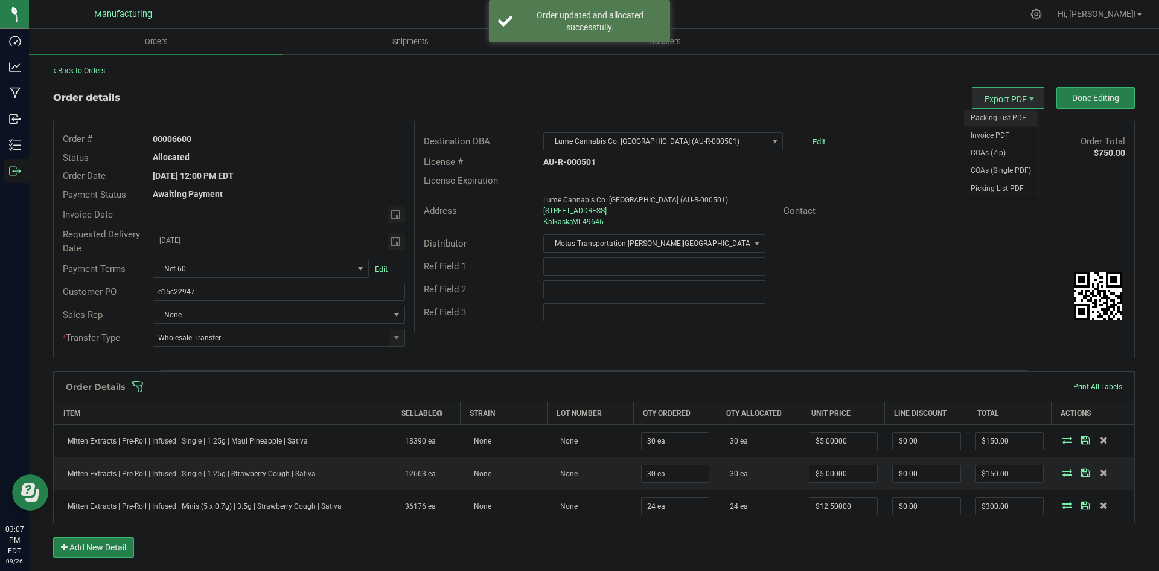
click at [997, 115] on span "Packing List PDF" at bounding box center [1001, 118] width 75 height 18
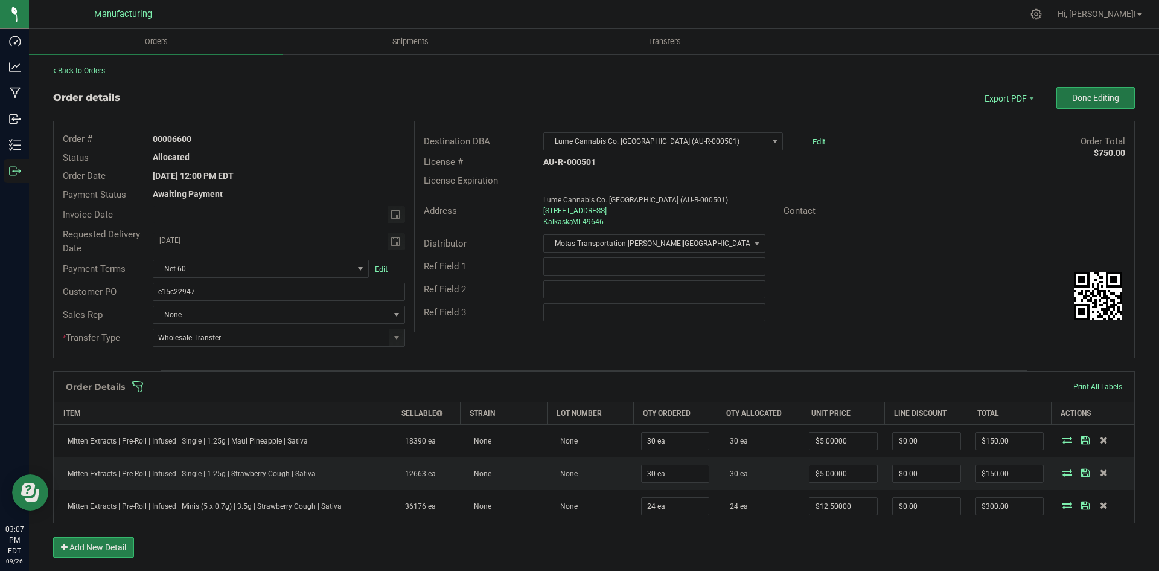
click at [1086, 102] on span "Done Editing" at bounding box center [1095, 98] width 47 height 10
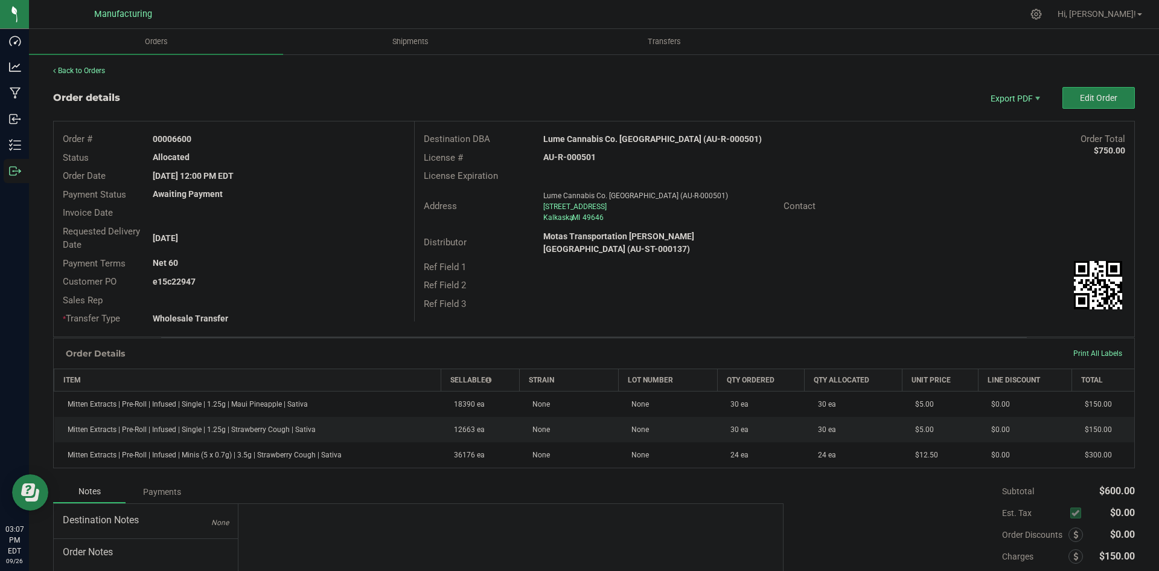
click at [625, 138] on strong "Lume Cannabis Co. [GEOGRAPHIC_DATA] (AU-R-000501)" at bounding box center [652, 139] width 219 height 10
copy strong "Lume Cannabis Co. [GEOGRAPHIC_DATA] (AU-R-000501)"
click at [569, 161] on strong "AU-R-000501" at bounding box center [569, 157] width 53 height 10
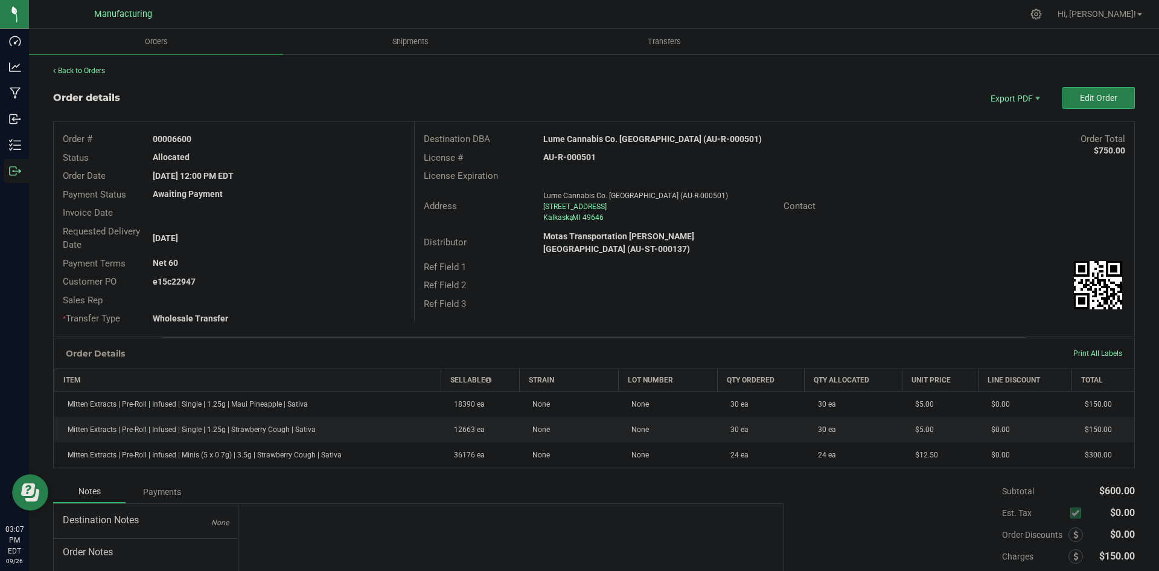
click at [569, 161] on strong "AU-R-000501" at bounding box center [569, 157] width 53 height 10
copy strong "AU-R-000501"
drag, startPoint x: 171, startPoint y: 135, endPoint x: 358, endPoint y: 143, distance: 186.7
click at [308, 139] on div "00006600" at bounding box center [279, 139] width 270 height 13
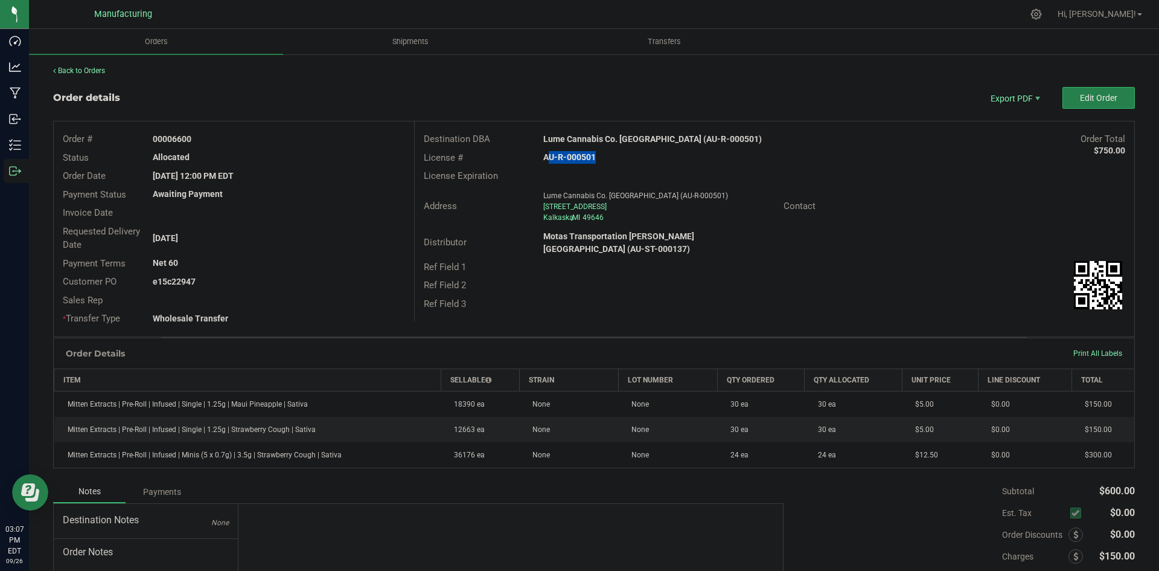
copy strong "6600"
drag, startPoint x: 171, startPoint y: 280, endPoint x: 364, endPoint y: 287, distance: 193.4
click at [327, 282] on div "e15c22947" at bounding box center [279, 281] width 270 height 13
copy strong "22947"
click at [817, 241] on div "Distributor Motas Transportation [PERSON_NAME][GEOGRAPHIC_DATA] (AU-ST-000137)" at bounding box center [775, 243] width 720 height 30
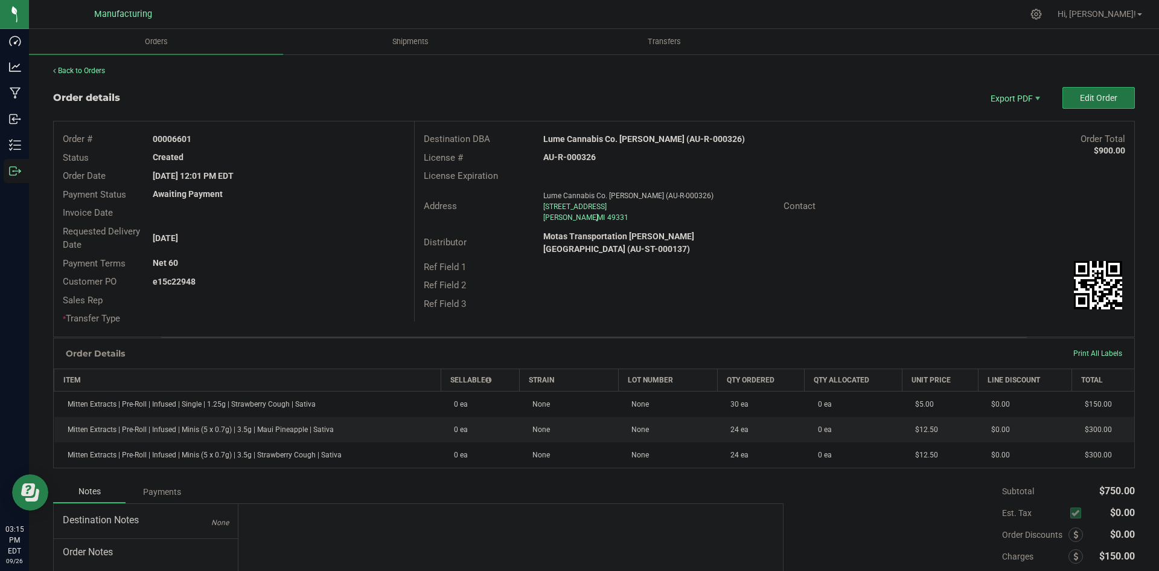
click at [1063, 102] on button "Edit Order" at bounding box center [1099, 98] width 72 height 22
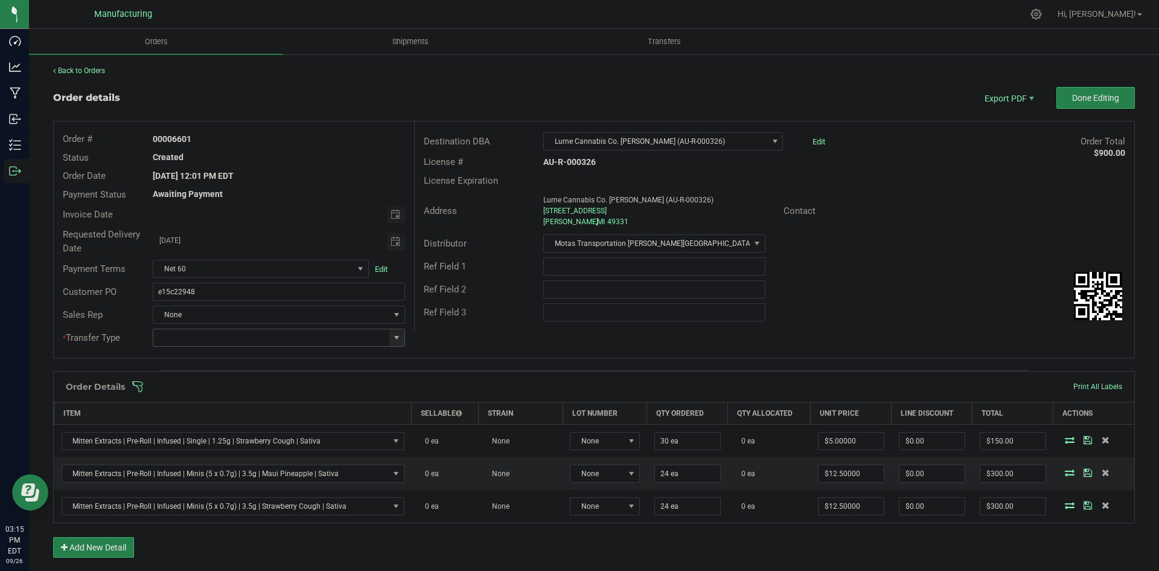
click at [392, 334] on span at bounding box center [397, 338] width 10 height 10
drag, startPoint x: 208, startPoint y: 441, endPoint x: 328, endPoint y: 374, distance: 136.8
click at [211, 438] on li "Wholesale Transfer" at bounding box center [277, 439] width 249 height 21
type input "Wholesale Transfer"
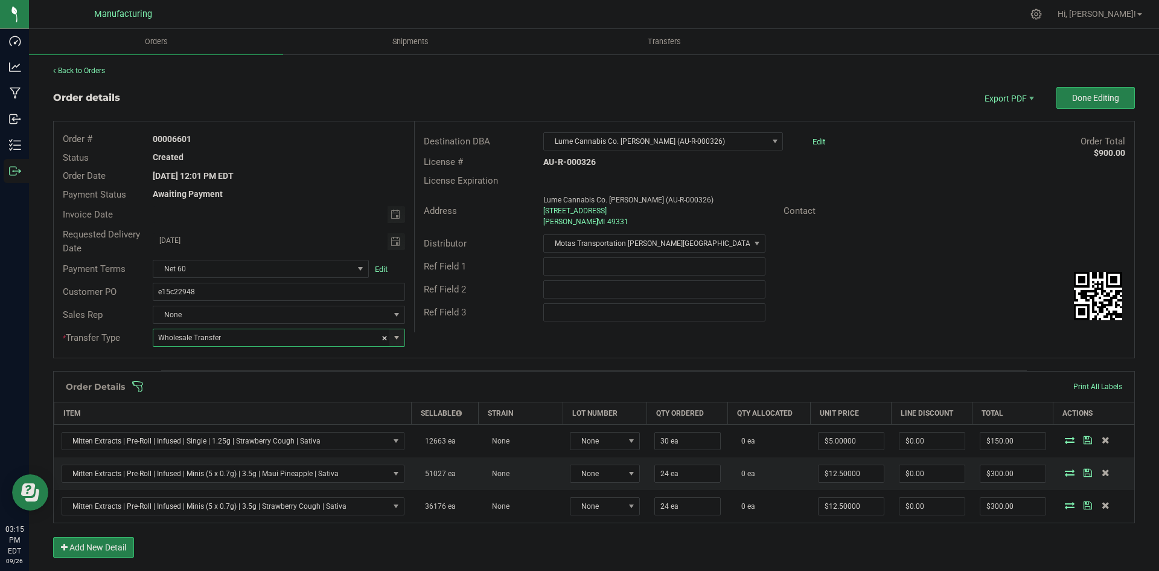
drag, startPoint x: 473, startPoint y: 327, endPoint x: 471, endPoint y: 355, distance: 28.5
click at [474, 327] on div "Destination DBA Lume Cannabis Co. [PERSON_NAME] (AU-R-000326) Edit Order Total …" at bounding box center [774, 226] width 720 height 211
click at [446, 385] on span at bounding box center [673, 386] width 1082 height 12
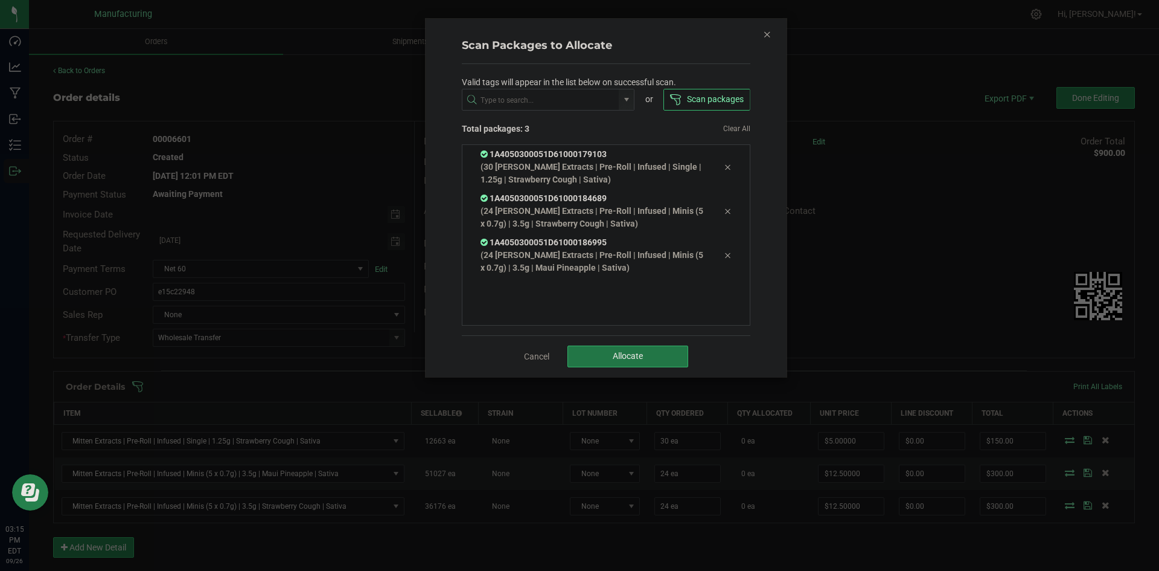
click at [658, 356] on button "Allocate" at bounding box center [628, 356] width 121 height 22
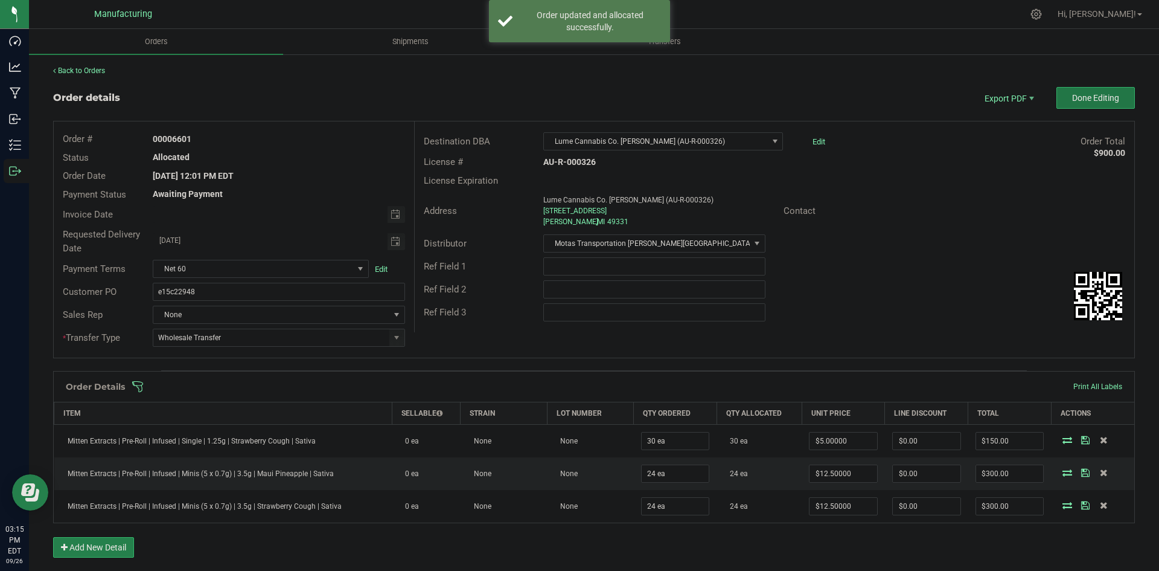
click at [1099, 97] on span "Done Editing" at bounding box center [1095, 98] width 47 height 10
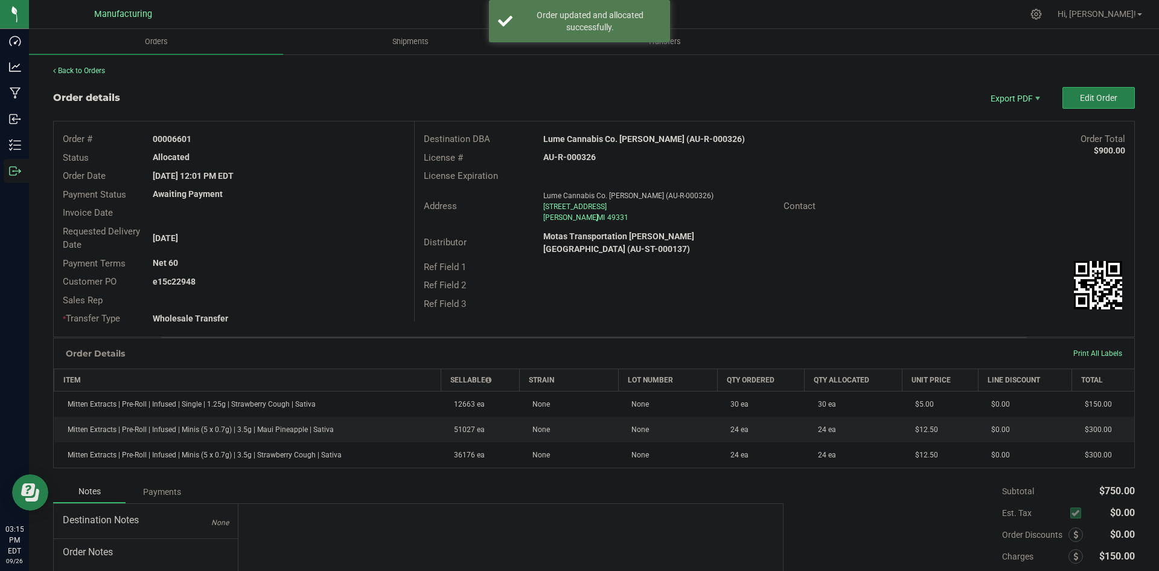
click at [627, 135] on strong "Lume Cannabis Co. [PERSON_NAME] (AU-R-000326)" at bounding box center [644, 139] width 202 height 10
copy strong "Lume Cannabis Co. [PERSON_NAME] (AU-R-000326)"
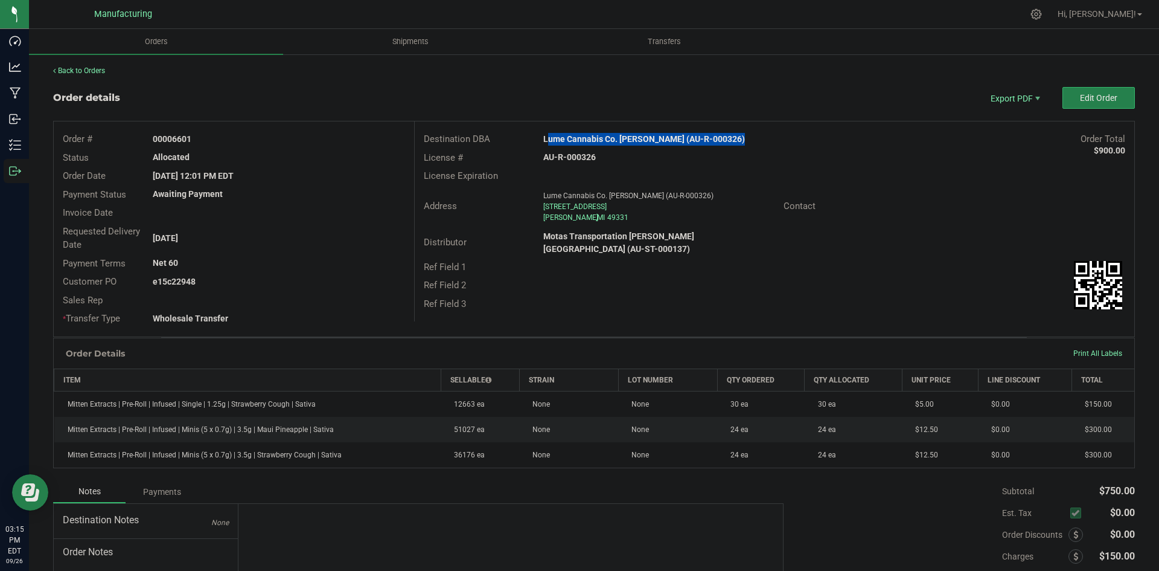
click at [590, 156] on strong "AU-R-000326" at bounding box center [569, 157] width 53 height 10
click at [584, 156] on strong "AU-R-000326" at bounding box center [569, 157] width 53 height 10
copy strong "AU-R-000326"
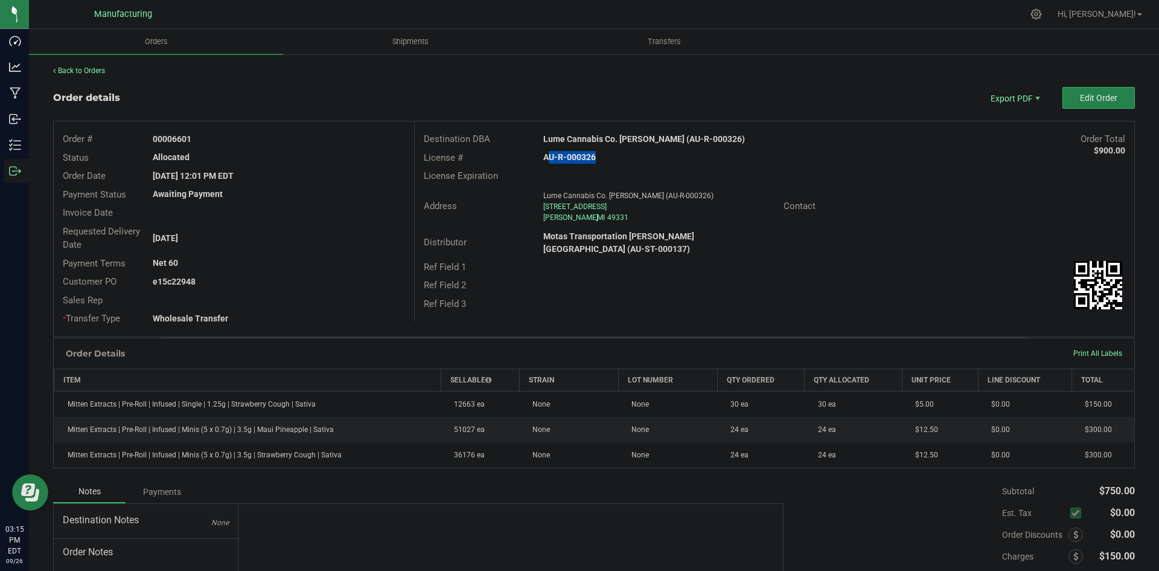
drag, startPoint x: 170, startPoint y: 135, endPoint x: 386, endPoint y: 143, distance: 216.3
click at [334, 138] on div "00006601" at bounding box center [279, 139] width 270 height 13
copy strong "6601"
drag, startPoint x: 172, startPoint y: 279, endPoint x: 398, endPoint y: 278, distance: 225.8
click at [299, 277] on div "e15c22948" at bounding box center [279, 281] width 270 height 13
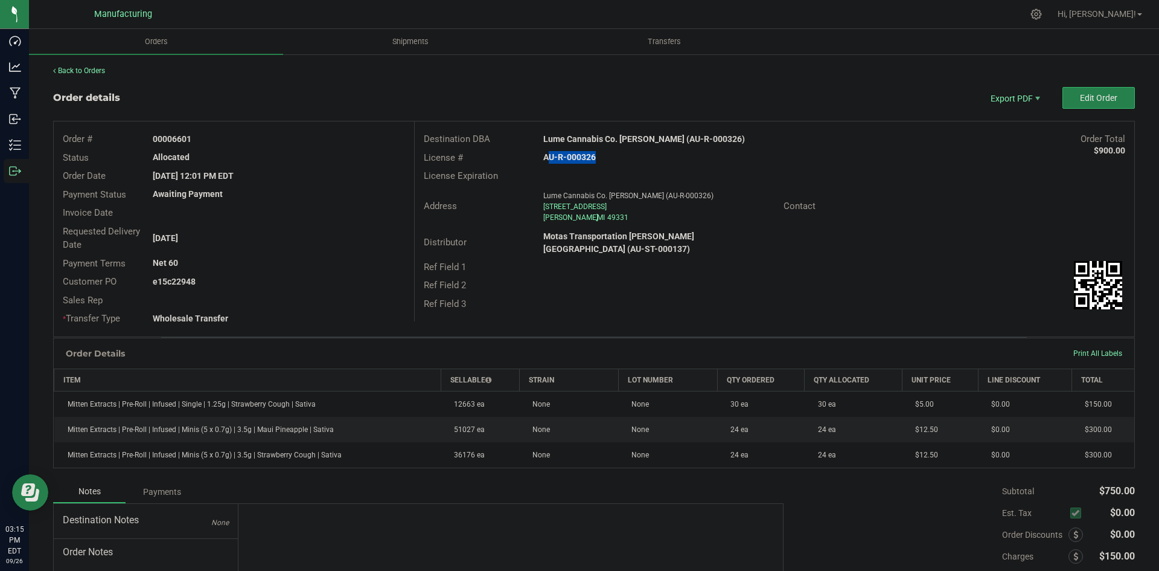
copy strong "22948"
click at [995, 124] on span "Packing List PDF" at bounding box center [1007, 118] width 75 height 18
click at [1089, 97] on span "Edit Order" at bounding box center [1098, 98] width 37 height 10
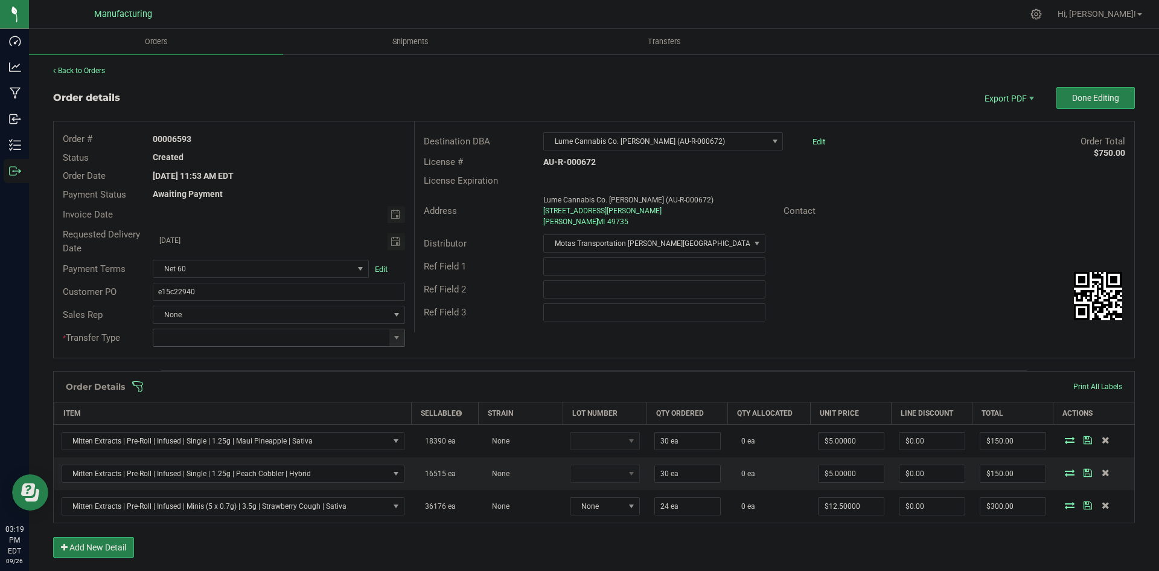
click at [380, 337] on input at bounding box center [270, 337] width 235 height 17
click at [392, 335] on span at bounding box center [397, 338] width 10 height 10
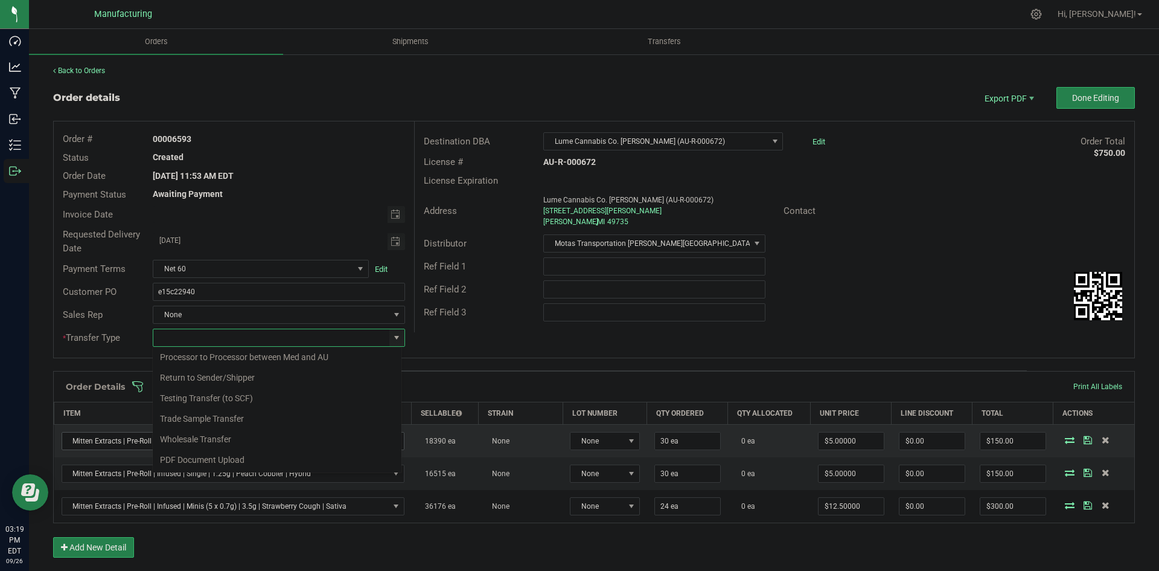
click at [200, 437] on li "Wholesale Transfer" at bounding box center [277, 439] width 249 height 21
type input "Wholesale Transfer"
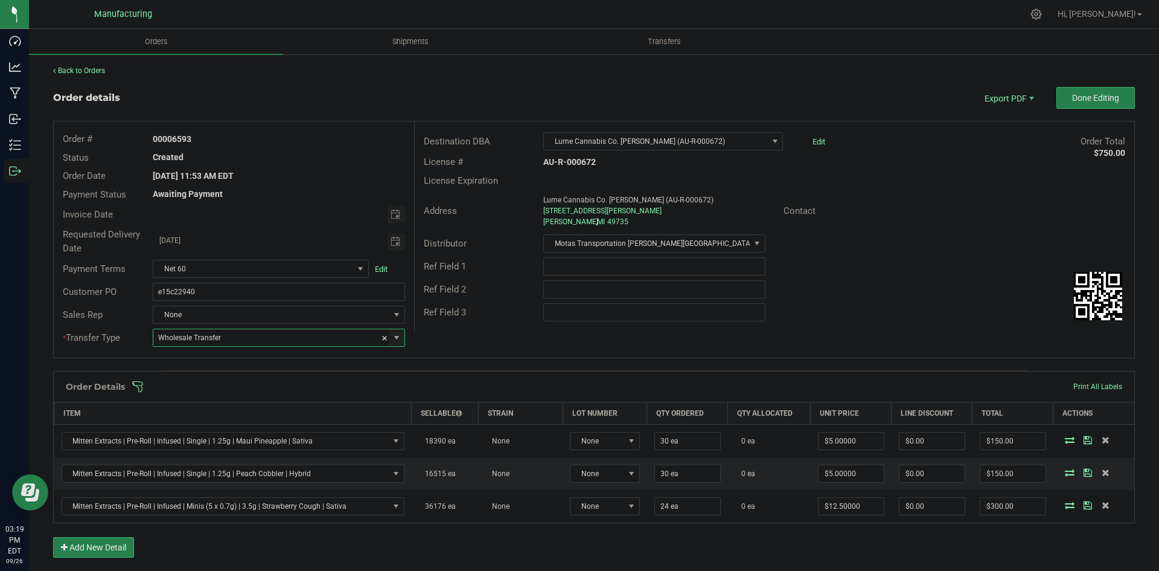
drag, startPoint x: 419, startPoint y: 358, endPoint x: 427, endPoint y: 353, distance: 9.2
click at [420, 357] on div "Order details Export PDF Done Editing Order # 00006593 Status Created Order Dat…" at bounding box center [594, 421] width 1082 height 668
click at [415, 381] on span at bounding box center [673, 386] width 1082 height 12
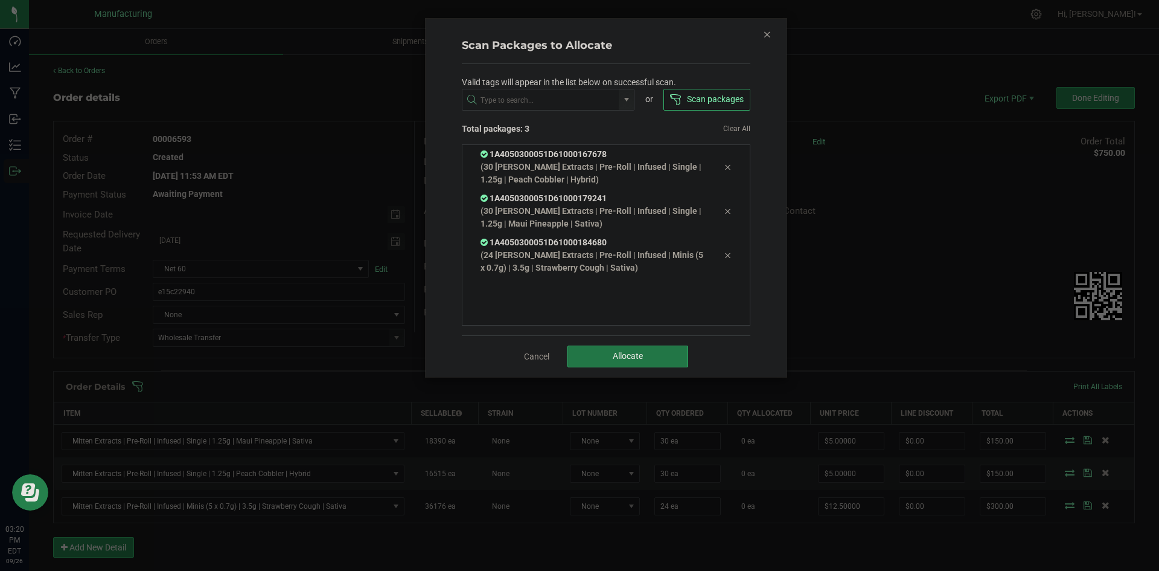
click at [616, 359] on span "Allocate" at bounding box center [628, 356] width 30 height 10
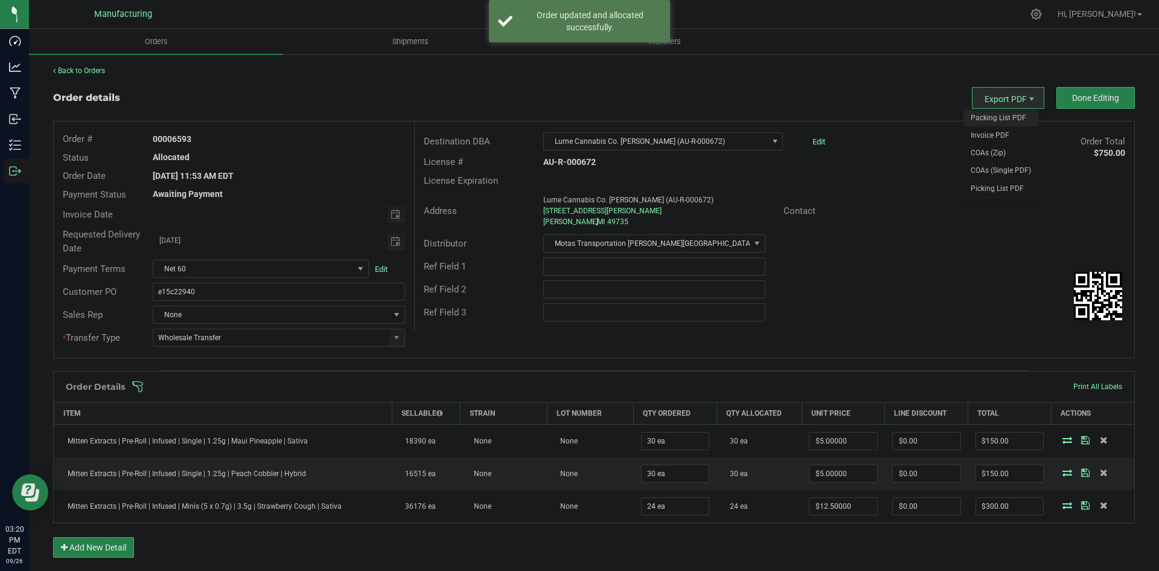
click at [984, 117] on span "Packing List PDF" at bounding box center [1001, 118] width 75 height 18
click at [1084, 100] on span "Done Editing" at bounding box center [1095, 98] width 47 height 10
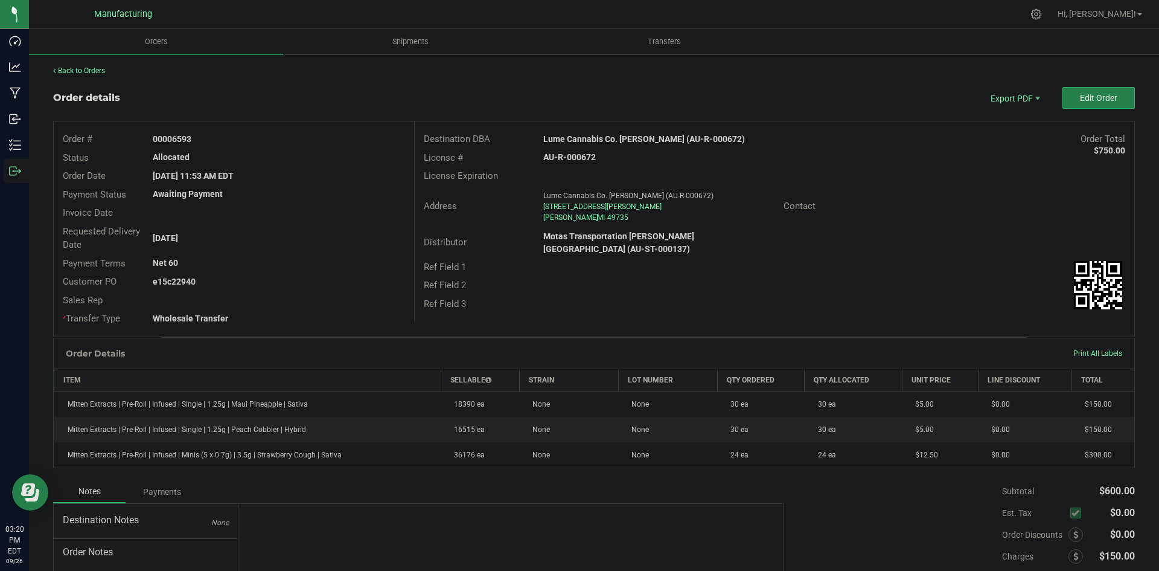
click at [625, 142] on strong "Lume Cannabis Co. Gaylord (AU-R-000672)" at bounding box center [644, 139] width 202 height 10
click at [624, 142] on strong "Lume Cannabis Co. Gaylord (AU-R-000672)" at bounding box center [644, 139] width 202 height 10
copy strong "Lume Cannabis Co. Gaylord (AU-R-000672)"
click at [580, 159] on strong "AU-R-000672" at bounding box center [569, 157] width 53 height 10
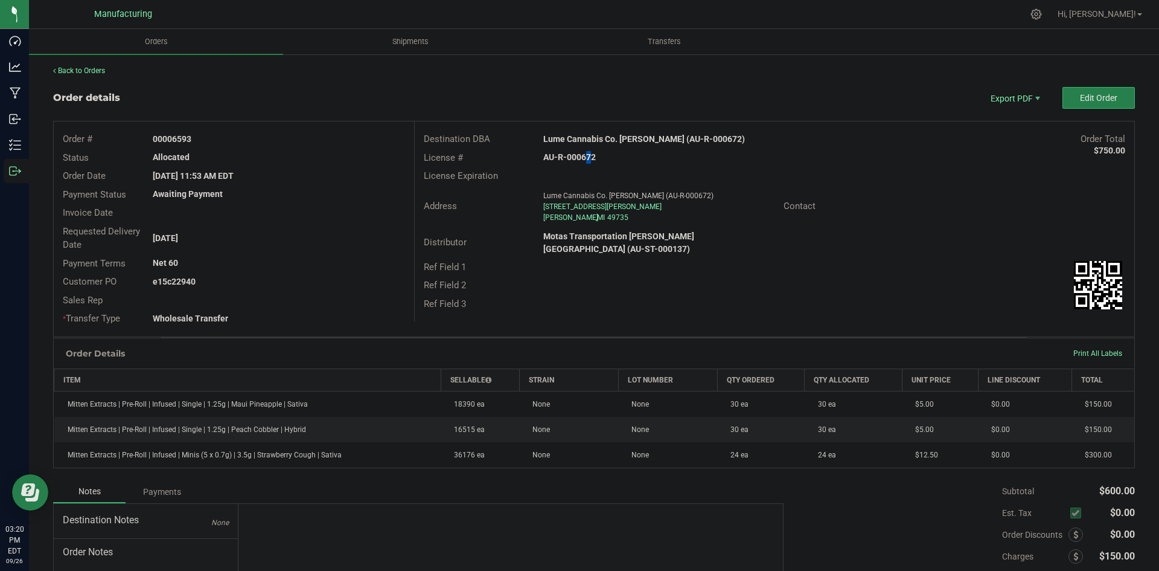
click at [580, 159] on strong "AU-R-000672" at bounding box center [569, 157] width 53 height 10
copy strong "AU-R-000672"
drag, startPoint x: 172, startPoint y: 135, endPoint x: 558, endPoint y: 158, distance: 386.5
click at [261, 136] on div "00006593" at bounding box center [279, 139] width 270 height 13
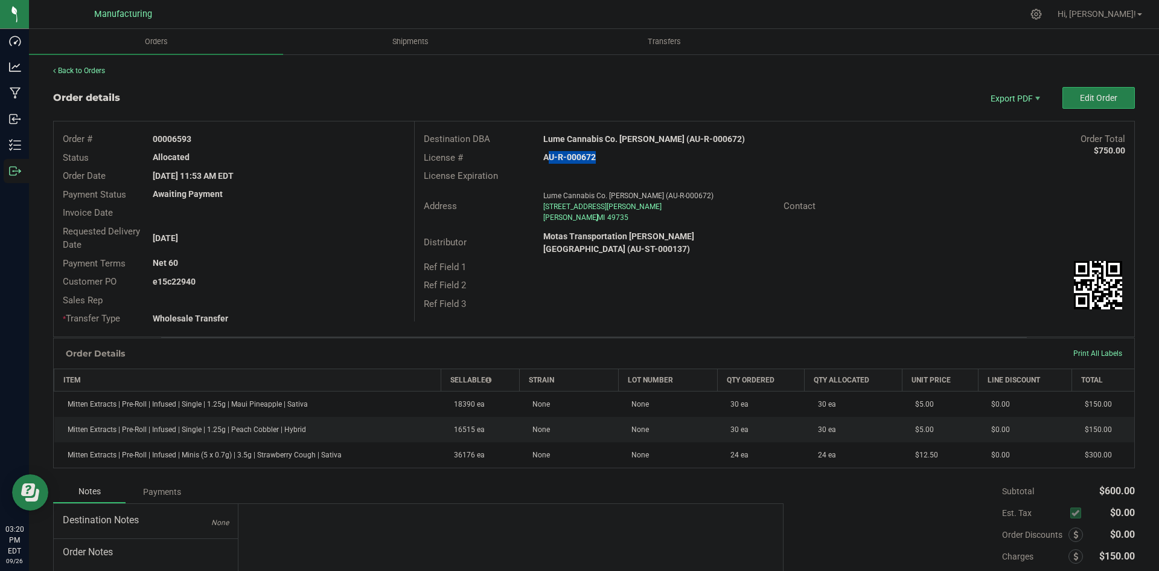
copy strong "6593"
drag, startPoint x: 171, startPoint y: 278, endPoint x: 277, endPoint y: 283, distance: 105.1
click at [271, 283] on div "e15c22940" at bounding box center [279, 281] width 270 height 13
copy strong "22940"
drag, startPoint x: 968, startPoint y: 272, endPoint x: 864, endPoint y: 262, distance: 105.0
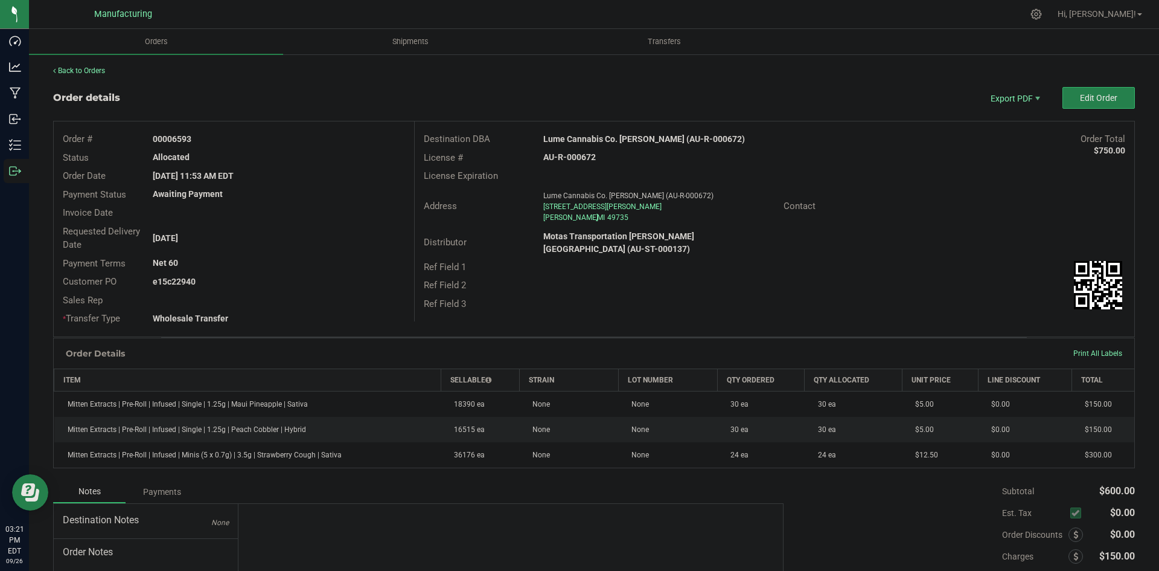
click at [967, 276] on div "Ref Field 2" at bounding box center [775, 285] width 720 height 19
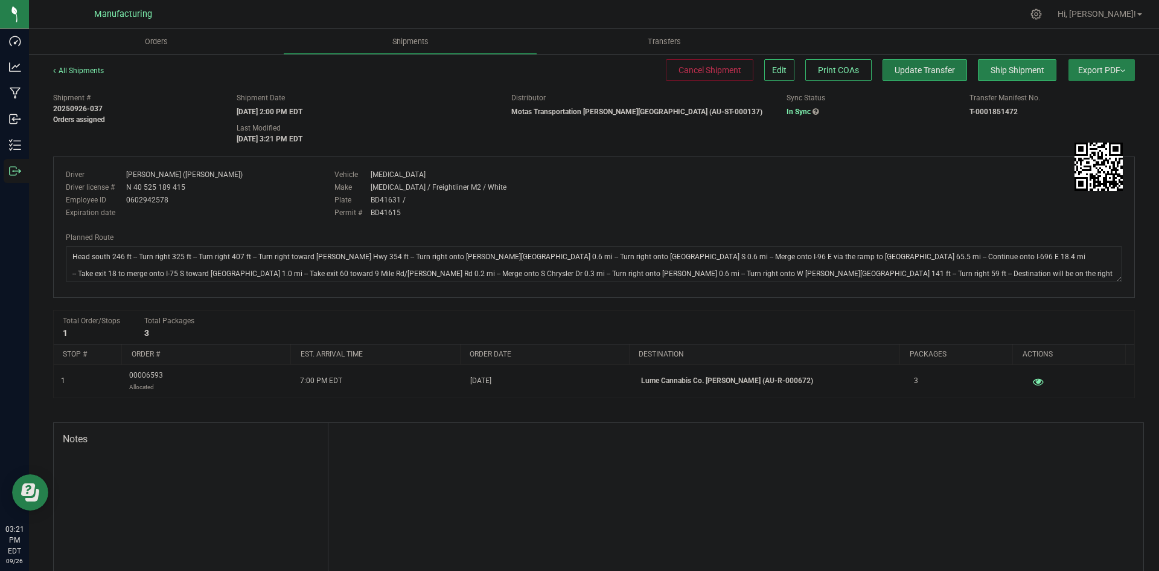
drag, startPoint x: 904, startPoint y: 76, endPoint x: 917, endPoint y: 77, distance: 13.3
click at [904, 76] on button "Update Transfer" at bounding box center [925, 70] width 85 height 22
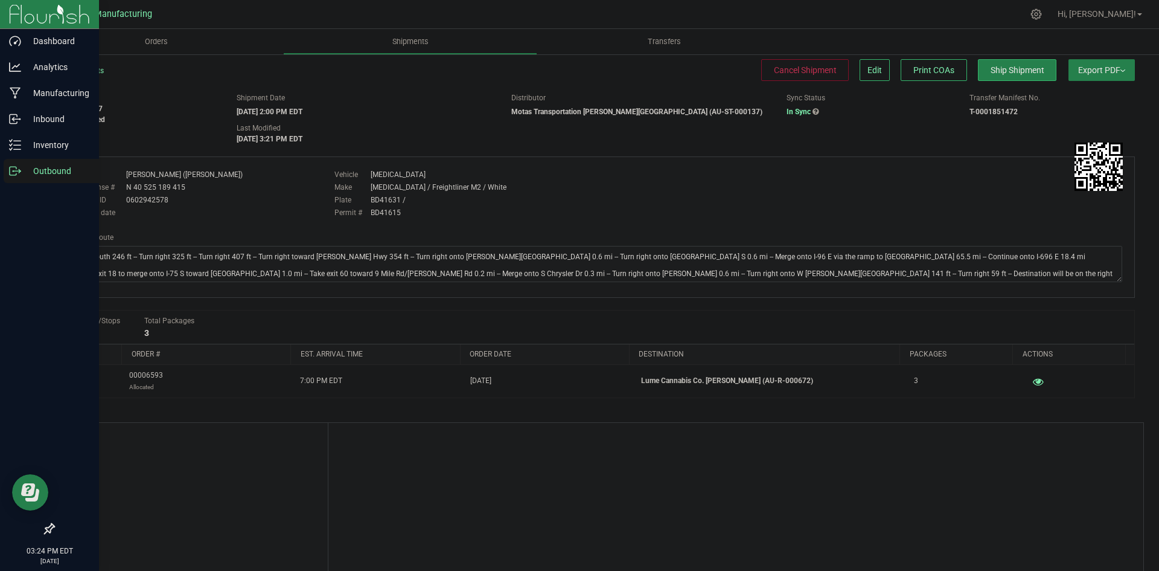
click at [11, 173] on icon at bounding box center [15, 171] width 12 height 12
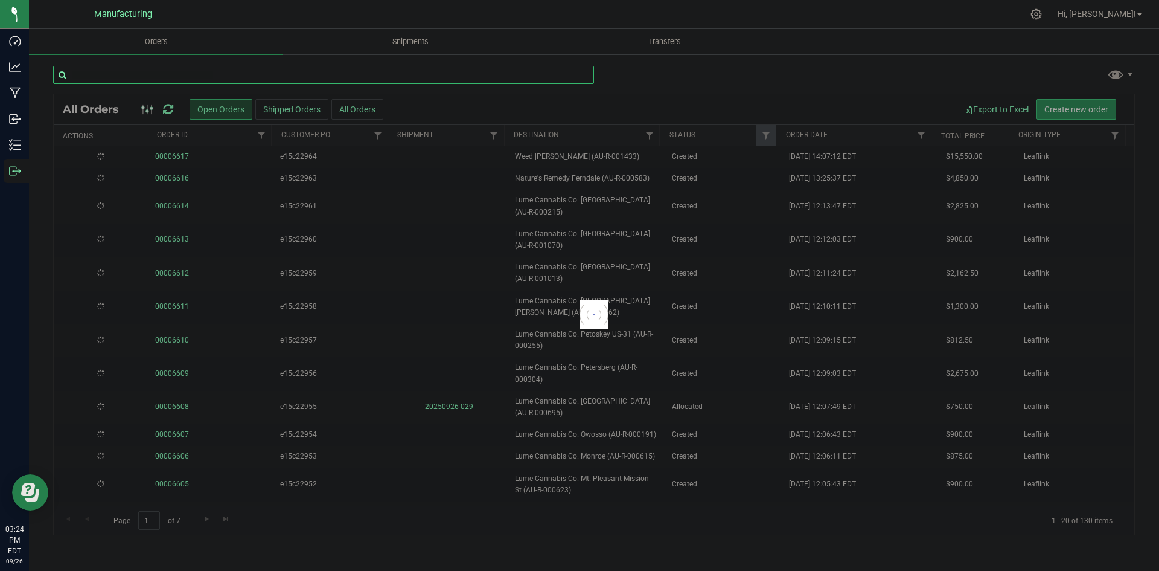
click at [220, 68] on input "text" at bounding box center [323, 75] width 541 height 18
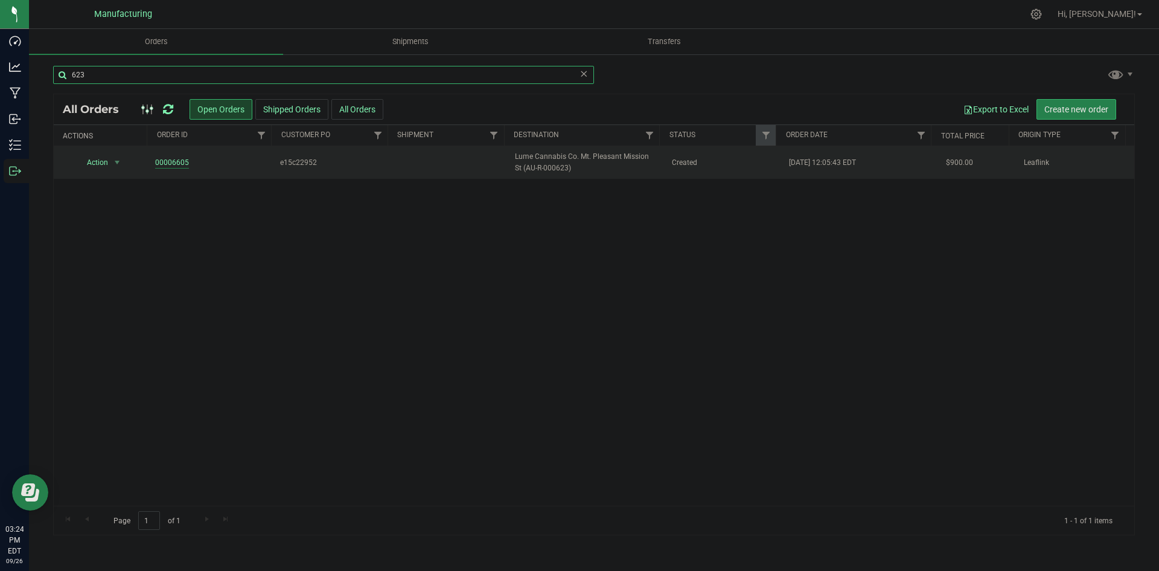
type input "623"
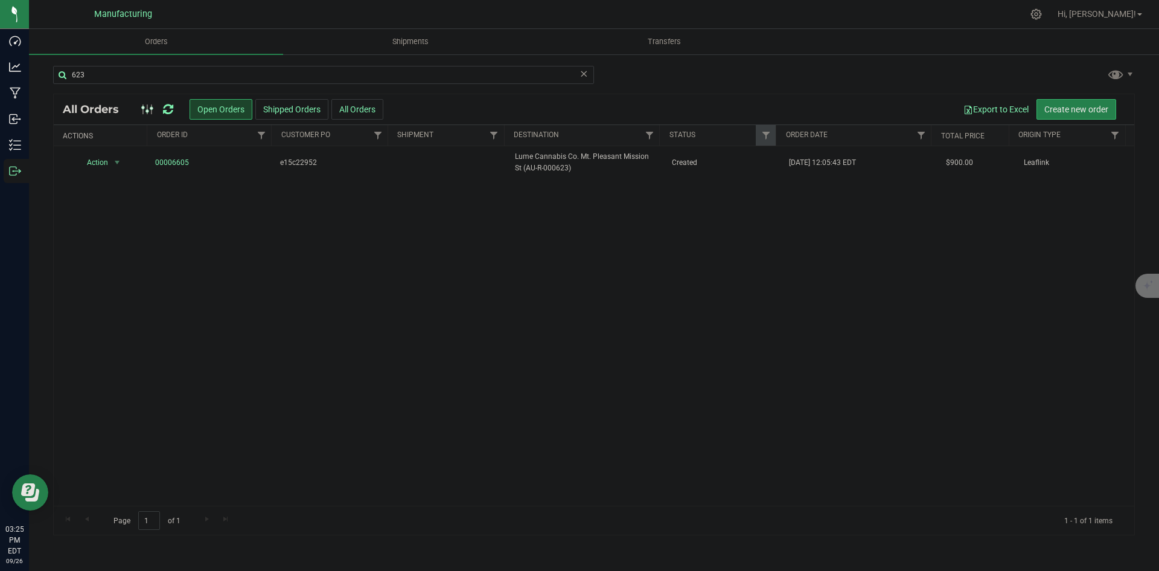
click at [169, 113] on icon at bounding box center [168, 109] width 10 height 12
click at [629, 173] on span "Lume Cannabis Co. Mt. Pleasant Mission St (AU-R-000623)" at bounding box center [586, 162] width 142 height 23
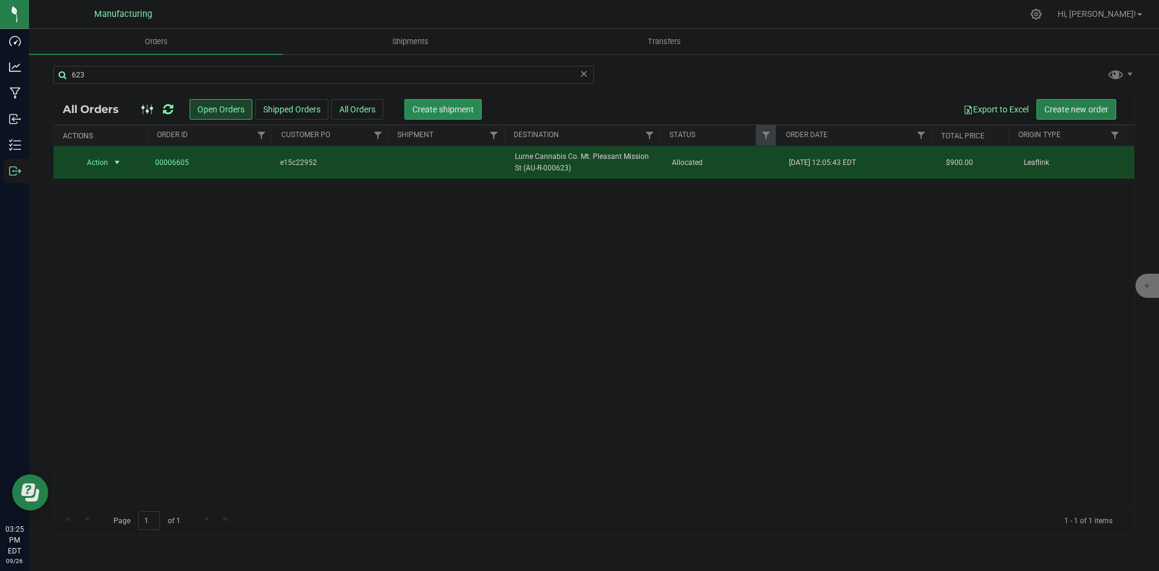
click at [424, 106] on span "Create shipment" at bounding box center [443, 109] width 62 height 10
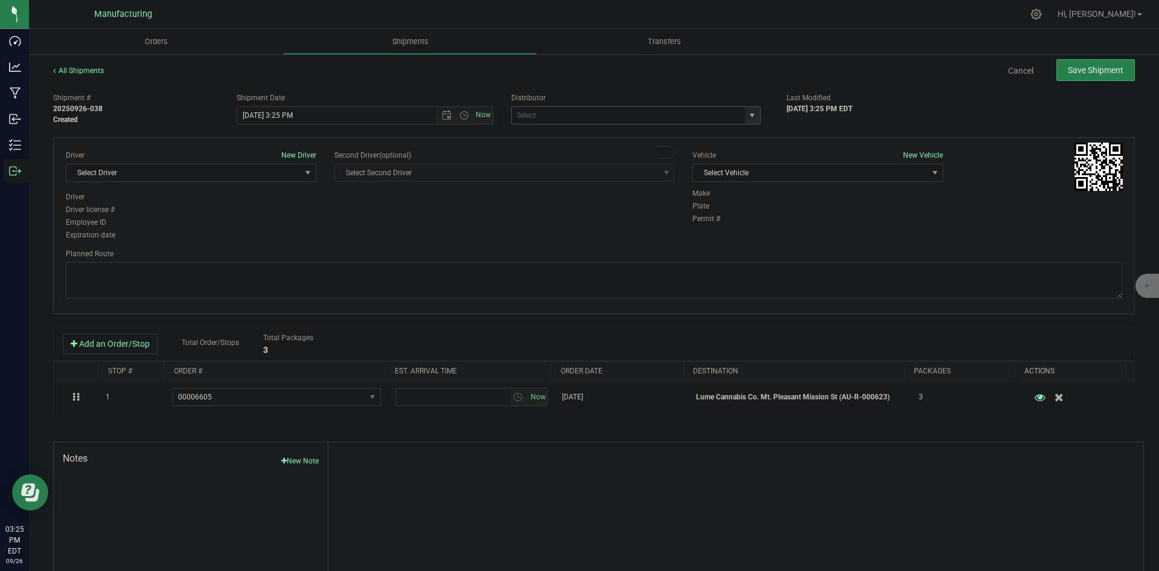
click at [749, 109] on span "select" at bounding box center [752, 115] width 15 height 17
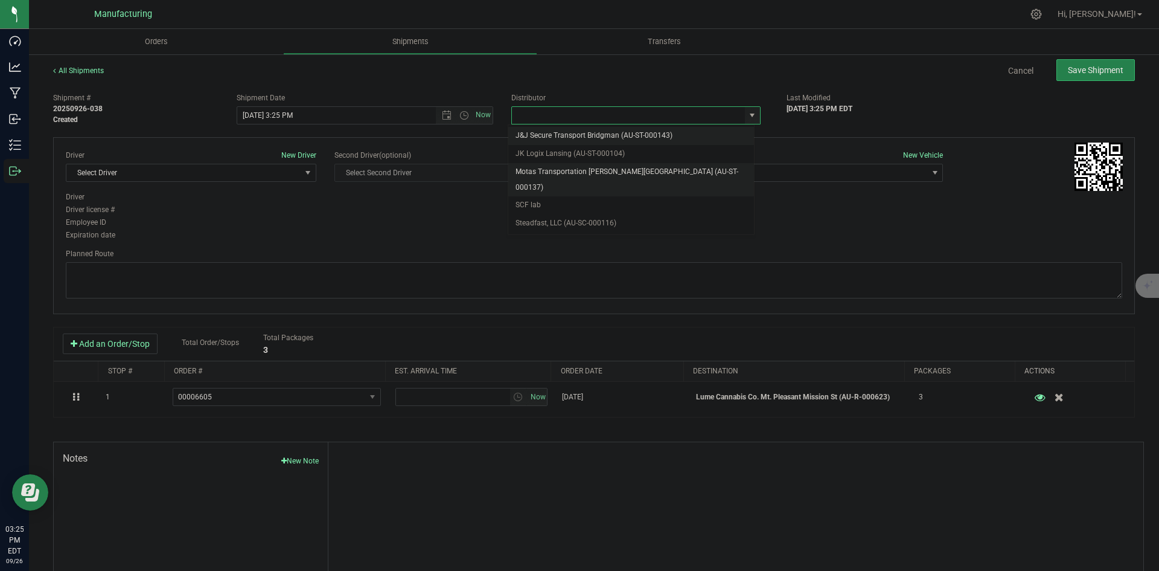
click at [580, 172] on li "Motas Transportation [PERSON_NAME][GEOGRAPHIC_DATA] (AU-ST-000137)" at bounding box center [631, 179] width 246 height 33
type input "Motas Transportation [PERSON_NAME][GEOGRAPHIC_DATA] (AU-ST-000137)"
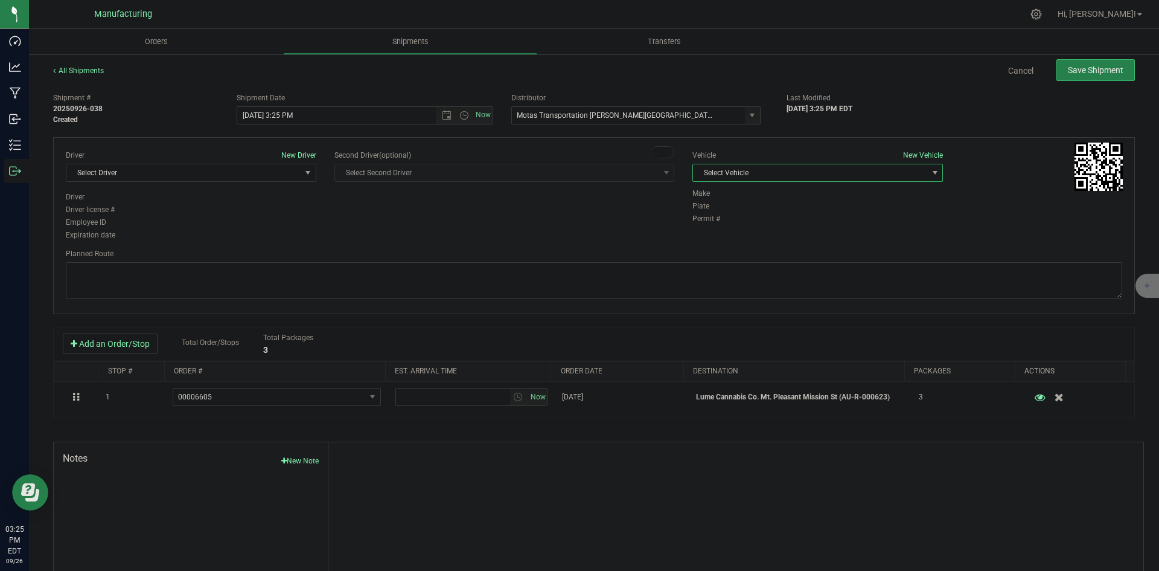
click at [834, 170] on span "Select Vehicle" at bounding box center [810, 172] width 234 height 17
click at [744, 223] on li "T3" at bounding box center [811, 229] width 247 height 18
click at [199, 178] on span "Select Driver" at bounding box center [183, 172] width 234 height 17
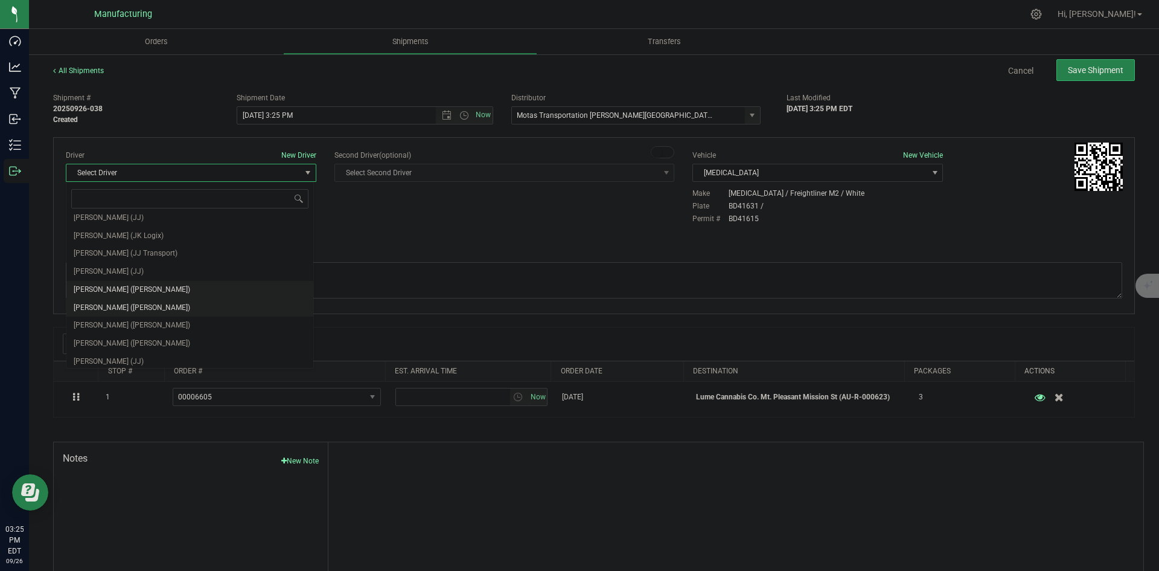
scroll to position [63, 0]
drag, startPoint x: 126, startPoint y: 282, endPoint x: 132, endPoint y: 281, distance: 6.2
click at [127, 282] on span "Lloyd Neely (Motas)" at bounding box center [132, 286] width 117 height 16
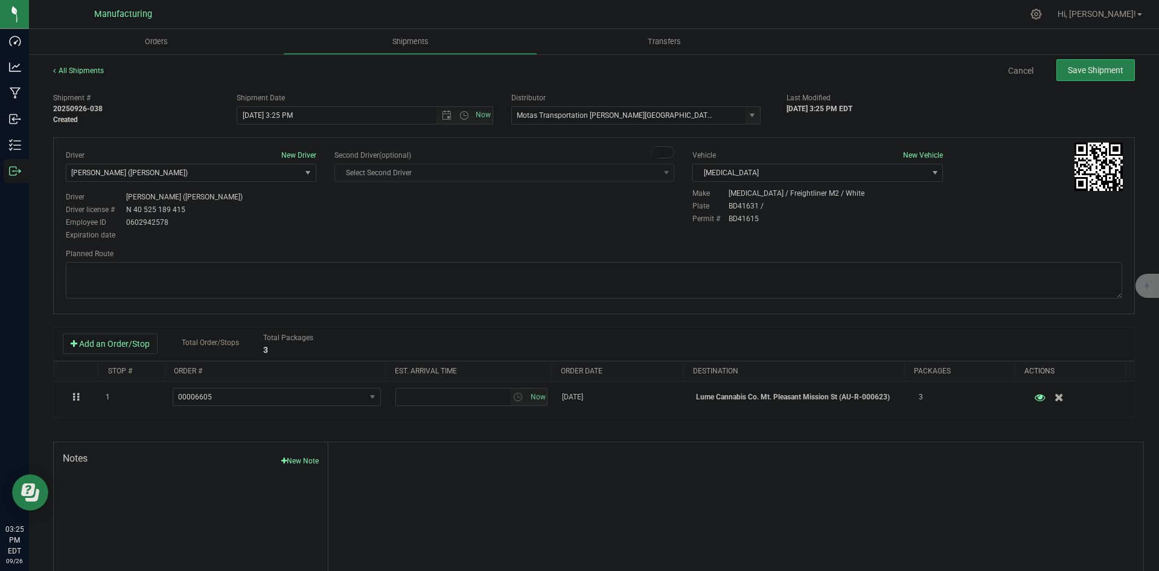
drag, startPoint x: 366, startPoint y: 239, endPoint x: 374, endPoint y: 234, distance: 8.7
click at [367, 239] on div "Driver New Driver Lloyd Neely (Motas) Select Driver Perry Black (JK Logix) Robe…" at bounding box center [594, 196] width 1075 height 92
click at [460, 117] on span "Open the time view" at bounding box center [464, 115] width 10 height 10
click at [258, 203] on li "2:00 PM" at bounding box center [361, 207] width 252 height 16
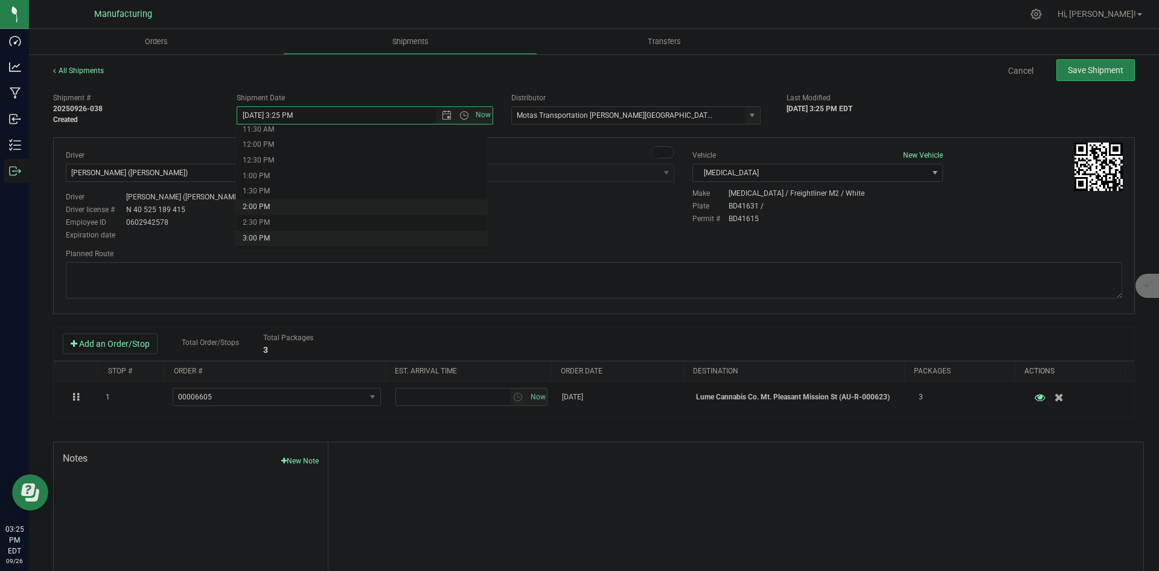
type input "9/26/2025 2:00 PM"
drag, startPoint x: 394, startPoint y: 218, endPoint x: 531, endPoint y: 217, distance: 137.1
click at [403, 219] on div "Driver New Driver Lloyd Neely (Motas) Select Driver Perry Black (JK Logix) Robe…" at bounding box center [594, 196] width 1075 height 92
click at [645, 286] on textarea at bounding box center [594, 280] width 1057 height 36
paste textarea "Head south 246 ft -- Turn right 325 ft -- Turn right 407 ft -- Turn right towar…"
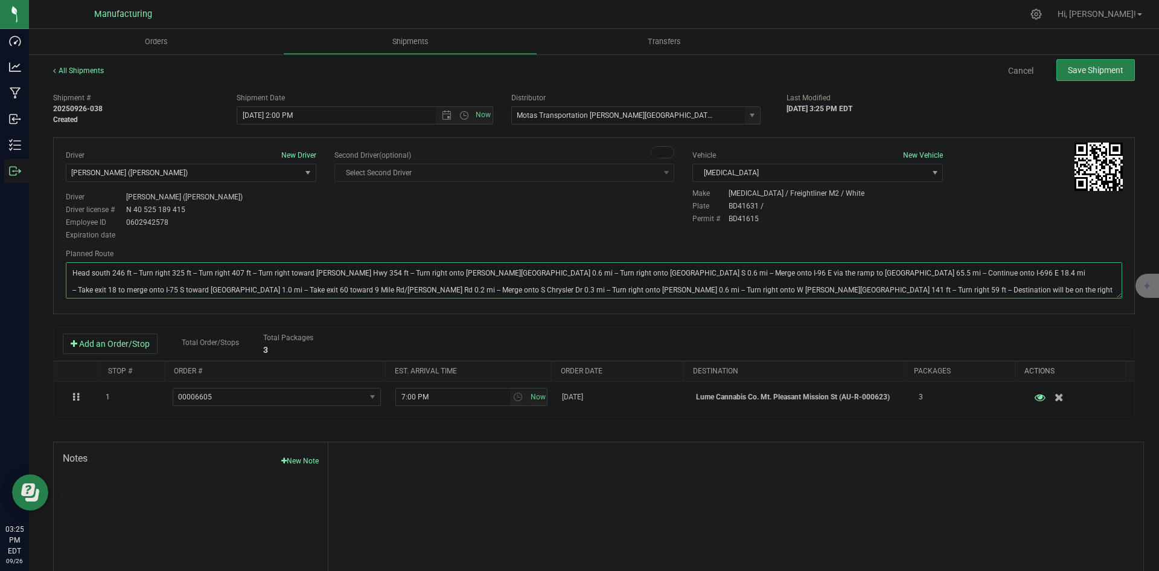
type textarea "Head south 246 ft -- Turn right 325 ft -- Turn right 407 ft -- Turn right towar…"
drag, startPoint x: 616, startPoint y: 232, endPoint x: 700, endPoint y: 193, distance: 92.1
click at [618, 232] on div "Driver New Driver Lloyd Neely (Motas) Select Driver Perry Black (JK Logix) Robe…" at bounding box center [594, 196] width 1075 height 92
click at [1113, 57] on div "All Shipments Cancel Save Shipment Shipment # 20250926-038 Created Shipment Dat…" at bounding box center [594, 334] width 1130 height 563
click at [1110, 63] on button "Save Shipment" at bounding box center [1096, 70] width 78 height 22
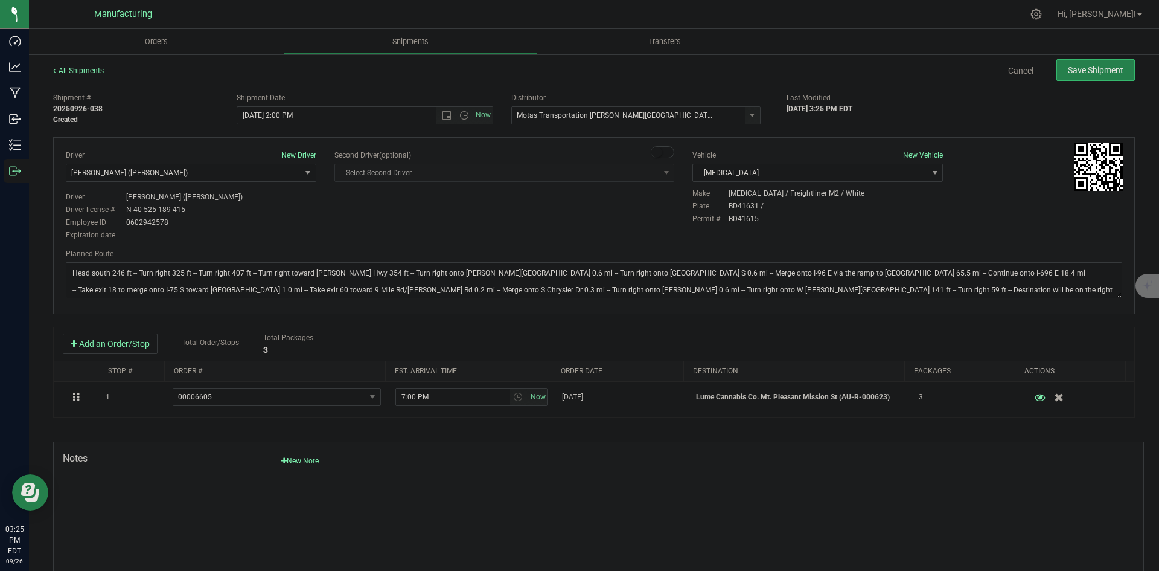
type input "9/26/2025 6:00 PM"
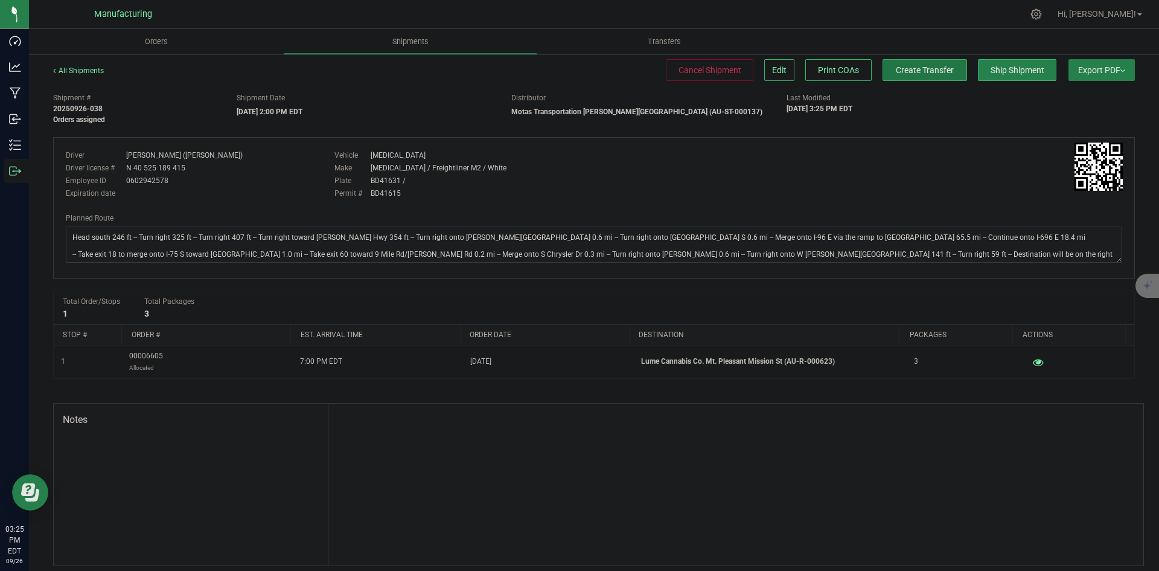
click at [914, 72] on span "Create Transfer" at bounding box center [925, 70] width 58 height 10
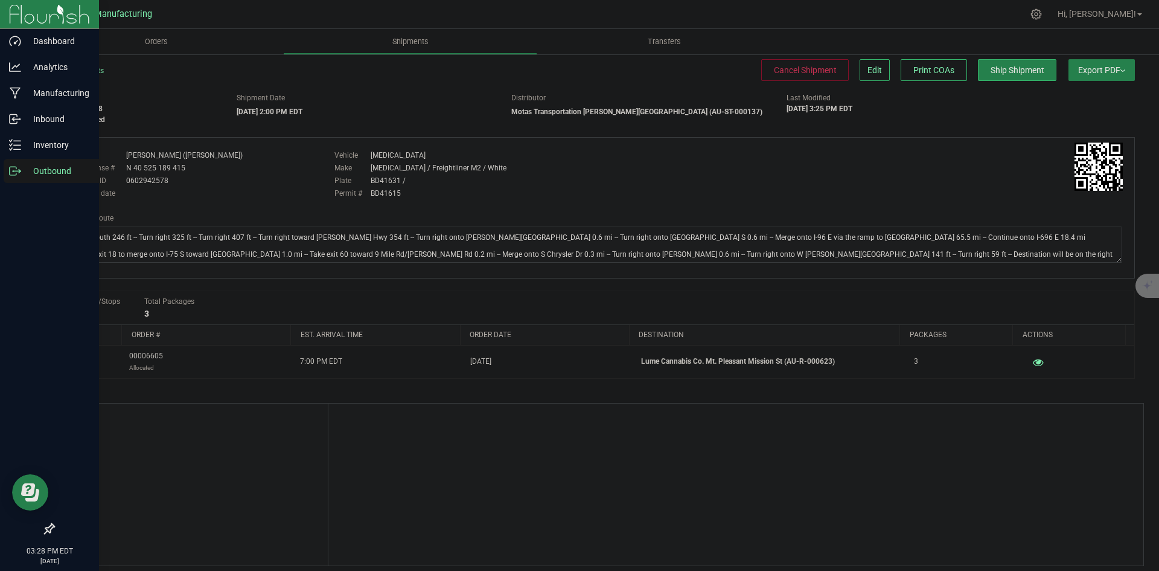
click at [24, 171] on p "Outbound" at bounding box center [57, 171] width 72 height 14
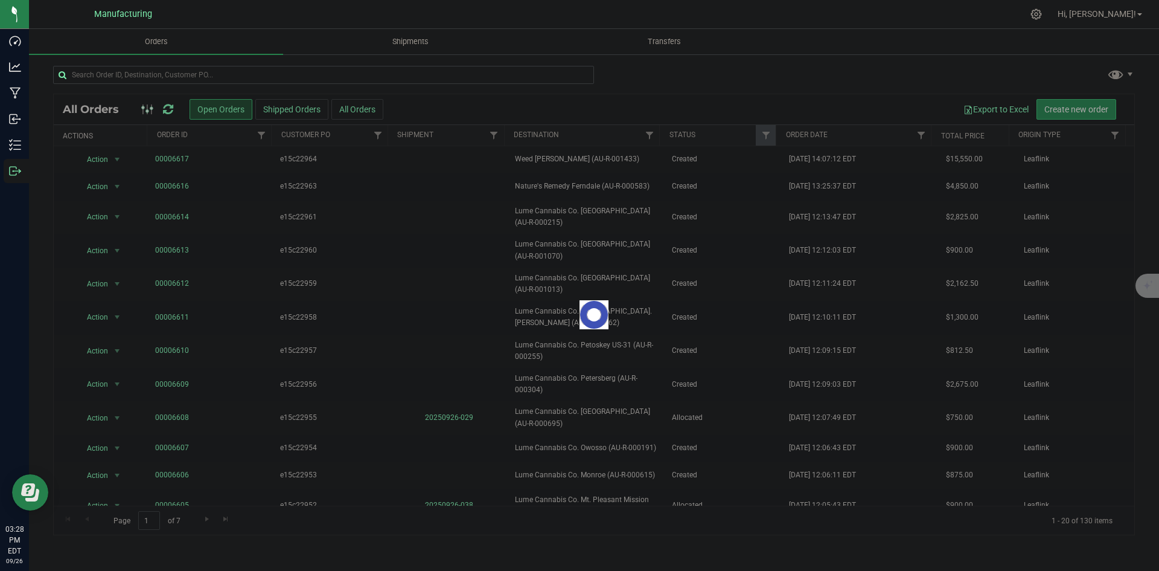
click at [268, 86] on div at bounding box center [323, 80] width 541 height 28
click at [275, 74] on input "text" at bounding box center [323, 75] width 541 height 18
type input "456"
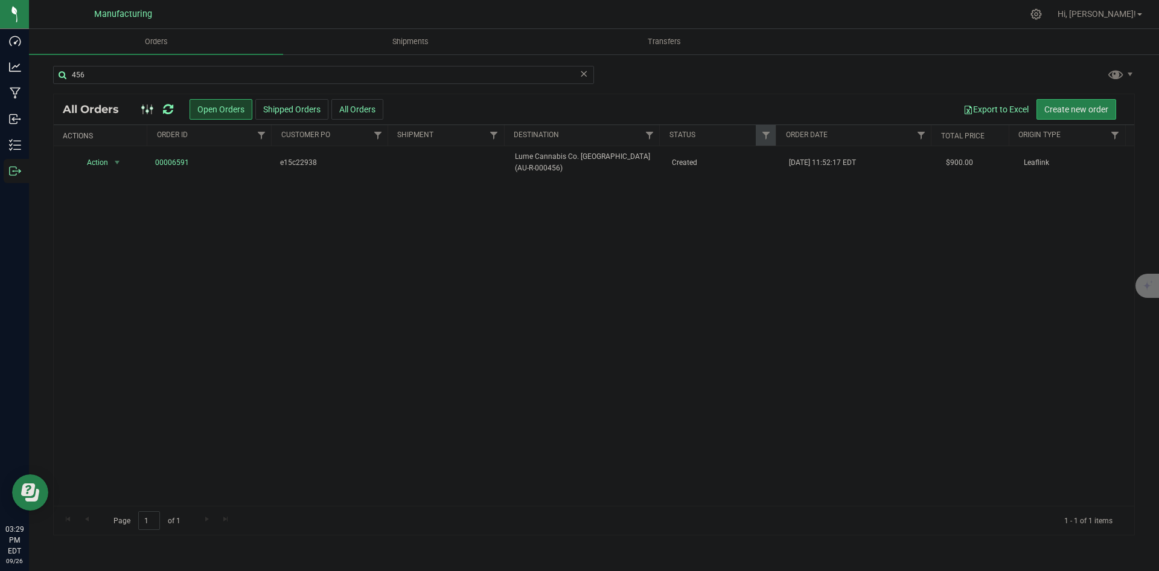
click at [169, 108] on icon at bounding box center [168, 109] width 10 height 12
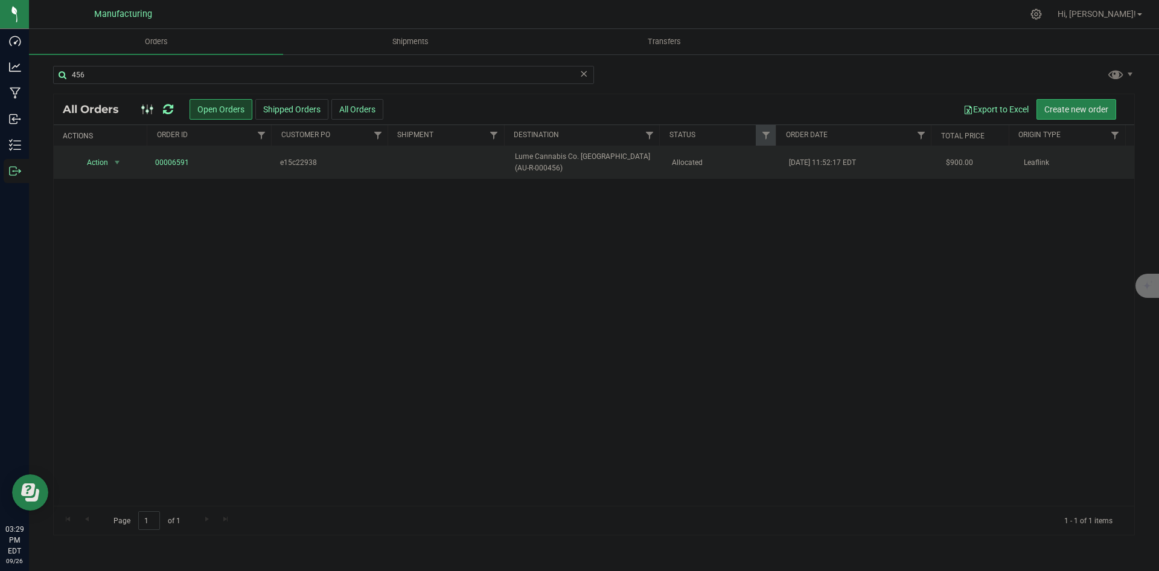
drag, startPoint x: 755, startPoint y: 167, endPoint x: 594, endPoint y: 152, distance: 161.8
click at [755, 167] on span "Allocated" at bounding box center [723, 162] width 103 height 11
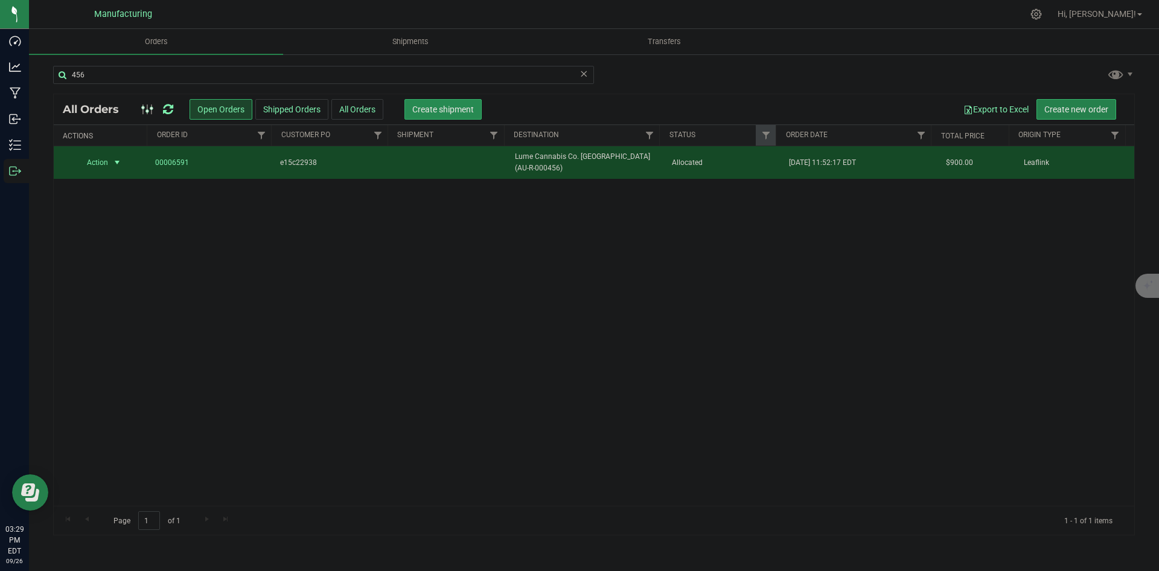
click at [411, 111] on button "Create shipment" at bounding box center [443, 109] width 77 height 21
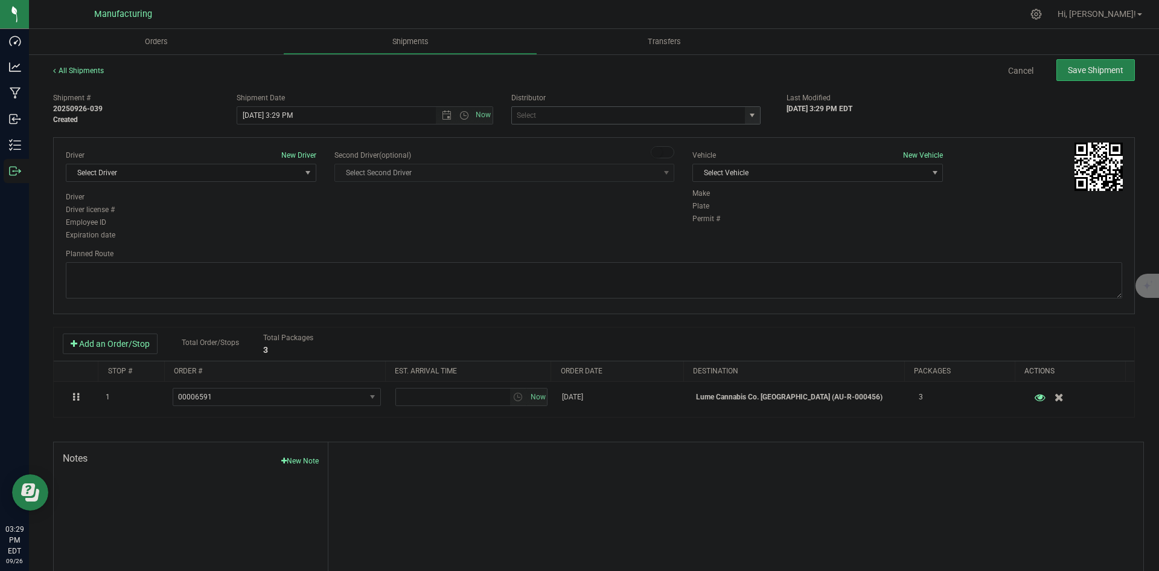
click at [747, 112] on span "select" at bounding box center [752, 115] width 10 height 10
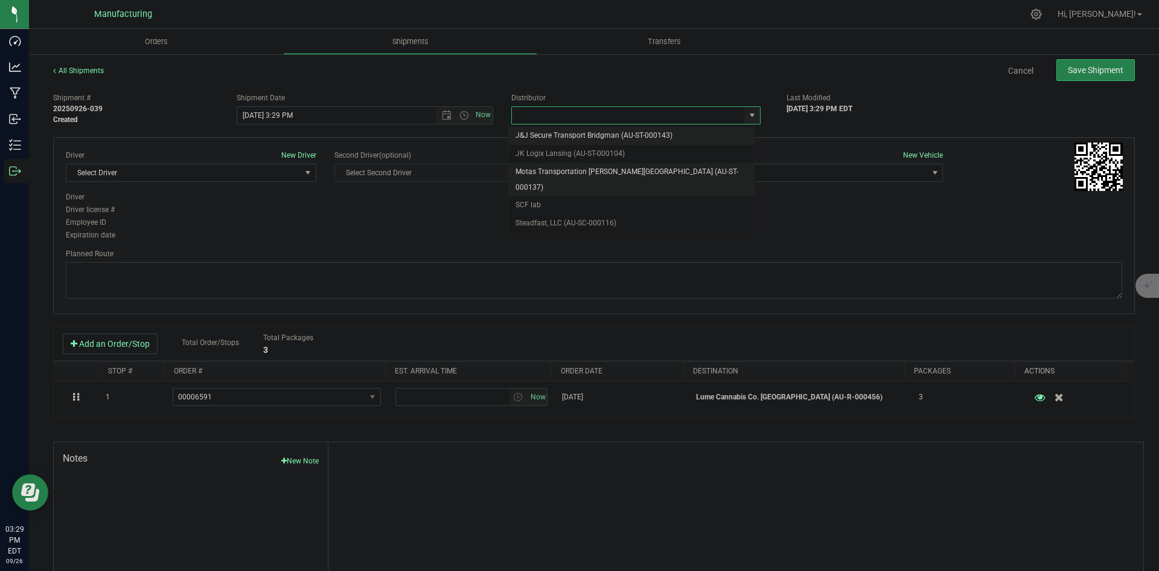
drag, startPoint x: 599, startPoint y: 172, endPoint x: 615, endPoint y: 170, distance: 15.8
click at [599, 171] on li "Motas Transportation [PERSON_NAME][GEOGRAPHIC_DATA] (AU-ST-000137)" at bounding box center [631, 179] width 246 height 33
type input "Motas Transportation [PERSON_NAME][GEOGRAPHIC_DATA] (AU-ST-000137)"
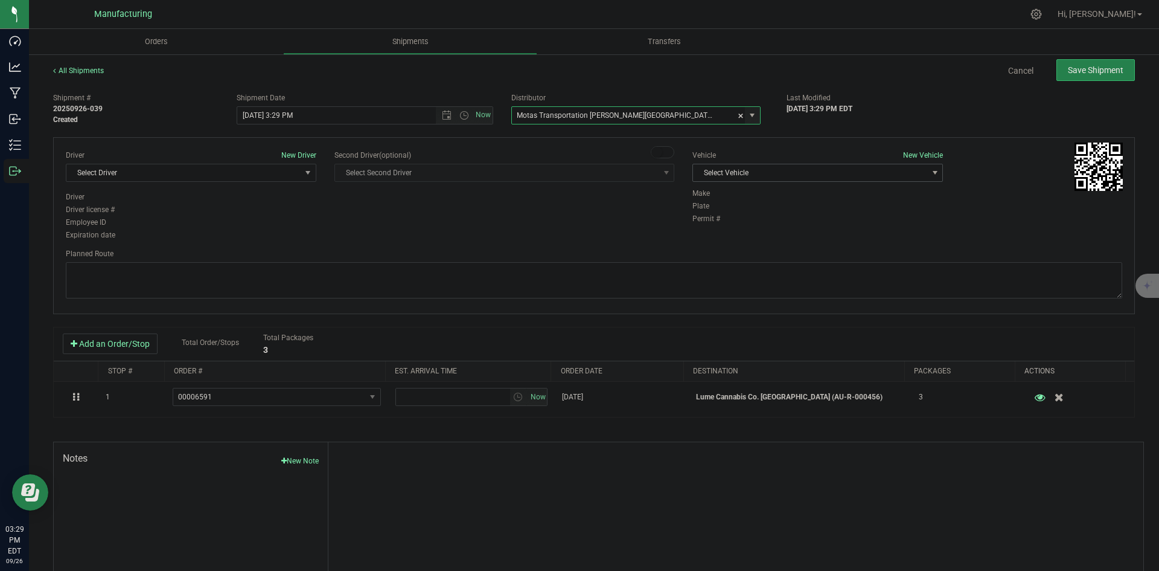
click at [891, 170] on span "Select Vehicle" at bounding box center [810, 172] width 234 height 17
click at [735, 233] on li "T3" at bounding box center [811, 229] width 247 height 18
drag, startPoint x: 254, startPoint y: 181, endPoint x: 256, endPoint y: 171, distance: 9.8
click at [255, 176] on span "Select Driver" at bounding box center [191, 173] width 251 height 18
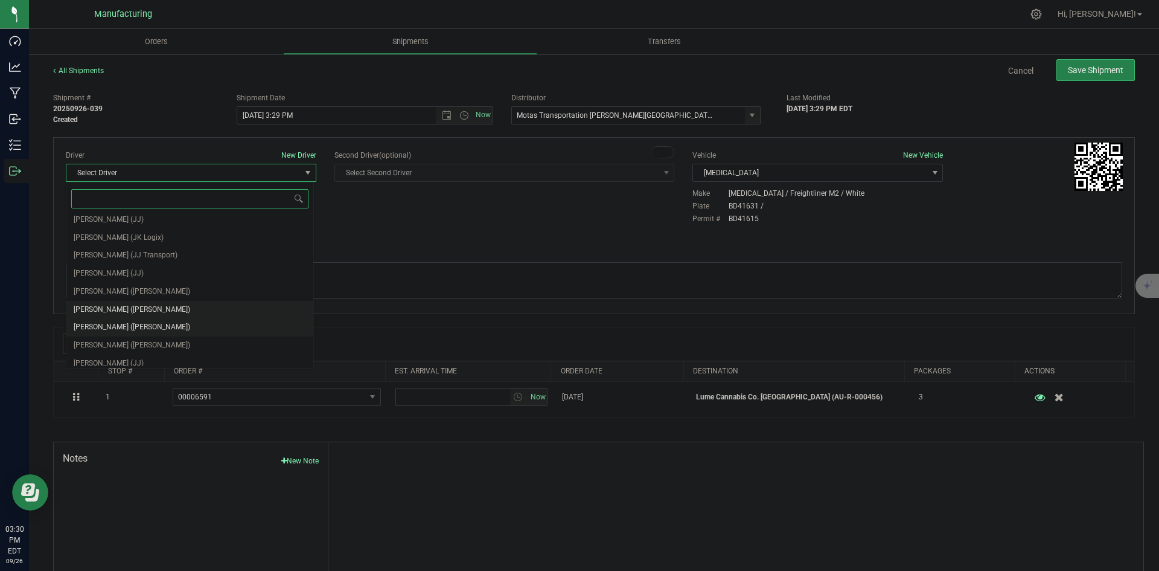
scroll to position [63, 0]
drag, startPoint x: 126, startPoint y: 287, endPoint x: 145, endPoint y: 298, distance: 21.6
click at [127, 287] on span "Lloyd Neely (Motas)" at bounding box center [132, 286] width 117 height 16
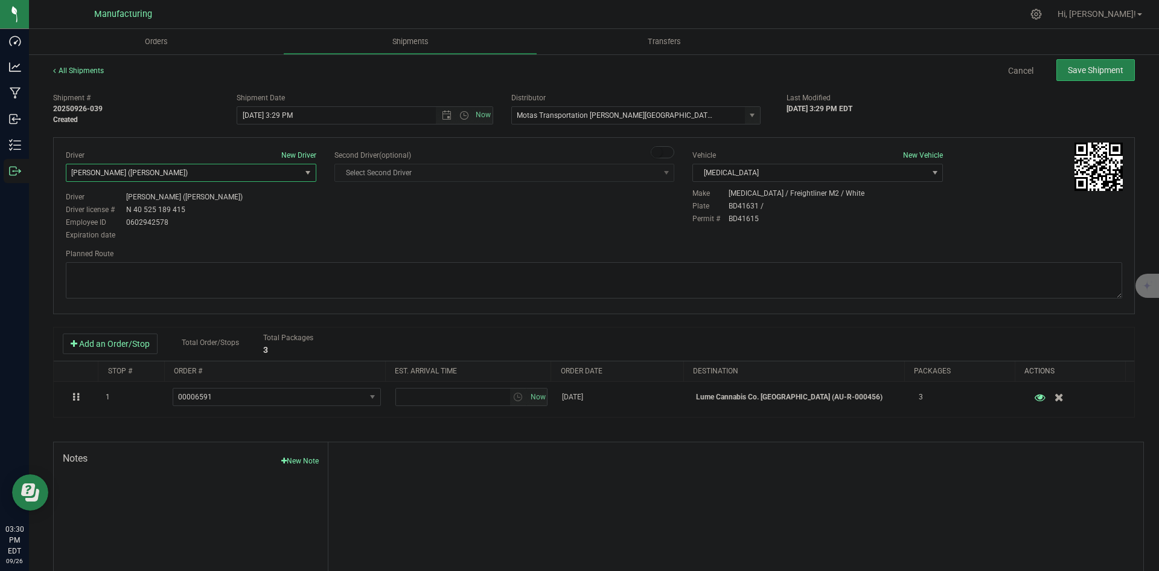
click at [318, 234] on div "Driver New Driver Lloyd Neely (Motas) Select Driver Perry Black (JK Logix) Robe…" at bounding box center [191, 196] width 269 height 92
click at [665, 270] on textarea at bounding box center [594, 280] width 1057 height 36
paste textarea "Head south 246 ft -- Turn right 325 ft -- Turn right 407 ft -- Turn right towar…"
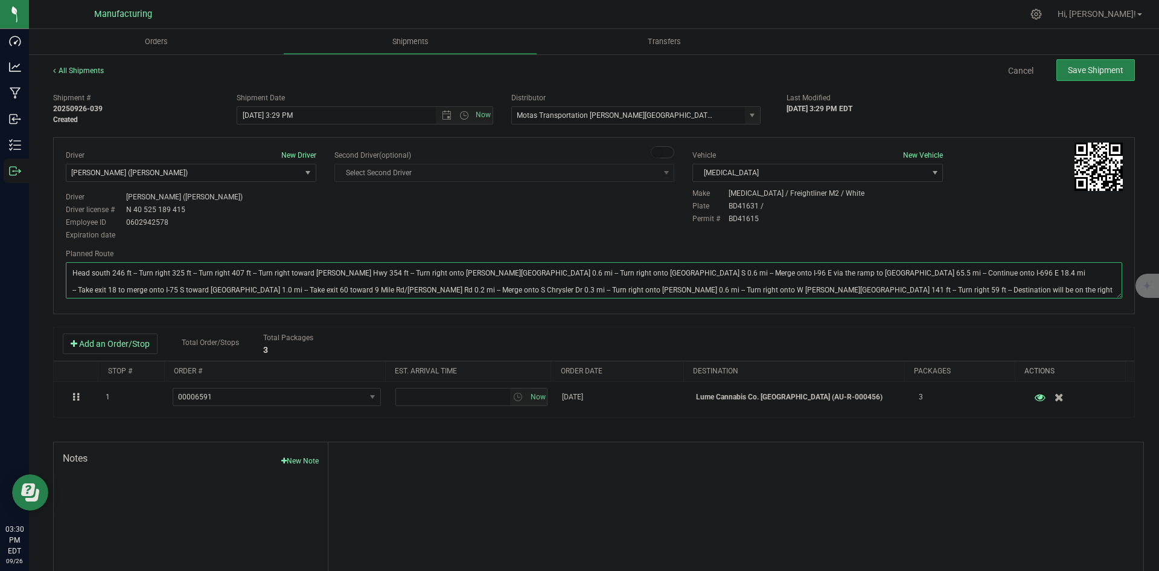
type textarea "Head south 246 ft -- Turn right 325 ft -- Turn right 407 ft -- Turn right towar…"
drag, startPoint x: 621, startPoint y: 211, endPoint x: 735, endPoint y: 186, distance: 116.3
click at [625, 209] on div "Driver New Driver Lloyd Neely (Motas) Select Driver Perry Black (JK Logix) Robe…" at bounding box center [594, 196] width 1075 height 92
click at [1111, 59] on div "All Shipments Cancel Save Shipment Shipment # 20250926-039 Created Shipment Dat…" at bounding box center [594, 334] width 1130 height 563
click at [1105, 65] on button "Save Shipment" at bounding box center [1096, 70] width 78 height 22
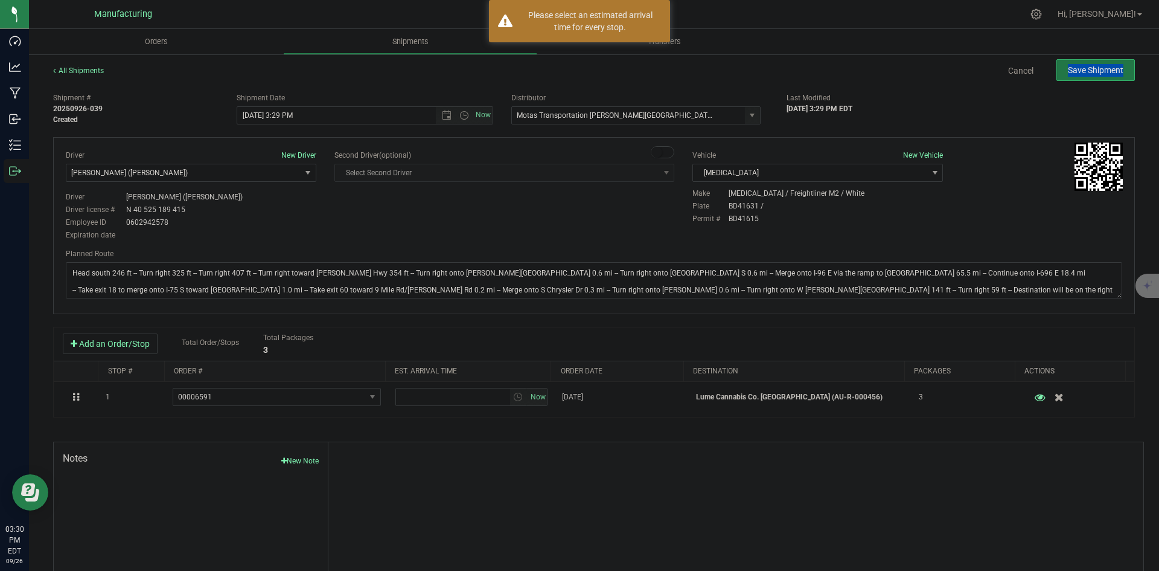
click at [1107, 76] on button "Save Shipment" at bounding box center [1096, 70] width 78 height 22
click at [462, 117] on span "Open the time view" at bounding box center [464, 115] width 10 height 10
click at [266, 141] on li "2:00 PM" at bounding box center [361, 147] width 252 height 16
click at [422, 232] on div "Driver New Driver Lloyd Neely (Motas) Select Driver Perry Black (JK Logix) Robe…" at bounding box center [594, 196] width 1075 height 92
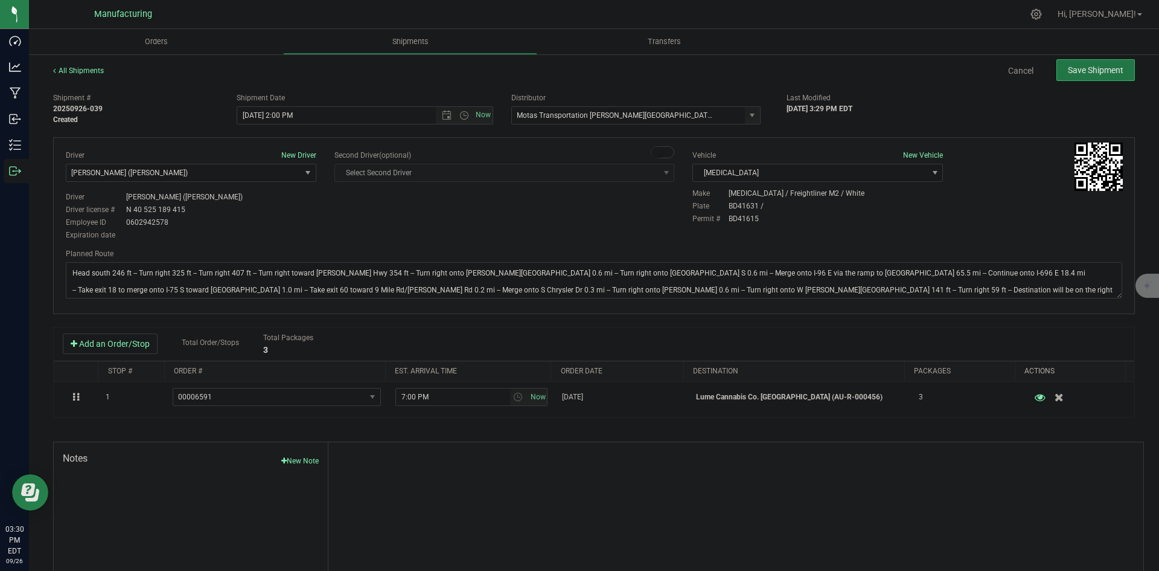
click at [1091, 69] on span "Save Shipment" at bounding box center [1096, 70] width 56 height 10
type input "9/26/2025 6:00 PM"
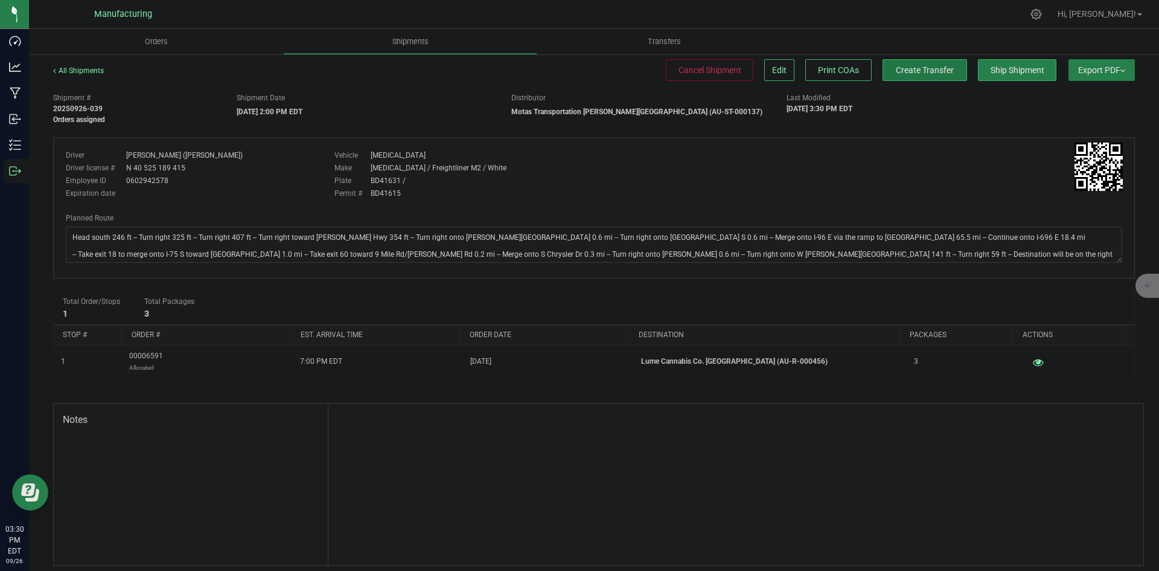
click at [910, 74] on span "Create Transfer" at bounding box center [925, 70] width 58 height 10
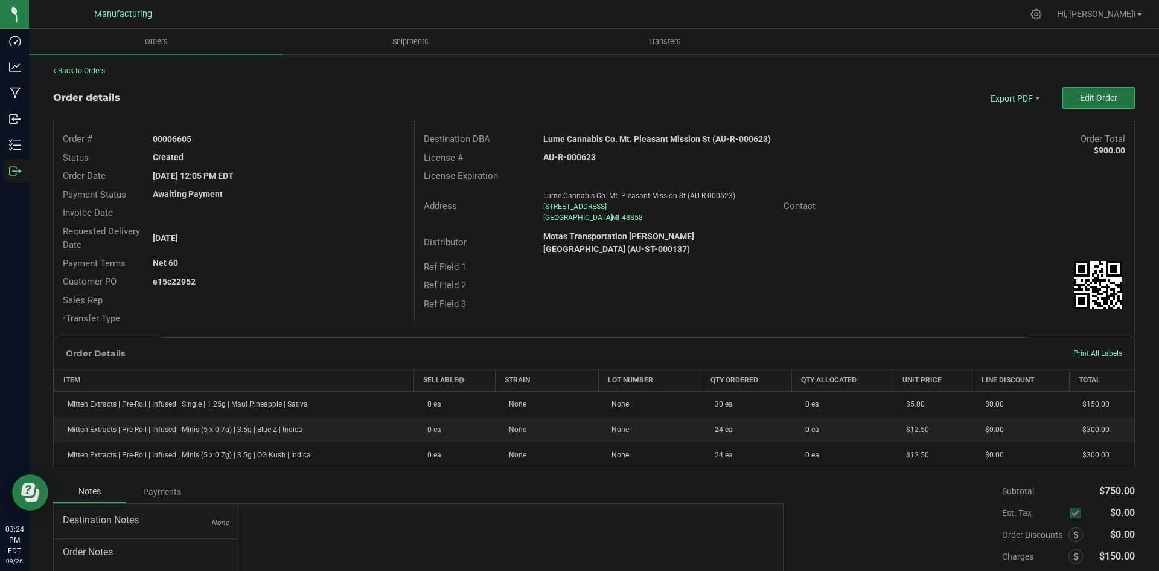
click at [1101, 94] on span "Edit Order" at bounding box center [1098, 98] width 37 height 10
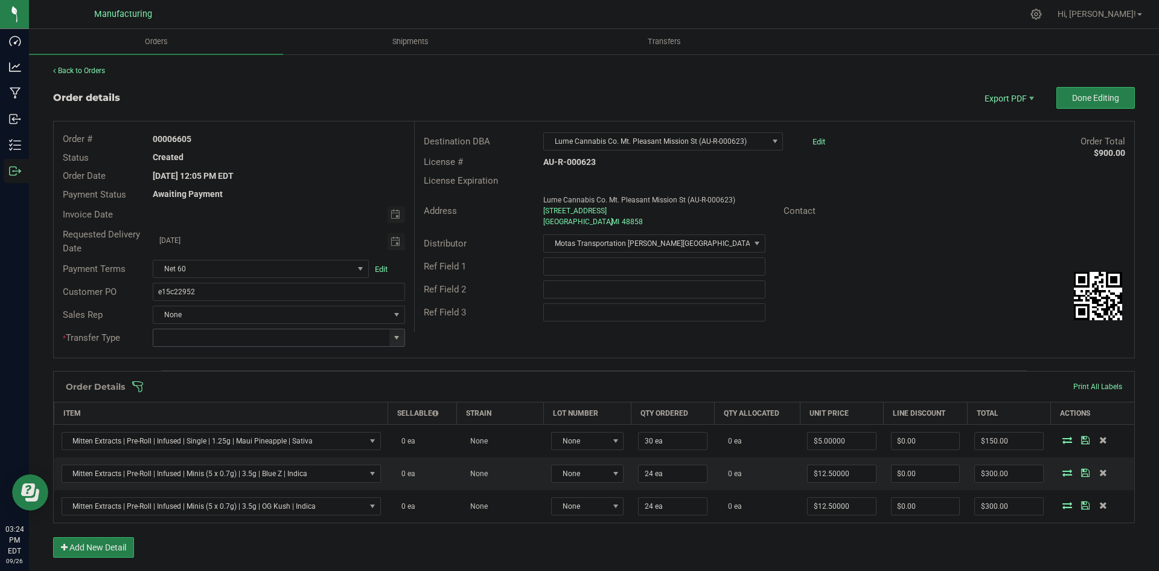
click at [392, 336] on span at bounding box center [397, 338] width 10 height 10
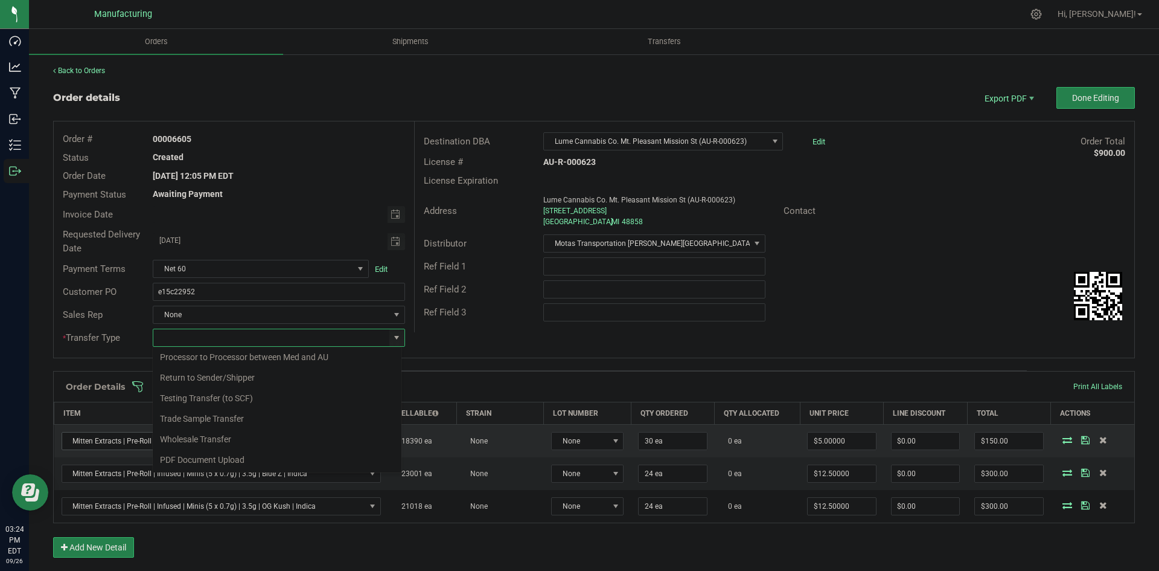
drag, startPoint x: 210, startPoint y: 443, endPoint x: 221, endPoint y: 435, distance: 13.8
click at [213, 441] on li "Wholesale Transfer" at bounding box center [277, 439] width 249 height 21
type input "Wholesale Transfer"
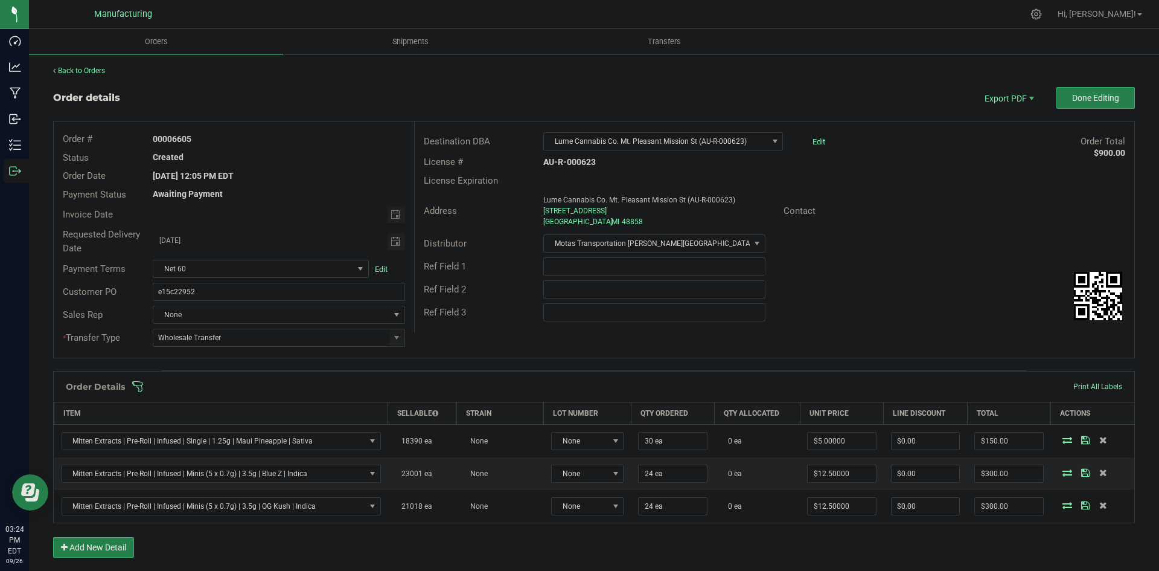
click at [478, 343] on div "Order # 00006605 Status Created Order Date Sep 26, 2025 12:05 PM EDT Payment St…" at bounding box center [594, 239] width 1081 height 236
click at [464, 388] on span at bounding box center [673, 386] width 1082 height 12
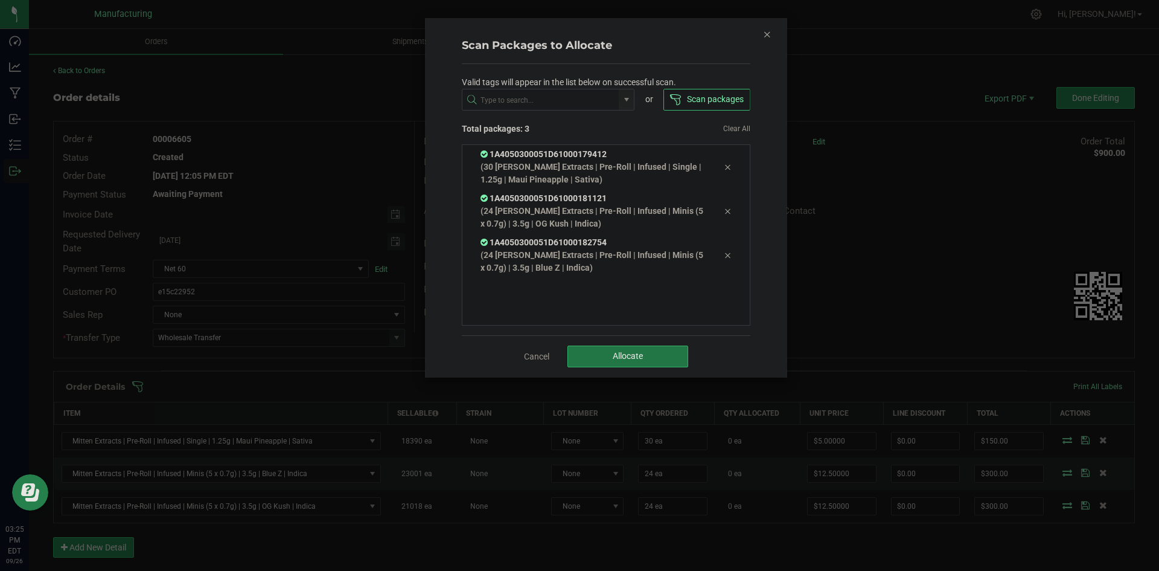
click at [600, 363] on button "Allocate" at bounding box center [628, 356] width 121 height 22
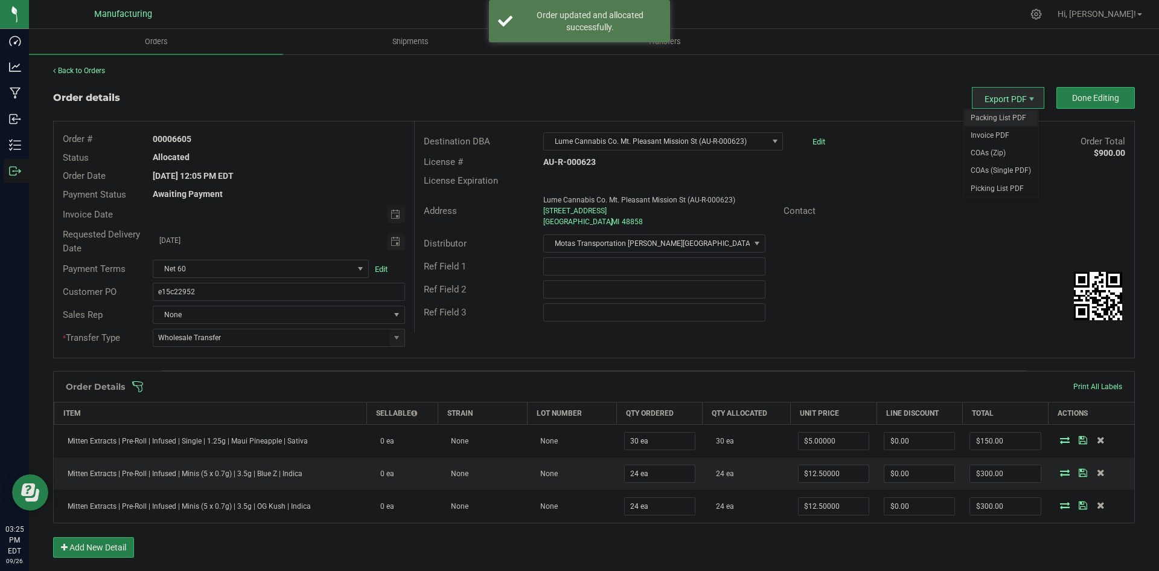
click at [993, 109] on span "Packing List PDF" at bounding box center [1001, 118] width 75 height 18
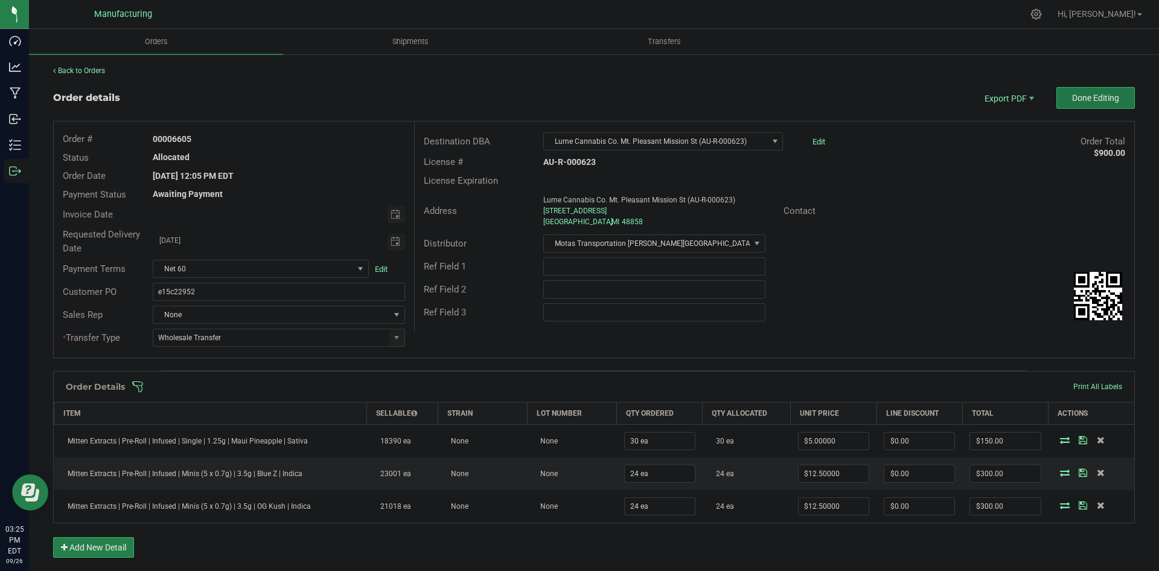
click at [1113, 94] on button "Done Editing" at bounding box center [1096, 98] width 78 height 22
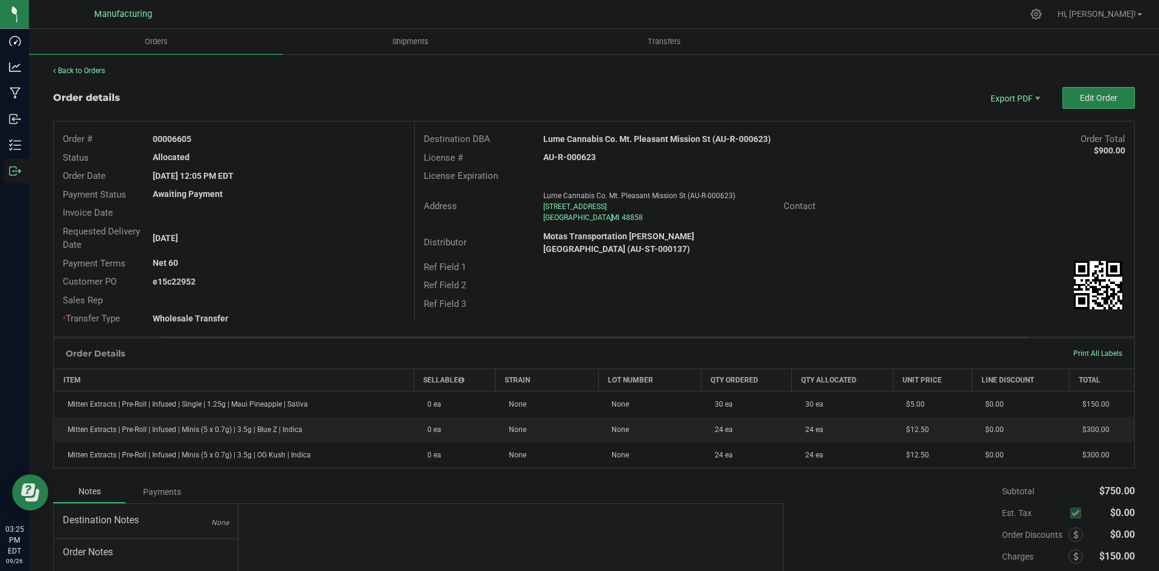
click at [656, 141] on strong "Lume Cannabis Co. Mt. Pleasant Mission St (AU-R-000623)" at bounding box center [657, 139] width 228 height 10
copy strong "Lume Cannabis Co. Mt. Pleasant Mission St (AU-R-000623)"
click at [584, 153] on strong "AU-R-000623" at bounding box center [569, 157] width 53 height 10
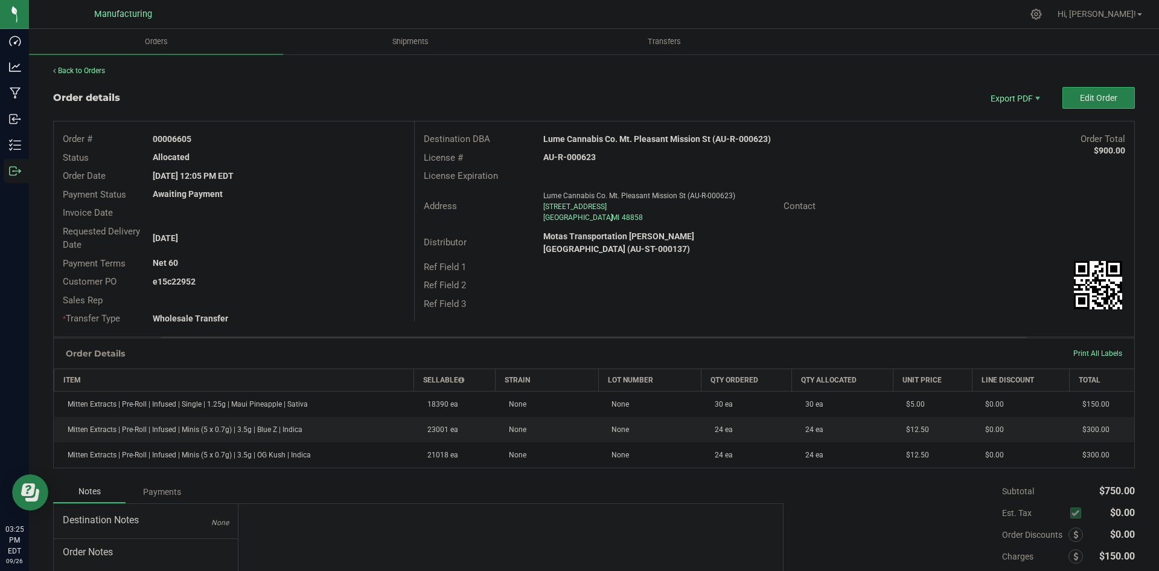
click at [584, 155] on strong "AU-R-000623" at bounding box center [569, 157] width 53 height 10
drag, startPoint x: 584, startPoint y: 155, endPoint x: 609, endPoint y: 155, distance: 24.8
click at [585, 155] on strong "AU-R-000623" at bounding box center [569, 157] width 53 height 10
copy strong "AU-R-000623"
drag, startPoint x: 170, startPoint y: 139, endPoint x: 327, endPoint y: 137, distance: 156.4
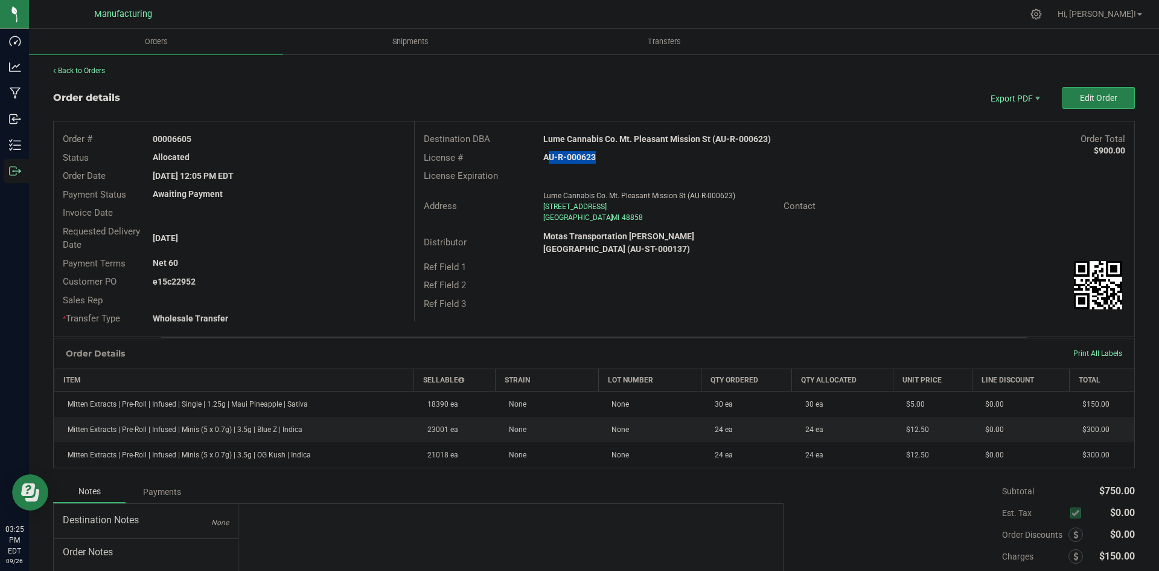
click at [298, 137] on div "00006605" at bounding box center [279, 139] width 270 height 13
copy strong "6605"
drag, startPoint x: 173, startPoint y: 280, endPoint x: 290, endPoint y: 283, distance: 117.2
click at [243, 283] on div "e15c22952" at bounding box center [279, 281] width 270 height 13
copy strong "22952"
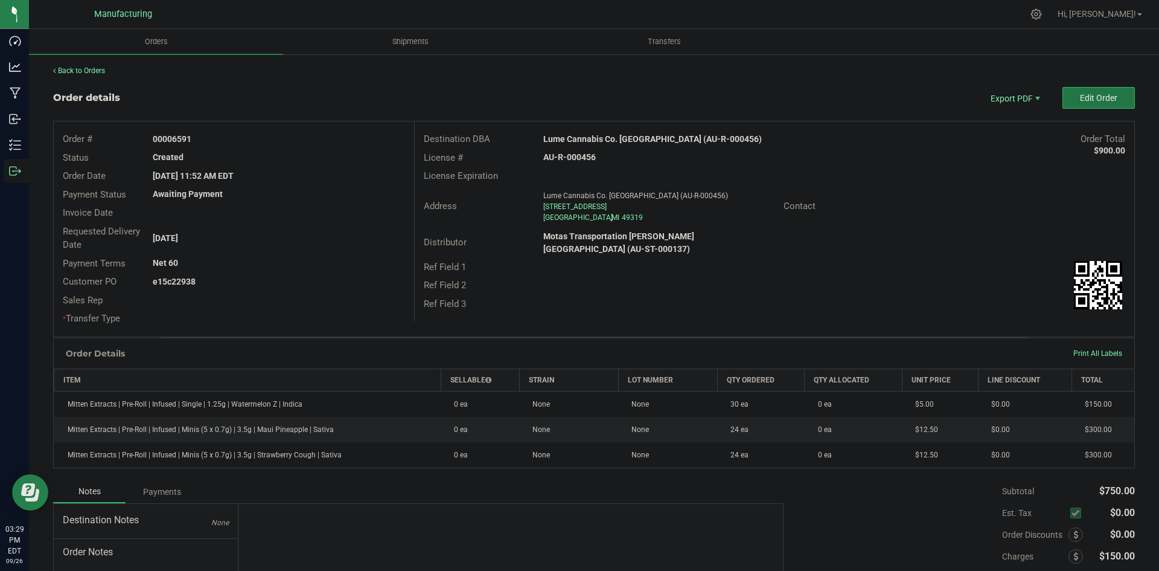
click at [1092, 100] on span "Edit Order" at bounding box center [1098, 98] width 37 height 10
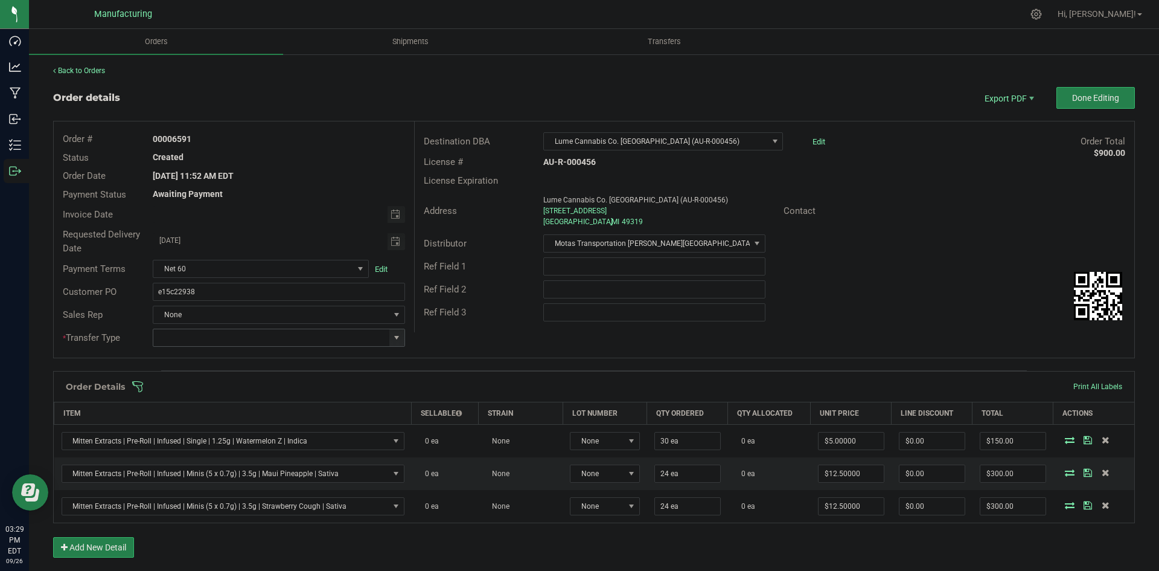
click at [395, 338] on span at bounding box center [397, 338] width 10 height 10
click at [246, 429] on li "Wholesale Transfer" at bounding box center [277, 439] width 249 height 21
type input "Wholesale Transfer"
click at [462, 329] on div "Destination DBA Lume Cannabis Co. [GEOGRAPHIC_DATA] (AU-R-000456) Edit Order To…" at bounding box center [774, 226] width 720 height 211
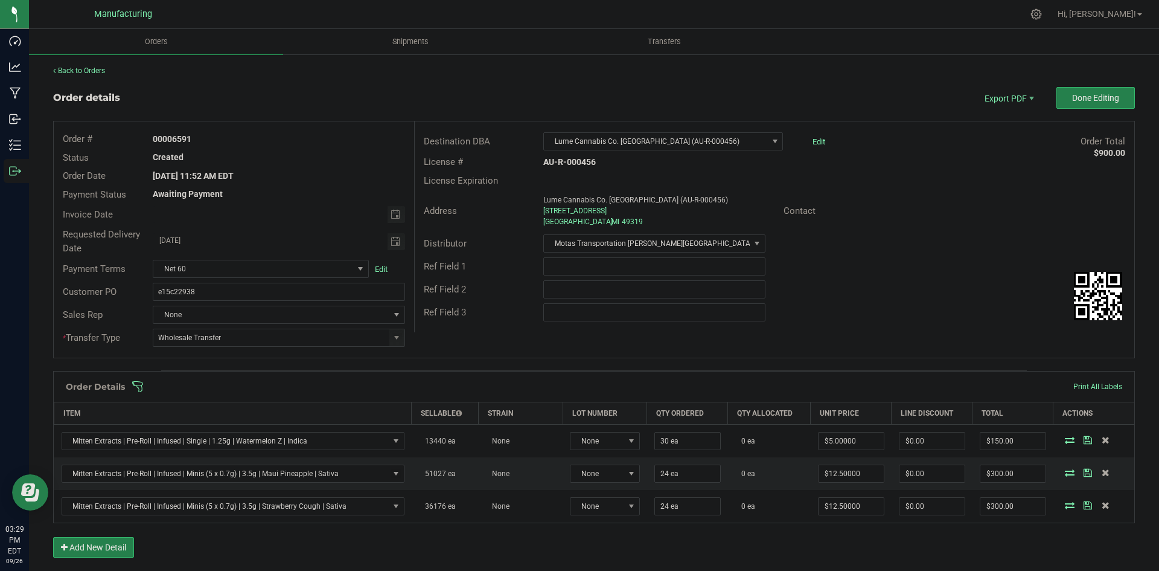
click at [446, 387] on span at bounding box center [673, 386] width 1082 height 12
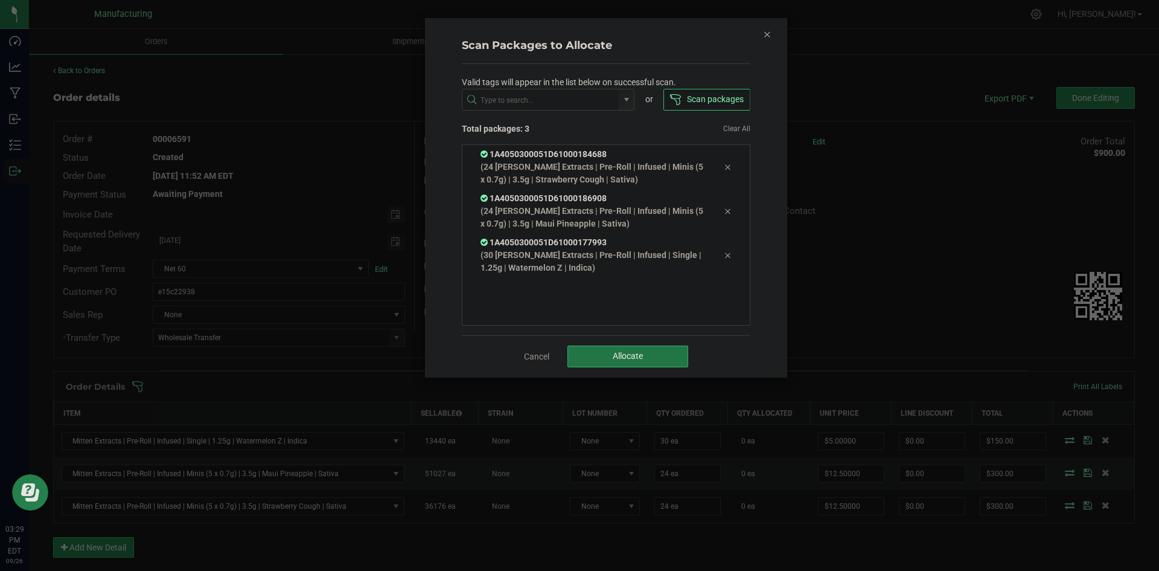
click at [616, 355] on span "Allocate" at bounding box center [628, 356] width 30 height 10
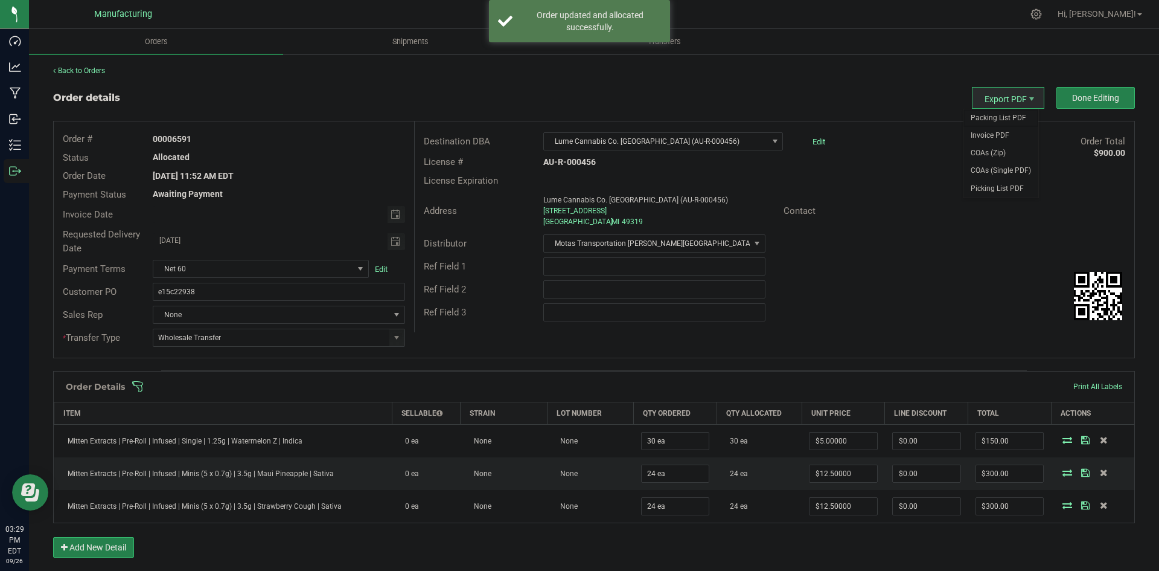
click at [988, 114] on span "Packing List PDF" at bounding box center [1001, 118] width 75 height 18
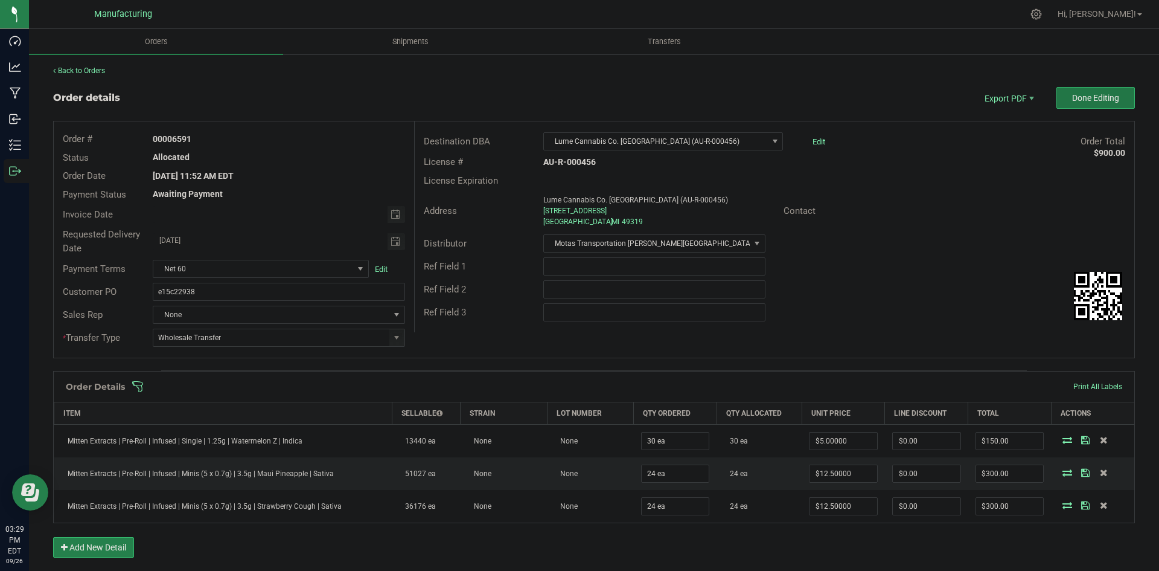
click at [1080, 99] on span "Done Editing" at bounding box center [1095, 98] width 47 height 10
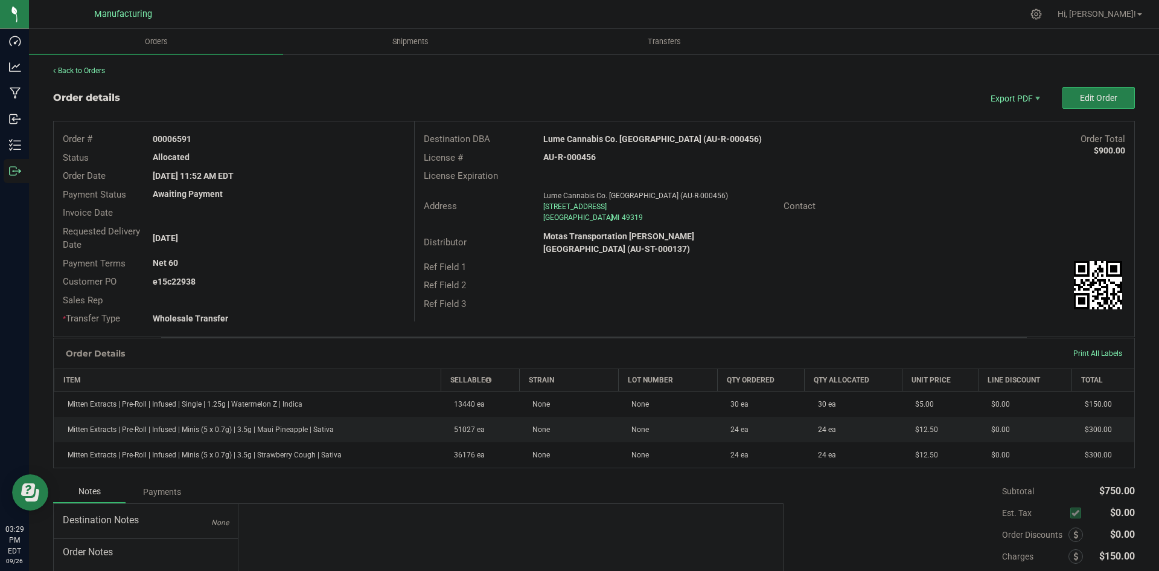
click at [631, 138] on strong "Lume Cannabis Co. [GEOGRAPHIC_DATA] (AU-R-000456)" at bounding box center [652, 139] width 219 height 10
copy strong "Lume Cannabis Co. [GEOGRAPHIC_DATA] (AU-R-000456)"
click at [570, 163] on div "AU-R-000456" at bounding box center [654, 157] width 240 height 13
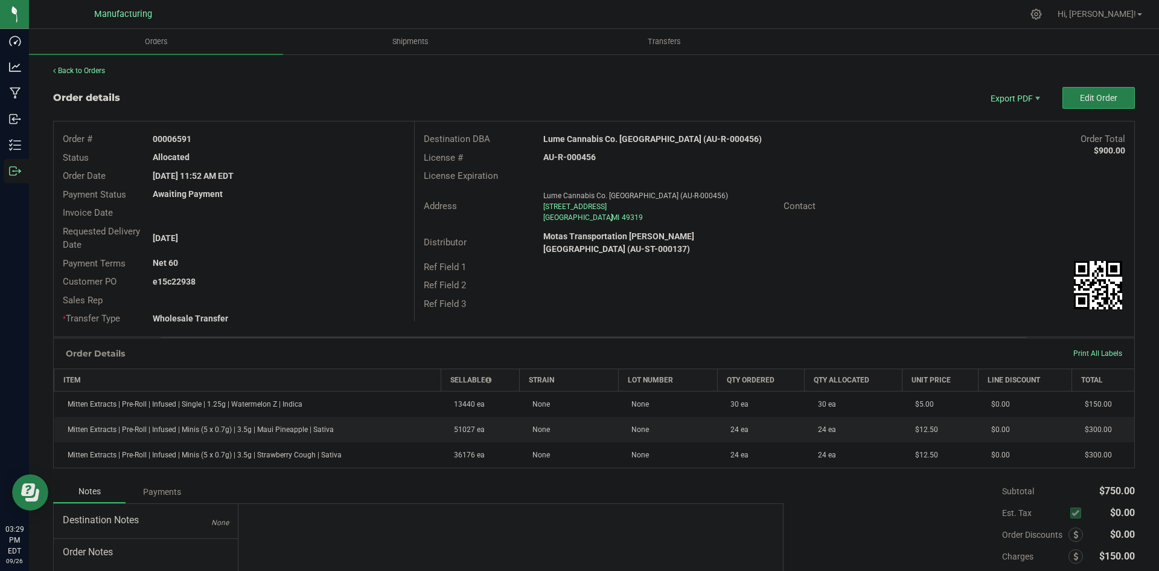
click at [571, 161] on strong "AU-R-000456" at bounding box center [569, 157] width 53 height 10
click at [572, 160] on strong "AU-R-000456" at bounding box center [569, 157] width 53 height 10
click at [574, 159] on strong "AU-R-000456" at bounding box center [569, 157] width 53 height 10
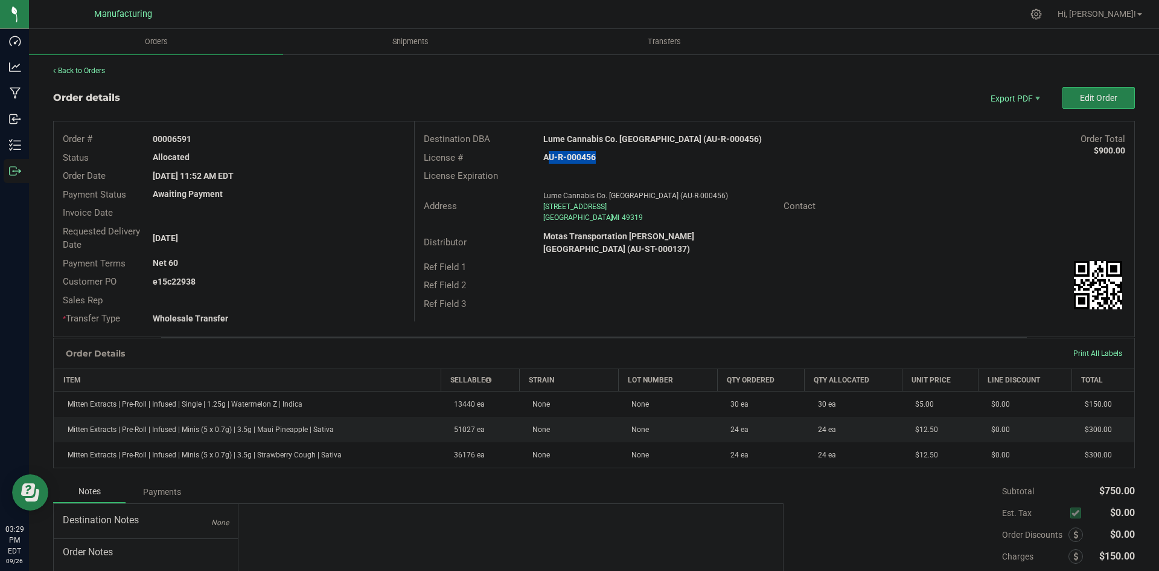
click at [574, 159] on strong "AU-R-000456" at bounding box center [569, 157] width 53 height 10
copy strong "AU-R-000456"
drag, startPoint x: 173, startPoint y: 136, endPoint x: 226, endPoint y: 147, distance: 54.7
click at [211, 145] on div "00006591" at bounding box center [279, 139] width 270 height 13
copy strong "6591"
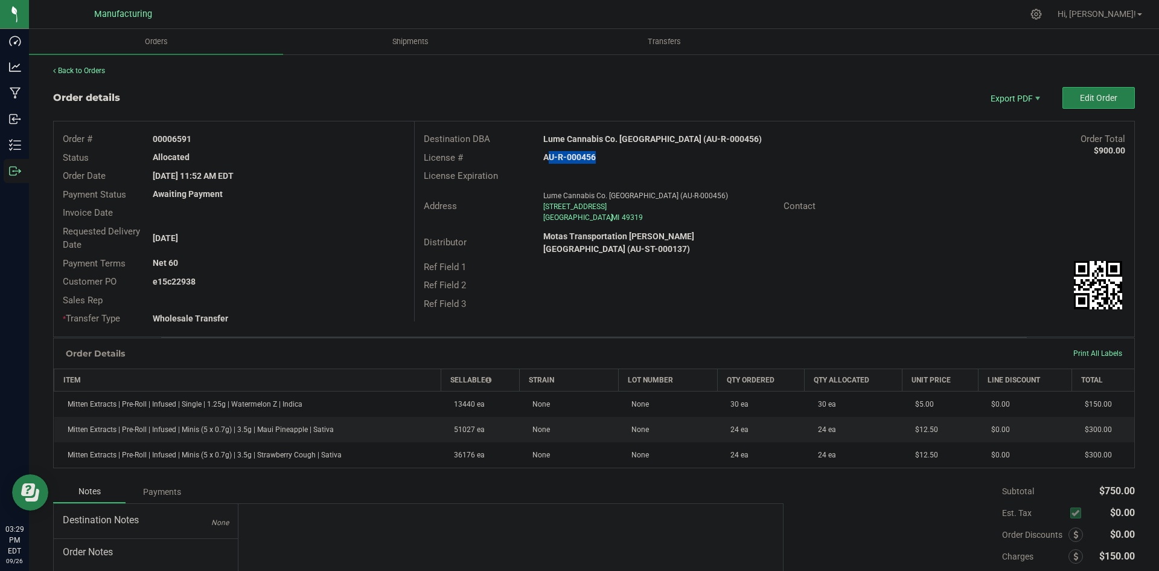
drag, startPoint x: 171, startPoint y: 280, endPoint x: 298, endPoint y: 284, distance: 127.5
click at [298, 283] on div "e15c22938" at bounding box center [279, 281] width 270 height 13
copy strong "22938"
